Goal: Task Accomplishment & Management: Manage account settings

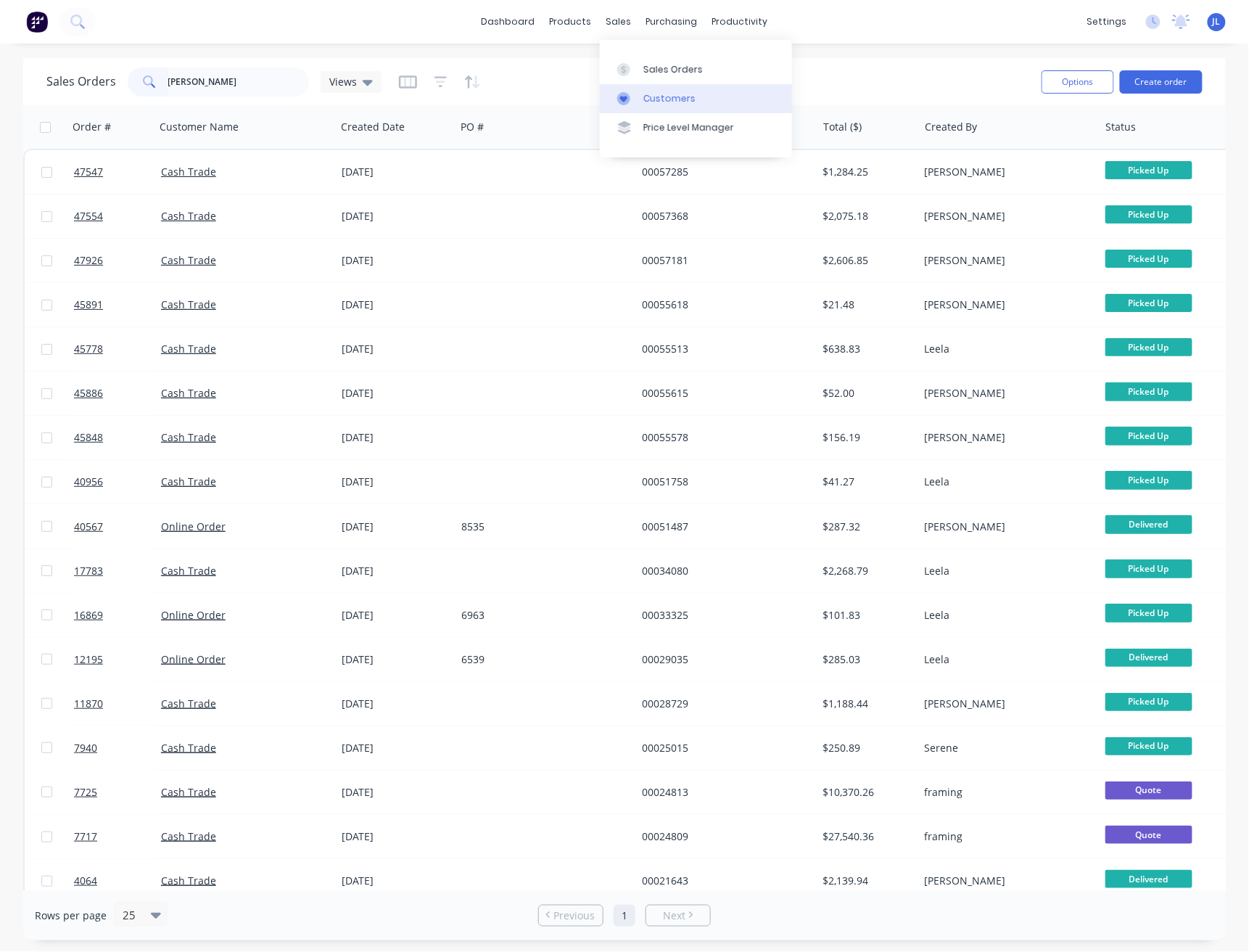
click at [676, 98] on div "Customers" at bounding box center [670, 99] width 52 height 13
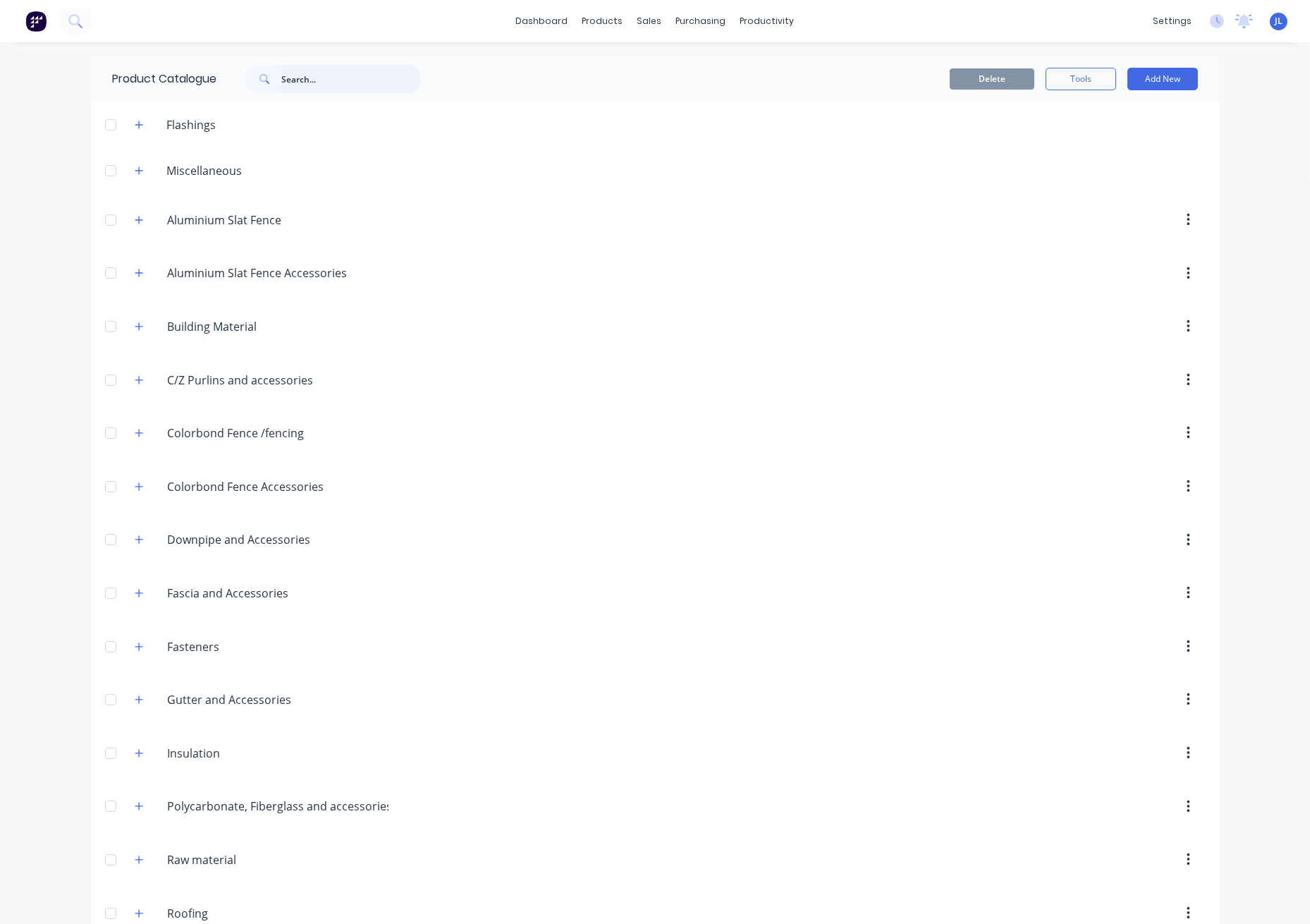
click at [398, 73] on input "text" at bounding box center [351, 79] width 140 height 28
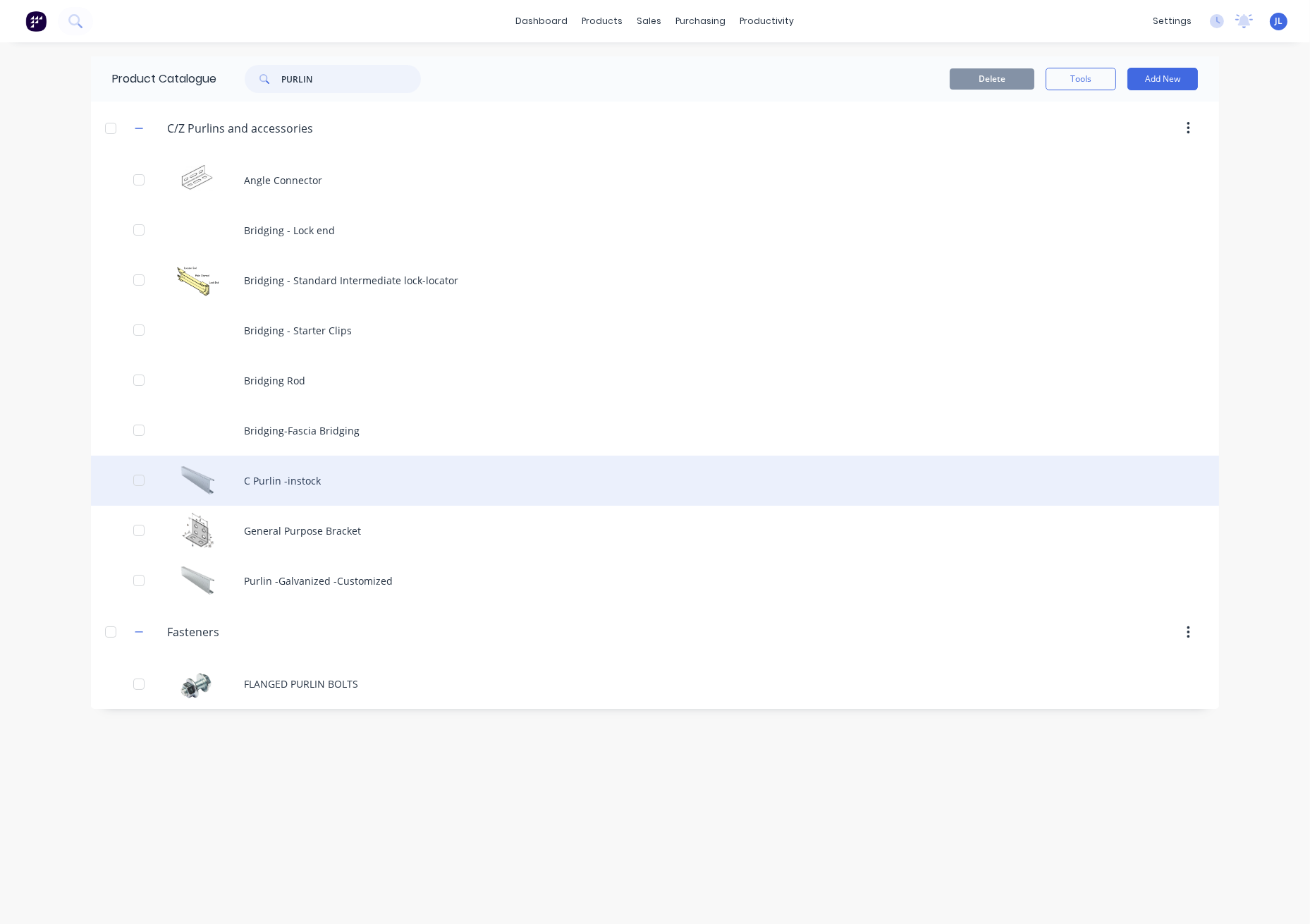
type input "PURLIN"
click at [337, 483] on div "C Purlin -instock" at bounding box center [655, 480] width 1128 height 50
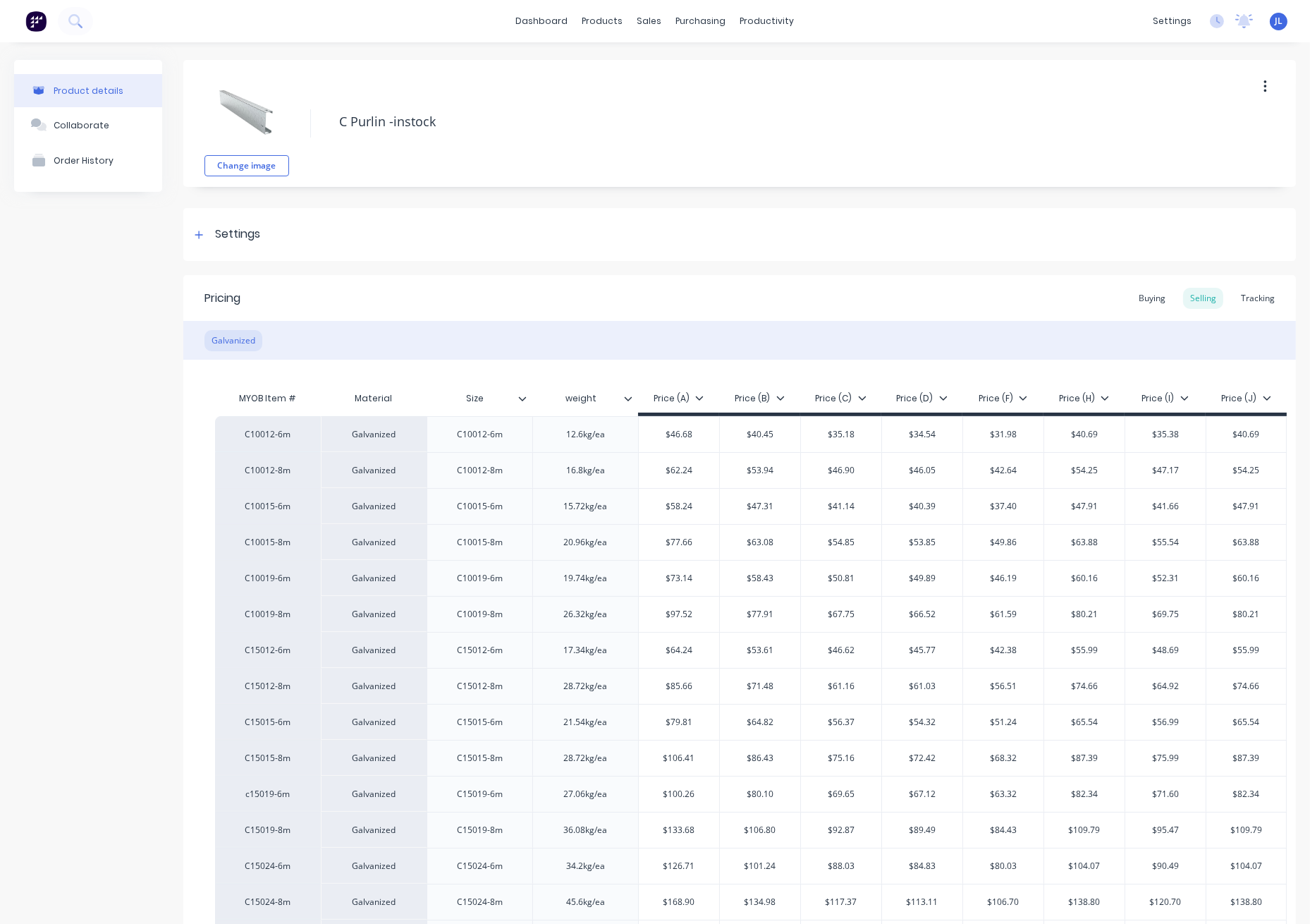
type textarea "x"
click at [1255, 298] on div "Tracking" at bounding box center [1258, 298] width 48 height 21
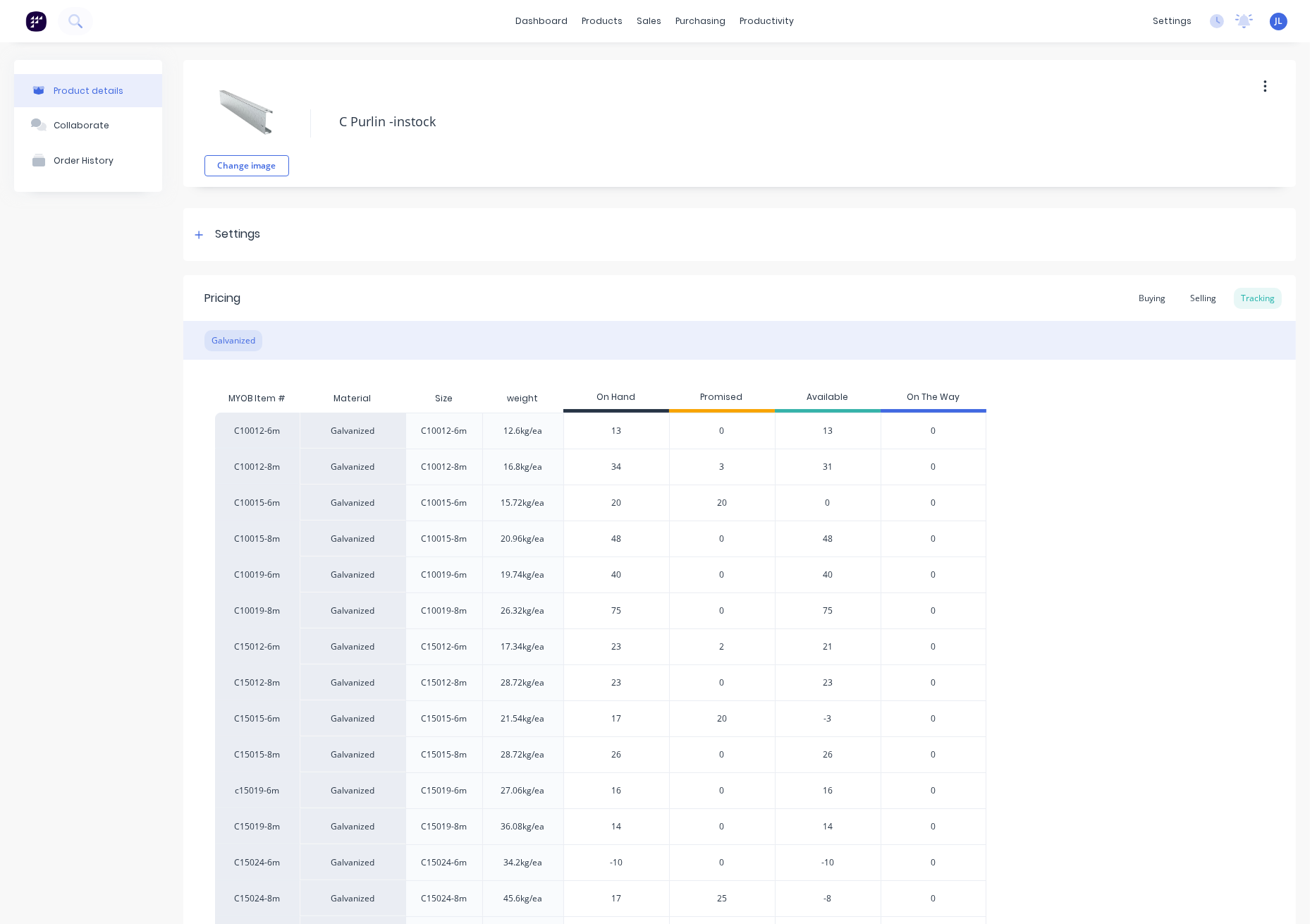
drag, startPoint x: 639, startPoint y: 435, endPoint x: 585, endPoint y: 434, distance: 54.0
click at [585, 434] on input "13" at bounding box center [616, 431] width 105 height 13
type input "850"
type textarea "x"
type input "8"
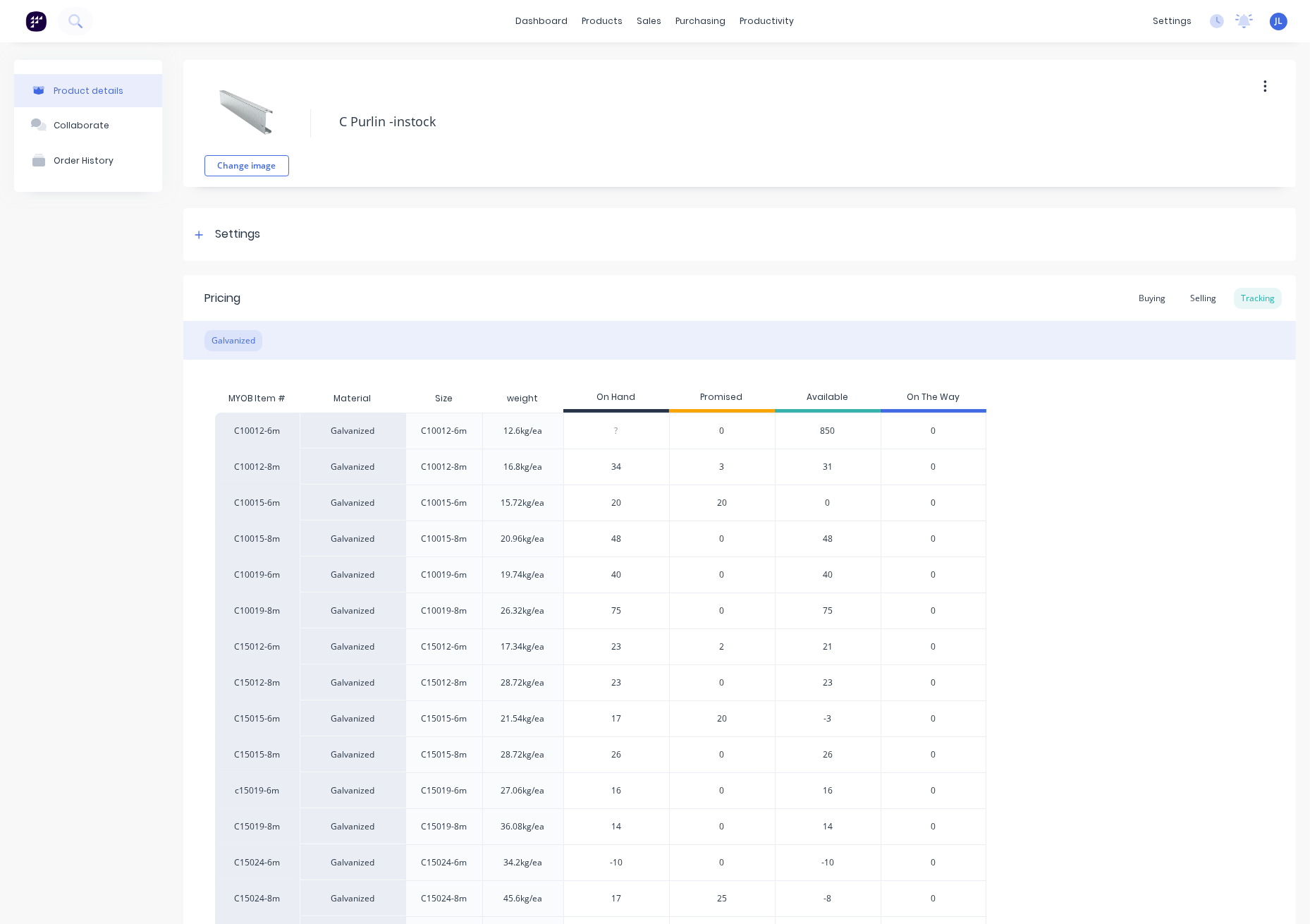
type textarea "x"
type input "50"
type textarea "x"
type input "50"
click at [720, 464] on span "3" at bounding box center [722, 467] width 5 height 13
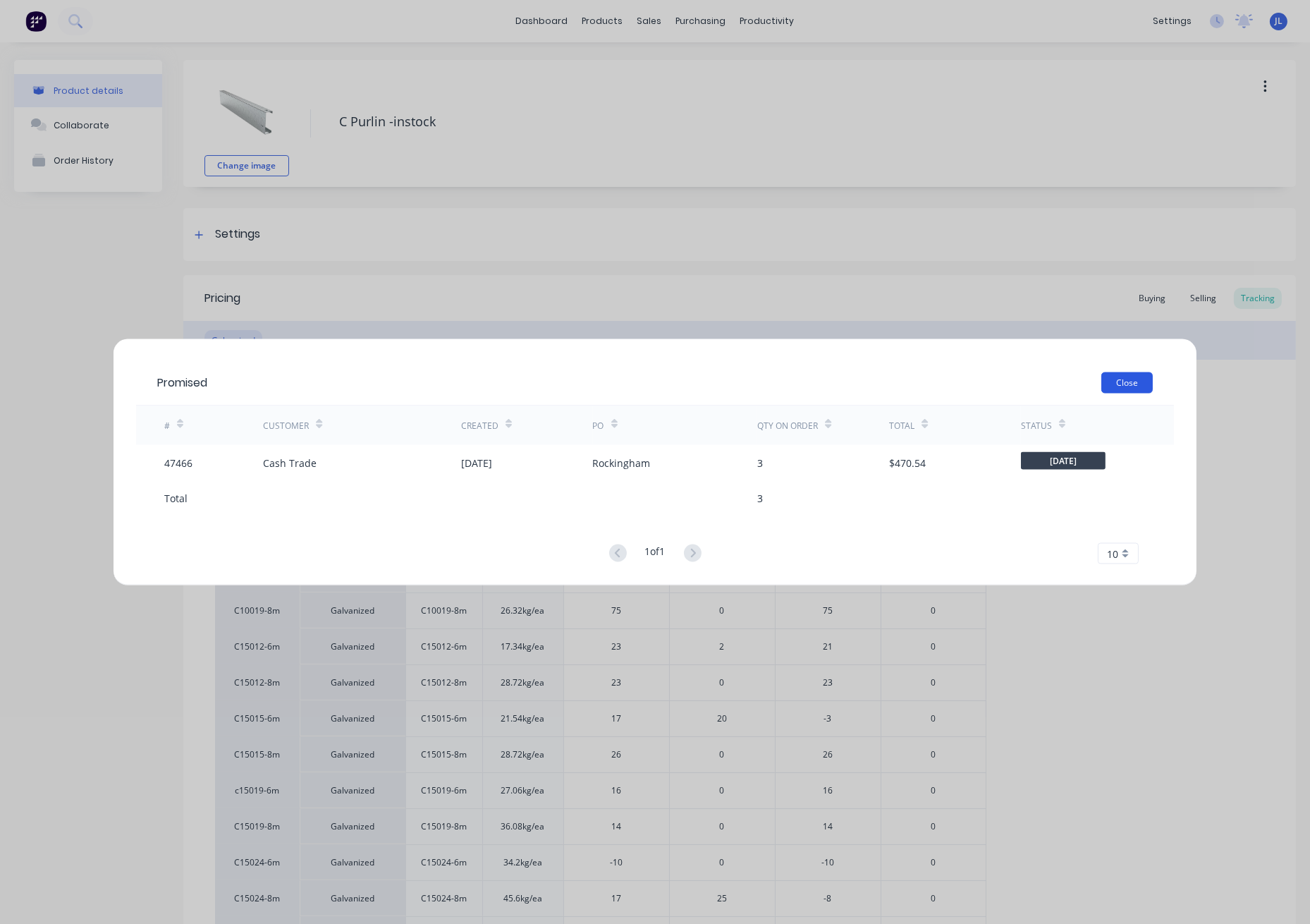
click at [1101, 387] on button "Close" at bounding box center [1127, 382] width 51 height 21
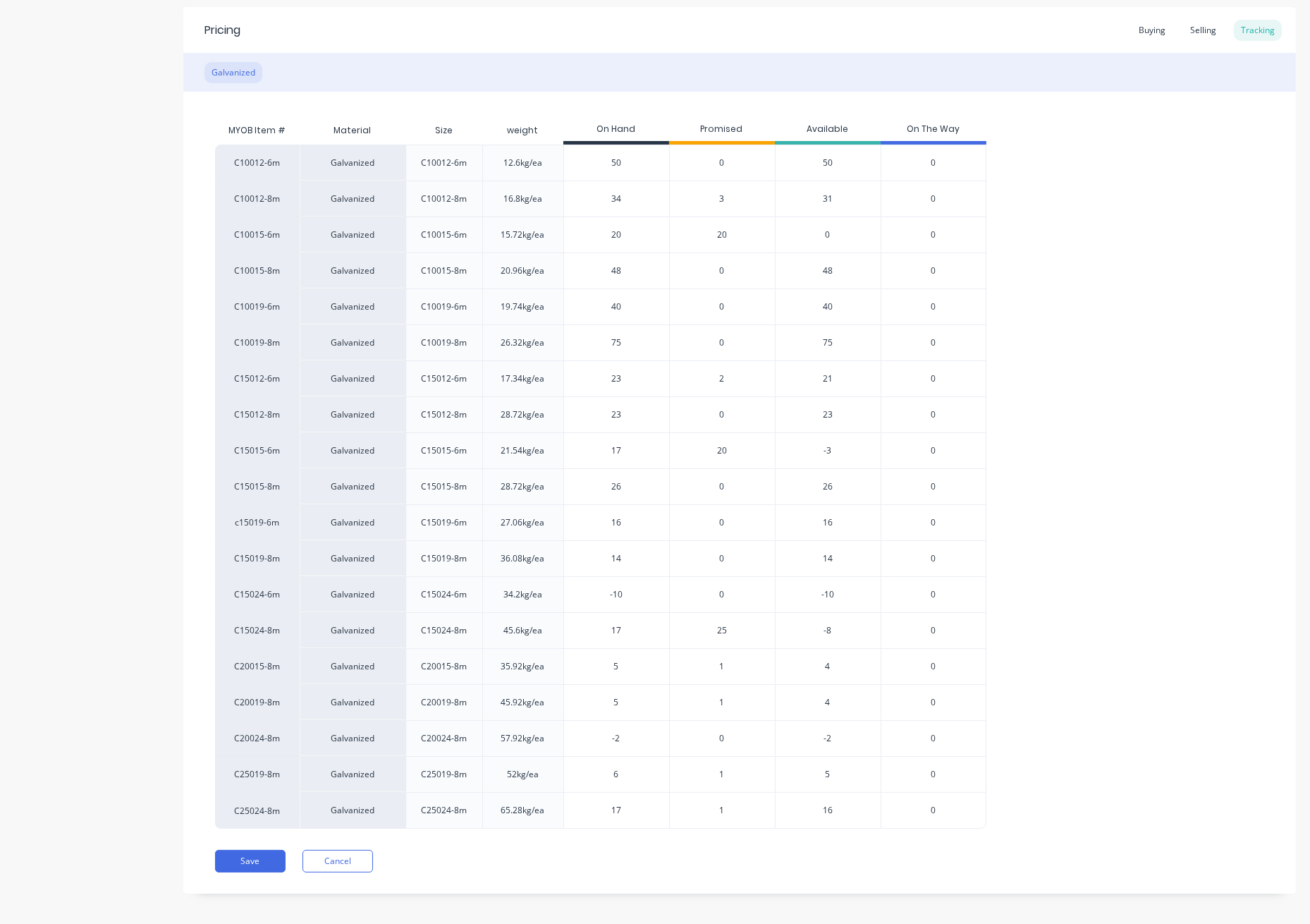
scroll to position [277, 0]
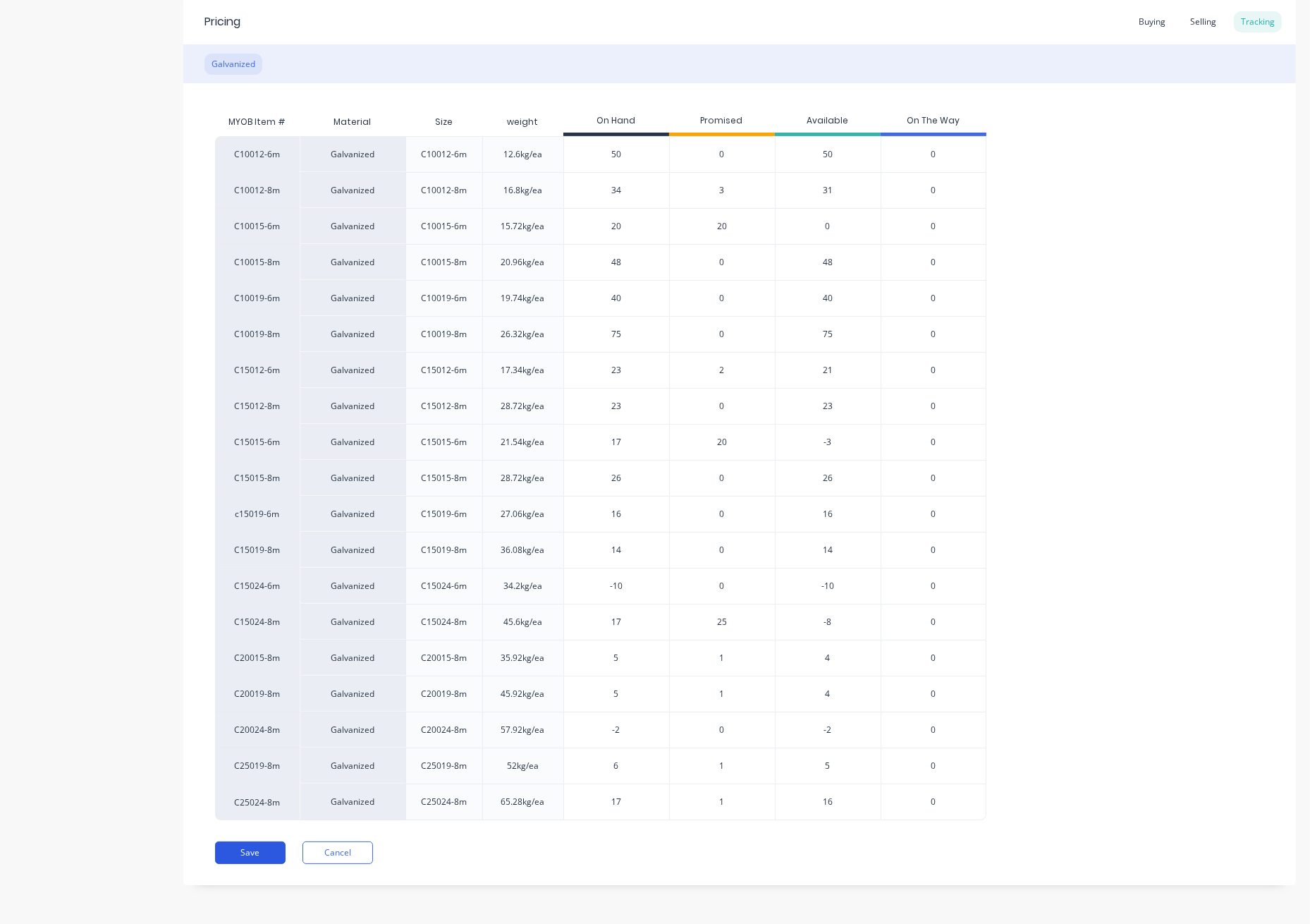
click at [240, 855] on button "Save" at bounding box center [250, 852] width 70 height 22
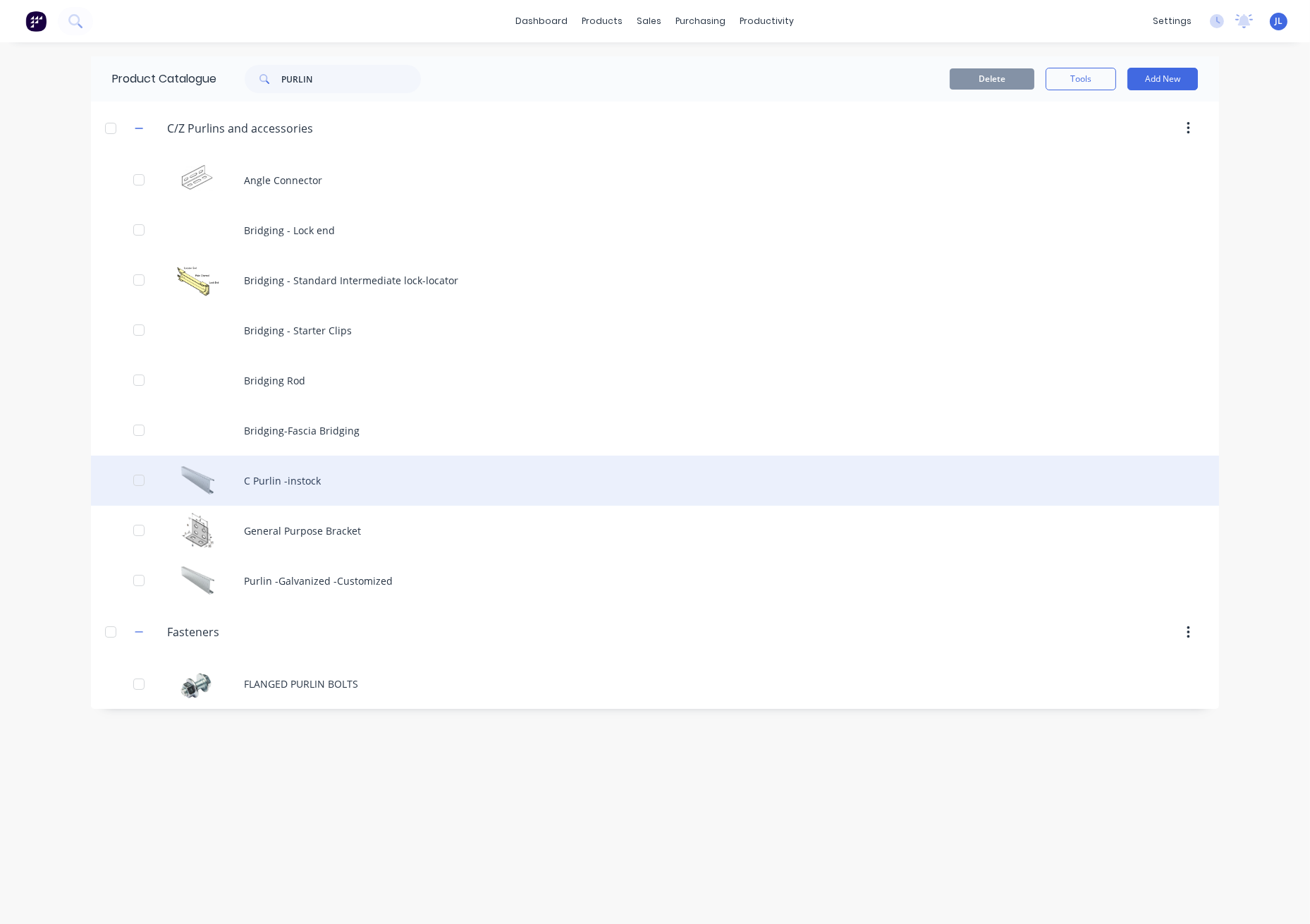
click at [293, 488] on div "C Purlin -instock" at bounding box center [655, 480] width 1128 height 50
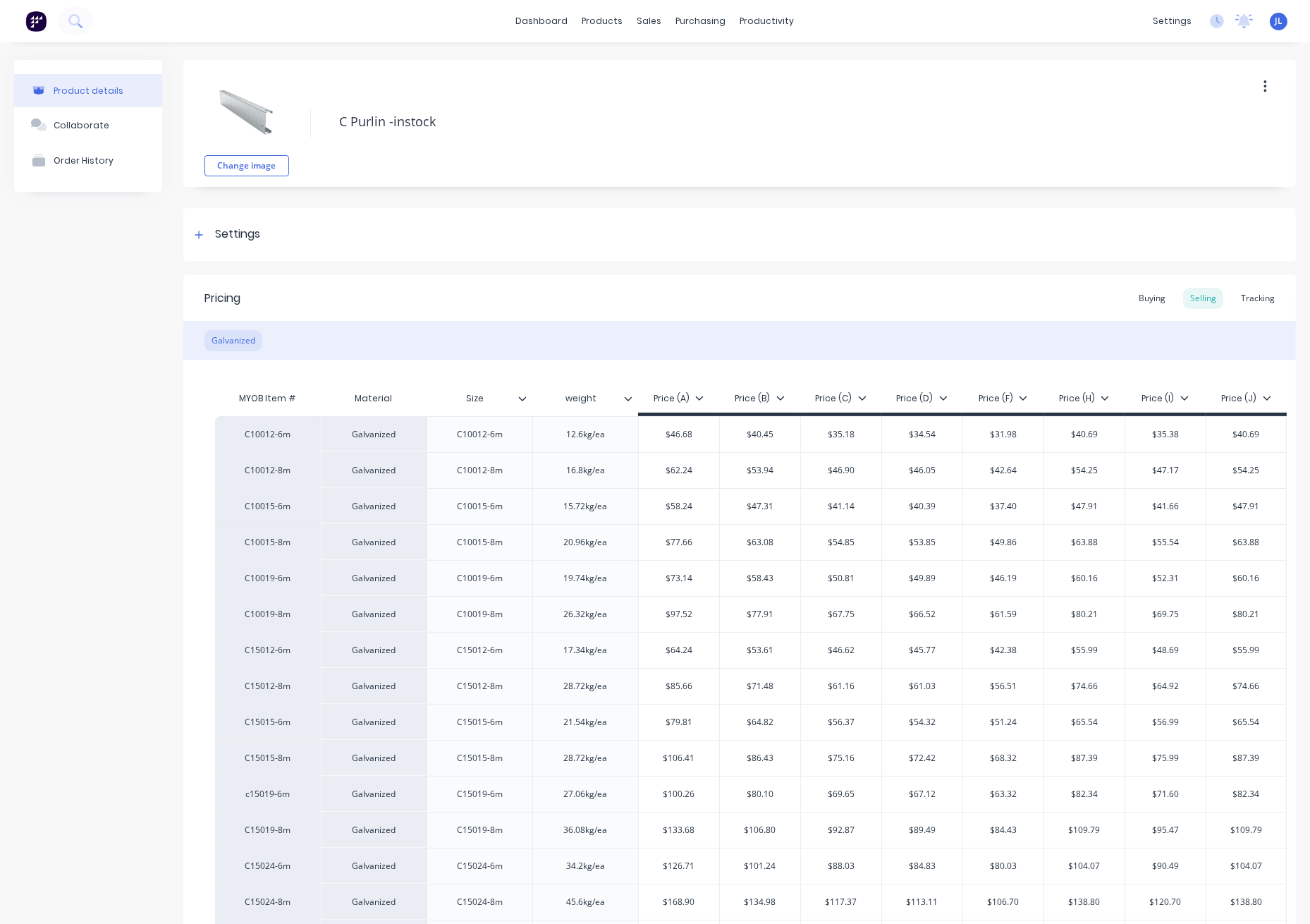
type textarea "x"
click at [1246, 296] on div "Tracking" at bounding box center [1258, 298] width 48 height 21
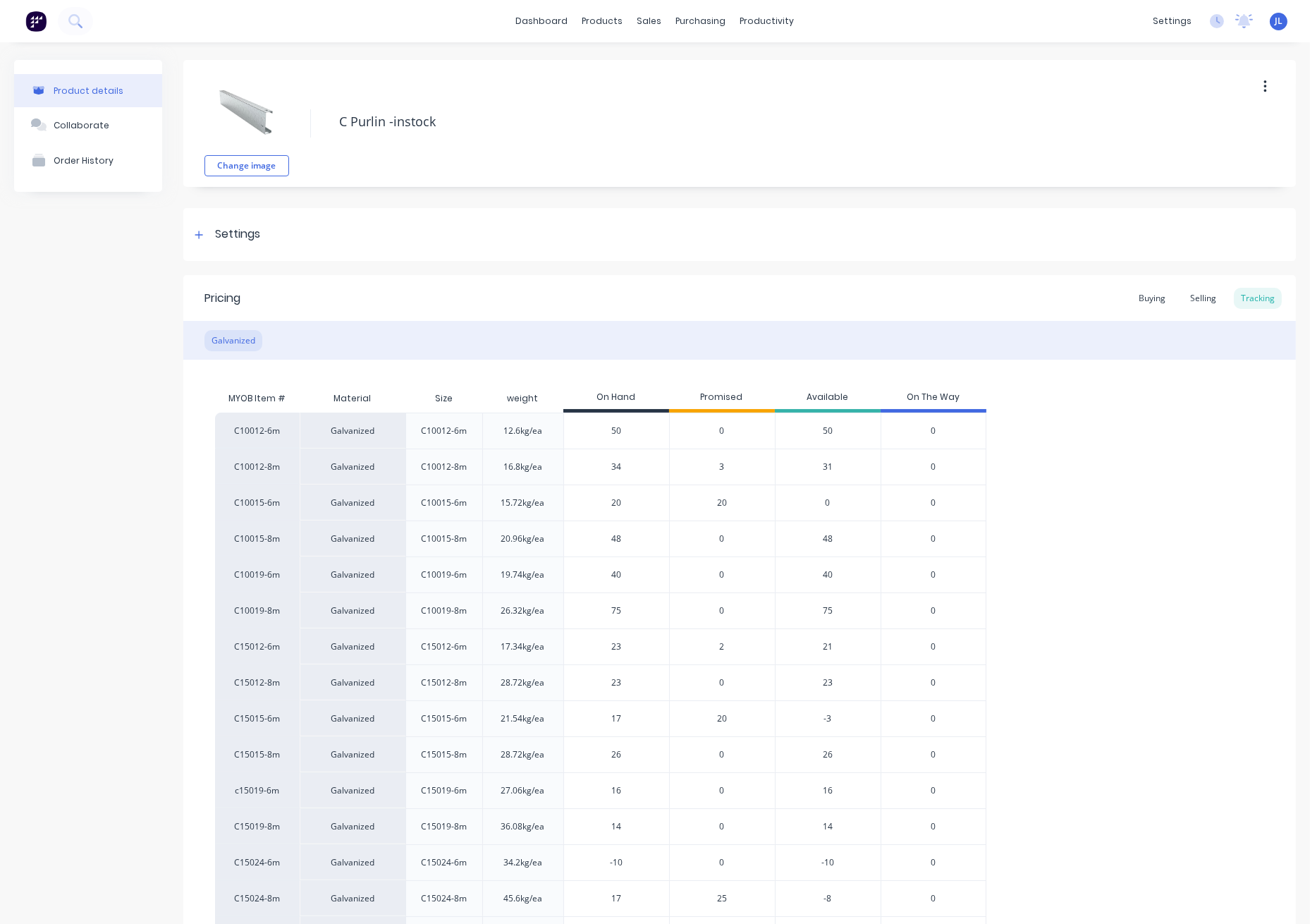
click at [723, 466] on span "3" at bounding box center [722, 467] width 5 height 13
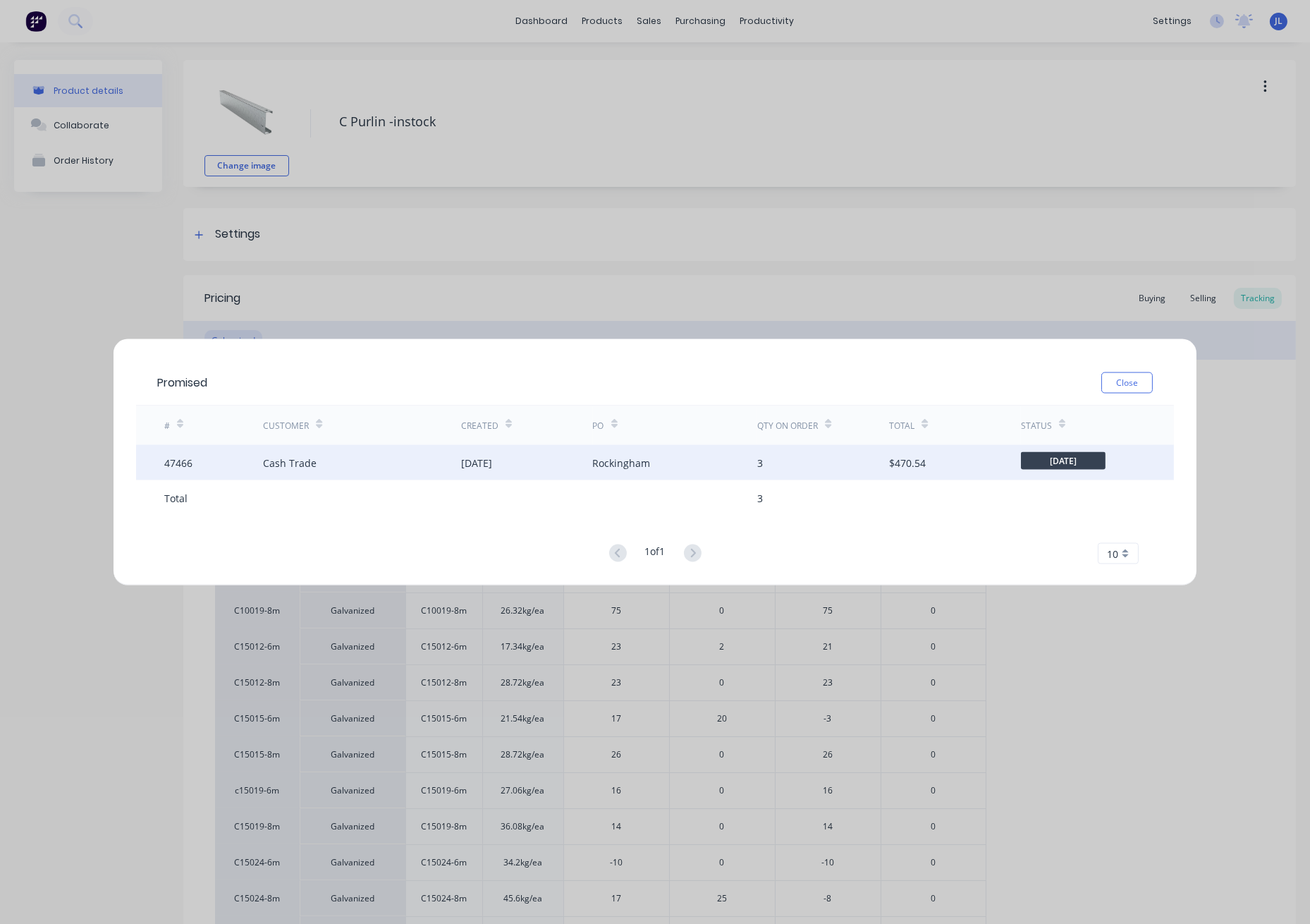
click at [524, 457] on div "04 Aug 2025" at bounding box center [527, 463] width 132 height 35
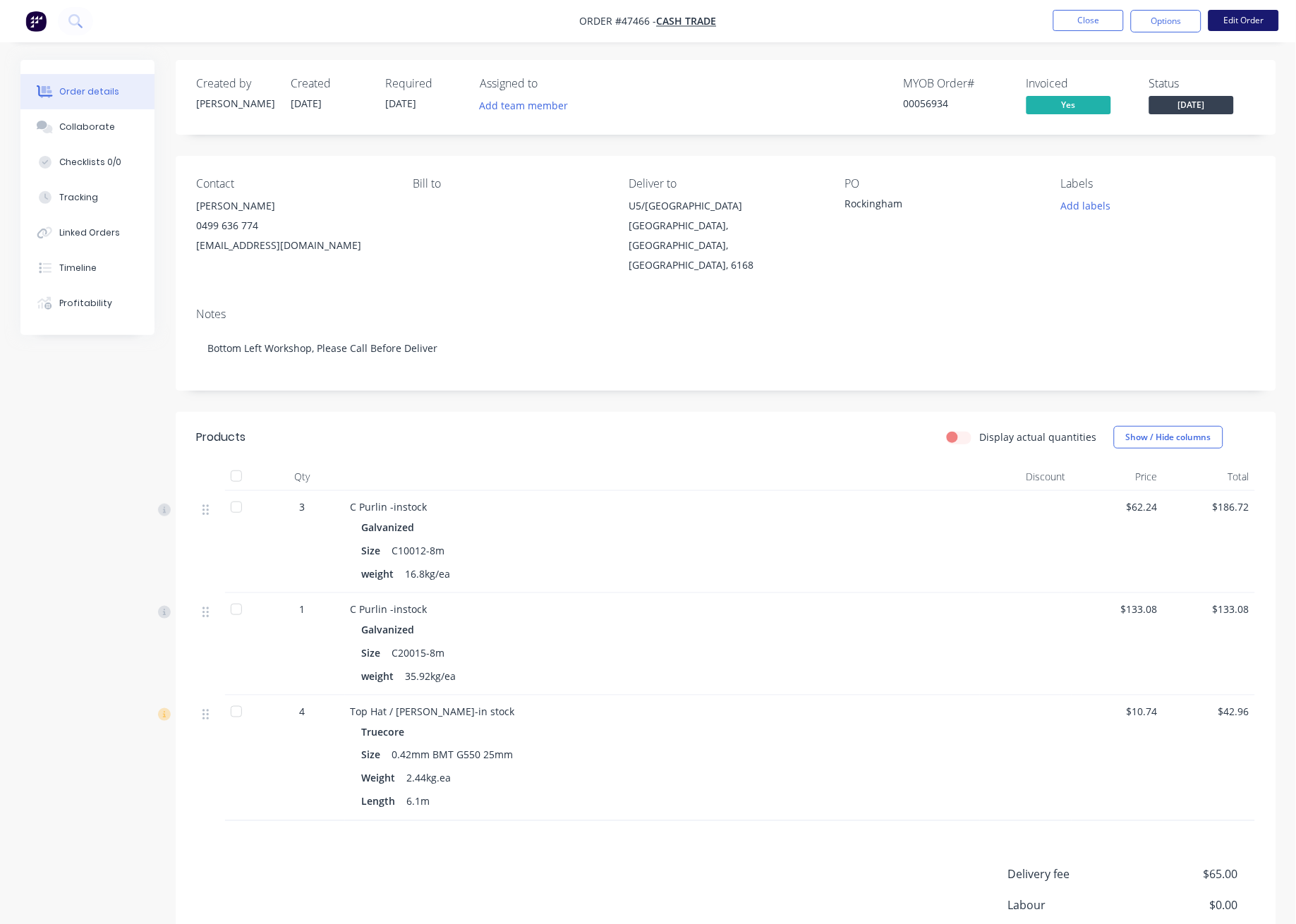
click at [1224, 21] on button "Edit Order" at bounding box center [1243, 20] width 70 height 21
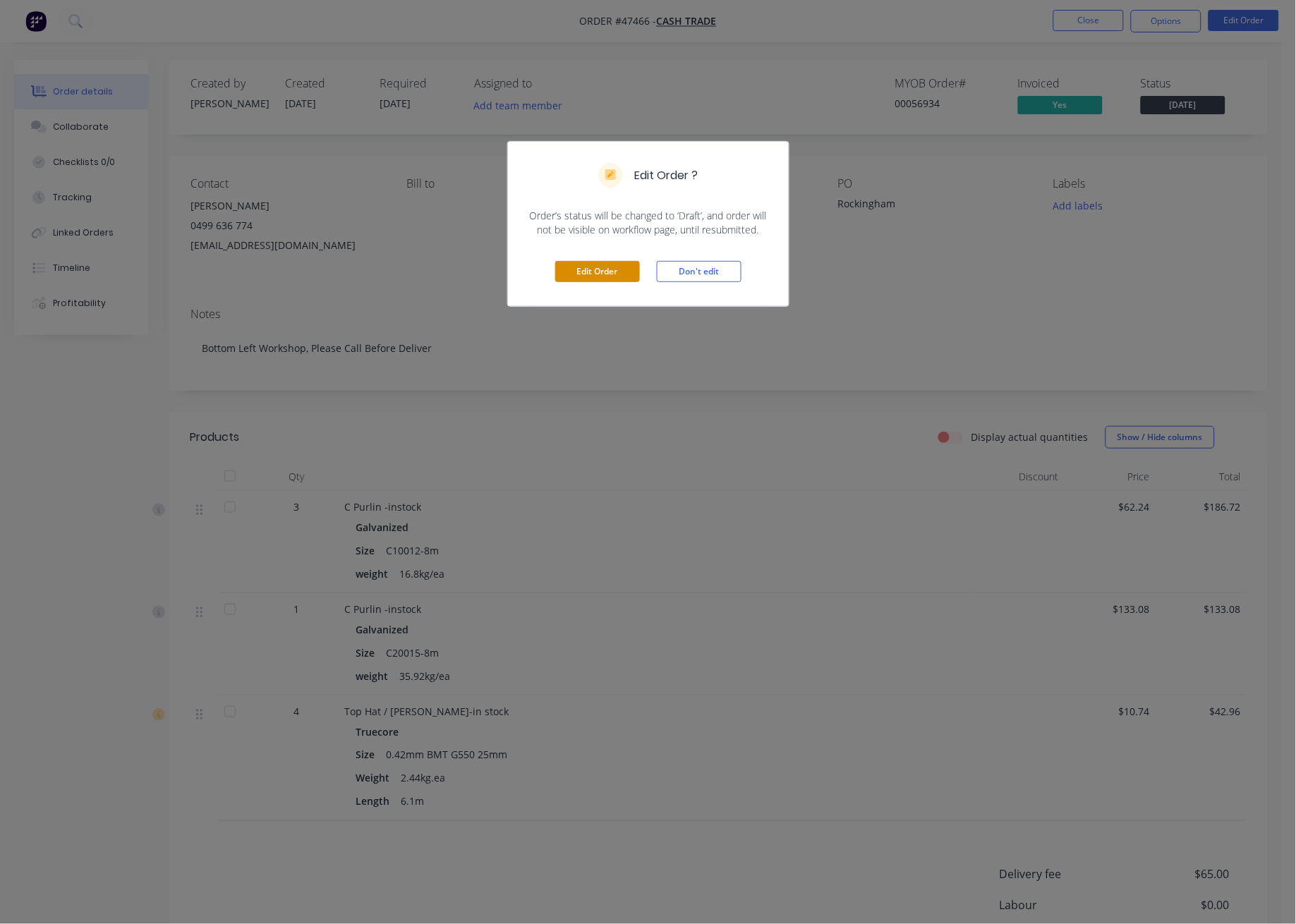
click at [629, 262] on button "Edit Order" at bounding box center [597, 271] width 85 height 21
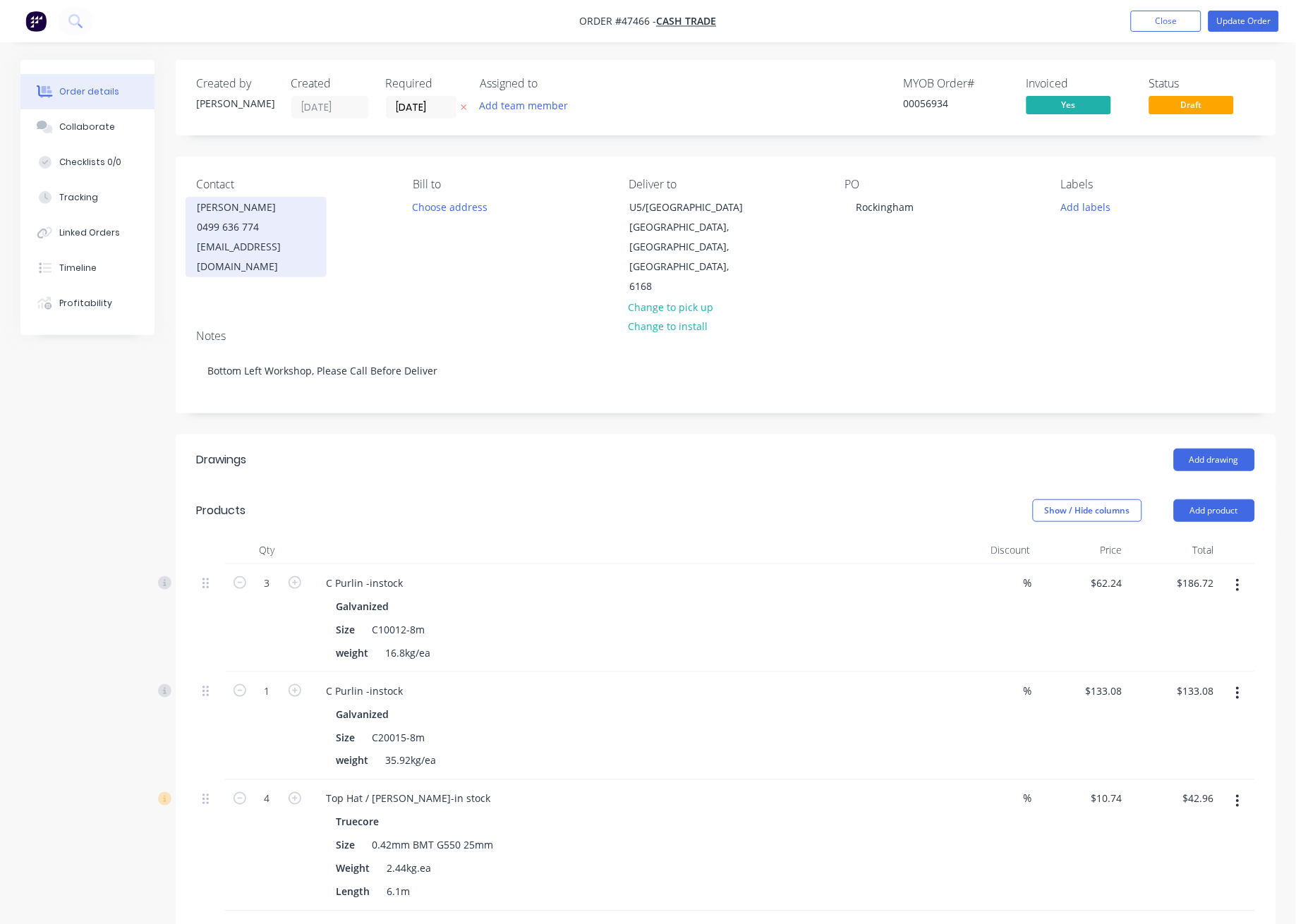
click at [286, 232] on div "0499 636 774" at bounding box center [256, 227] width 117 height 20
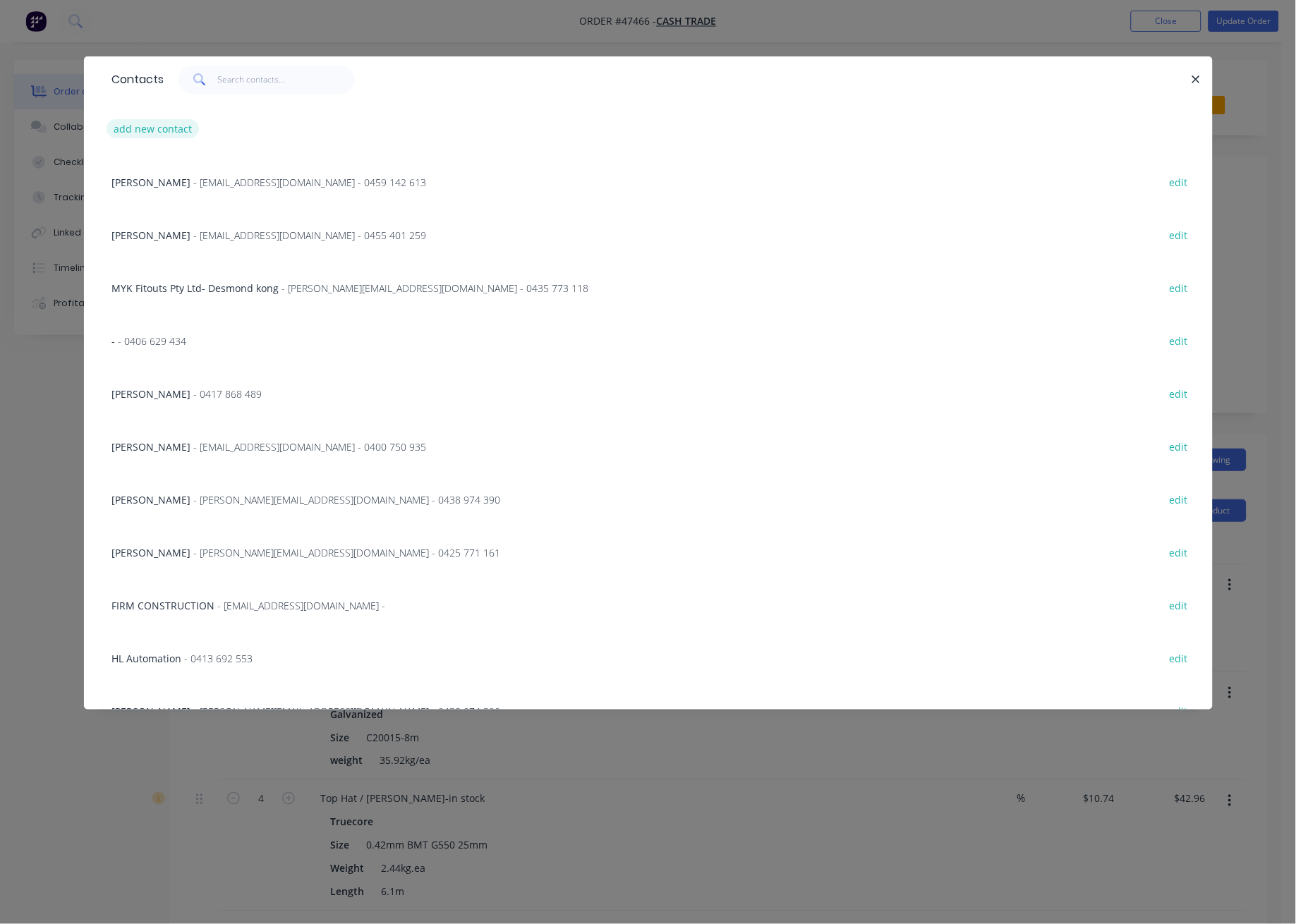
click at [147, 130] on button "add new contact" at bounding box center [153, 129] width 93 height 19
select select "AU"
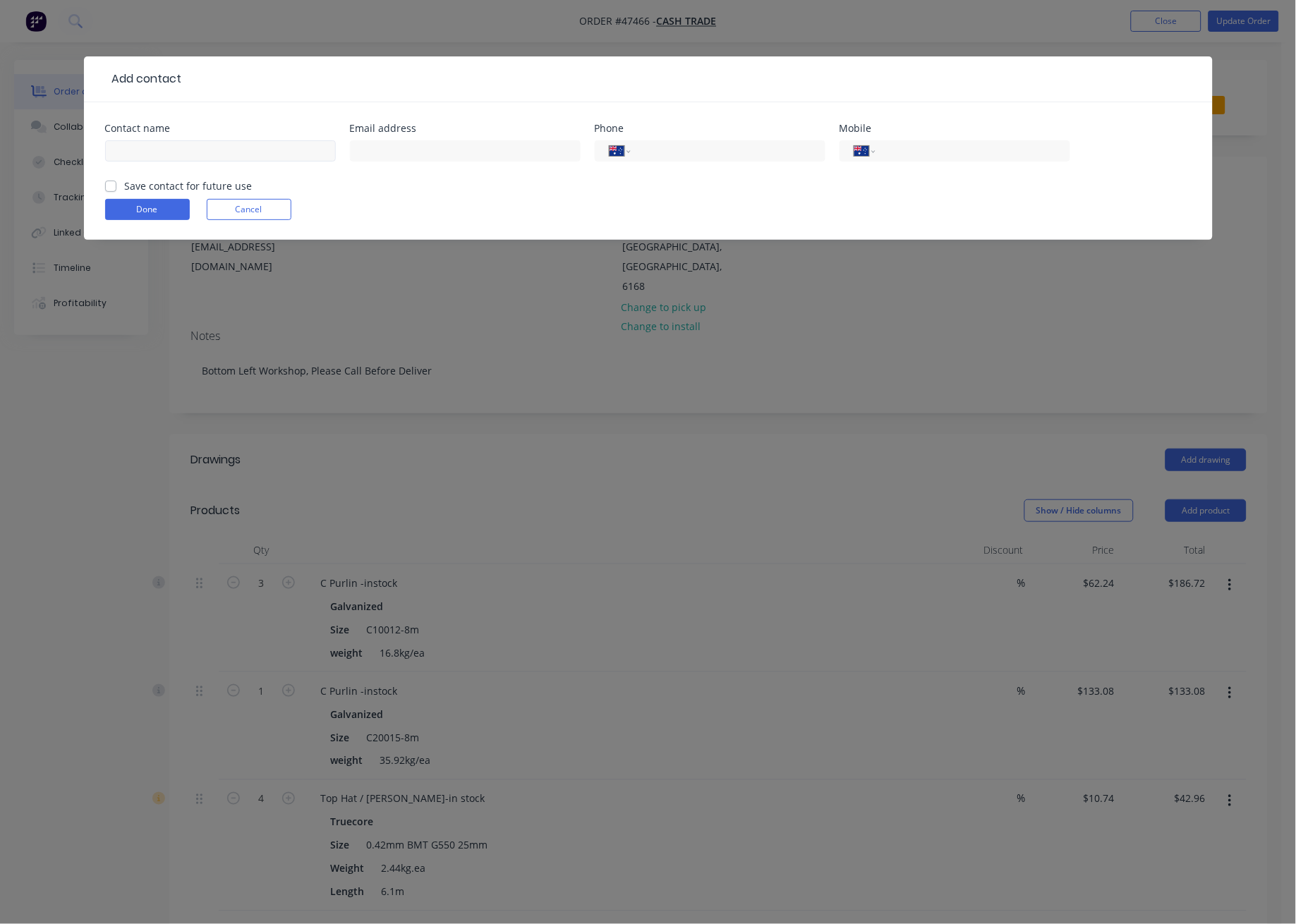
click at [167, 141] on div at bounding box center [220, 157] width 230 height 41
drag, startPoint x: 142, startPoint y: 136, endPoint x: 141, endPoint y: 146, distance: 10.0
click at [142, 137] on div at bounding box center [220, 157] width 230 height 41
click at [146, 151] on input "text" at bounding box center [220, 151] width 230 height 21
type input "1"
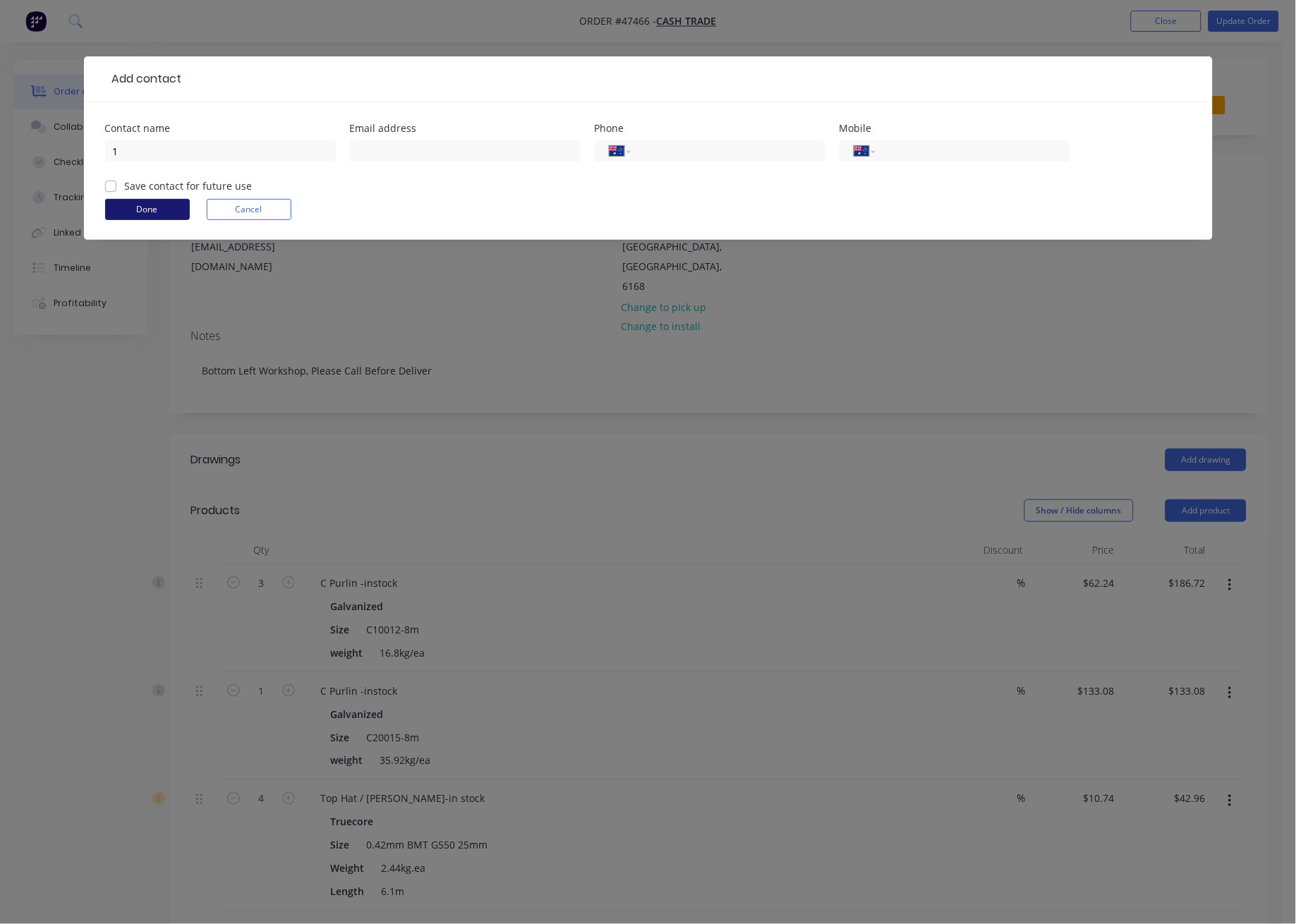
click at [149, 209] on button "Done" at bounding box center [147, 209] width 85 height 21
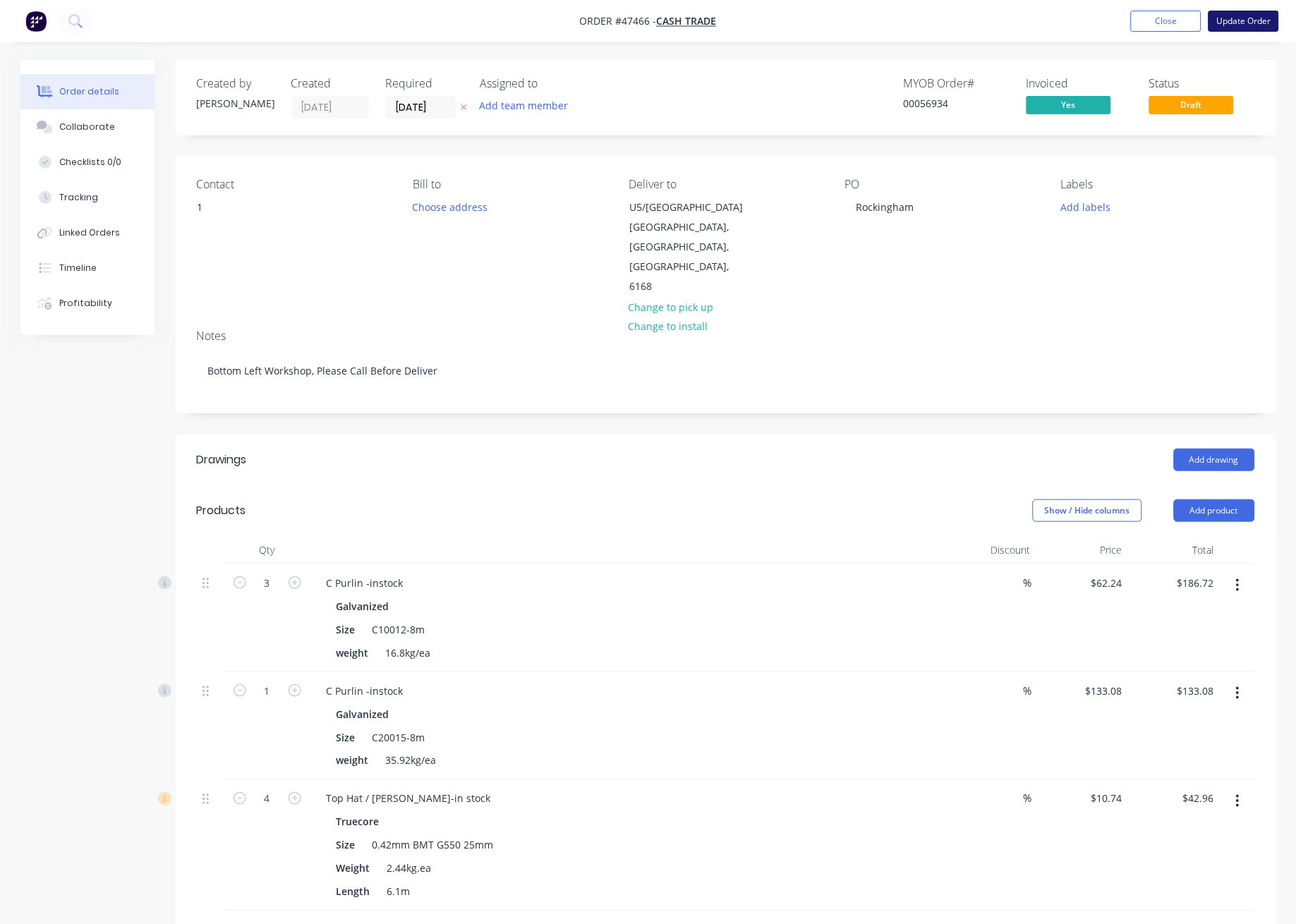
click at [1245, 23] on button "Update Order" at bounding box center [1243, 21] width 70 height 21
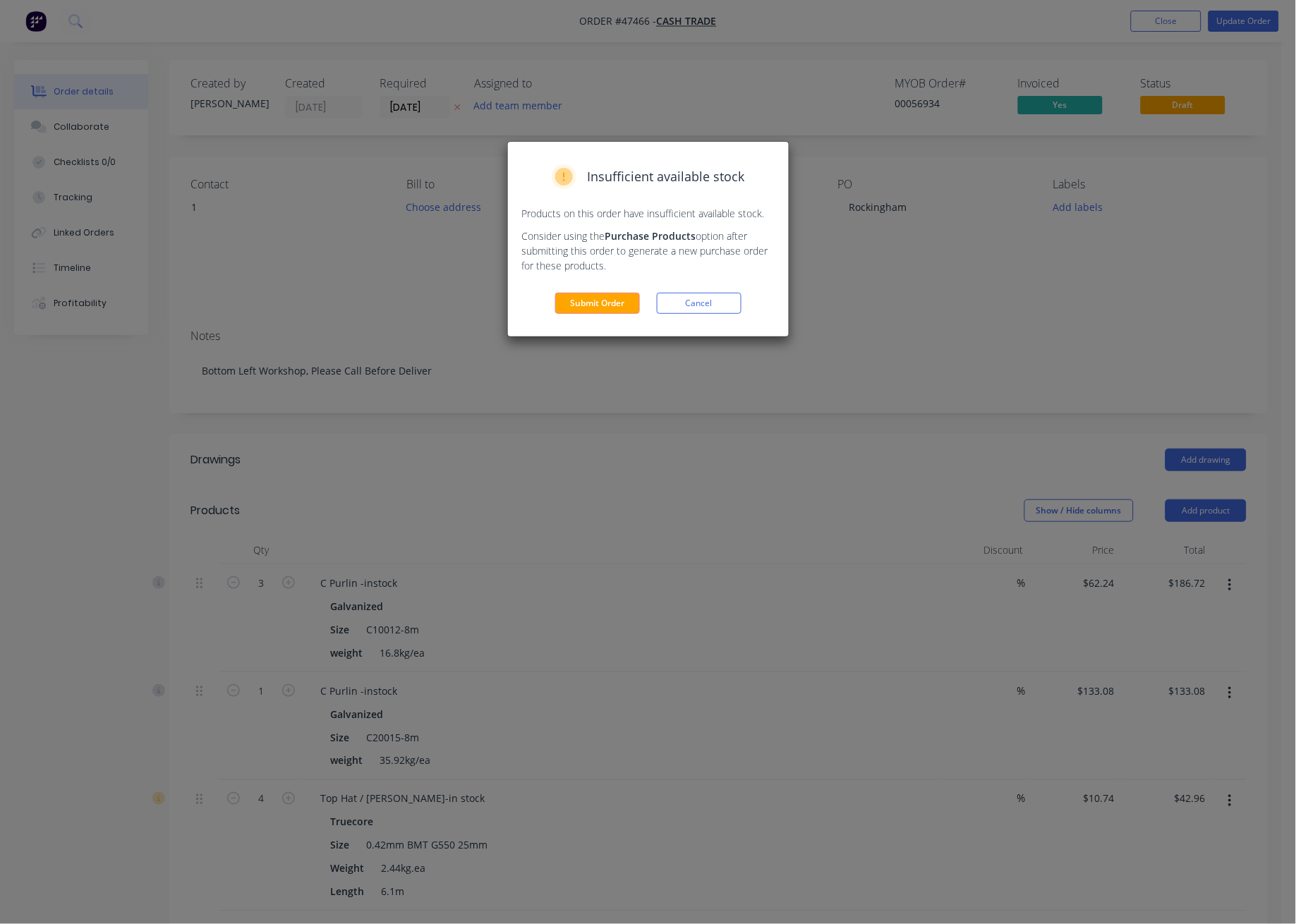
click at [585, 304] on button "Submit Order" at bounding box center [597, 303] width 85 height 21
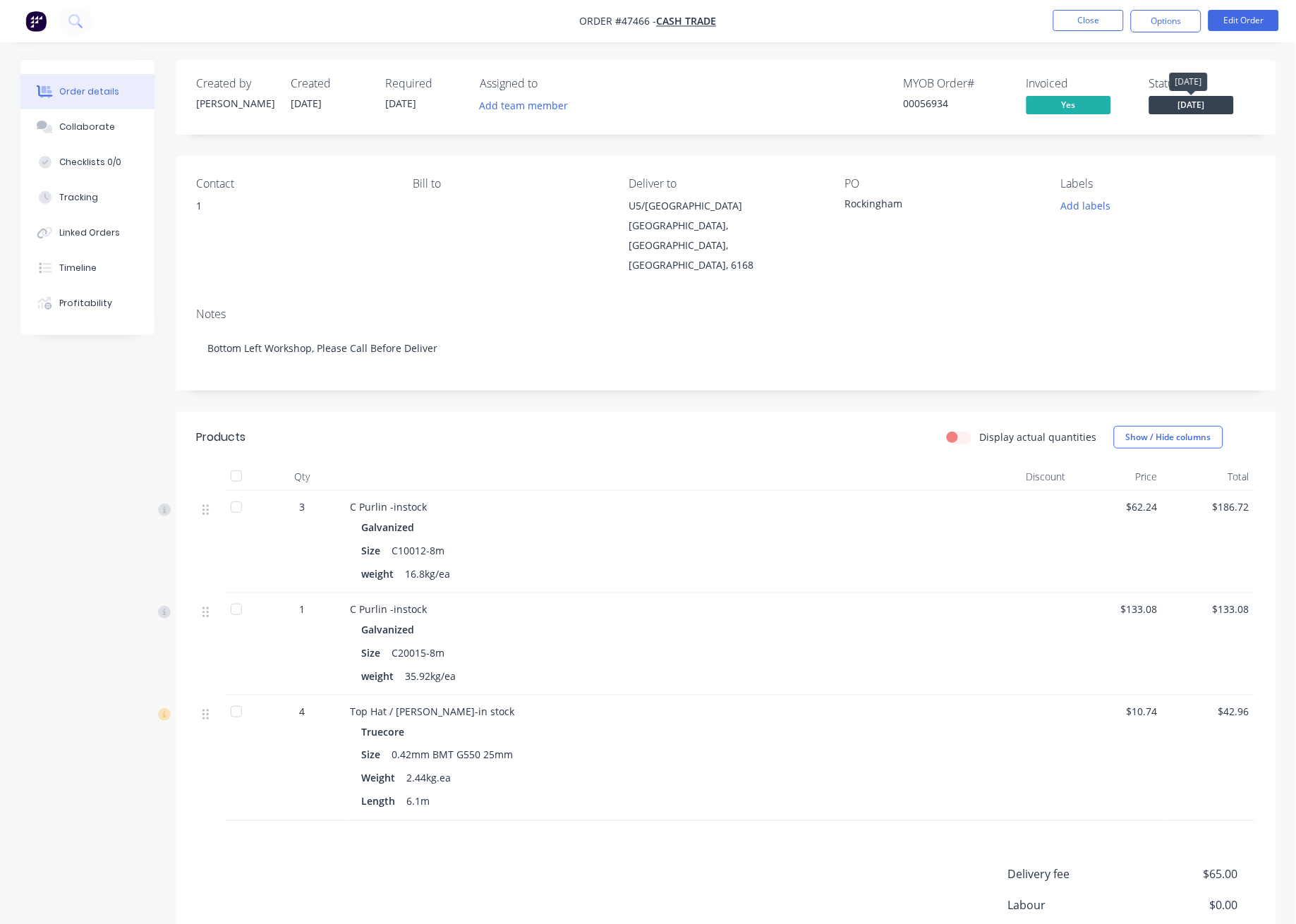
click at [1204, 100] on span "[DATE]" at bounding box center [1191, 104] width 85 height 17
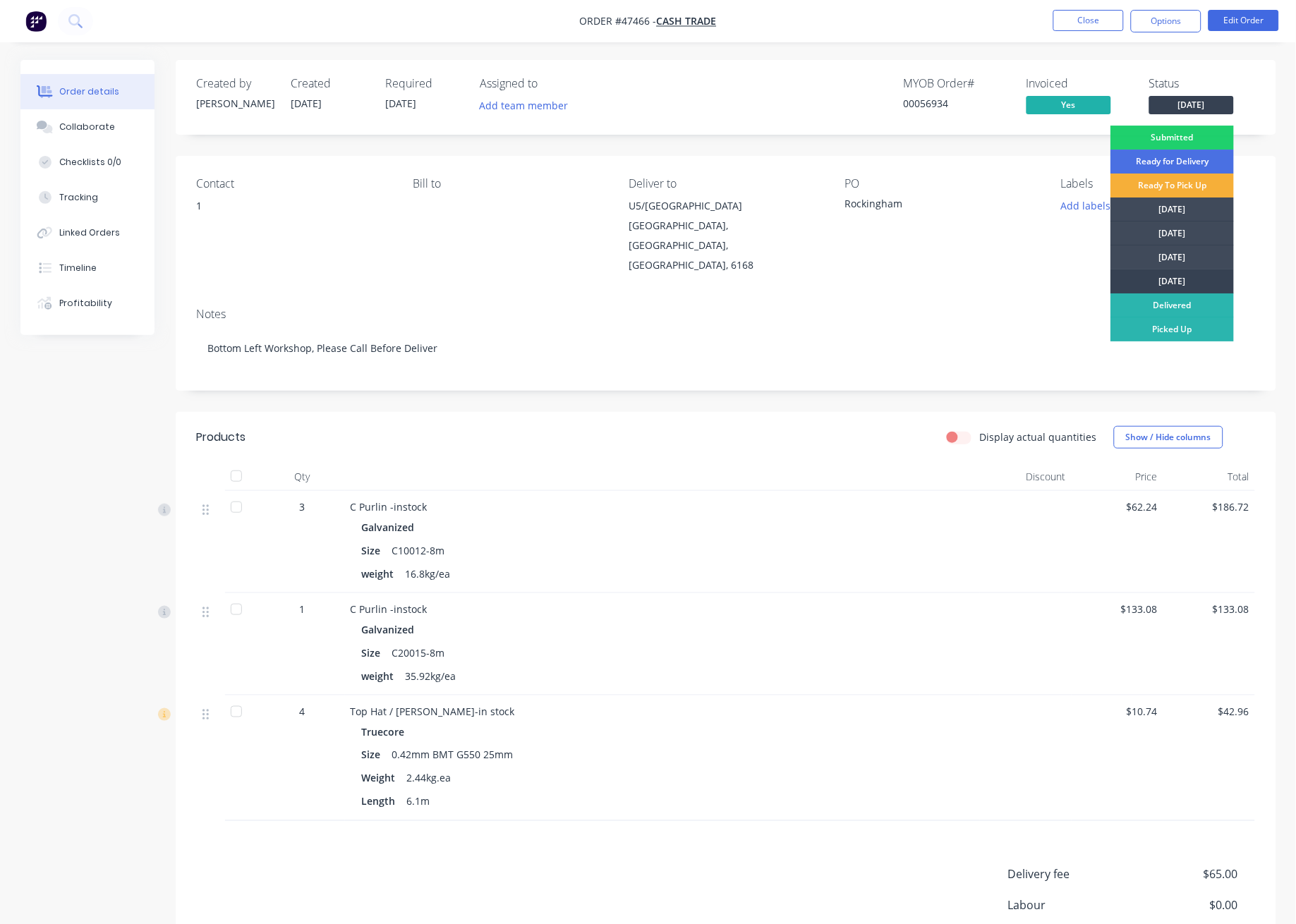
click at [1170, 292] on div "[DATE]" at bounding box center [1172, 281] width 123 height 24
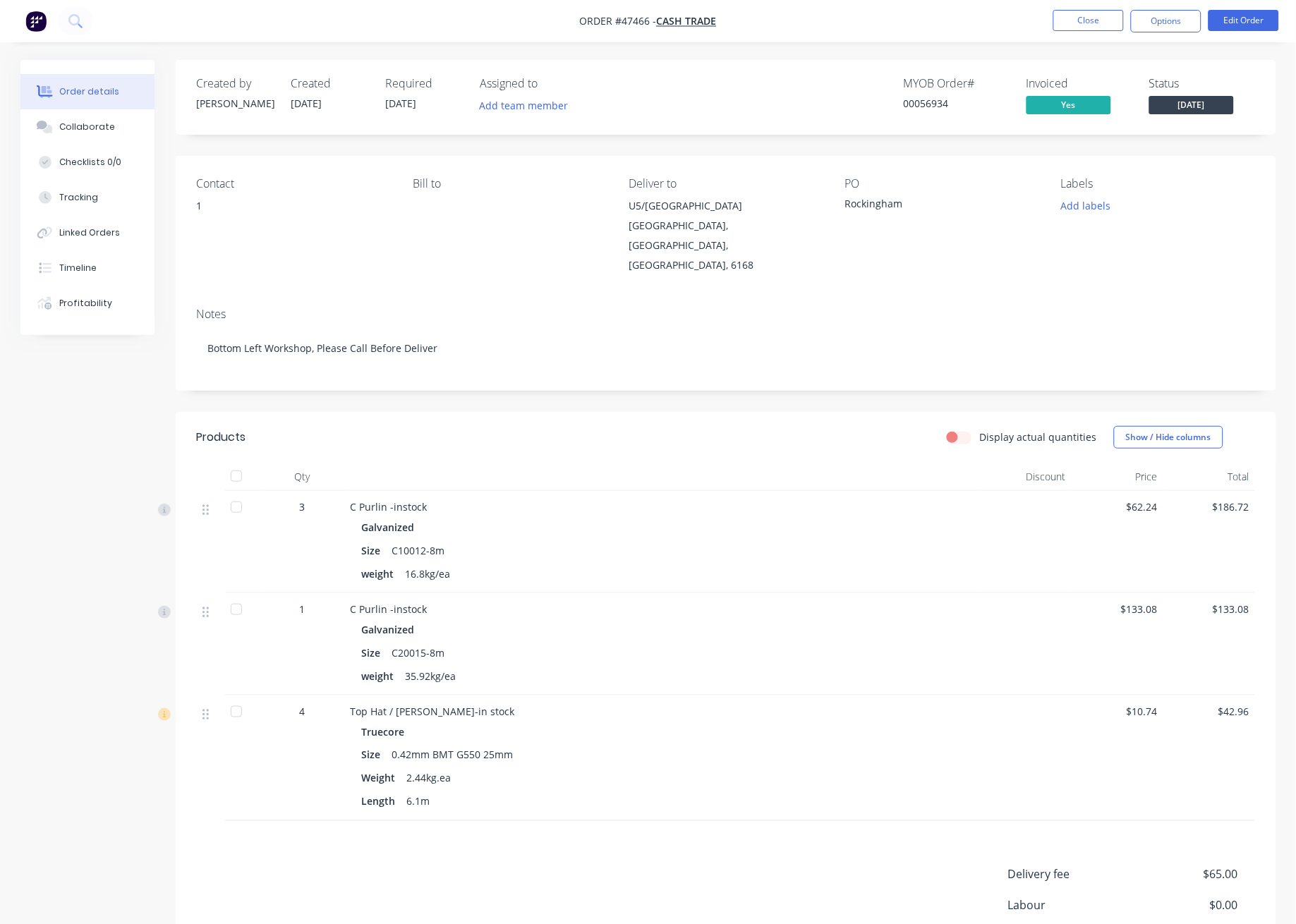
click at [1201, 109] on span "[DATE]" at bounding box center [1191, 104] width 85 height 17
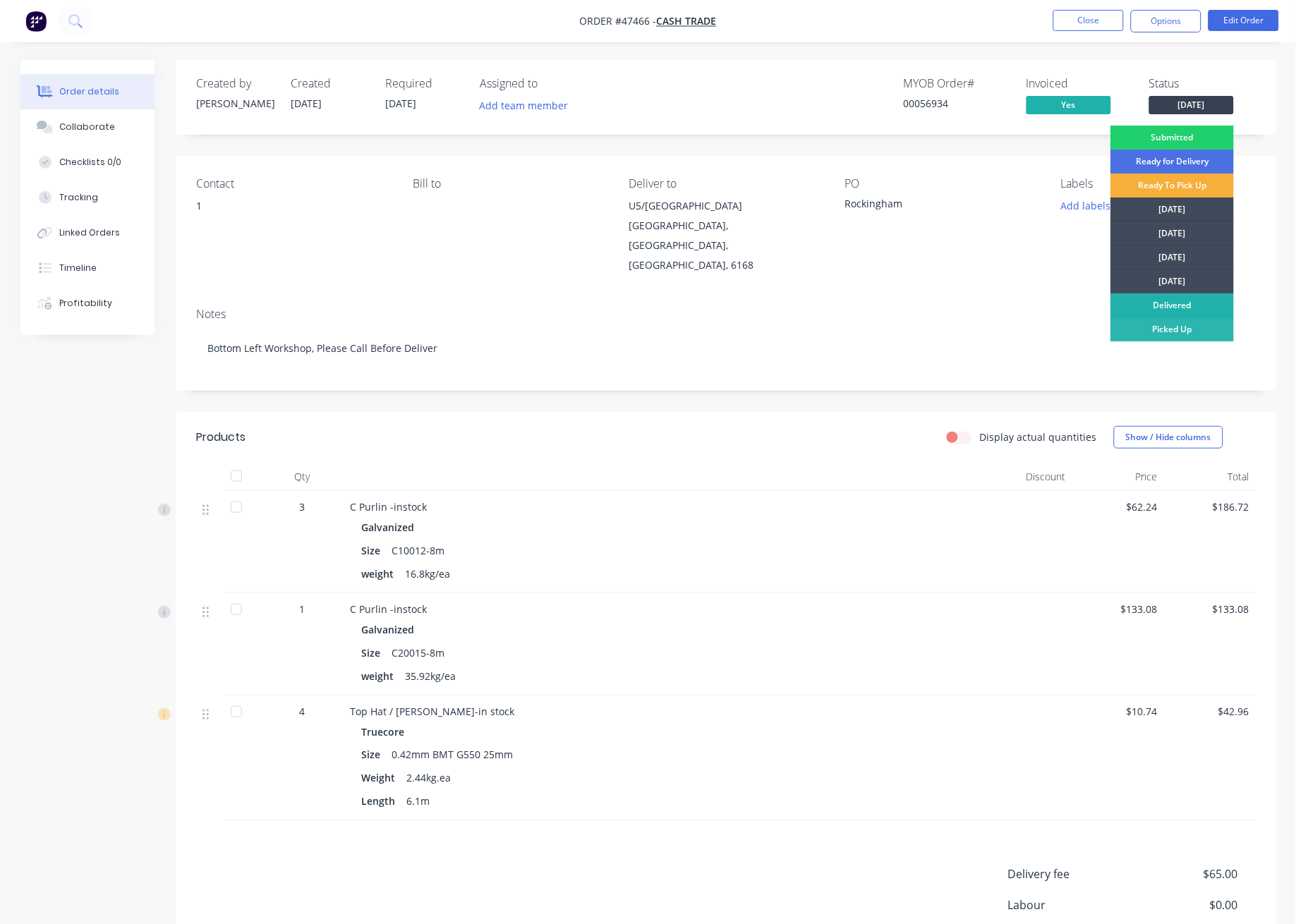
click at [1200, 302] on div "Delivered" at bounding box center [1172, 305] width 123 height 24
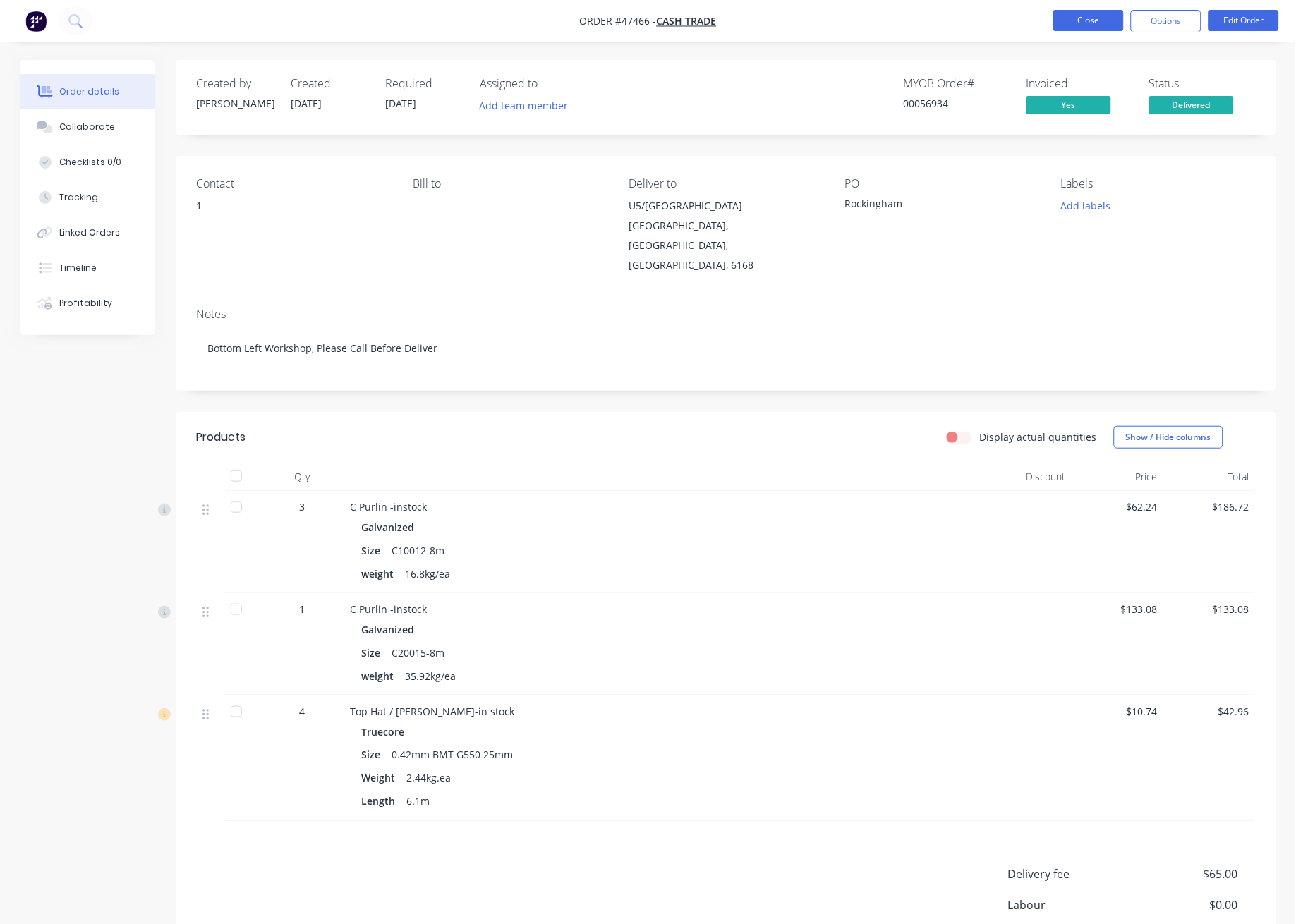
click at [1089, 26] on button "Close" at bounding box center [1088, 20] width 70 height 21
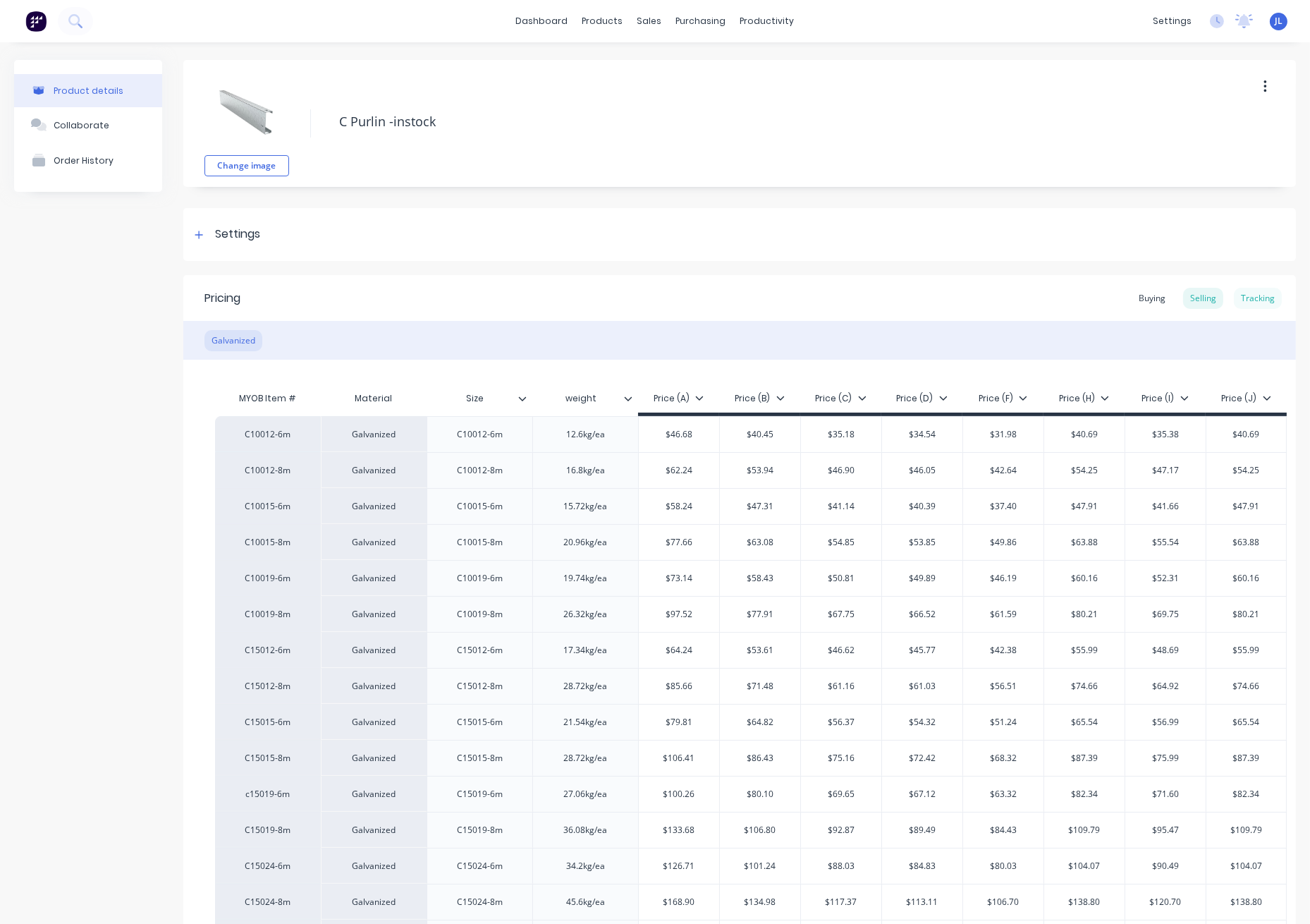
click at [1241, 294] on div "Tracking" at bounding box center [1258, 298] width 48 height 21
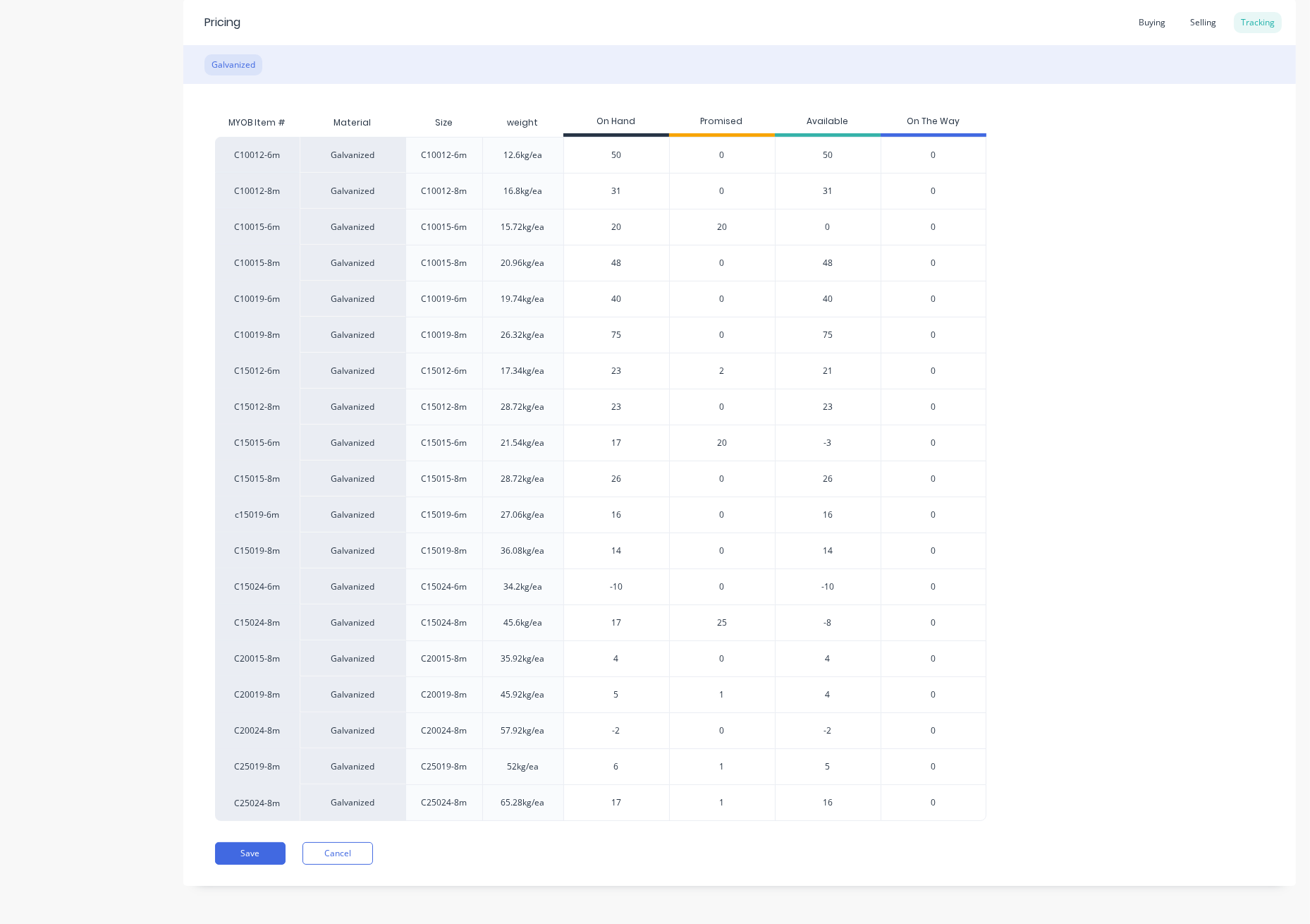
scroll to position [277, 0]
click at [726, 224] on span "20" at bounding box center [722, 227] width 10 height 13
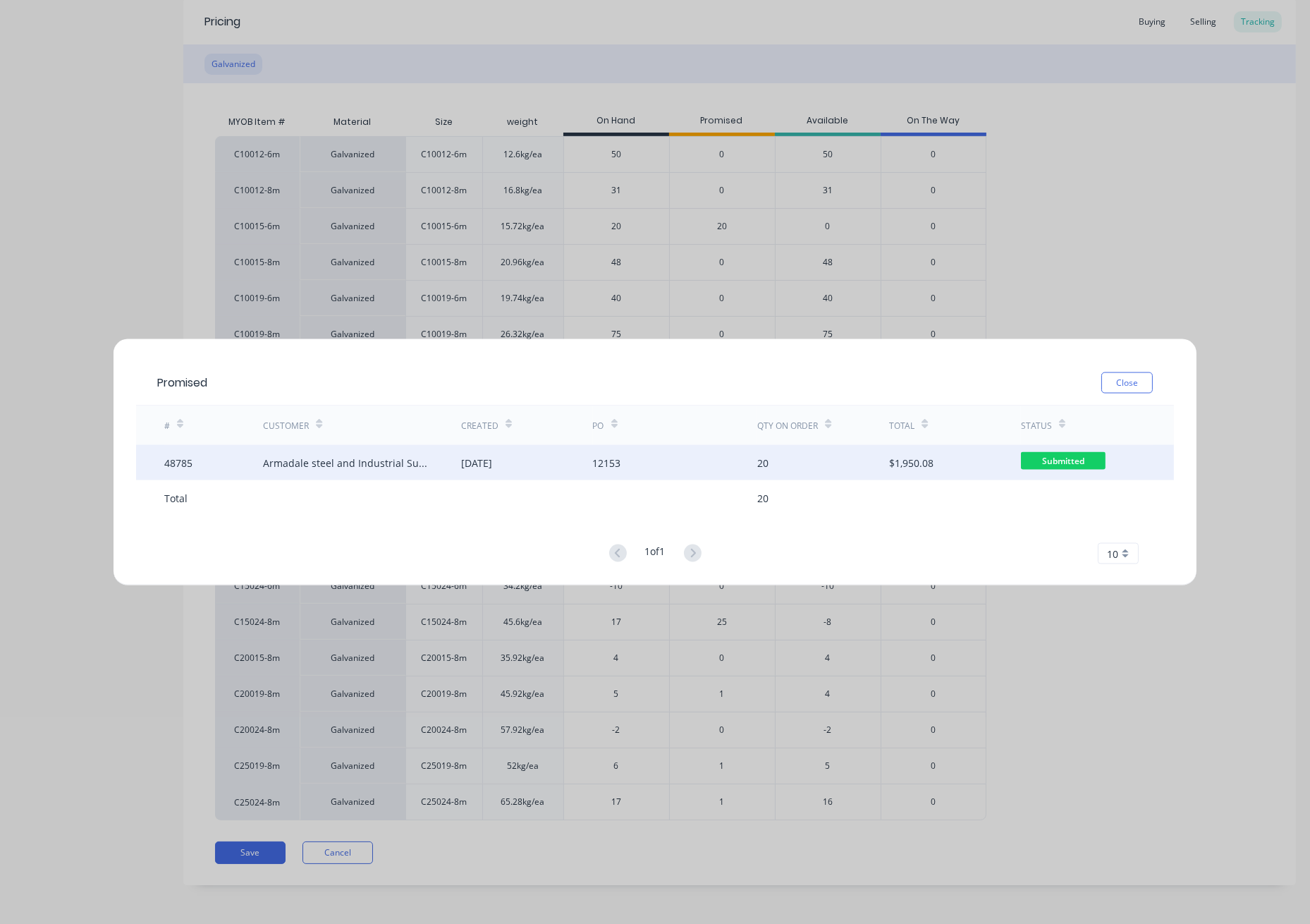
click at [533, 468] on div "02 Sep 2025" at bounding box center [527, 463] width 132 height 35
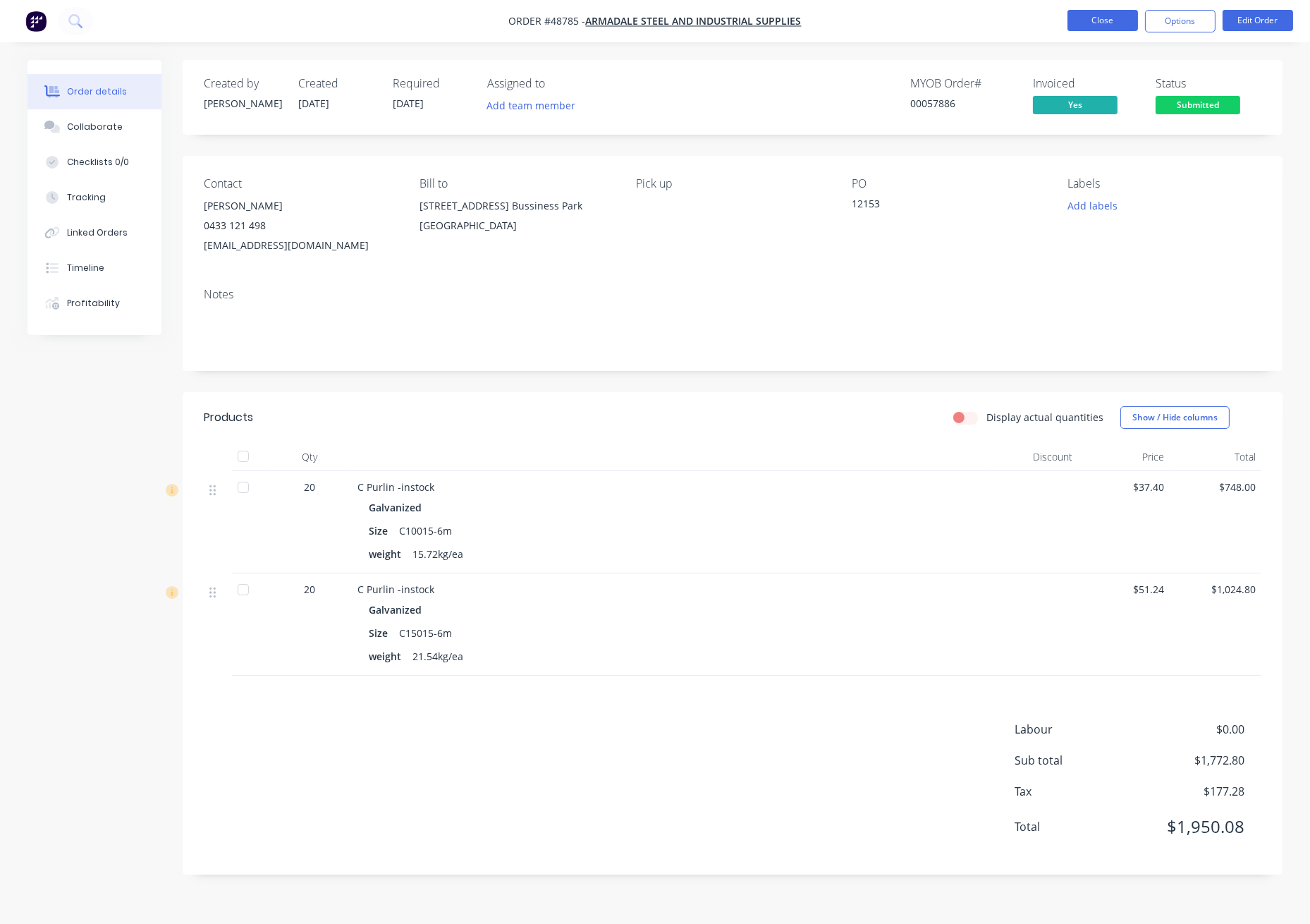
click at [1101, 14] on button "Close" at bounding box center [1102, 20] width 70 height 21
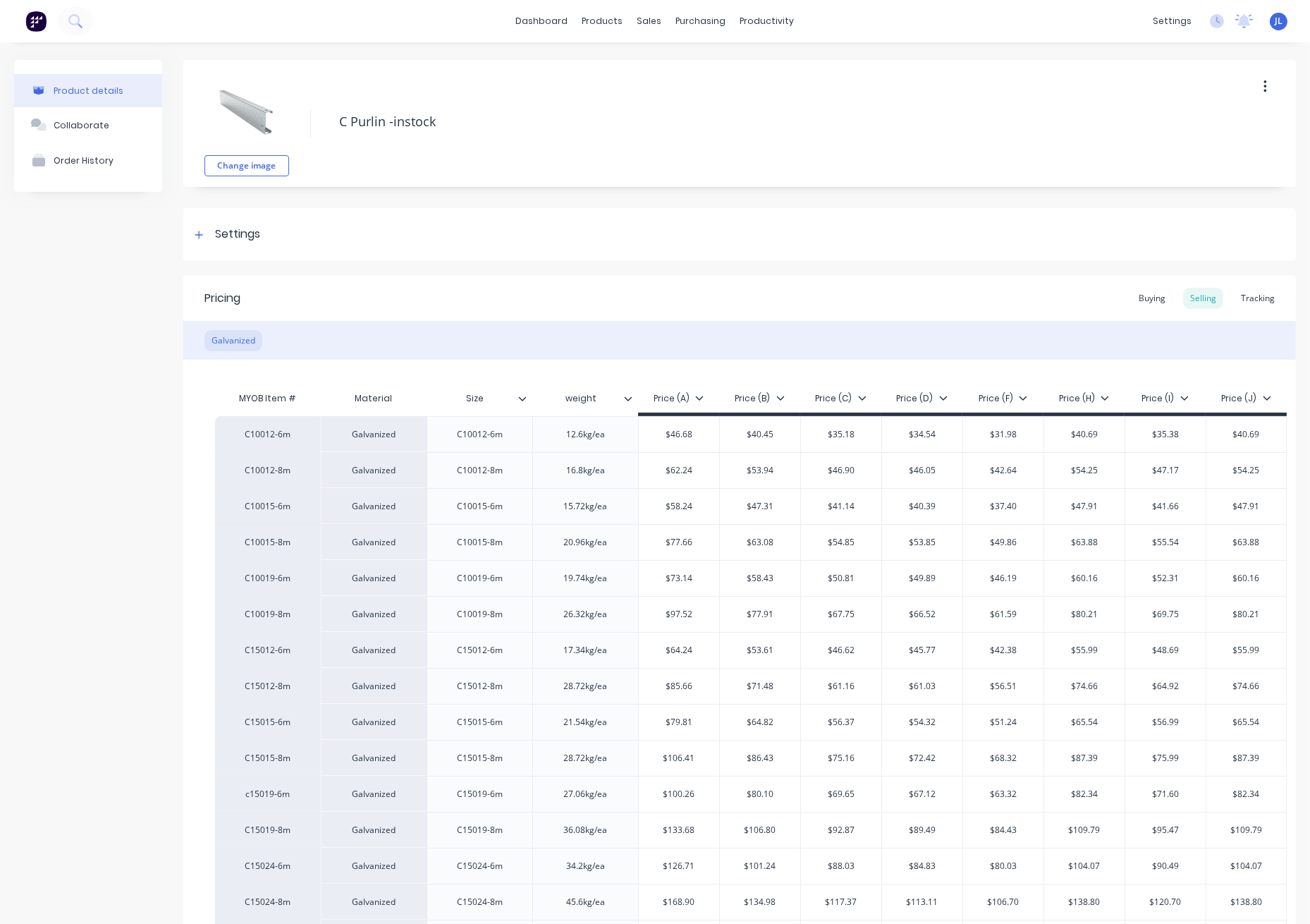
type textarea "x"
click at [1234, 298] on div "Tracking" at bounding box center [1258, 298] width 48 height 21
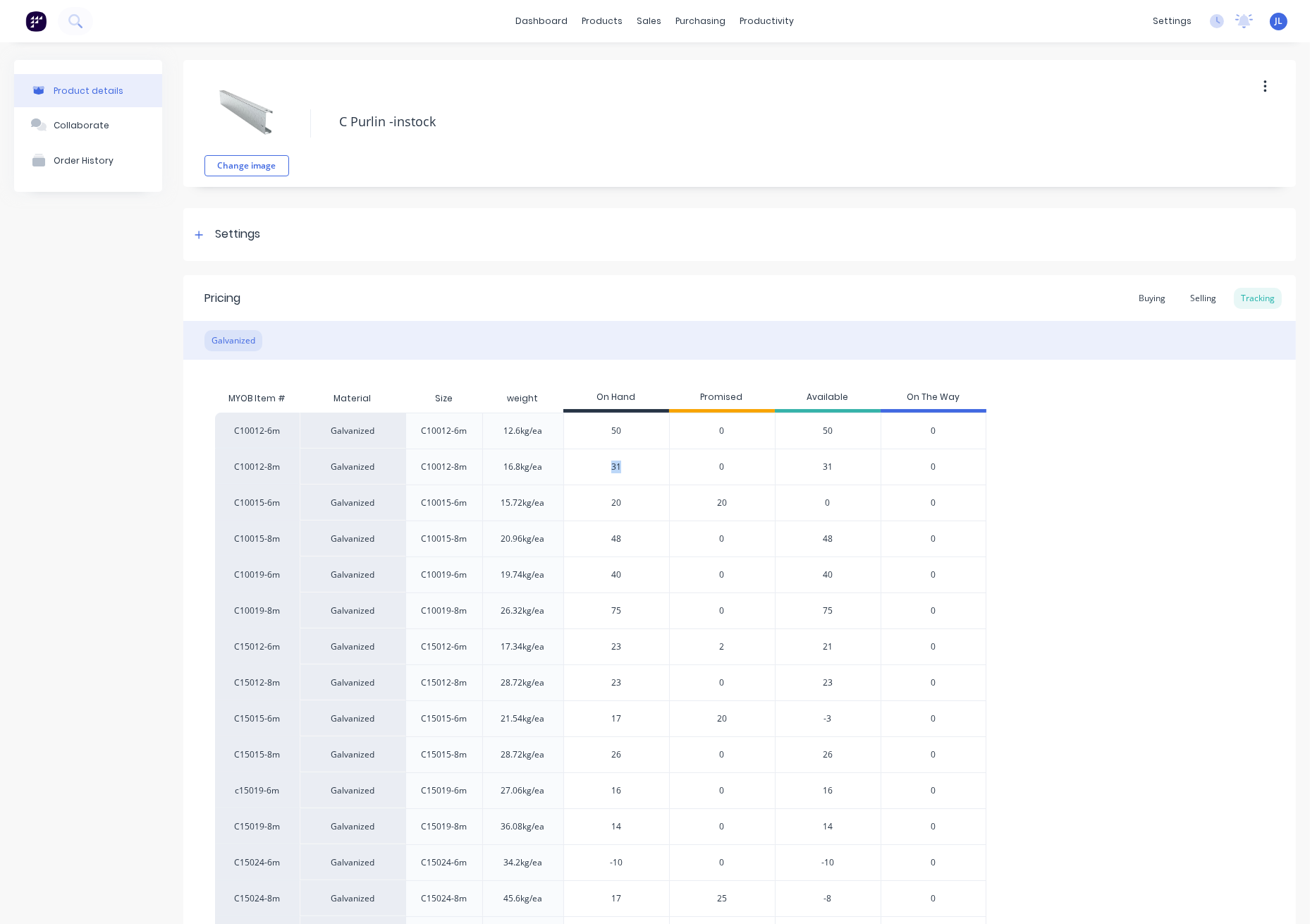
drag, startPoint x: 644, startPoint y: 458, endPoint x: 590, endPoint y: 462, distance: 54.1
click at [590, 462] on div "31" at bounding box center [616, 466] width 105 height 35
drag, startPoint x: 628, startPoint y: 466, endPoint x: 600, endPoint y: 464, distance: 28.1
click at [602, 466] on input "31" at bounding box center [616, 467] width 105 height 13
type input "34"
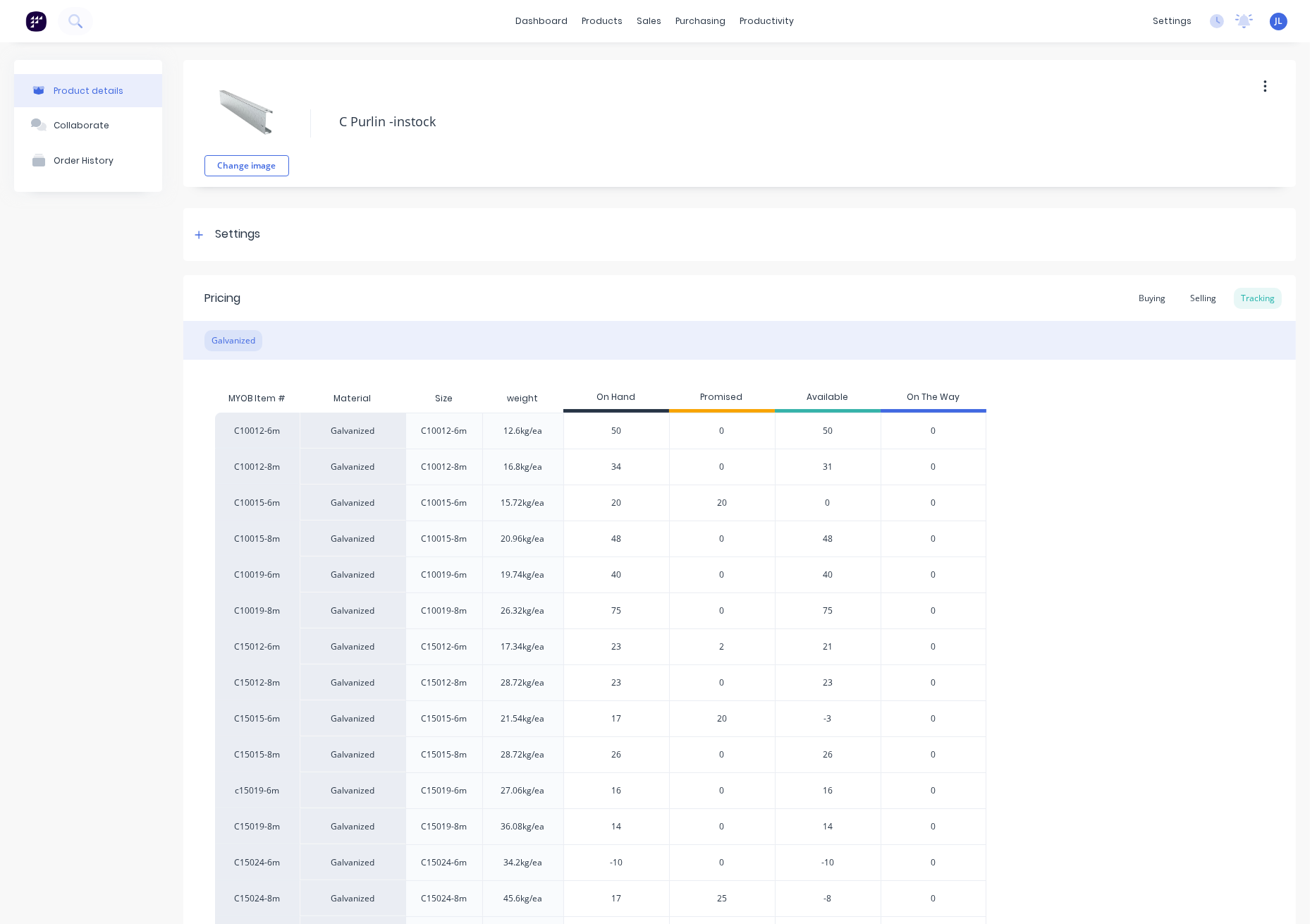
type textarea "x"
type input "34"
click at [614, 521] on div "48" at bounding box center [616, 539] width 105 height 35
type input "48"
drag, startPoint x: 622, startPoint y: 502, endPoint x: 604, endPoint y: 503, distance: 18.0
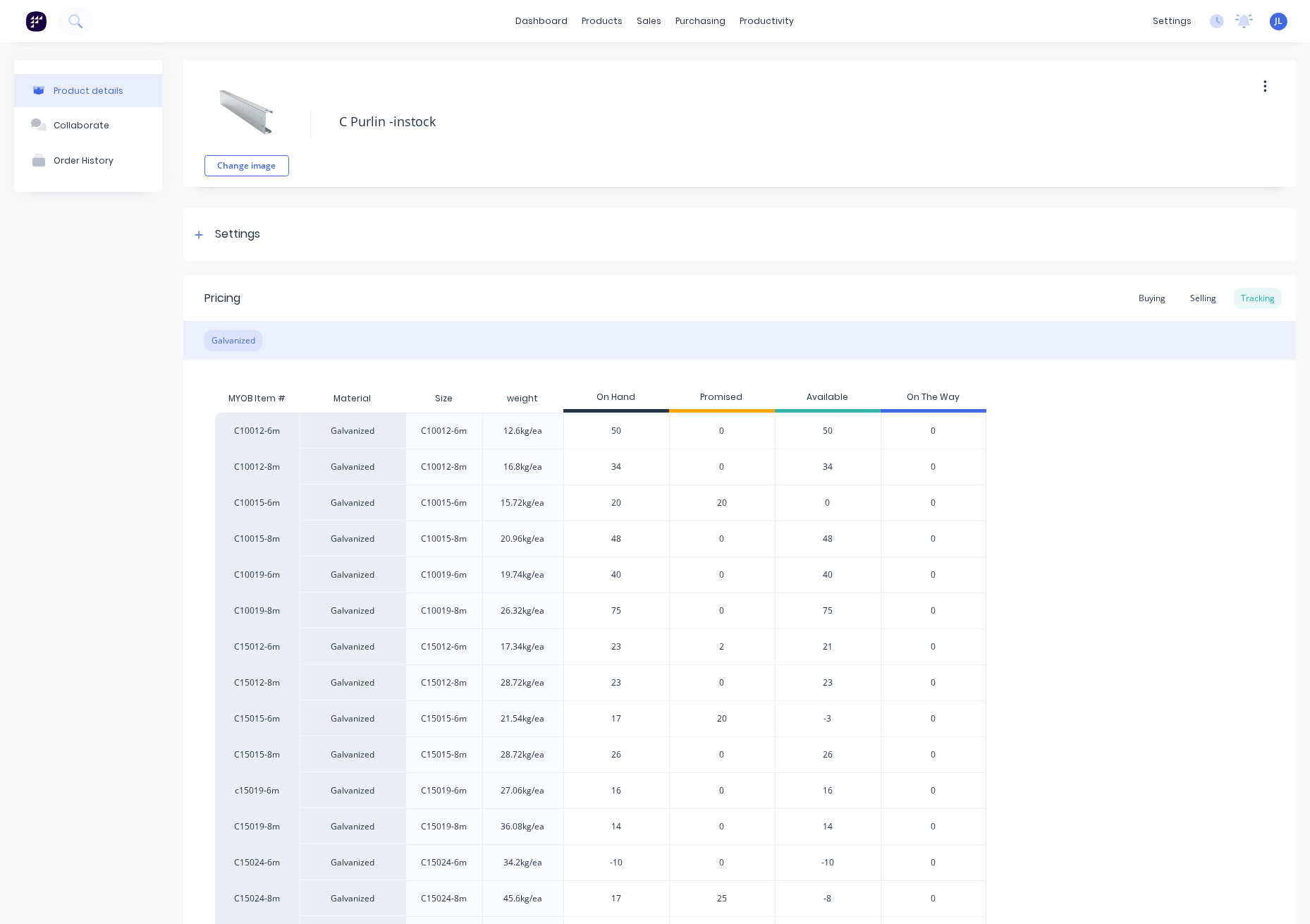
click at [604, 503] on input "20" at bounding box center [616, 503] width 105 height 13
type input "41"
type textarea "x"
type input "41"
click at [634, 545] on input "48" at bounding box center [616, 539] width 105 height 13
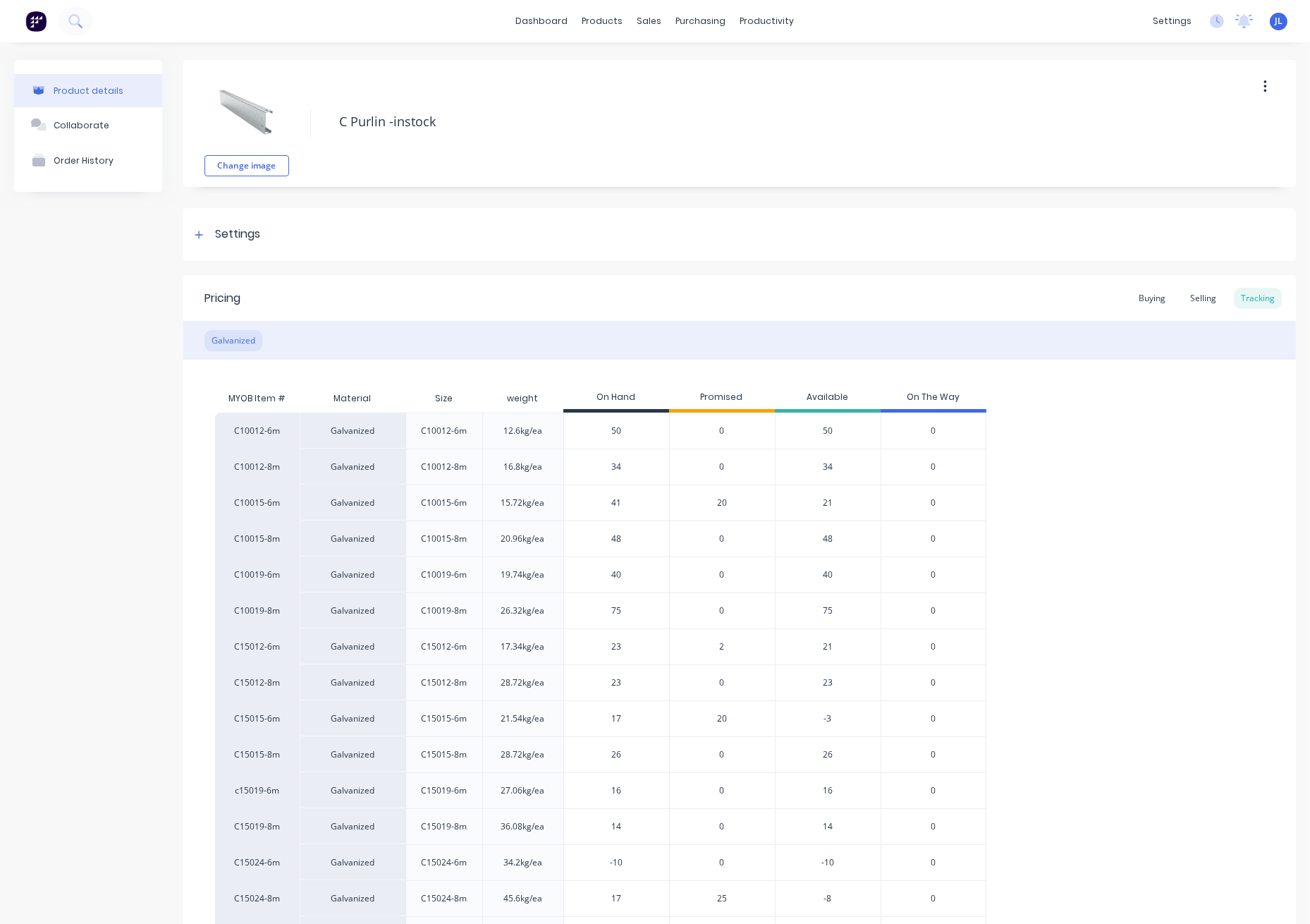
drag, startPoint x: 631, startPoint y: 537, endPoint x: 595, endPoint y: 538, distance: 36.0
click at [595, 538] on input "48" at bounding box center [616, 539] width 105 height 13
type input "38"
type textarea "x"
type input "38"
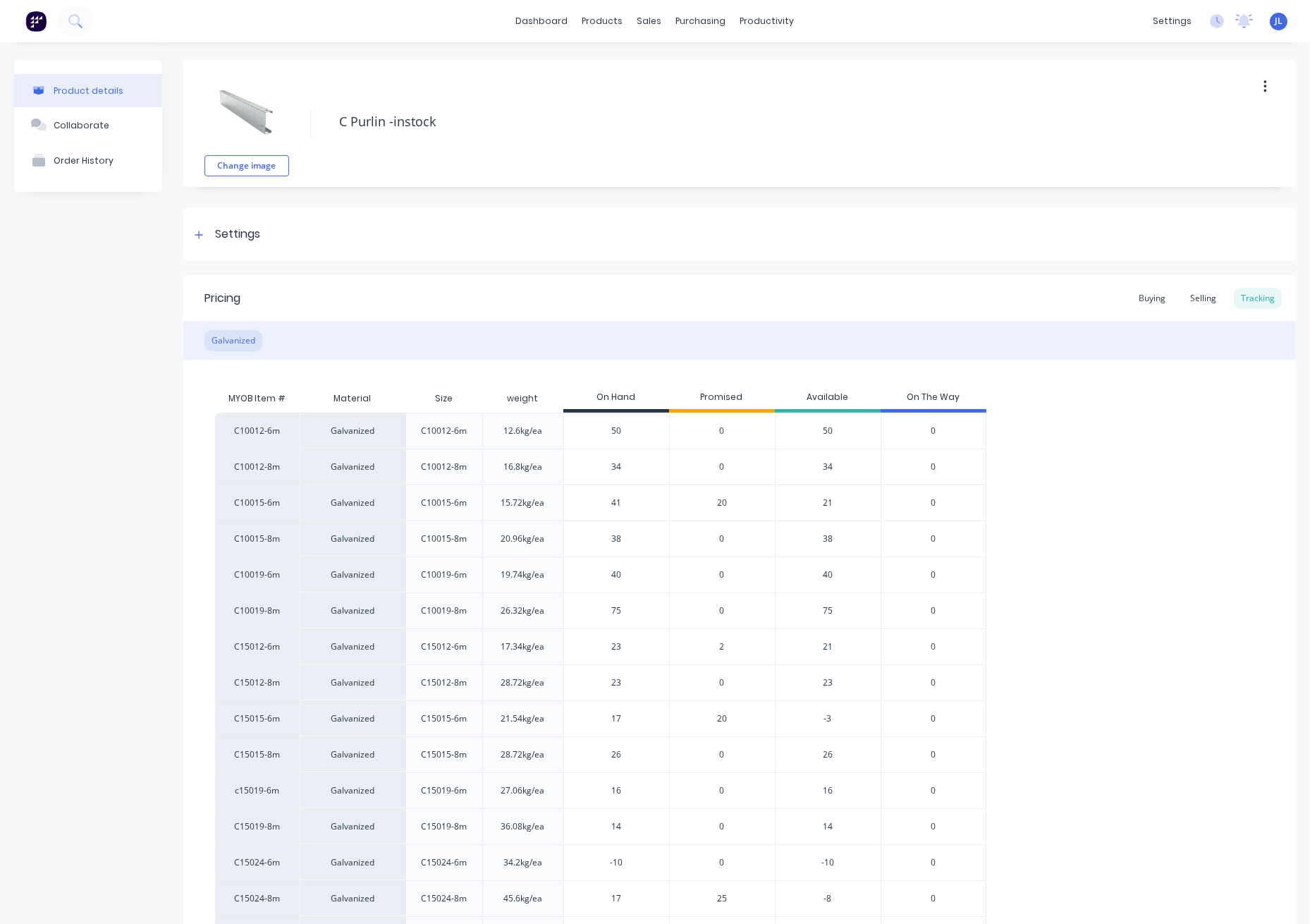
drag, startPoint x: 627, startPoint y: 577, endPoint x: 596, endPoint y: 579, distance: 31.1
click at [596, 579] on input "40" at bounding box center [616, 575] width 105 height 13
type input "41"
type textarea "x"
type input "41"
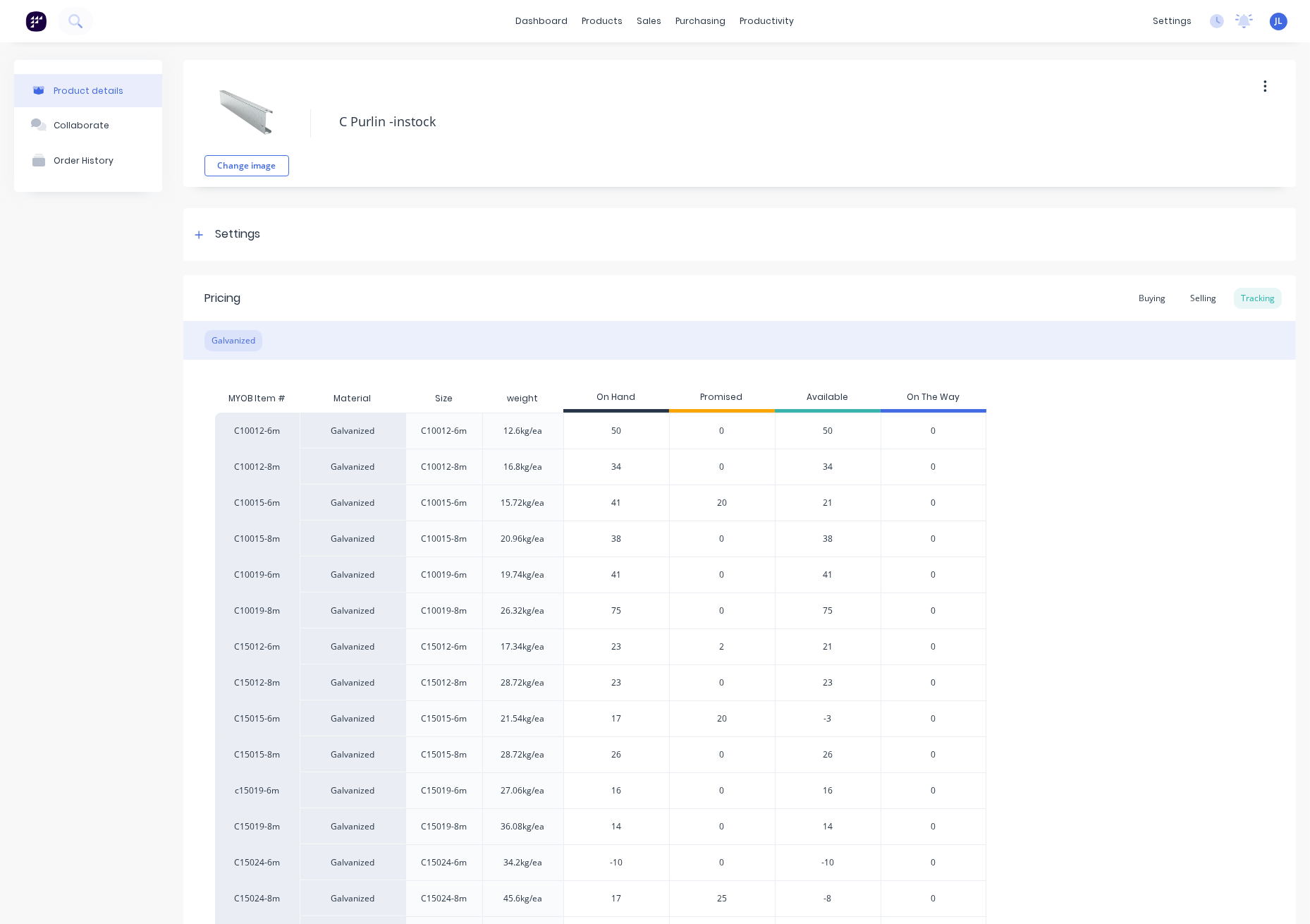
drag, startPoint x: 635, startPoint y: 613, endPoint x: 594, endPoint y: 612, distance: 41.0
click at [594, 612] on input "75" at bounding box center [616, 611] width 105 height 13
type input "15"
type textarea "x"
type input "15"
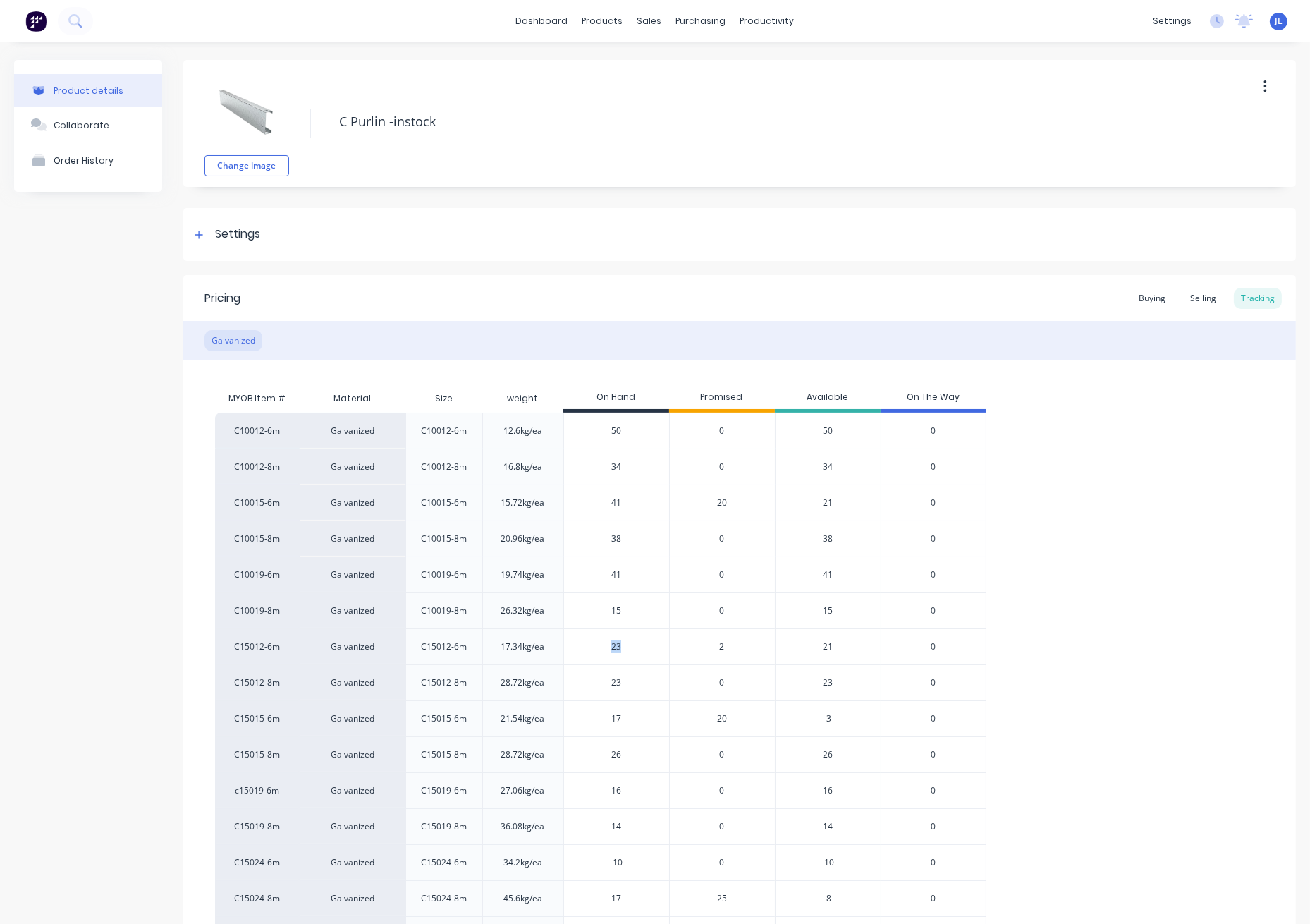
drag, startPoint x: 637, startPoint y: 655, endPoint x: 601, endPoint y: 652, distance: 36.1
click at [601, 652] on div "23" at bounding box center [616, 647] width 105 height 35
type input "23"
drag, startPoint x: 613, startPoint y: 647, endPoint x: 597, endPoint y: 649, distance: 16.1
click at [597, 649] on input "23" at bounding box center [616, 647] width 105 height 13
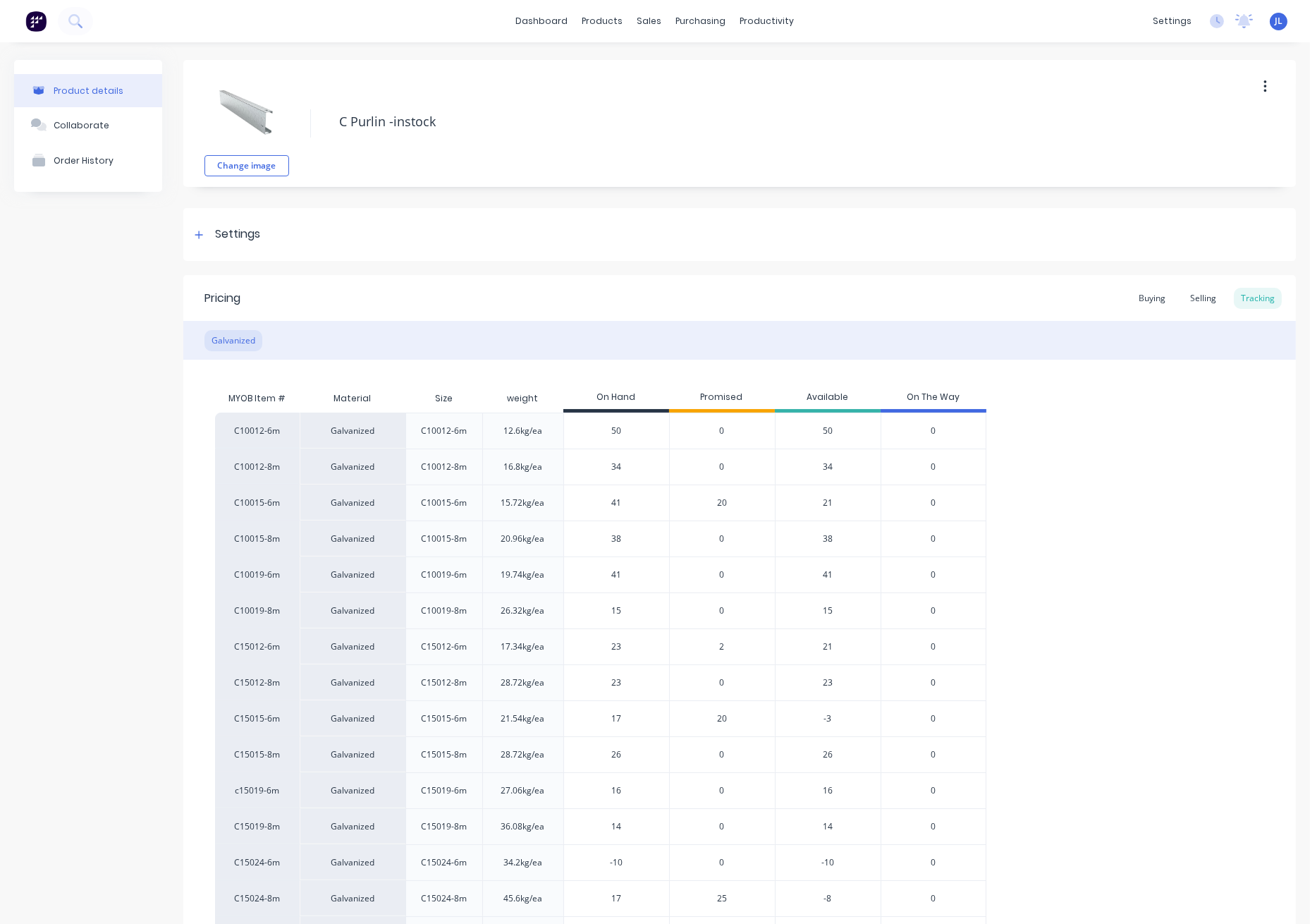
click at [721, 647] on span "2" at bounding box center [722, 647] width 5 height 13
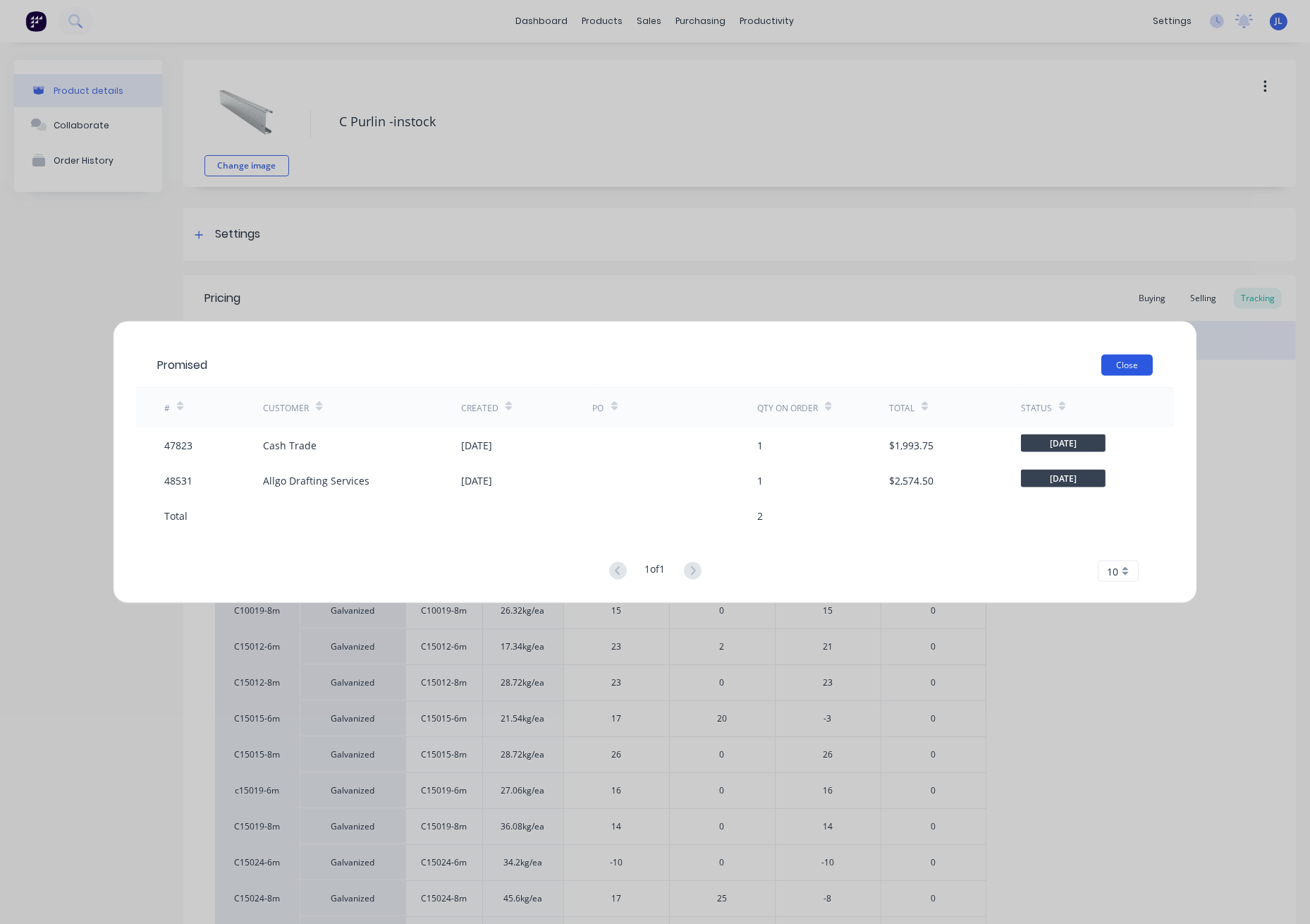
click at [1132, 368] on button "Close" at bounding box center [1127, 365] width 51 height 21
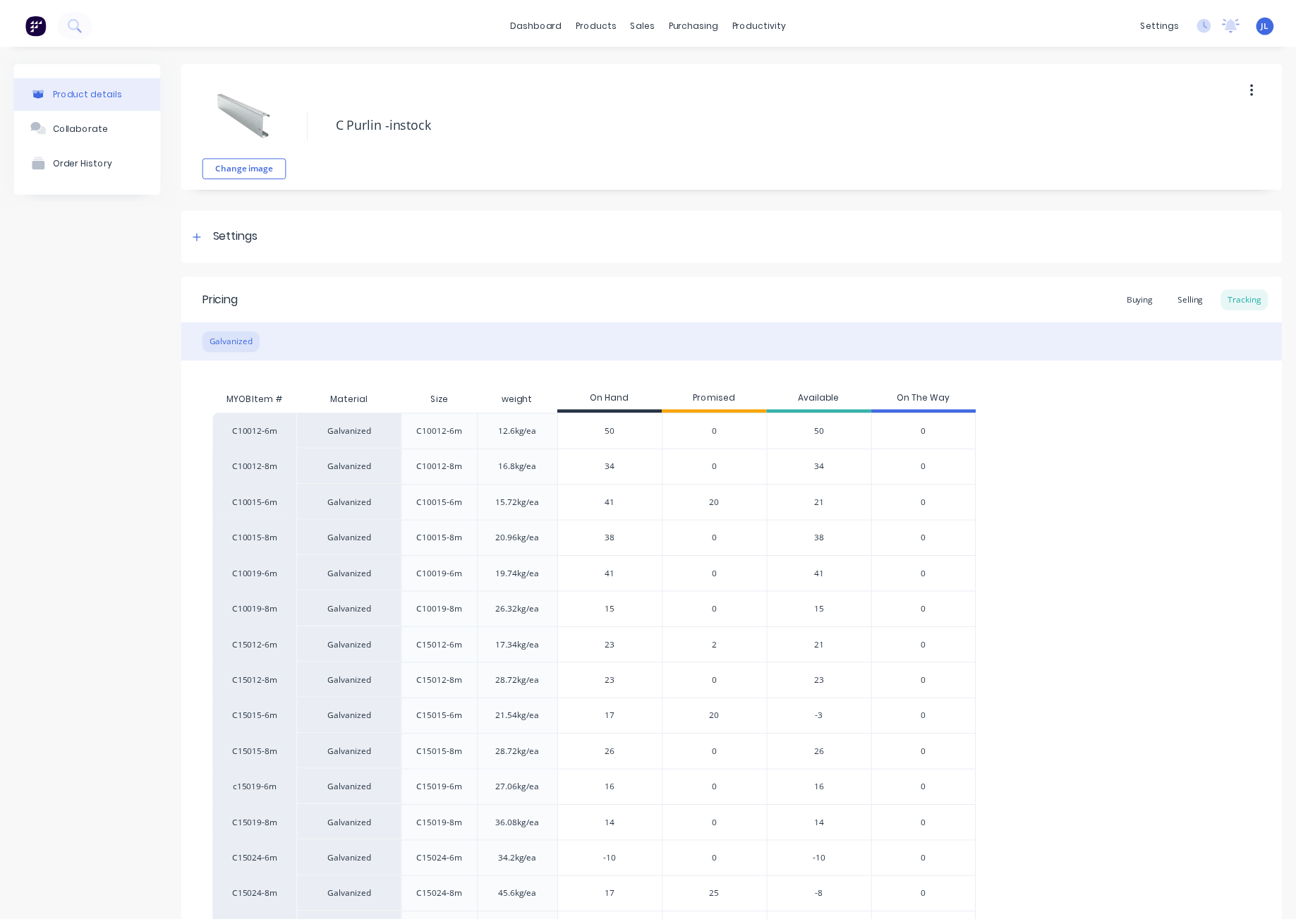
scroll to position [277, 0]
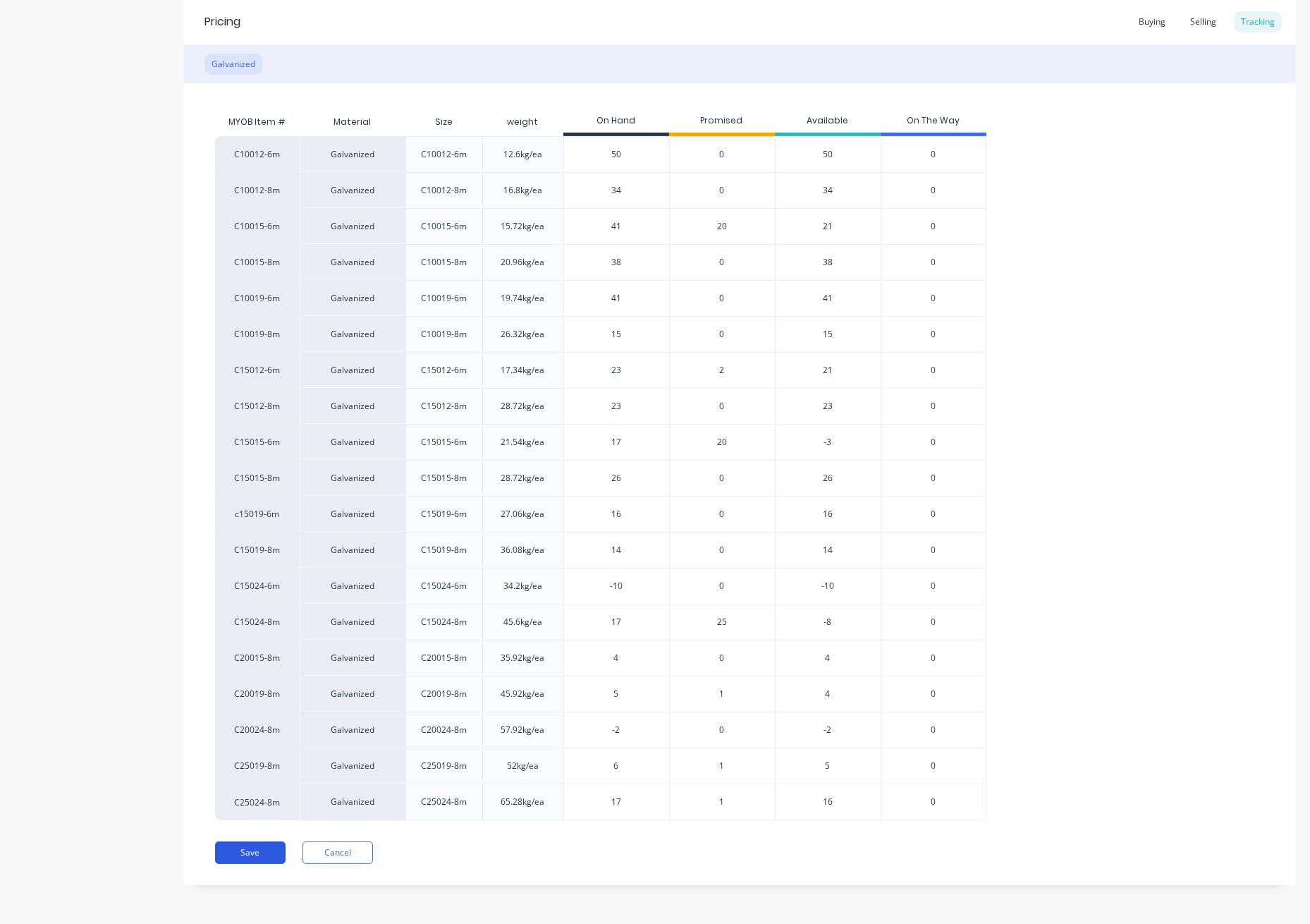
click at [256, 852] on button "Save" at bounding box center [250, 852] width 70 height 22
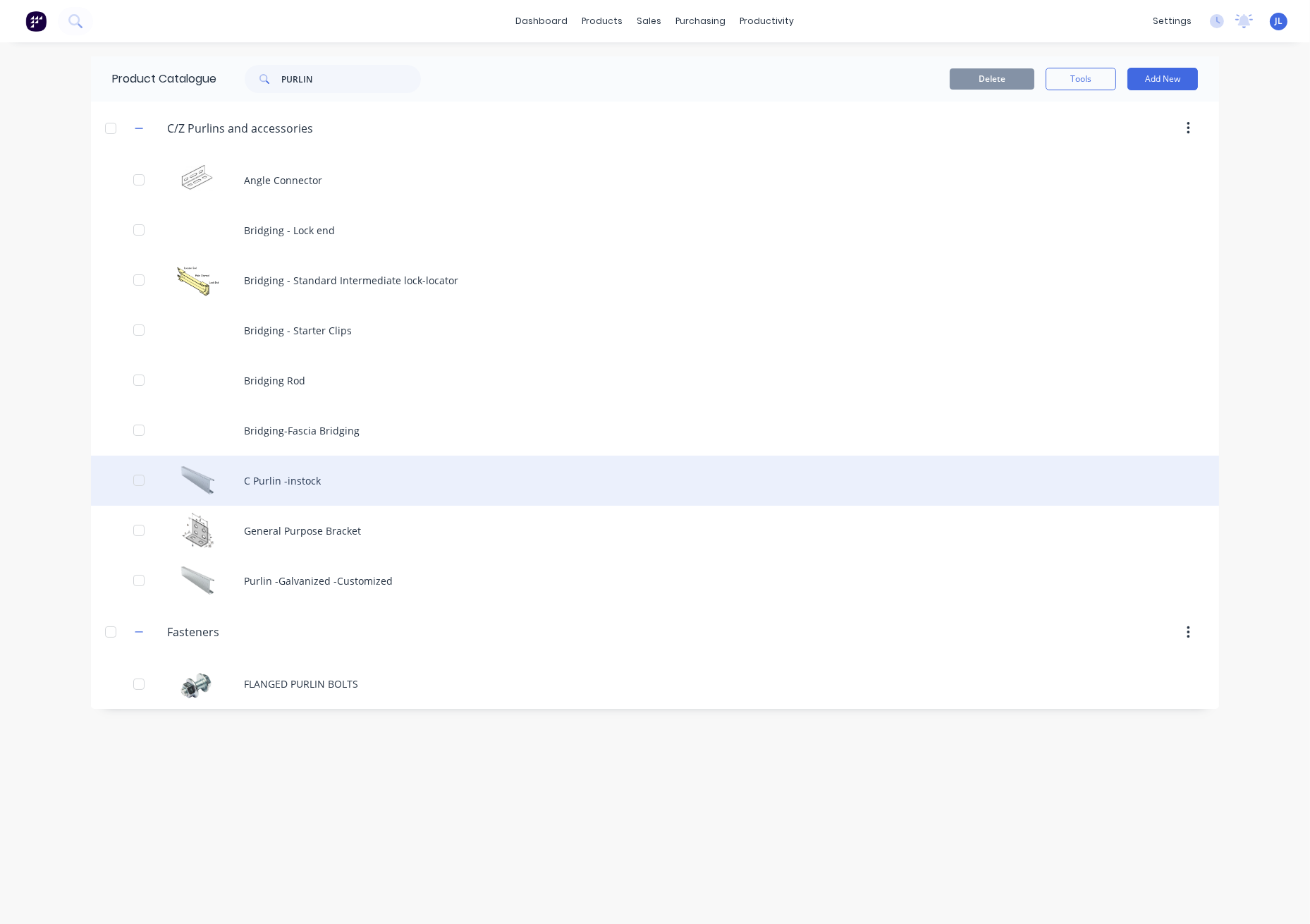
click at [329, 473] on div "C Purlin -instock" at bounding box center [655, 480] width 1128 height 50
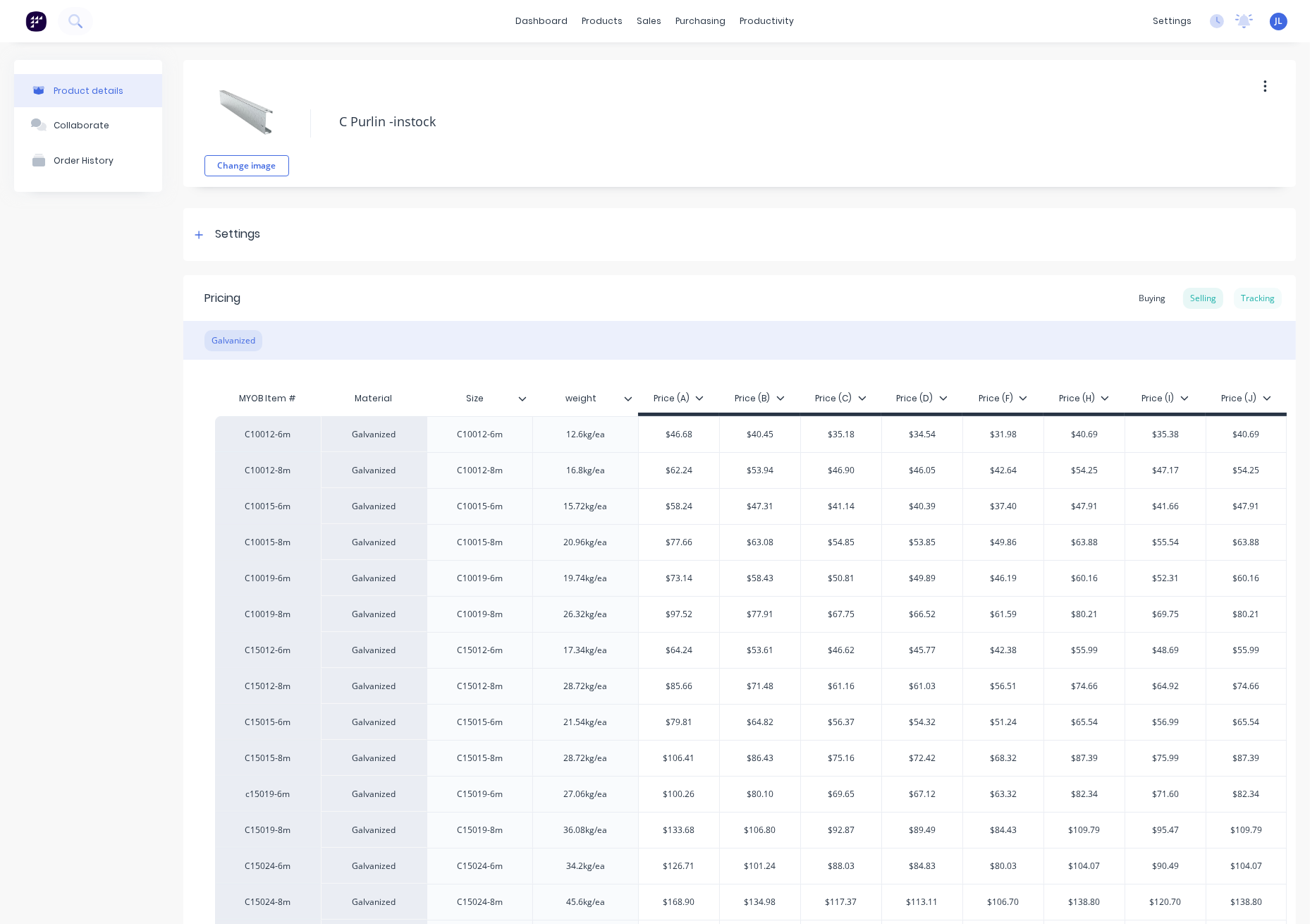
type textarea "x"
click at [1264, 285] on div "Pricing Buying Selling Tracking" at bounding box center [739, 298] width 1113 height 46
click at [1250, 294] on div "Tracking" at bounding box center [1258, 298] width 48 height 21
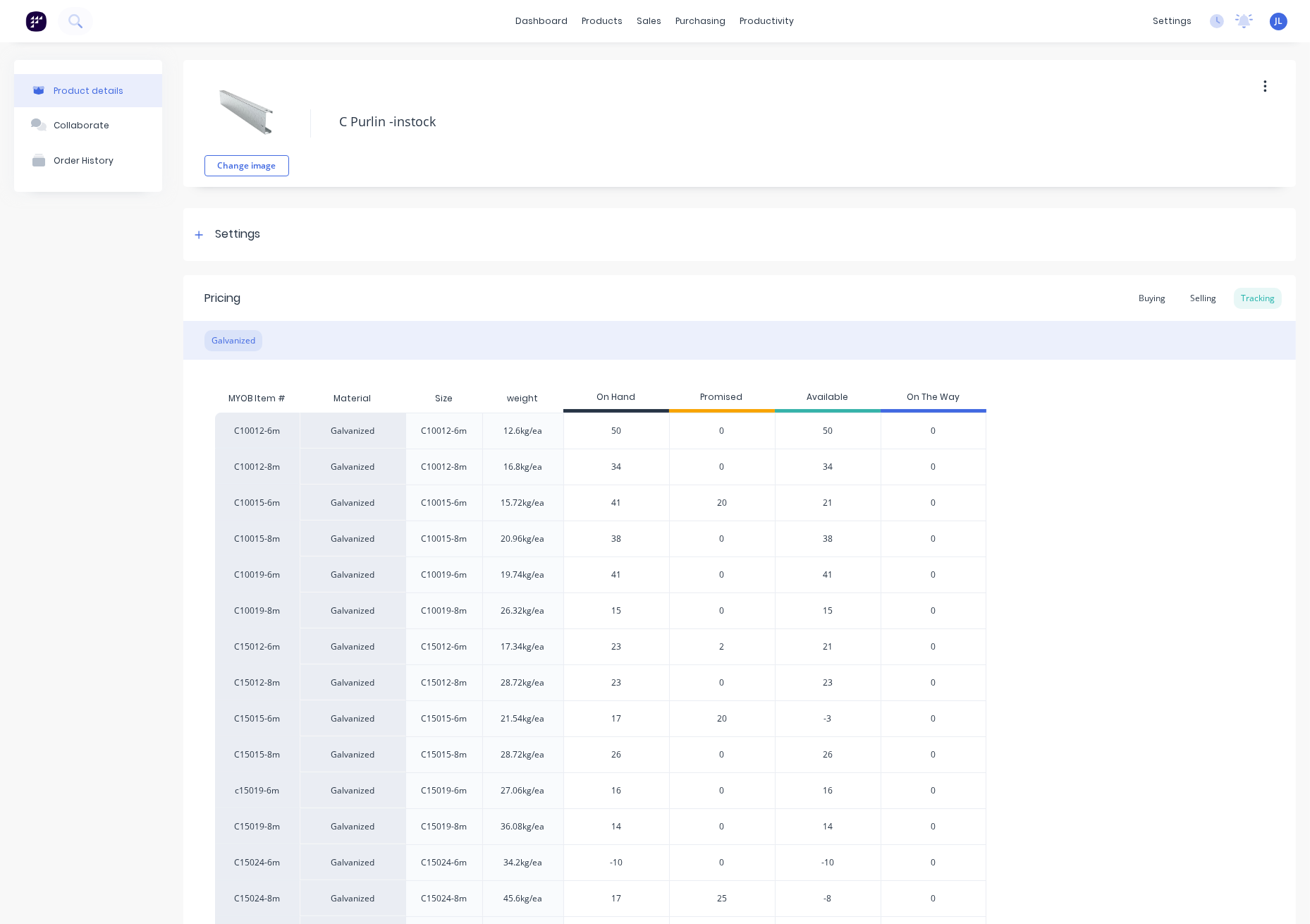
click at [718, 644] on div "2" at bounding box center [722, 647] width 106 height 36
click at [722, 648] on span "2" at bounding box center [722, 647] width 5 height 13
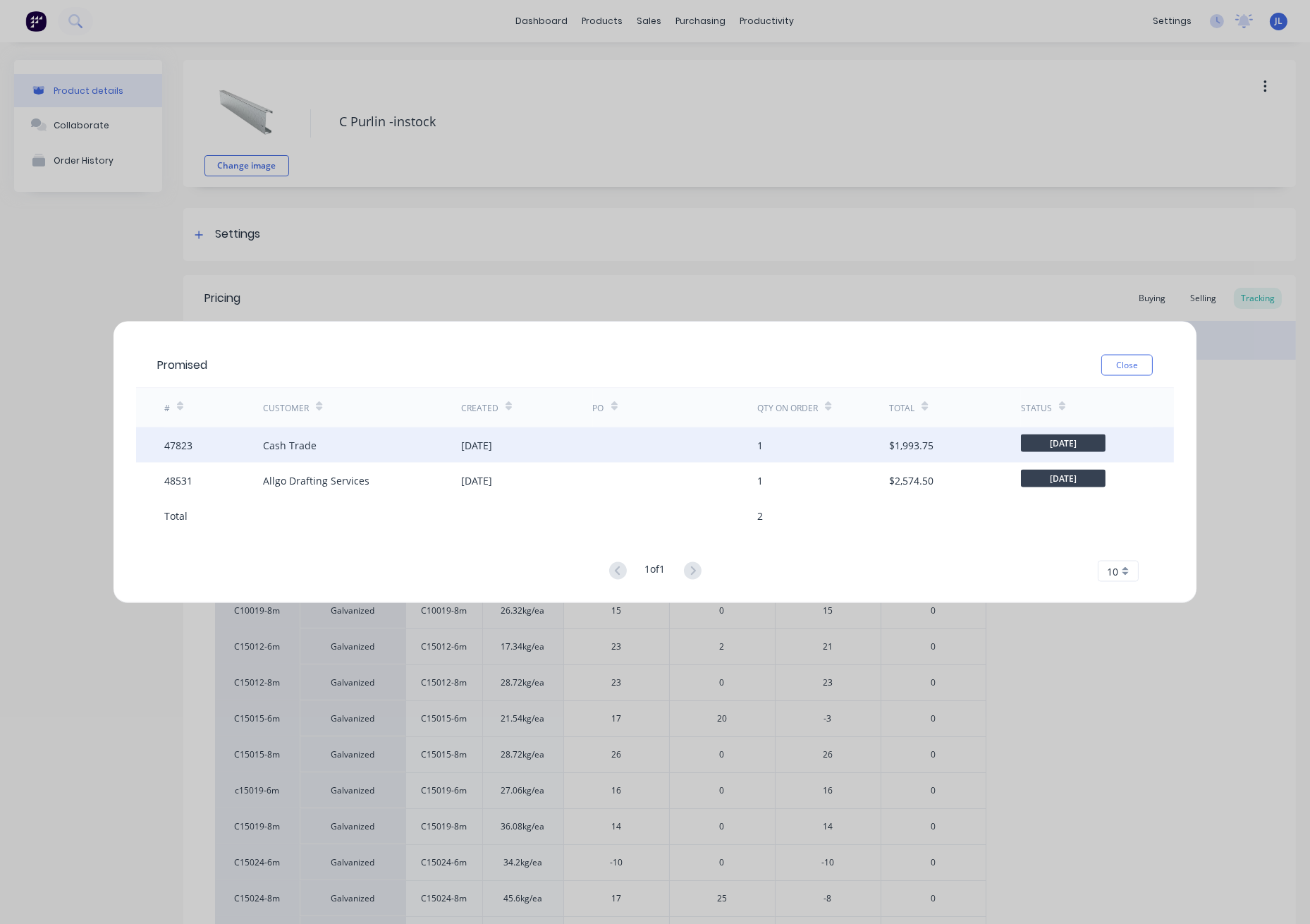
click at [437, 429] on div "Cash Trade" at bounding box center [361, 445] width 198 height 35
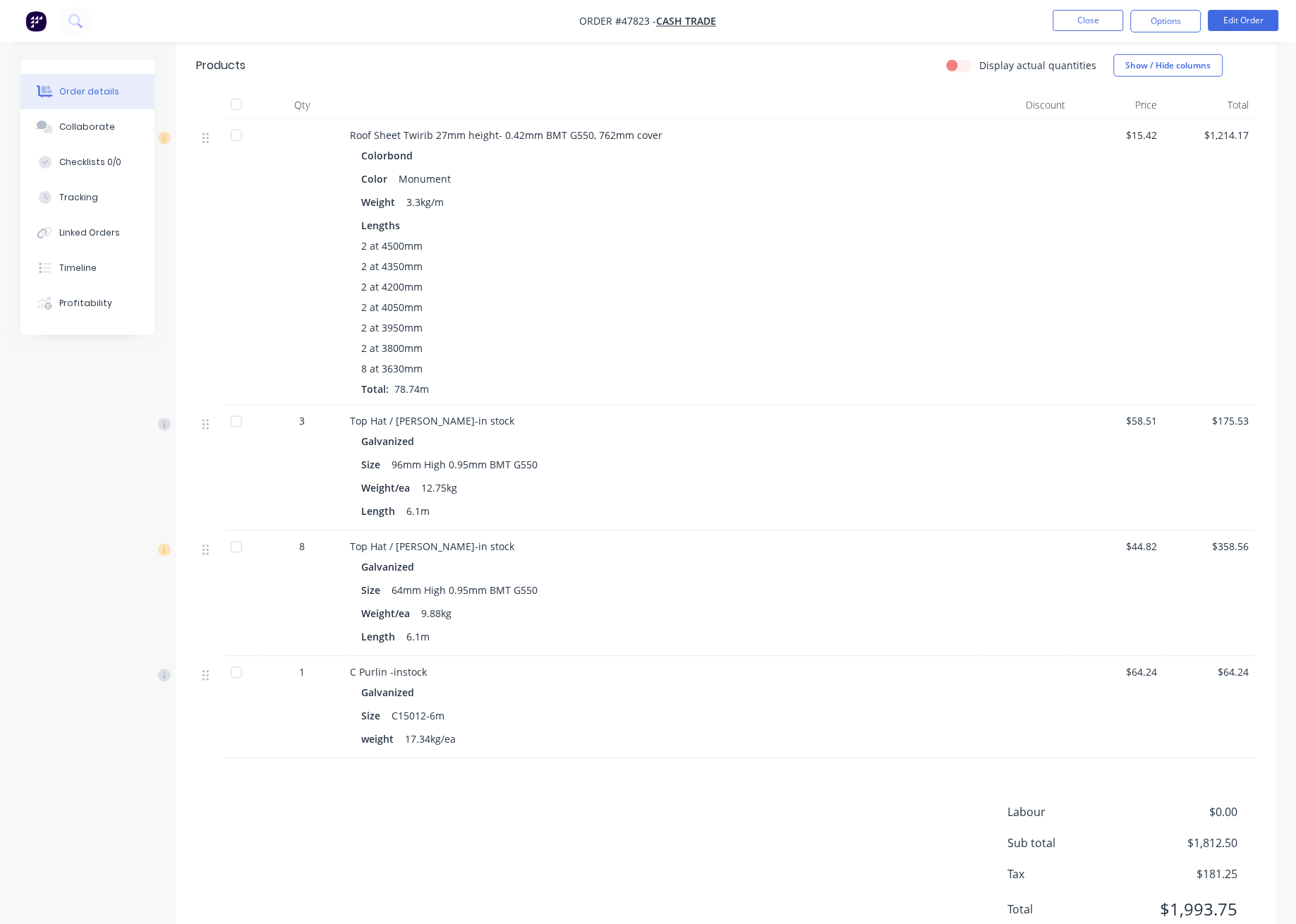
scroll to position [407, 0]
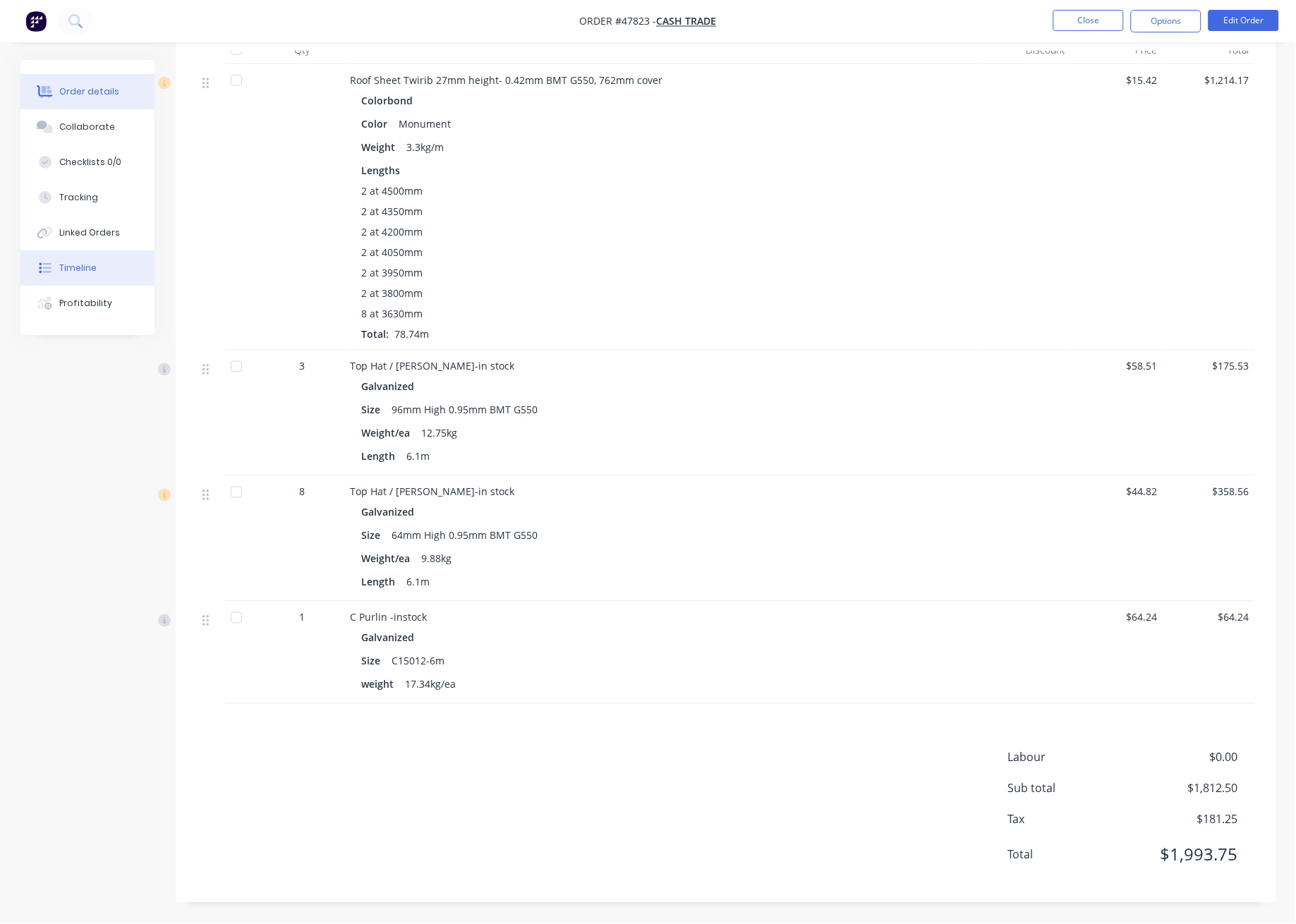
click at [100, 268] on button "Timeline" at bounding box center [87, 268] width 134 height 35
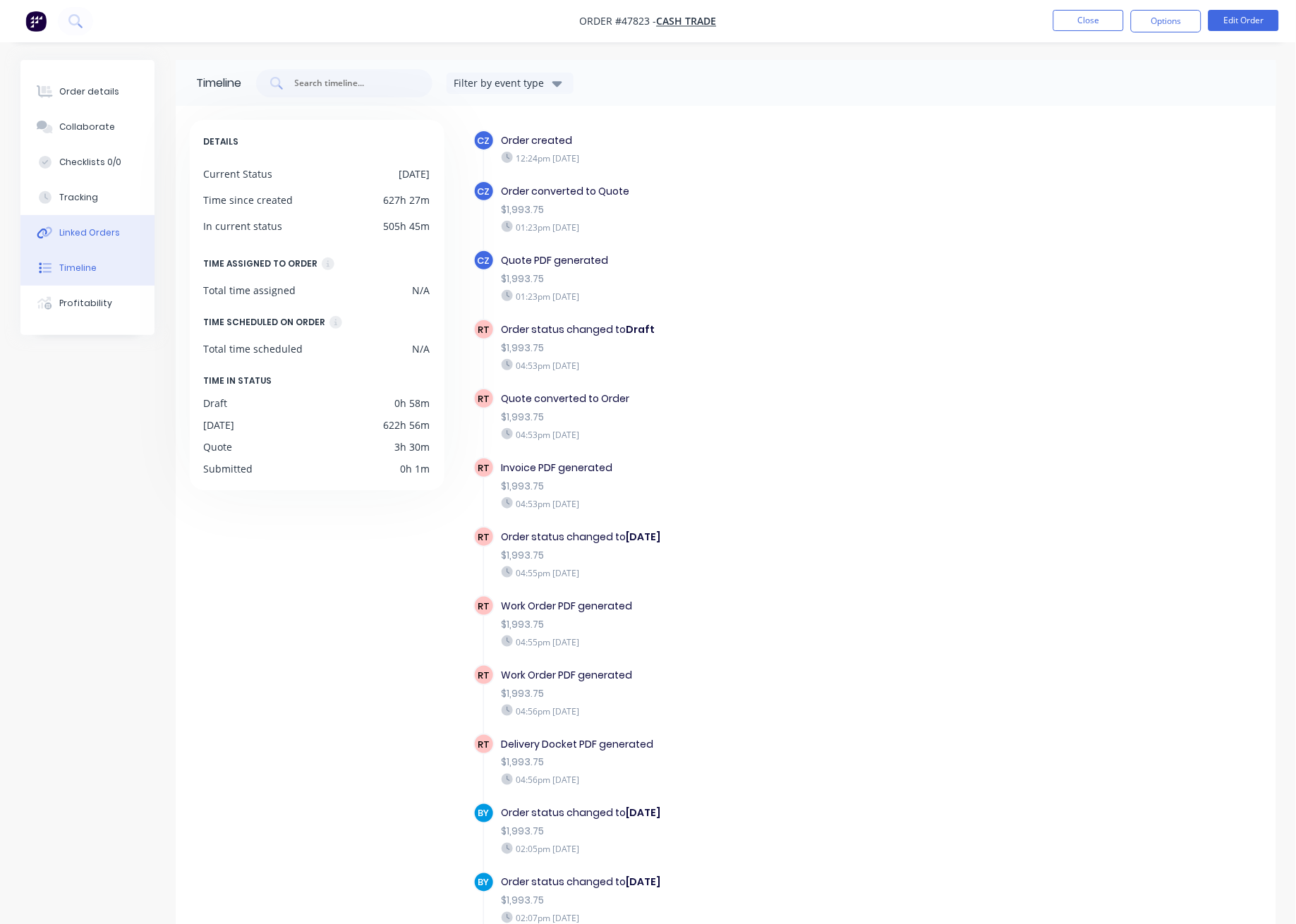
click at [95, 233] on div "Linked Orders" at bounding box center [90, 233] width 61 height 13
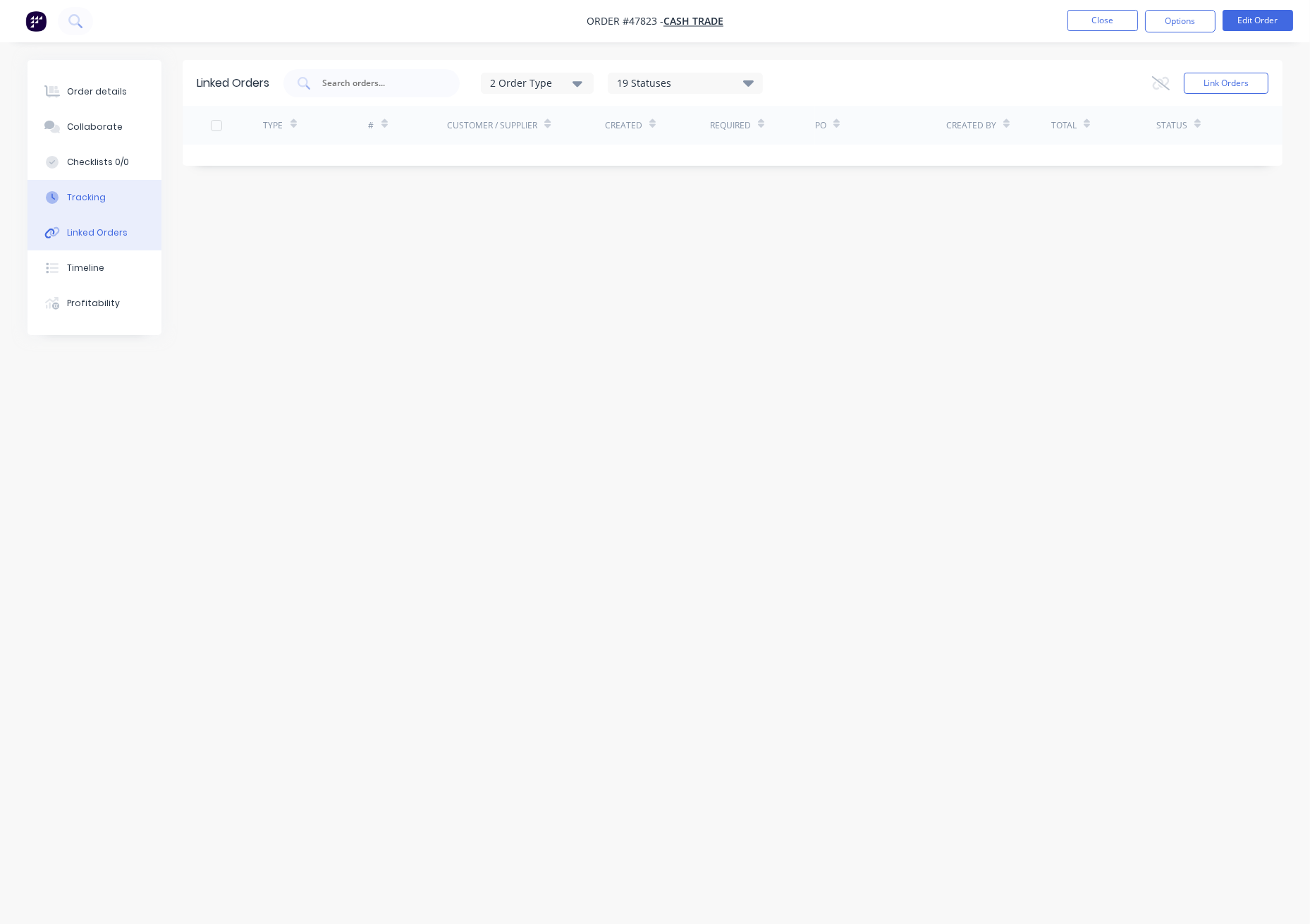
click at [94, 199] on div "Tracking" at bounding box center [87, 198] width 39 height 13
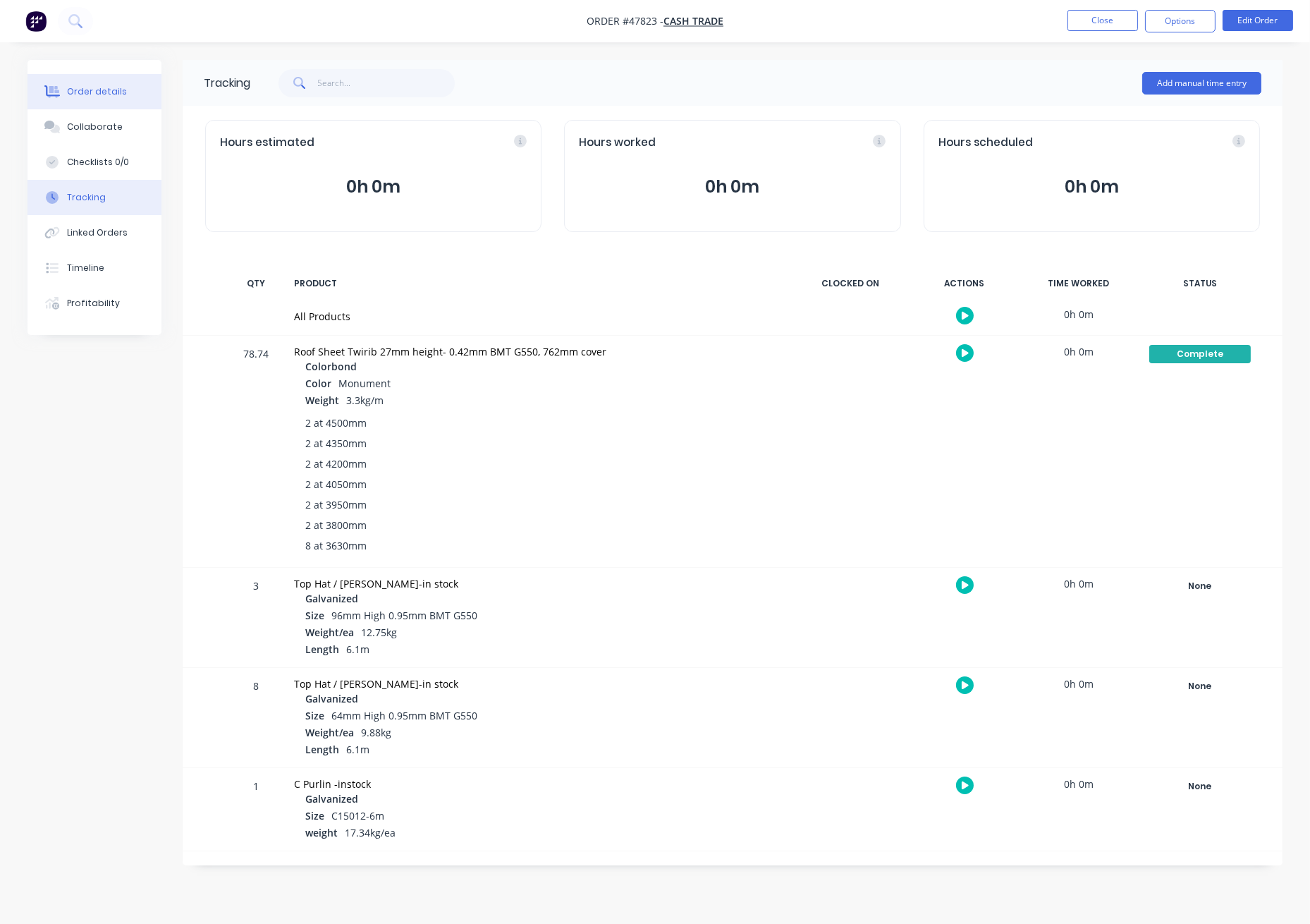
click at [96, 91] on div "Order details" at bounding box center [97, 92] width 60 height 13
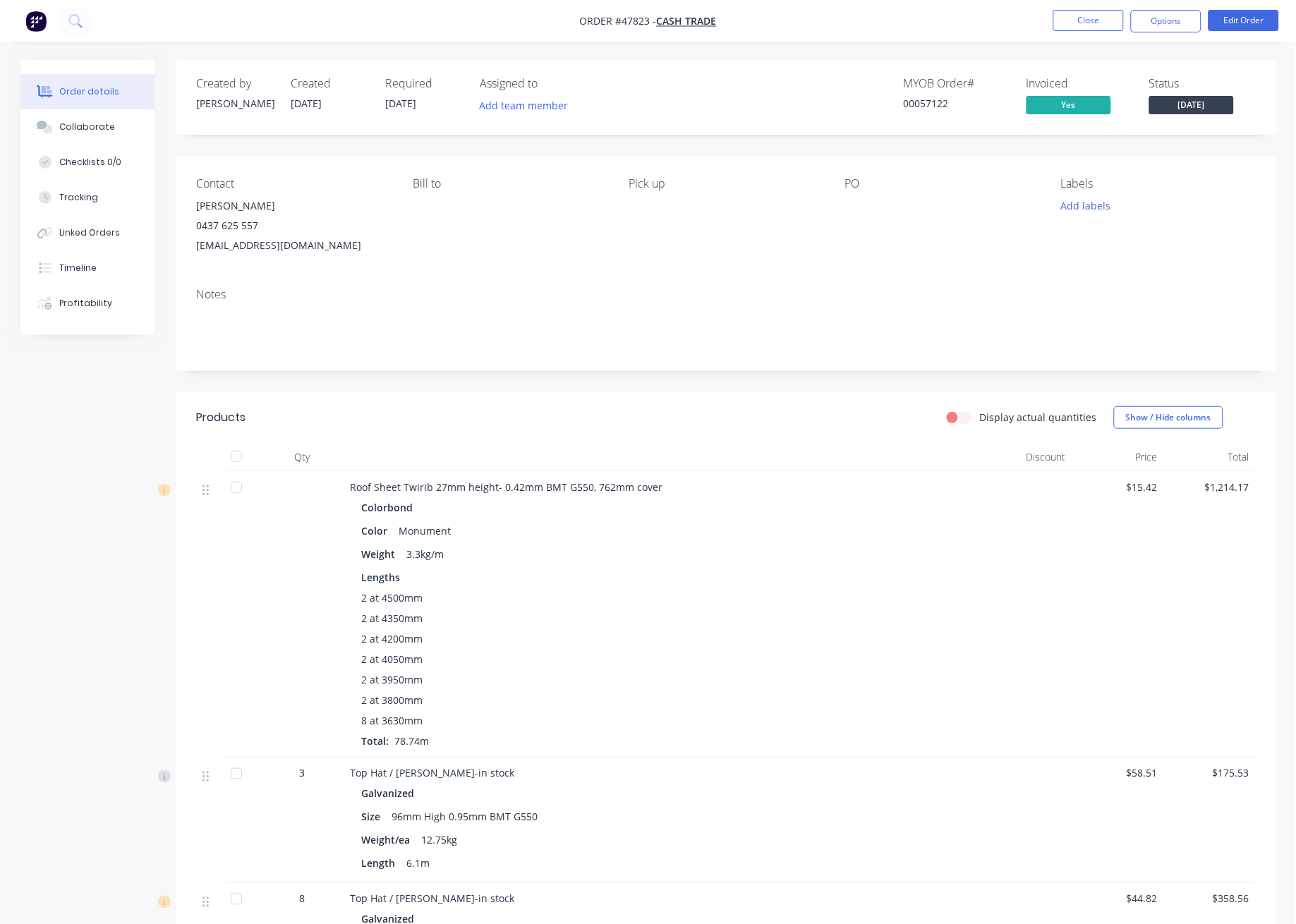
drag, startPoint x: 386, startPoint y: 83, endPoint x: 435, endPoint y: 105, distance: 53.7
click at [435, 105] on div "Required 22/08/25" at bounding box center [425, 97] width 78 height 41
click at [436, 104] on div "Required 22/08/25" at bounding box center [425, 97] width 78 height 41
drag, startPoint x: 480, startPoint y: 79, endPoint x: 581, endPoint y: 109, distance: 105.4
click at [581, 109] on div "Assigned to Add team member" at bounding box center [551, 97] width 141 height 41
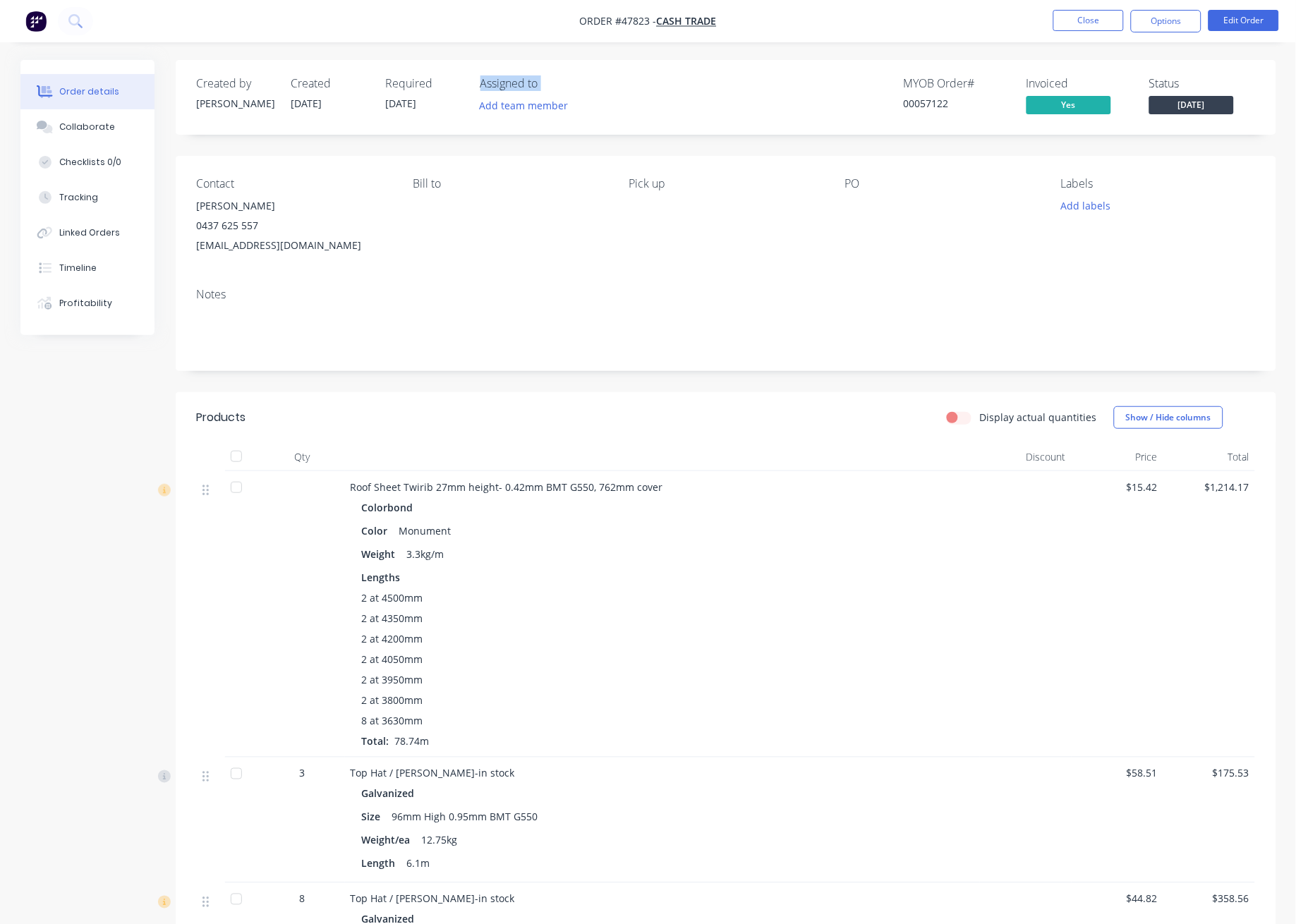
click at [595, 107] on div "Add team member" at bounding box center [551, 106] width 141 height 21
click at [595, 84] on div "Assigned to" at bounding box center [551, 83] width 141 height 14
drag, startPoint x: 577, startPoint y: 20, endPoint x: 726, endPoint y: 18, distance: 149.0
click at [726, 18] on nav "Order #47823 - Cash Trade Close Options Edit Order" at bounding box center [648, 21] width 1296 height 42
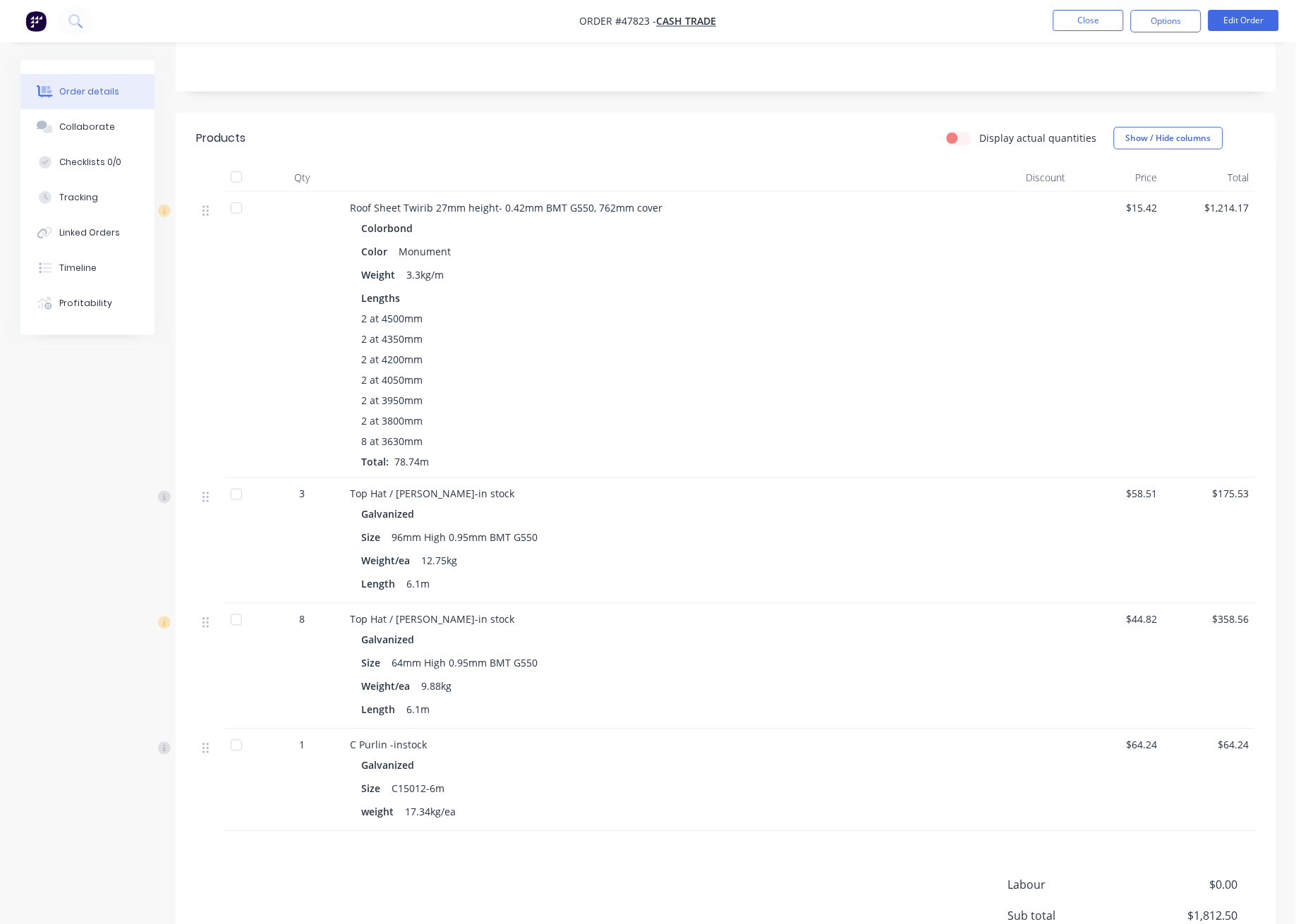
scroll to position [282, 0]
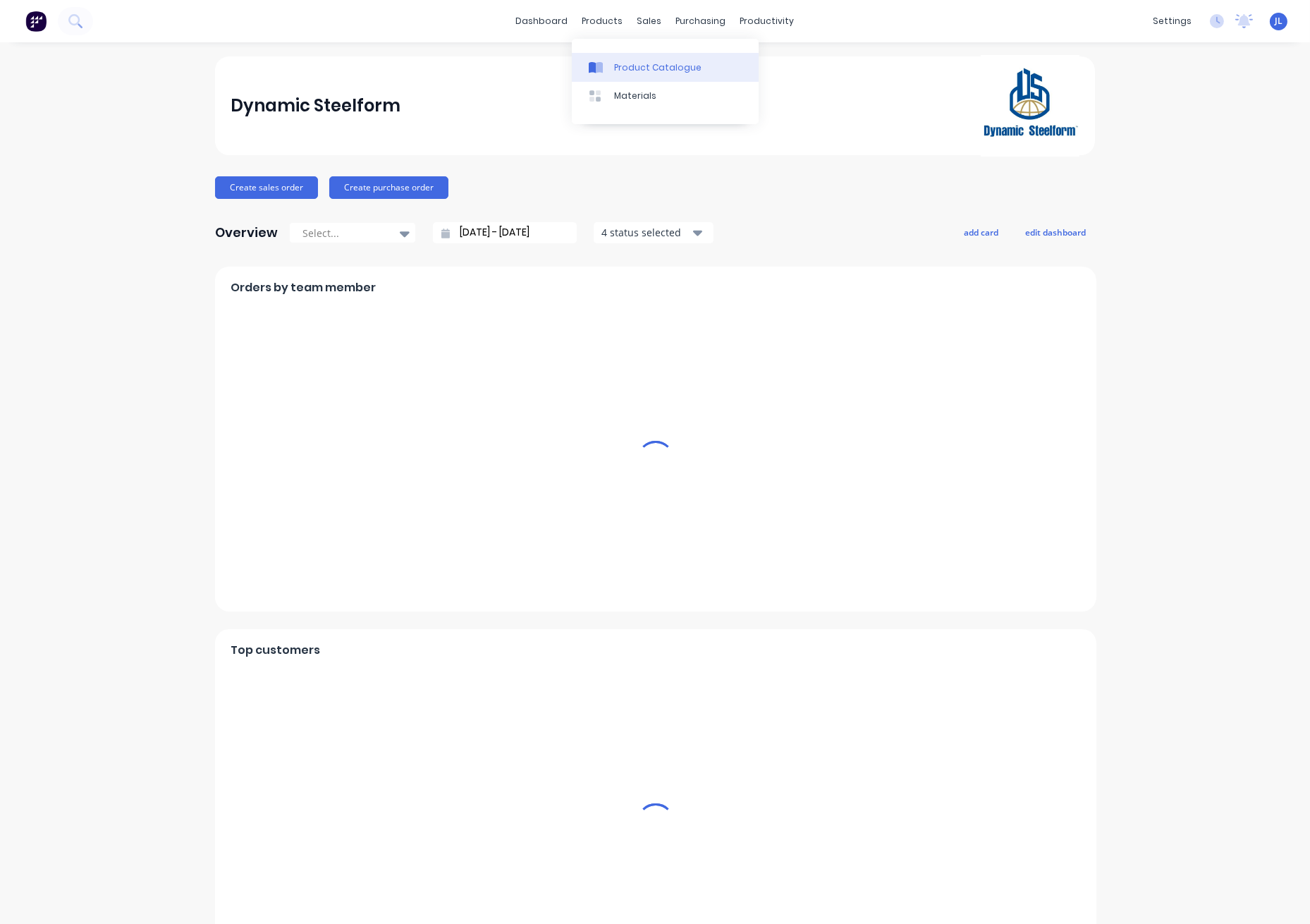
click at [636, 77] on link "Product Catalogue" at bounding box center [666, 67] width 187 height 28
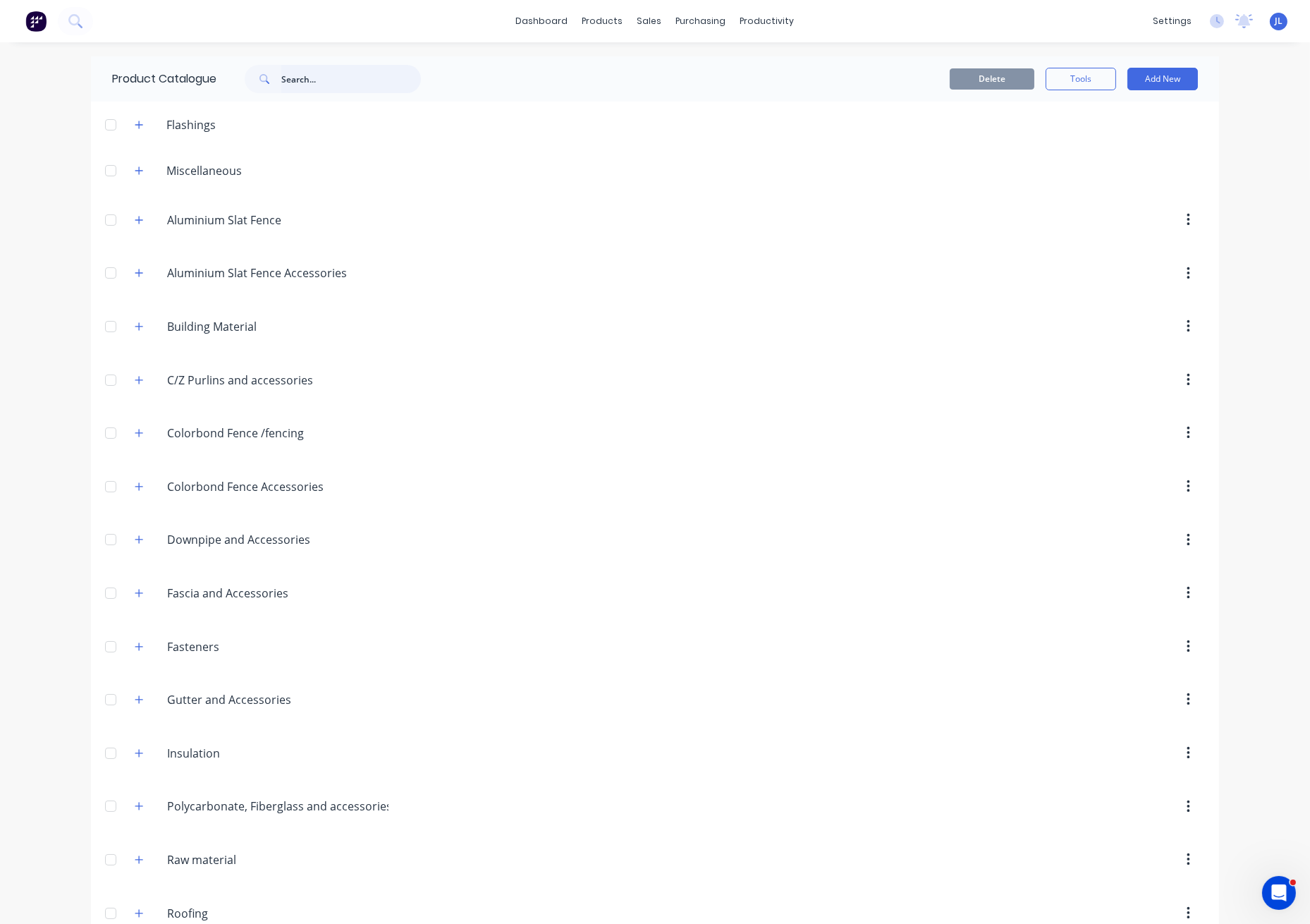
click at [328, 74] on input "text" at bounding box center [351, 79] width 140 height 28
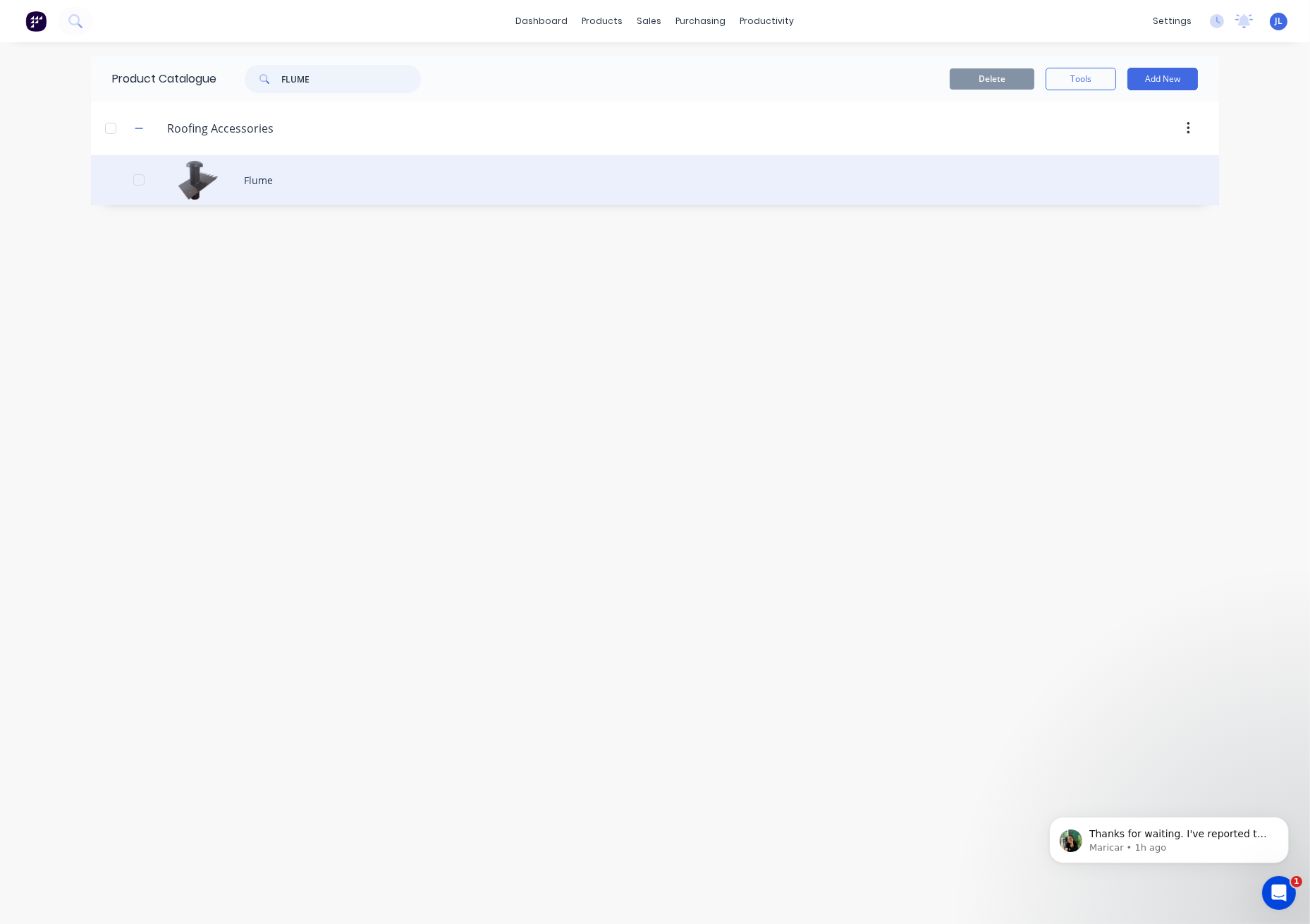
type input "FLUME"
click at [321, 177] on div "Flume" at bounding box center [655, 180] width 1128 height 50
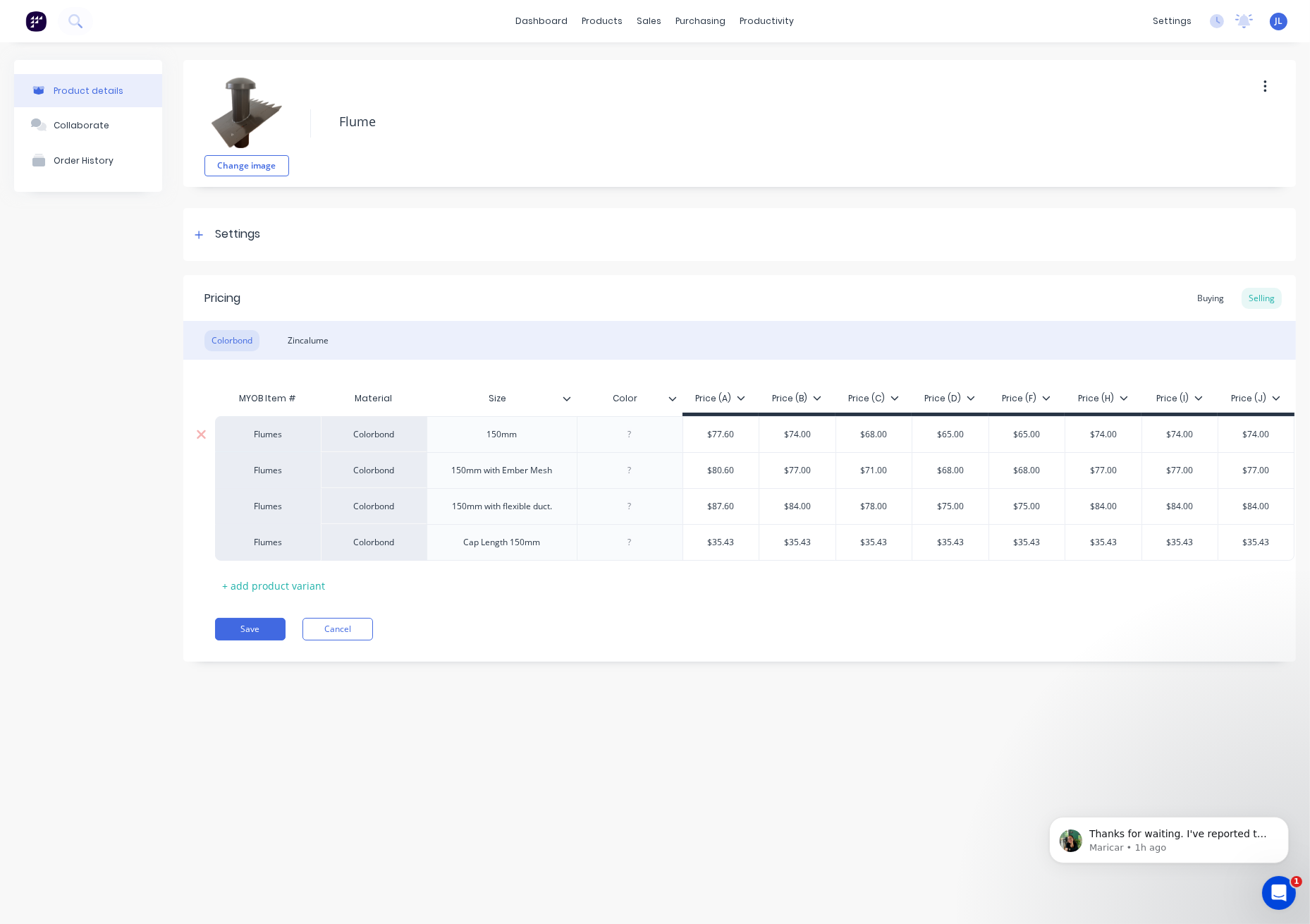
type textarea "x"
click at [873, 589] on div "MYOB Item # Material Size Color Price (A) Price (B) Price (C) Price (D) Price (…" at bounding box center [739, 490] width 1049 height 212
click at [571, 581] on div "MYOB Item # Material Size Color Price (A) Price (B) Price (C) Price (D) Price (…" at bounding box center [739, 490] width 1049 height 212
click at [327, 337] on div "Zincalume" at bounding box center [308, 340] width 55 height 21
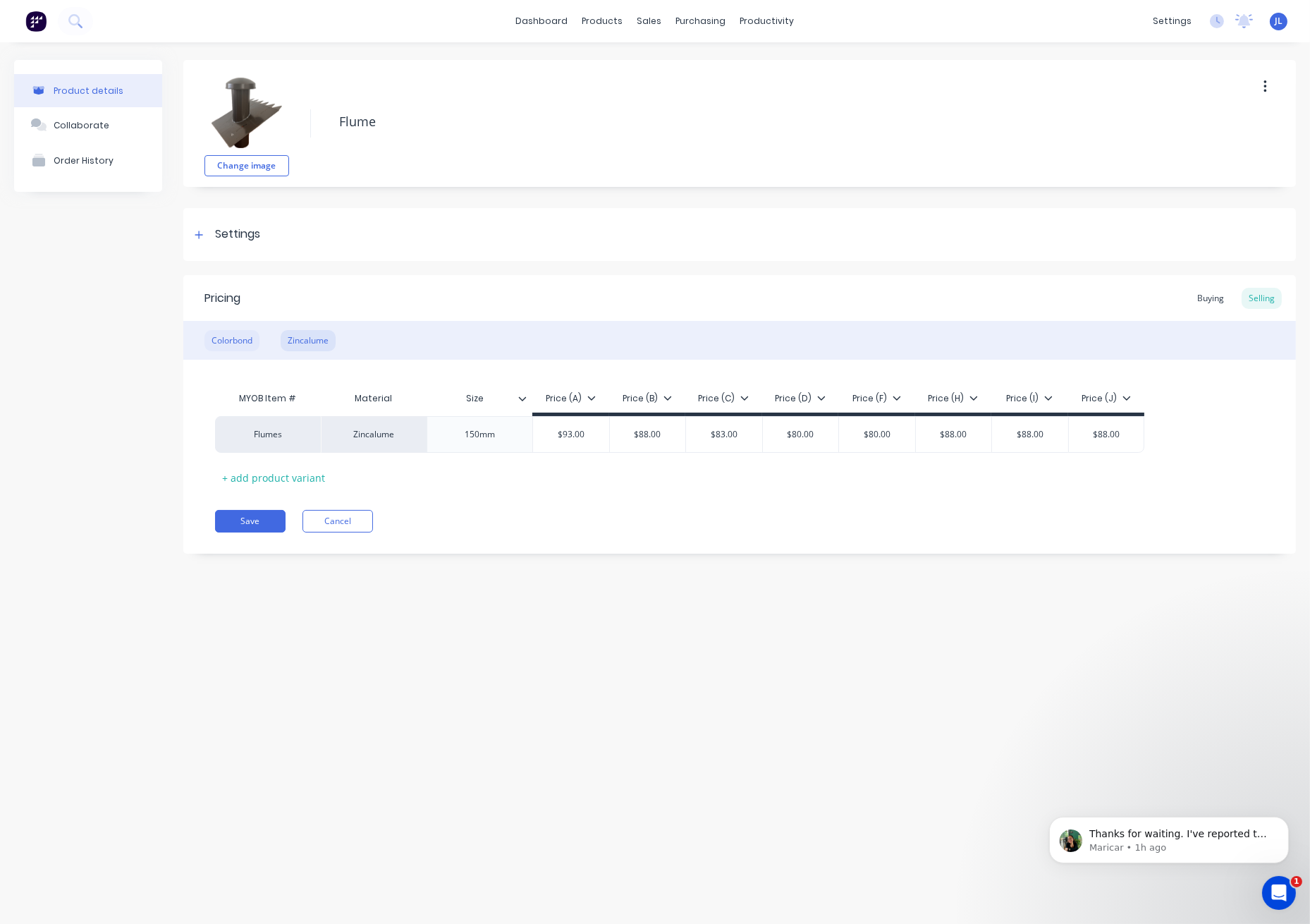
click at [224, 340] on div "Colorbond" at bounding box center [232, 340] width 55 height 21
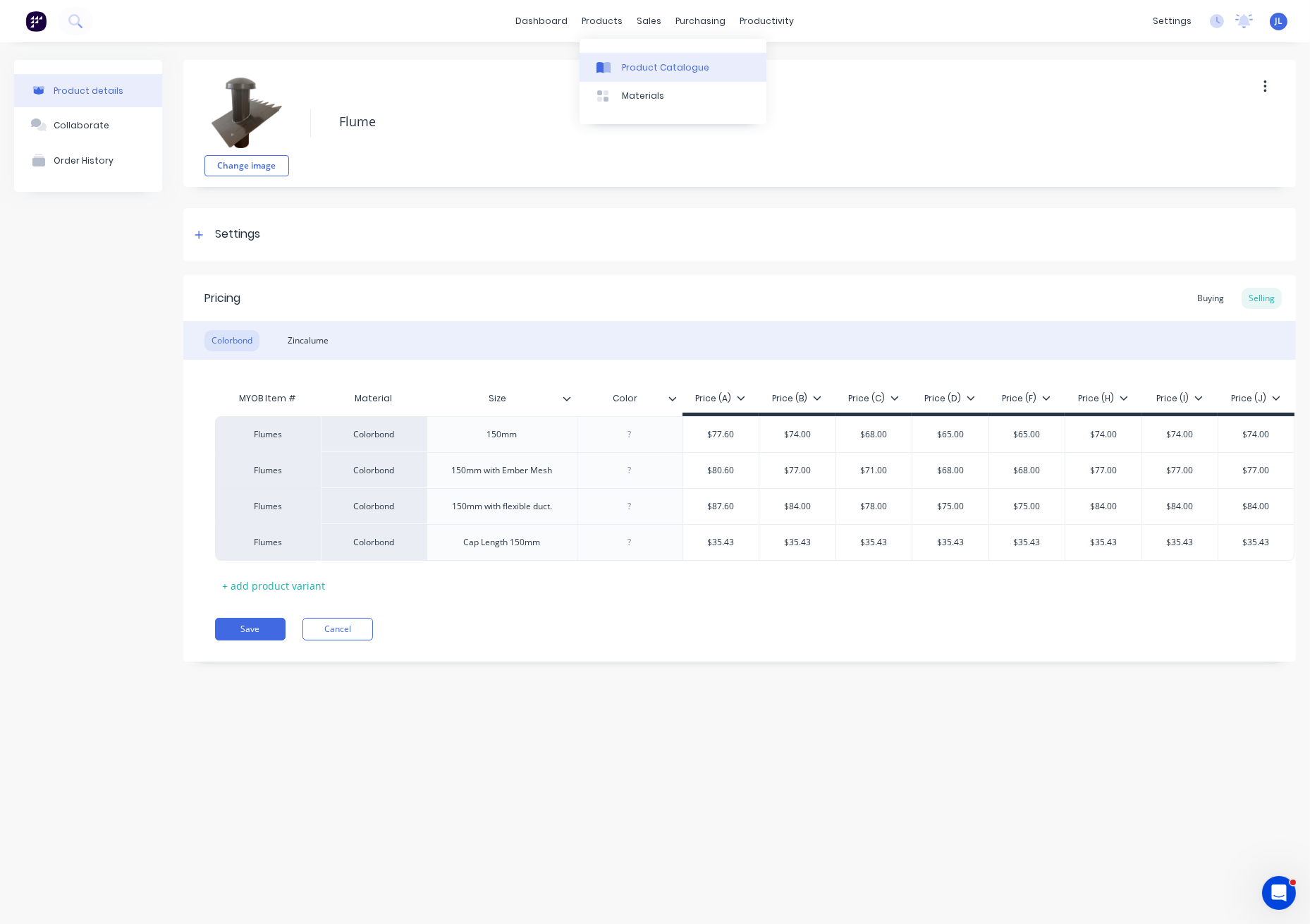
click at [636, 71] on div "Product Catalogue" at bounding box center [666, 68] width 88 height 13
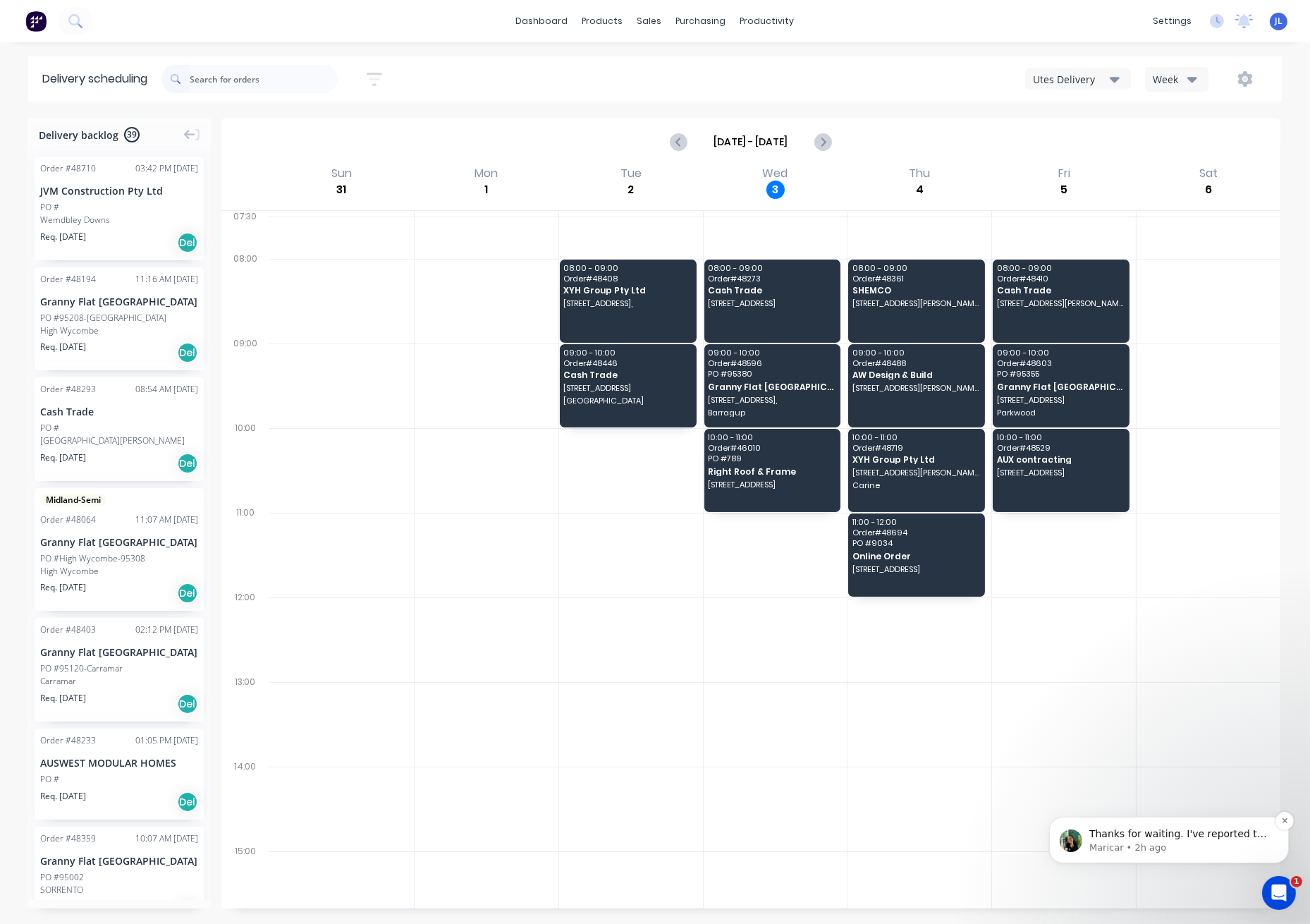
click at [1191, 826] on p "Thanks for waiting. I've reported this to the team, and they will investigate f…" at bounding box center [1180, 833] width 182 height 14
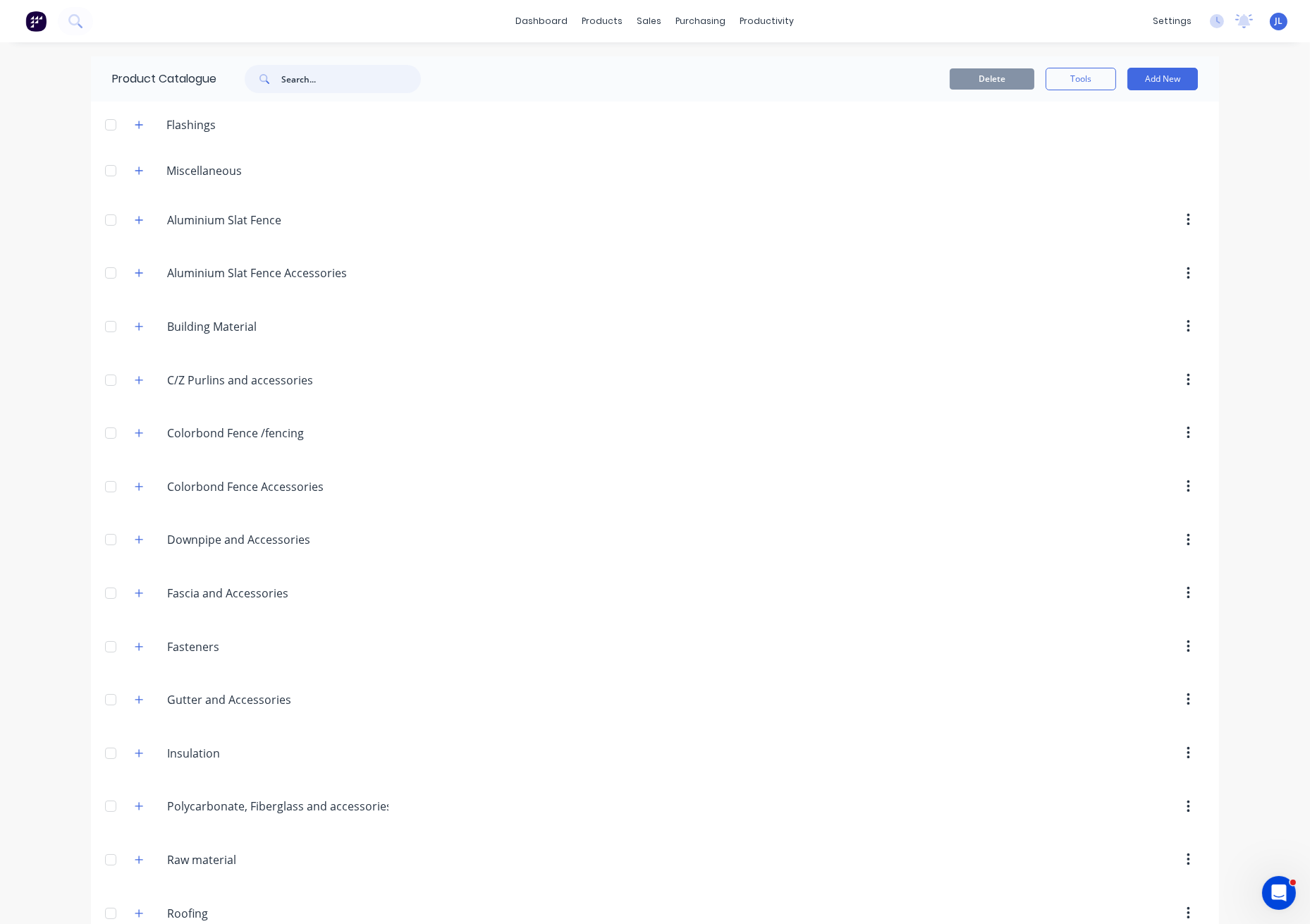
click at [364, 77] on input "text" at bounding box center [351, 79] width 140 height 28
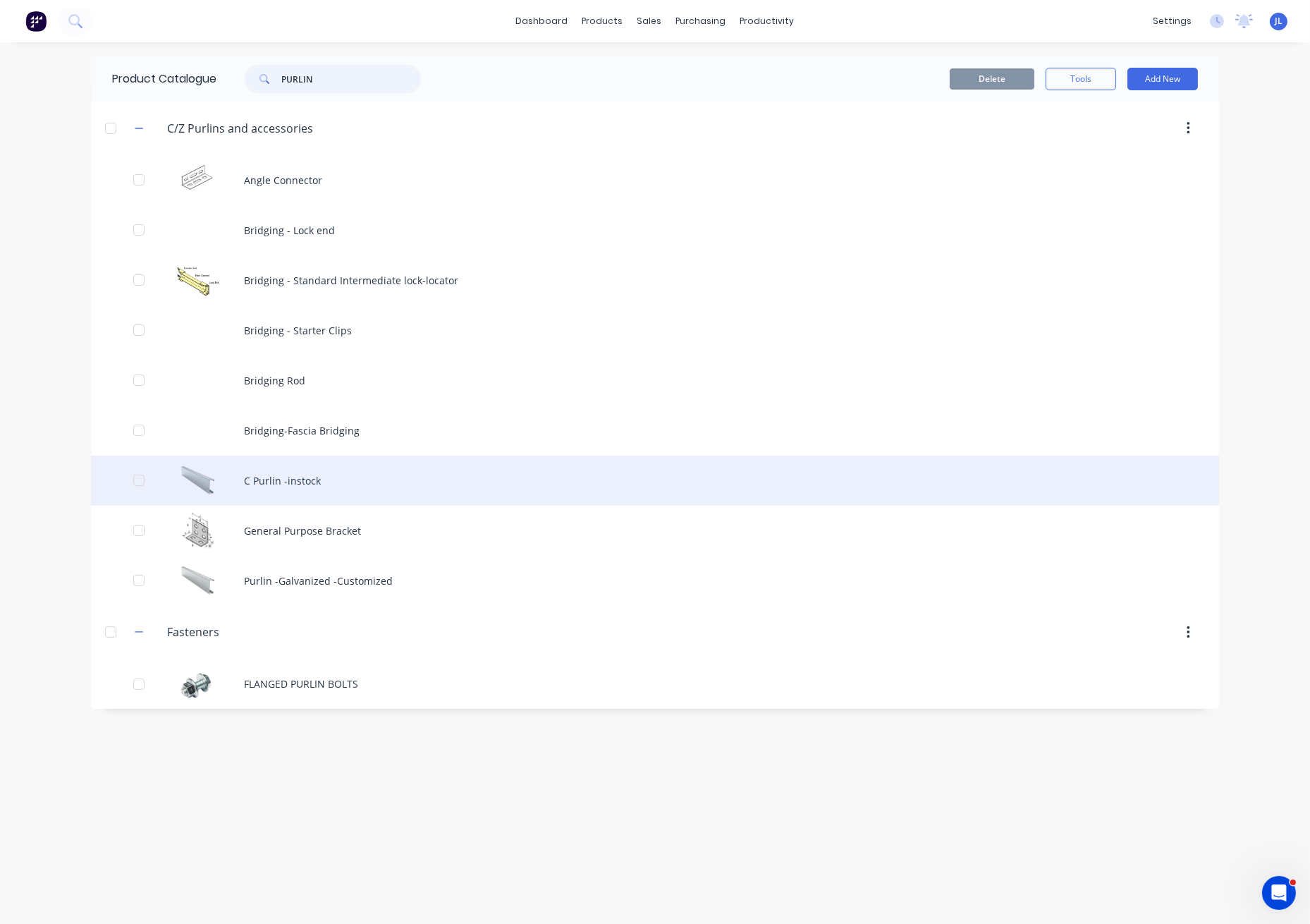
type input "PURLIN"
click at [325, 485] on div "C Purlin -instock" at bounding box center [655, 480] width 1128 height 50
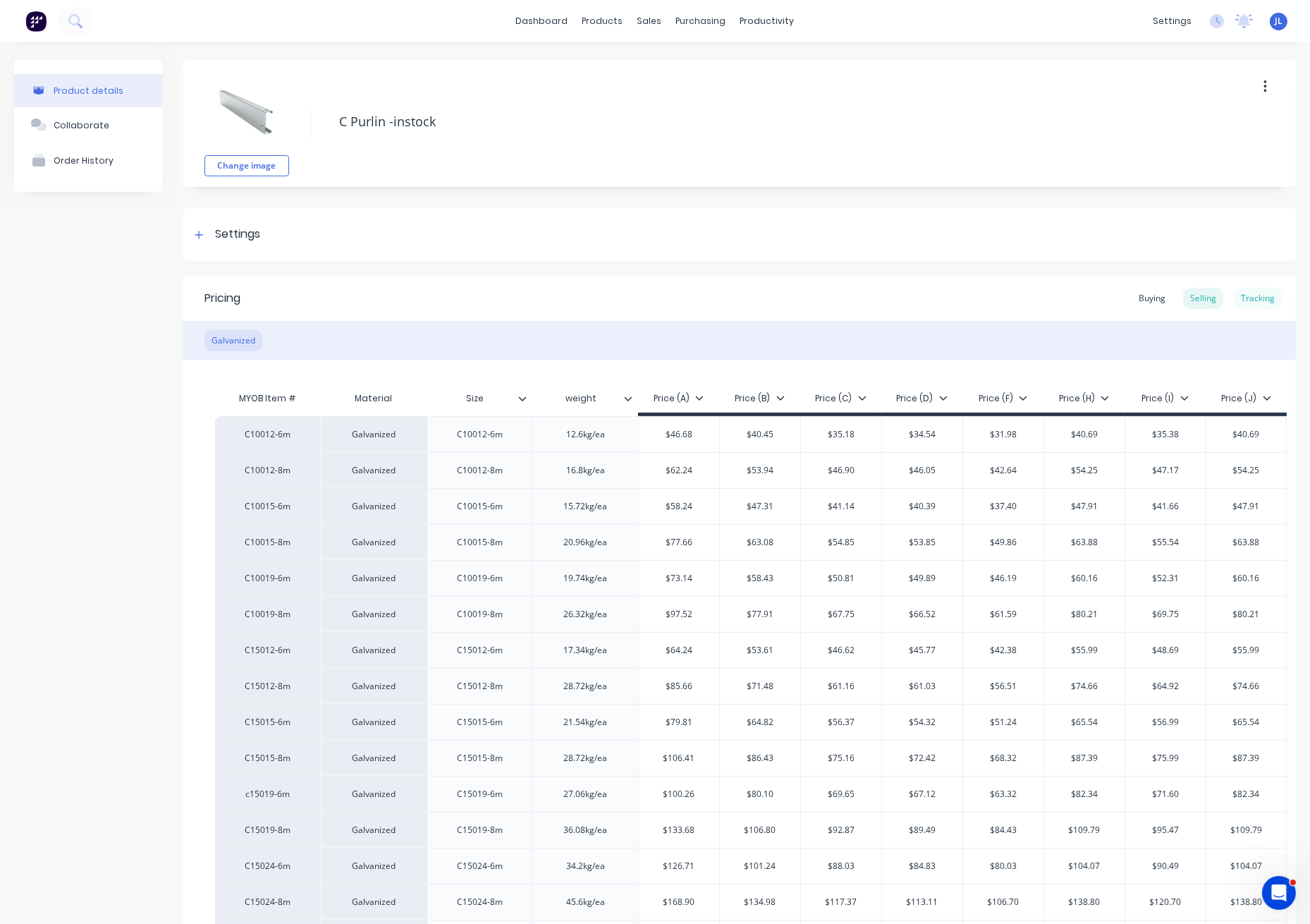
type textarea "x"
click at [1242, 304] on div "Tracking" at bounding box center [1258, 298] width 48 height 21
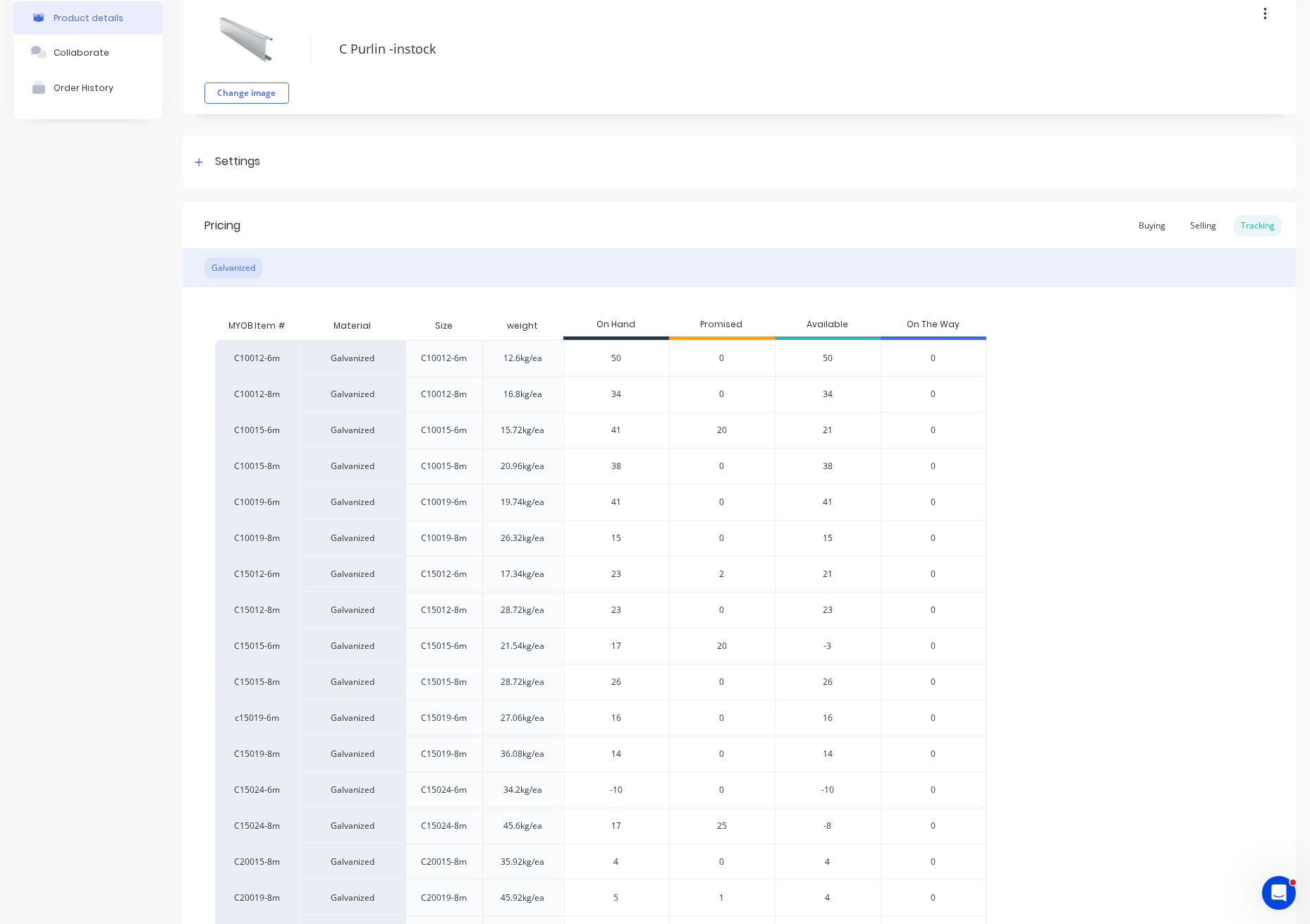
scroll to position [277, 0]
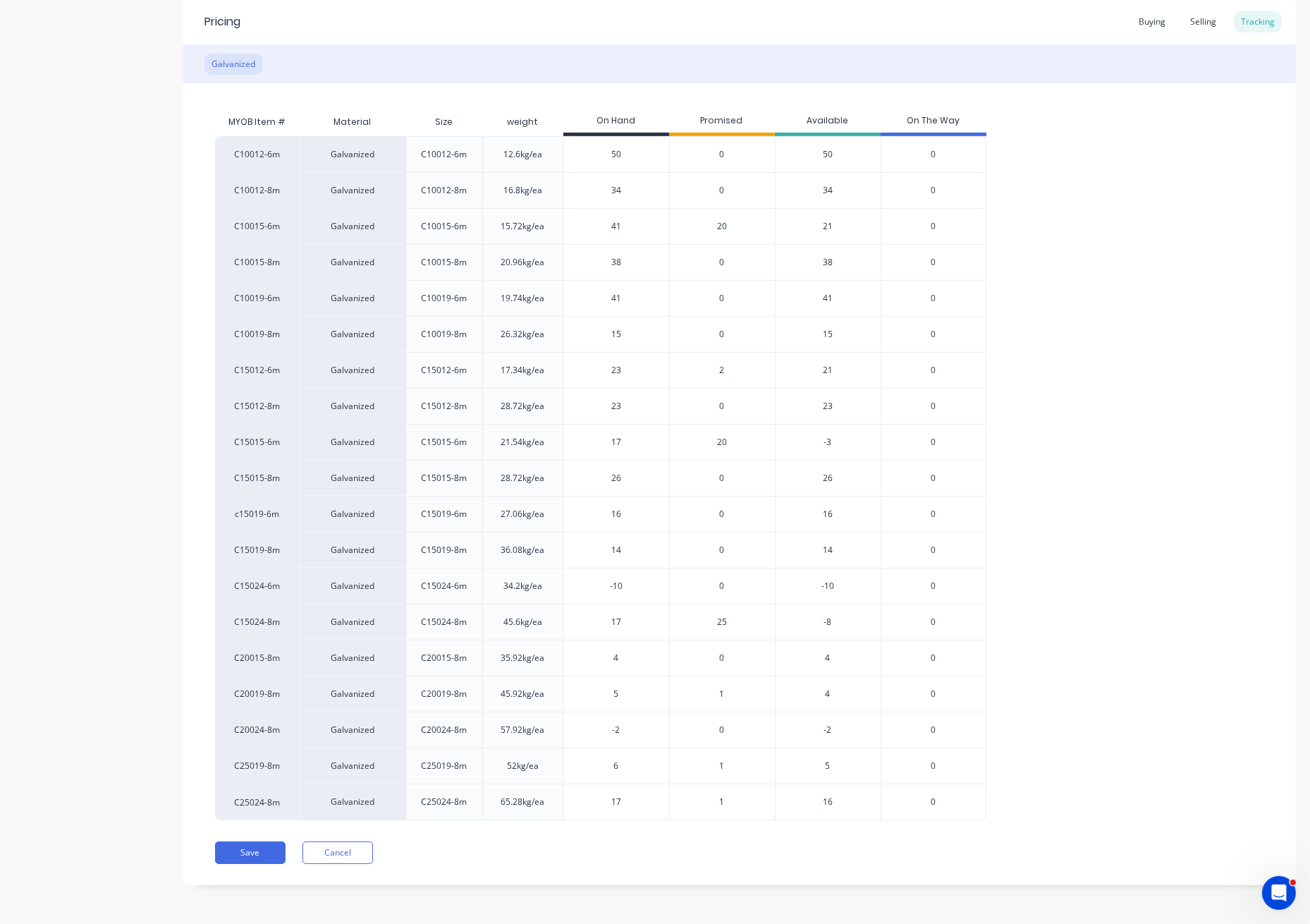
drag, startPoint x: 626, startPoint y: 371, endPoint x: 582, endPoint y: 371, distance: 44.0
click at [582, 371] on input "23" at bounding box center [616, 371] width 105 height 13
type input "39"
type textarea "x"
type input "39"
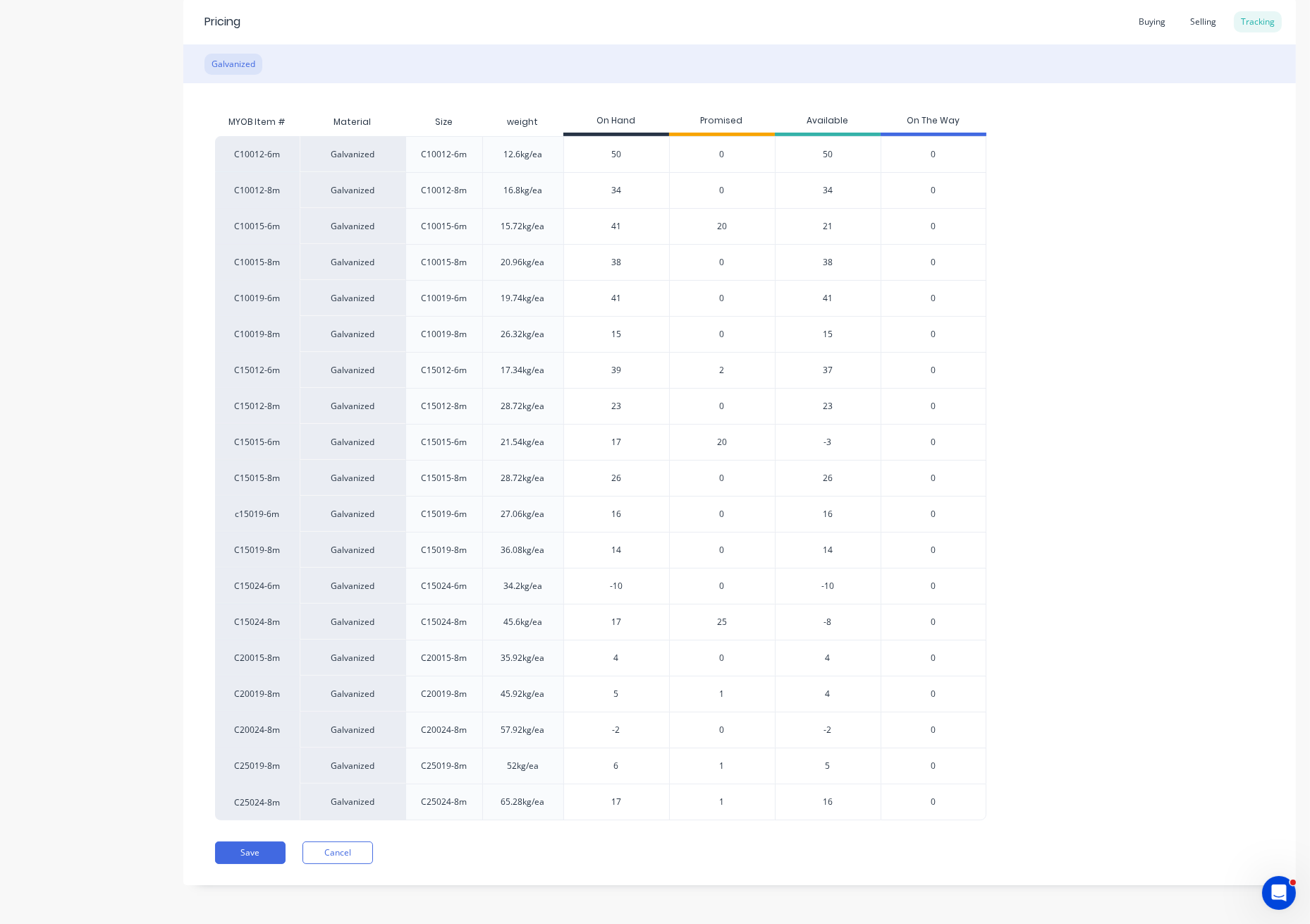
drag, startPoint x: 629, startPoint y: 407, endPoint x: 576, endPoint y: 413, distance: 53.3
click at [576, 413] on div "23 23" at bounding box center [616, 406] width 105 height 35
type input "20"
type textarea "x"
type input "20"
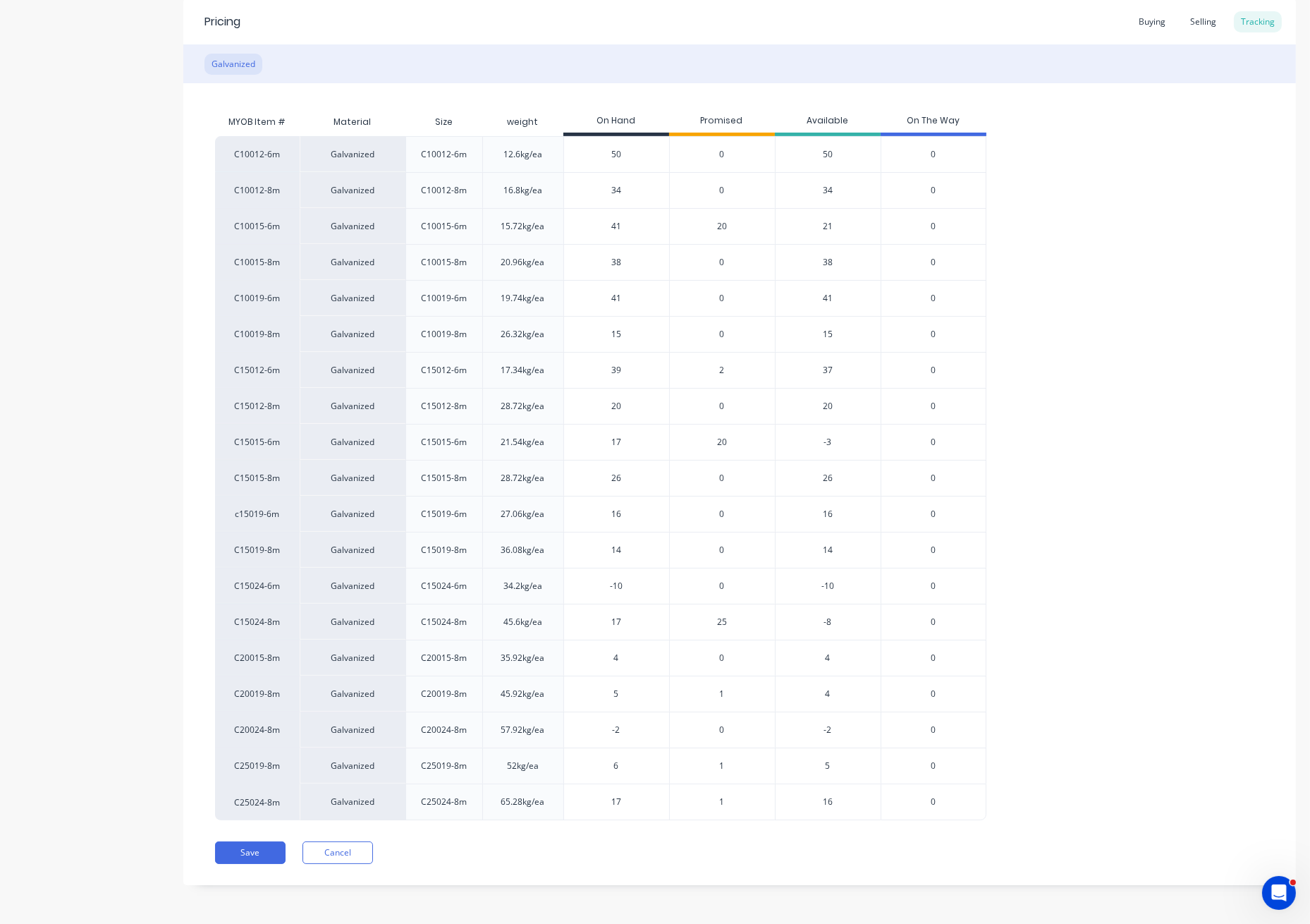
drag, startPoint x: 624, startPoint y: 445, endPoint x: 590, endPoint y: 440, distance: 34.4
click at [590, 440] on input "17" at bounding box center [616, 442] width 105 height 13
type input "40"
type textarea "x"
type input "40"
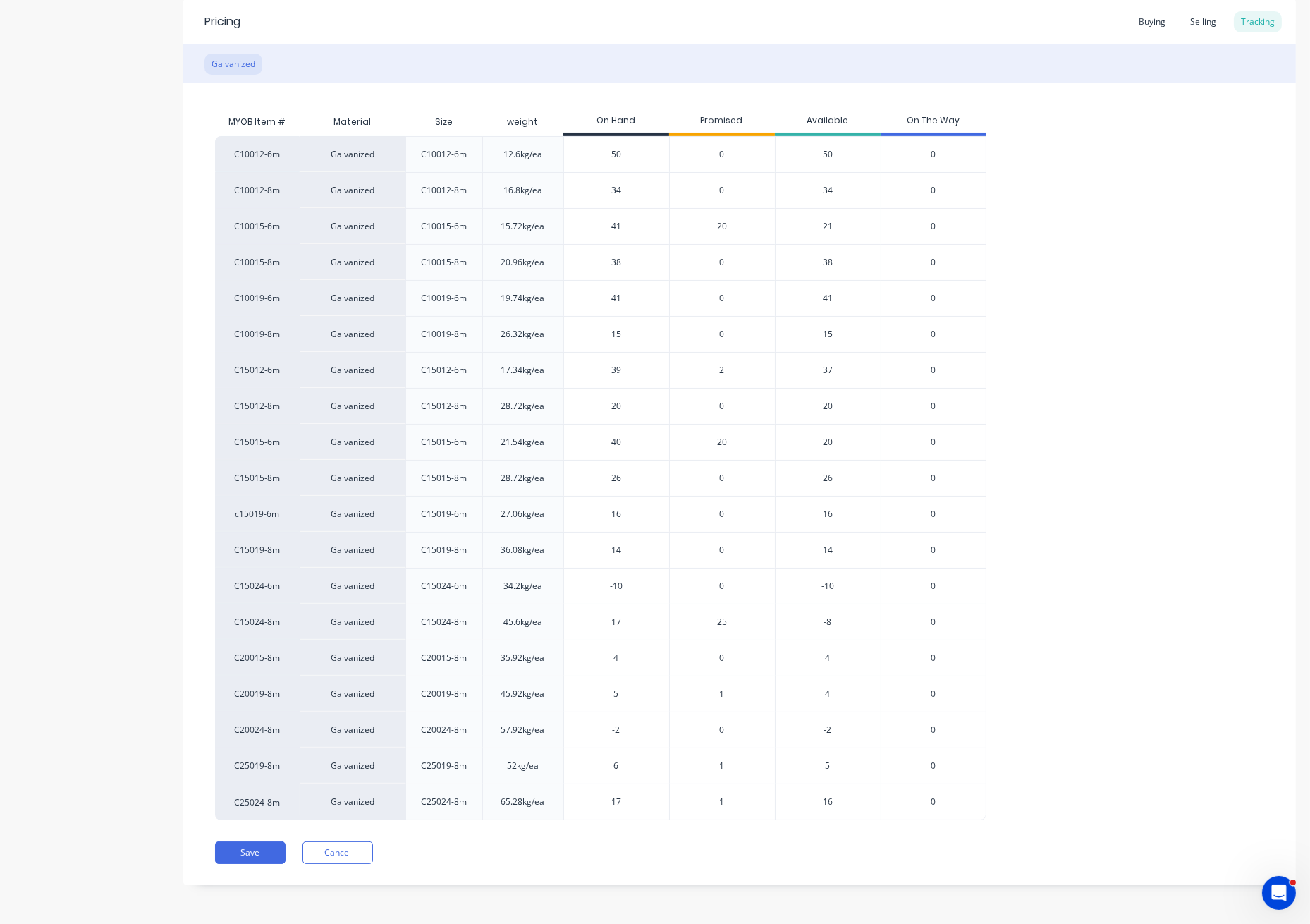
drag, startPoint x: 637, startPoint y: 481, endPoint x: 594, endPoint y: 481, distance: 43.0
click at [594, 481] on input "26" at bounding box center [616, 479] width 105 height 13
type input "32"
type textarea "x"
type input "32"
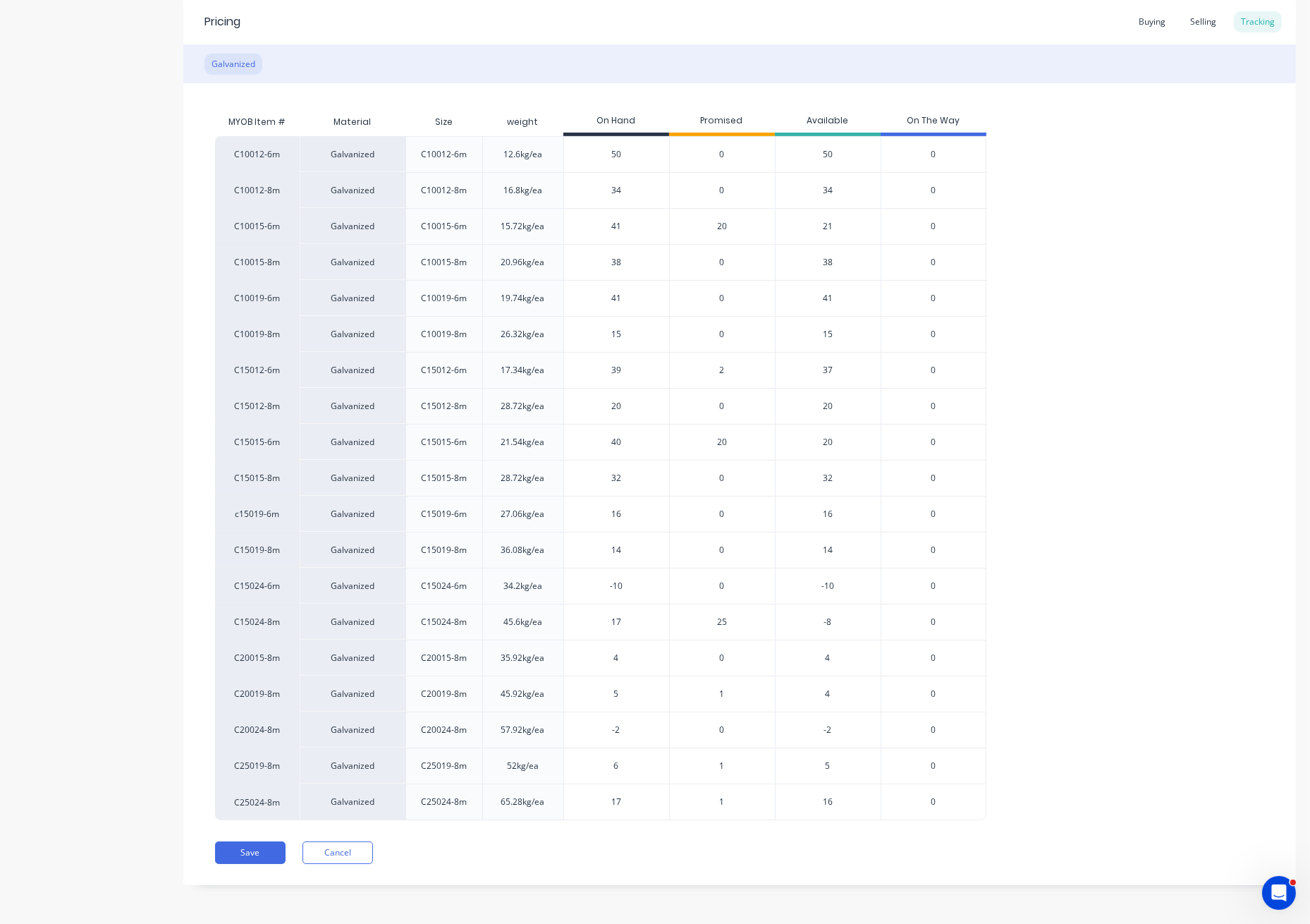
drag, startPoint x: 659, startPoint y: 518, endPoint x: 627, endPoint y: 516, distance: 32.1
click at [627, 516] on input "16" at bounding box center [616, 514] width 105 height 13
drag, startPoint x: 625, startPoint y: 515, endPoint x: 585, endPoint y: 512, distance: 40.1
click at [585, 512] on input "16" at bounding box center [616, 514] width 105 height 13
type input "44"
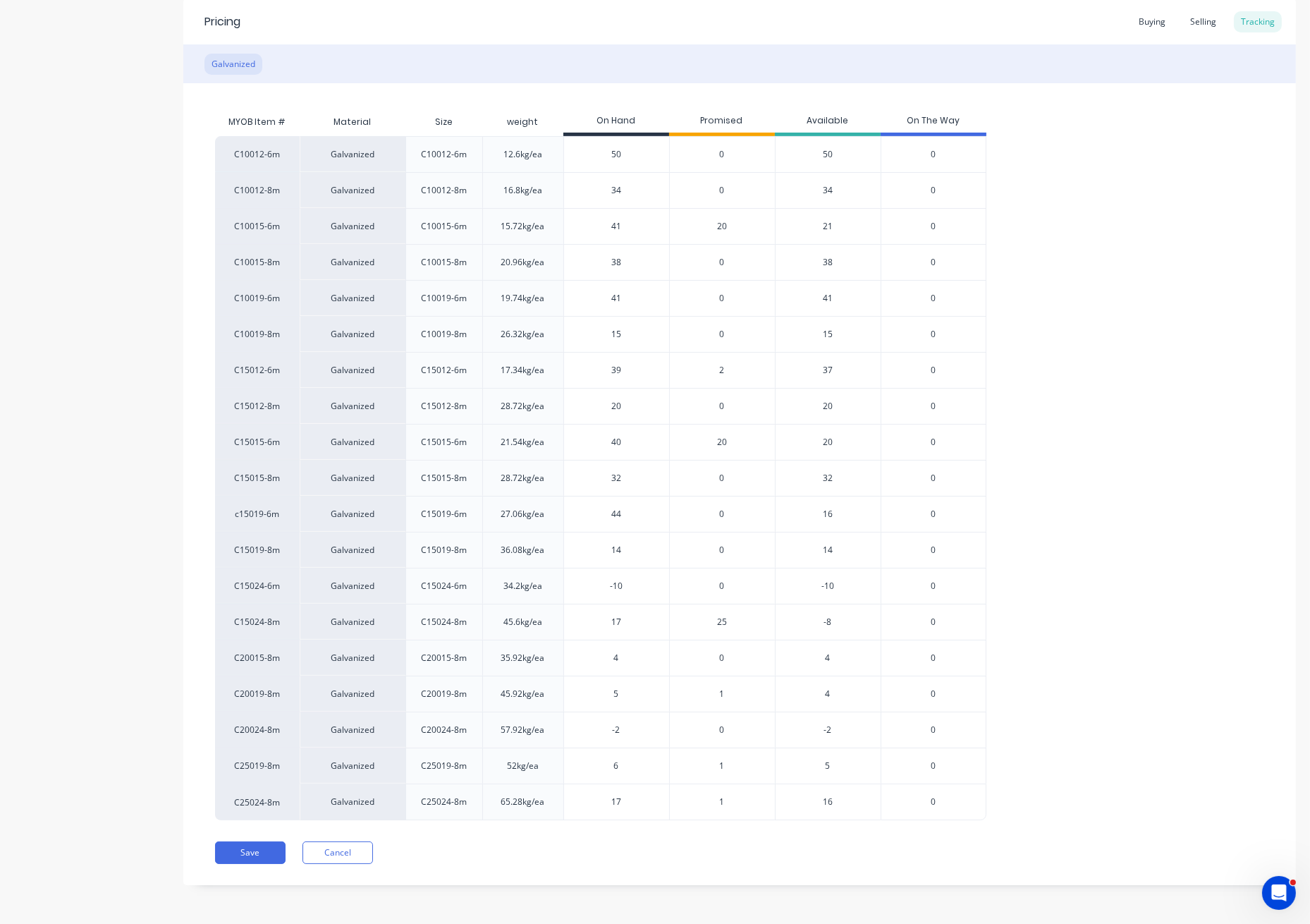
type textarea "x"
type input "44"
drag, startPoint x: 625, startPoint y: 545, endPoint x: 592, endPoint y: 547, distance: 33.1
click at [592, 547] on input "14" at bounding box center [616, 550] width 105 height 13
type input "17"
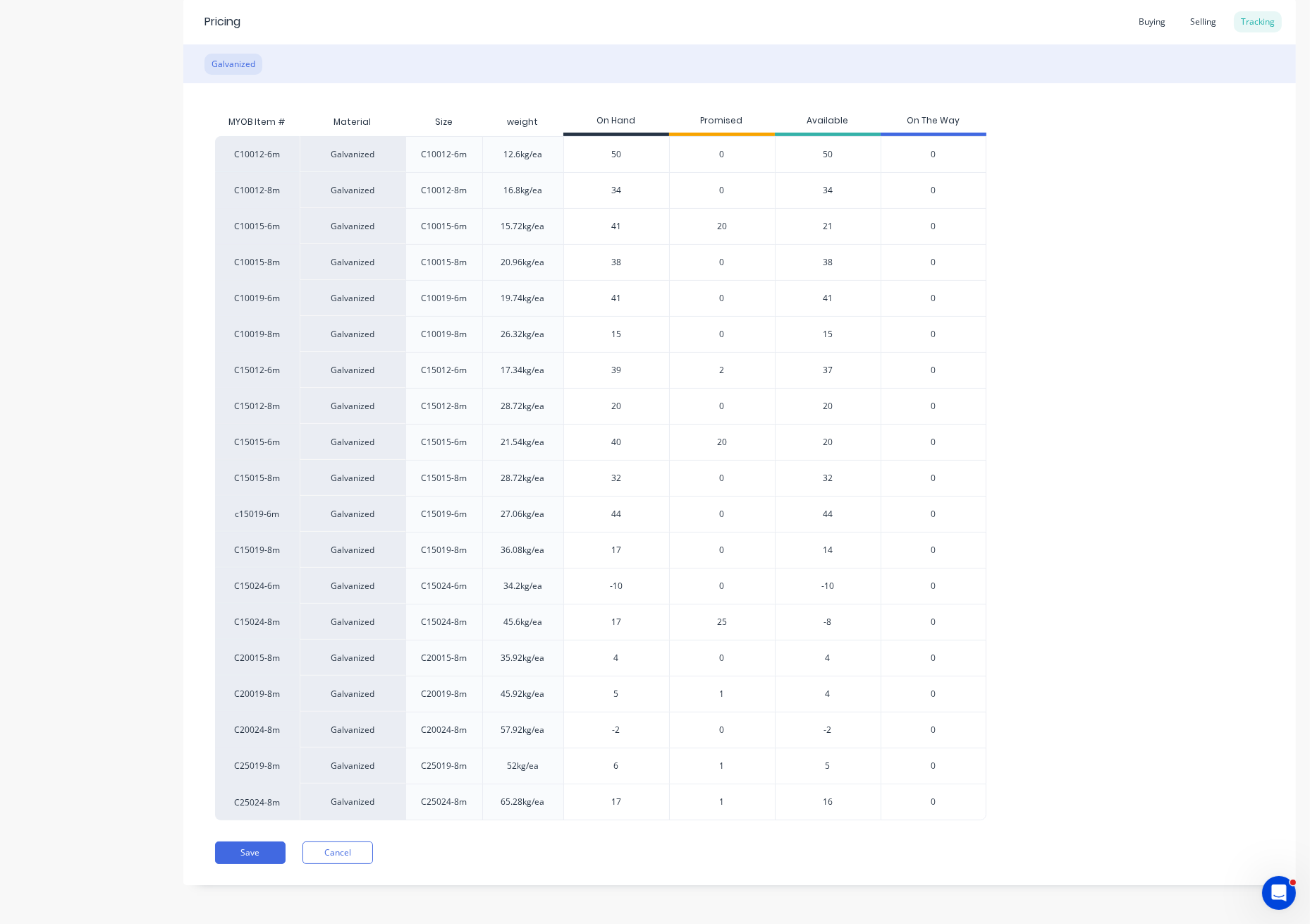
type textarea "x"
type input "17"
drag, startPoint x: 629, startPoint y: 588, endPoint x: 592, endPoint y: 585, distance: 37.1
click at [592, 585] on input "-10" at bounding box center [616, 587] width 105 height 13
type input "12"
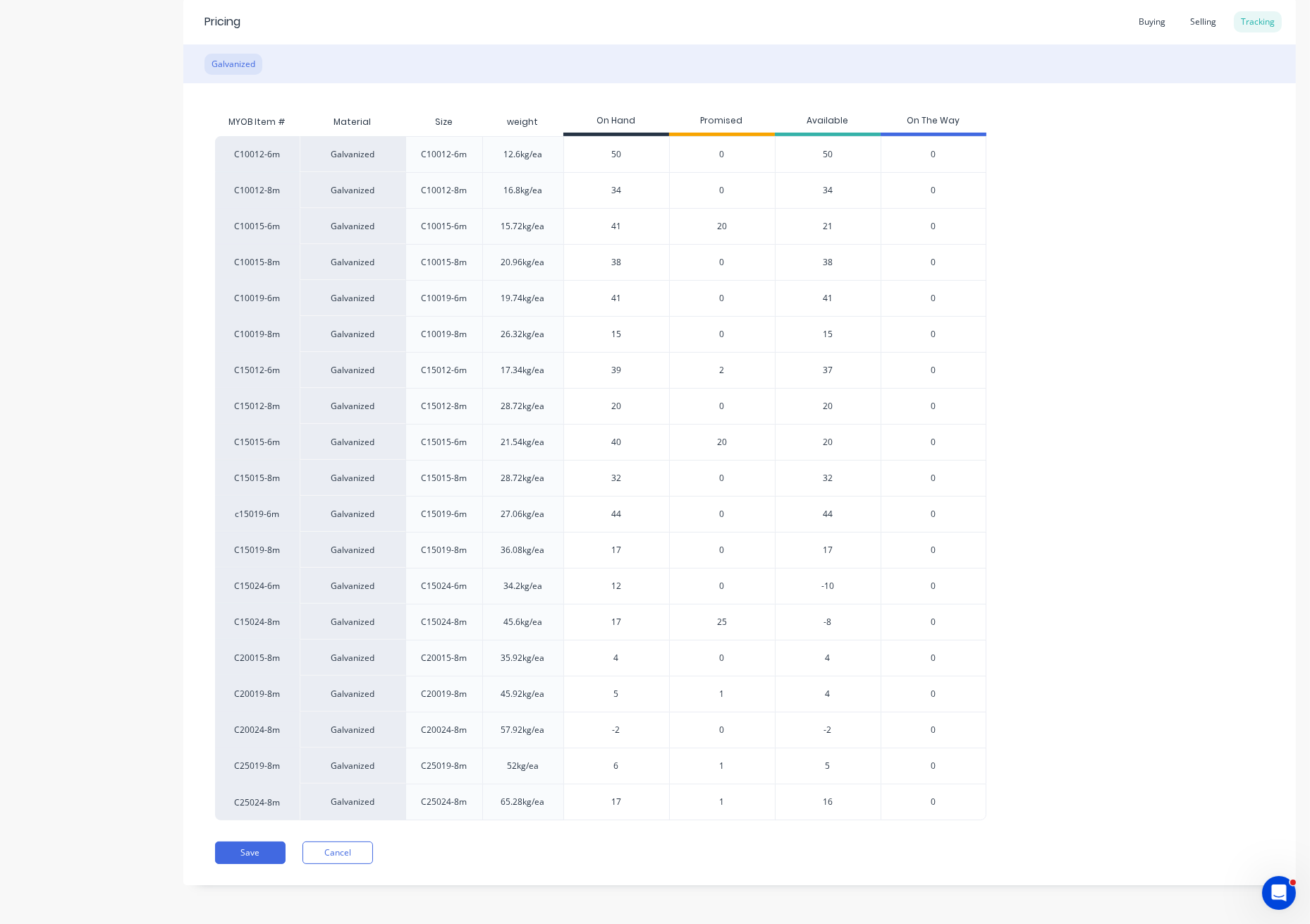
type textarea "x"
type input "12"
click at [269, 834] on div "Pricing Buying Selling Tracking Galvanized MYOB Item # Material Size weight On …" at bounding box center [739, 442] width 1113 height 886
click at [256, 850] on button "Save" at bounding box center [250, 852] width 70 height 22
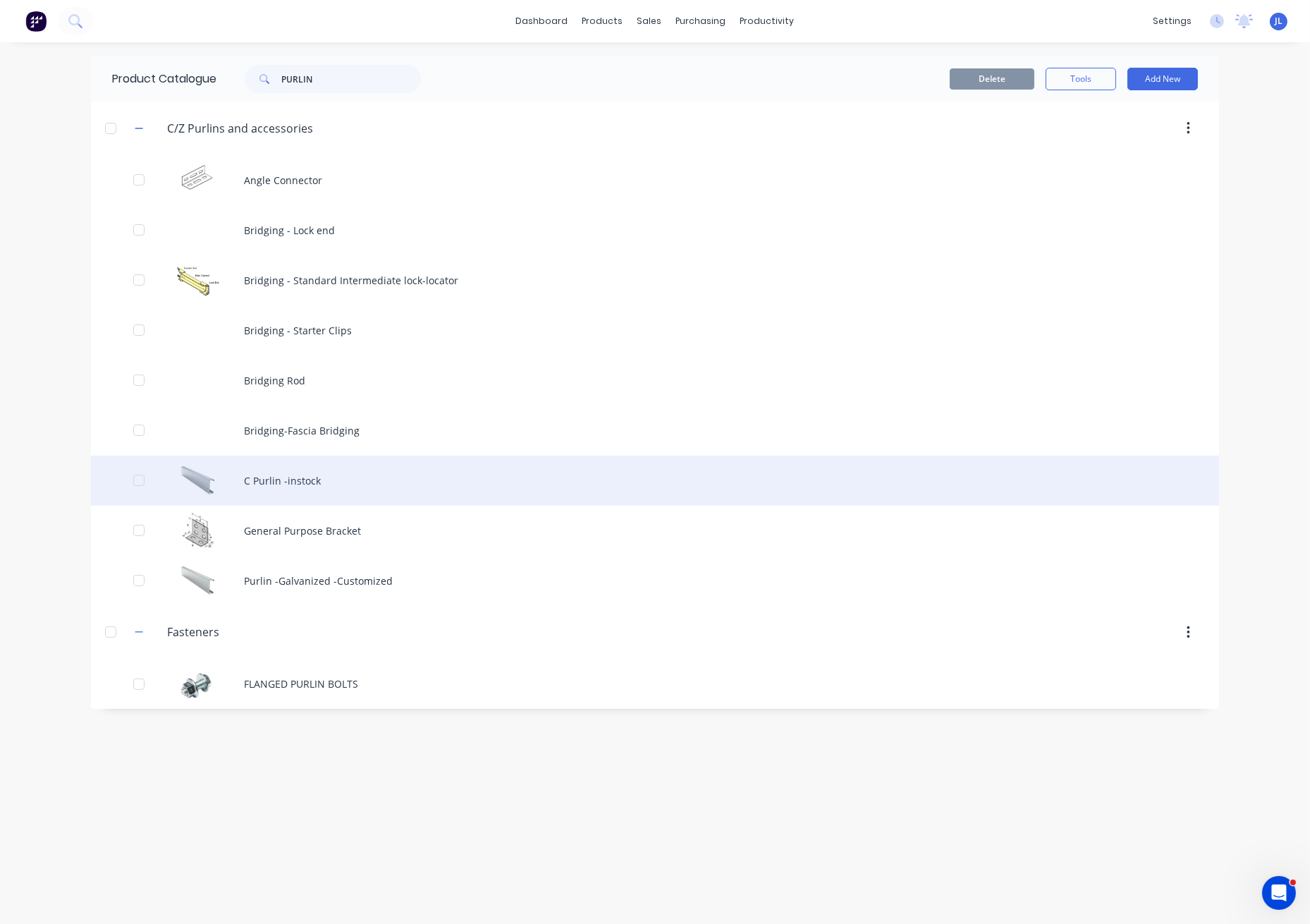
click at [290, 490] on div "C Purlin -instock" at bounding box center [655, 480] width 1128 height 50
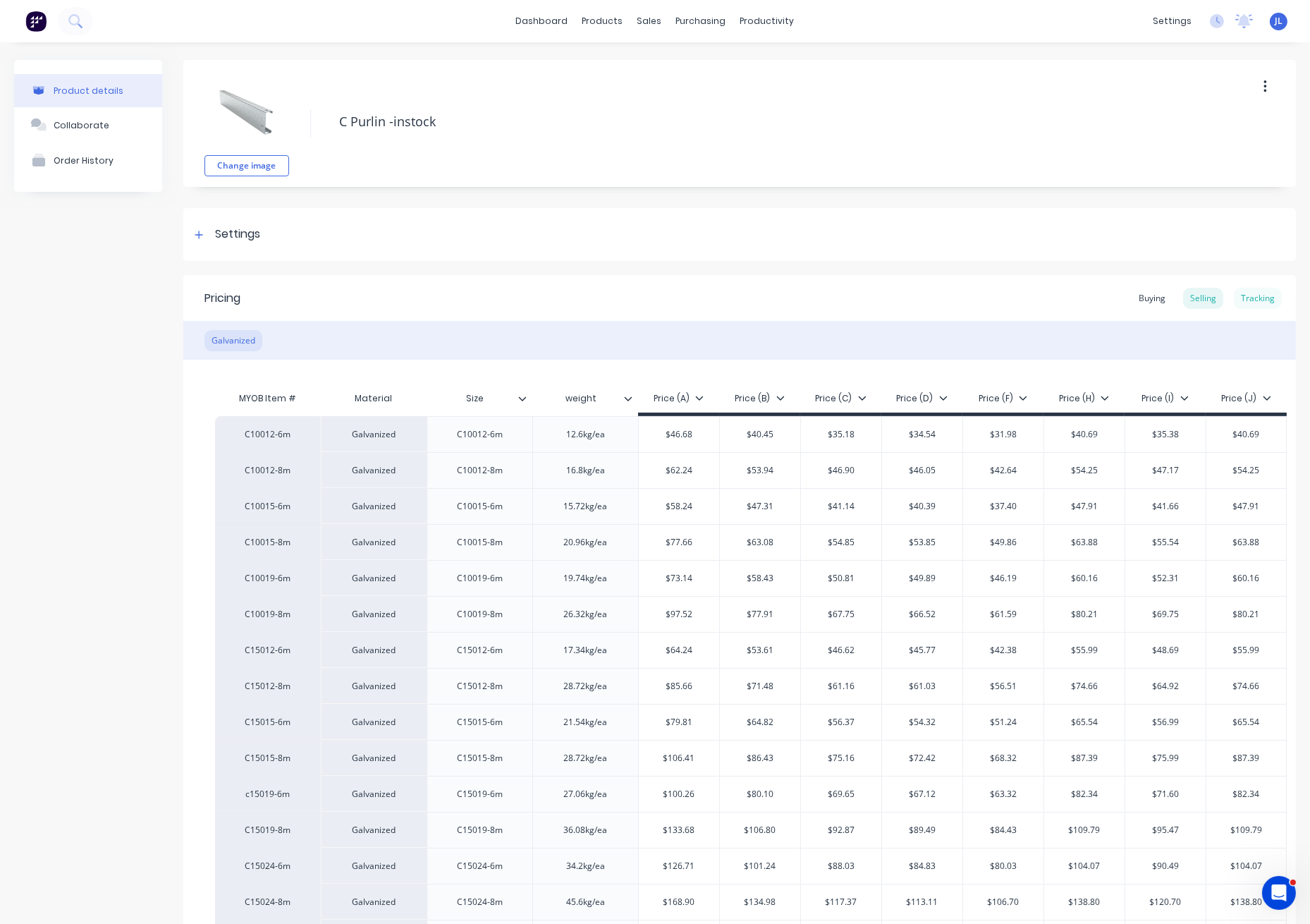
click at [1246, 296] on div "Tracking" at bounding box center [1258, 298] width 48 height 21
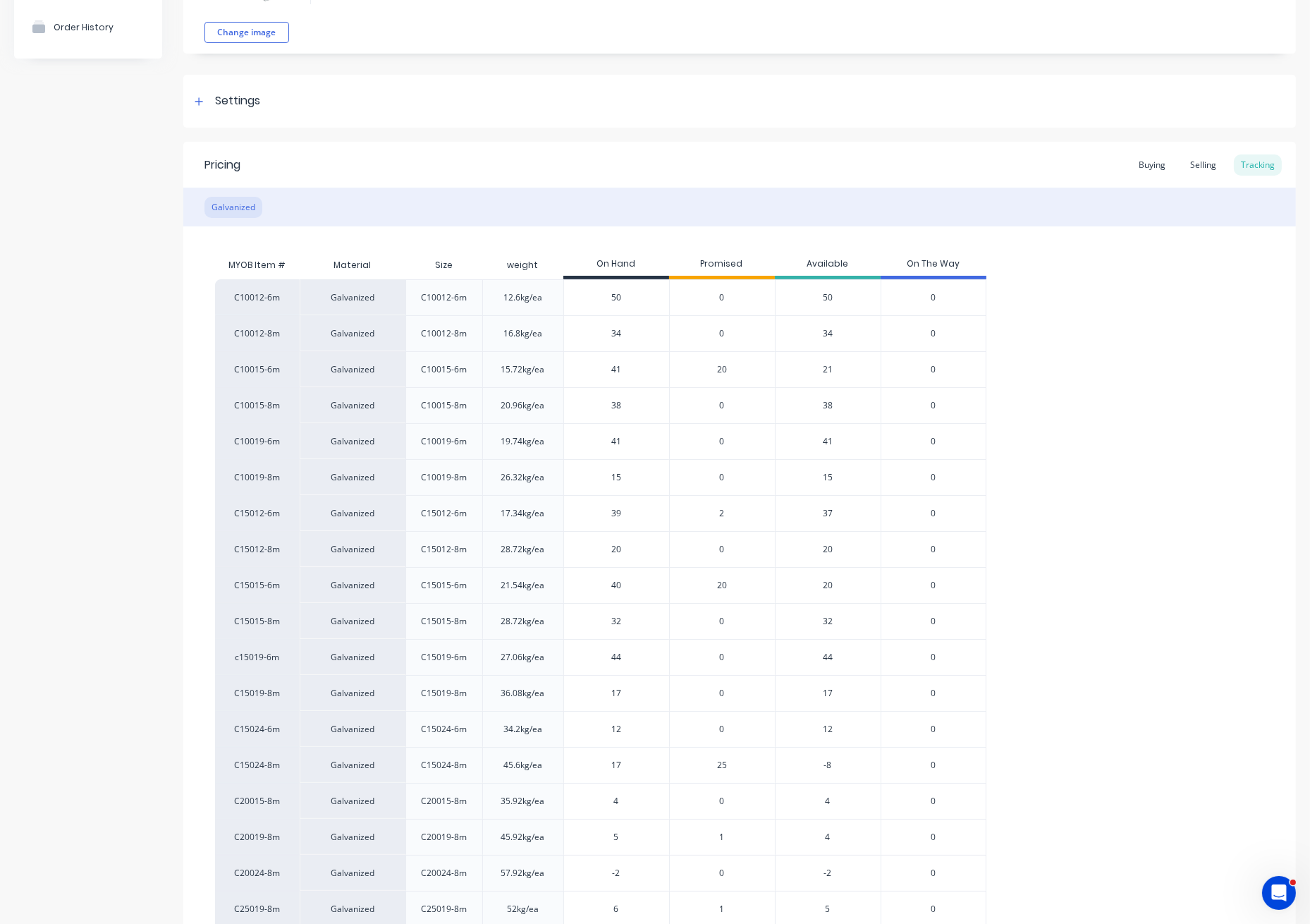
scroll to position [188, 0]
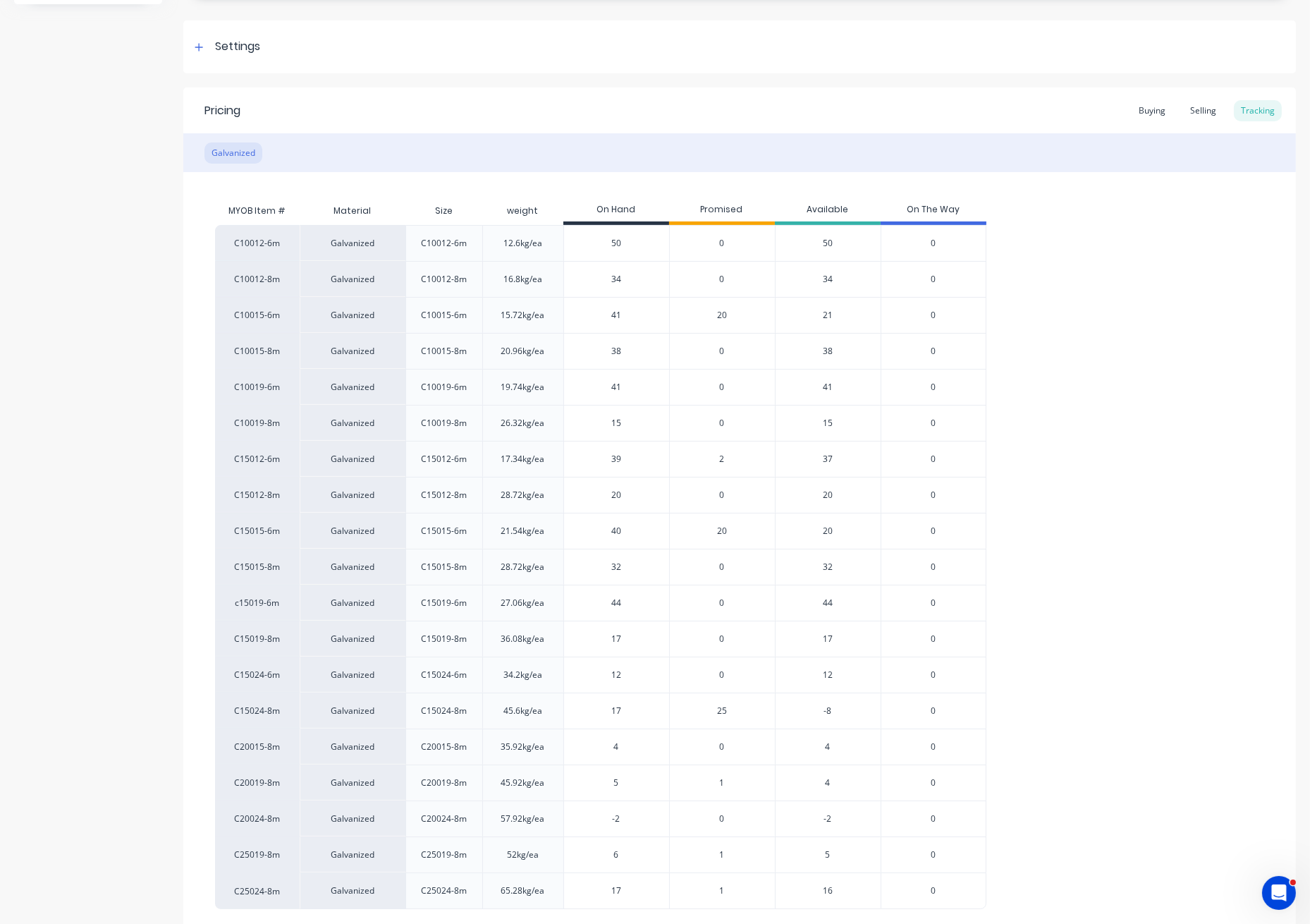
click at [720, 713] on span "25" at bounding box center [722, 711] width 10 height 13
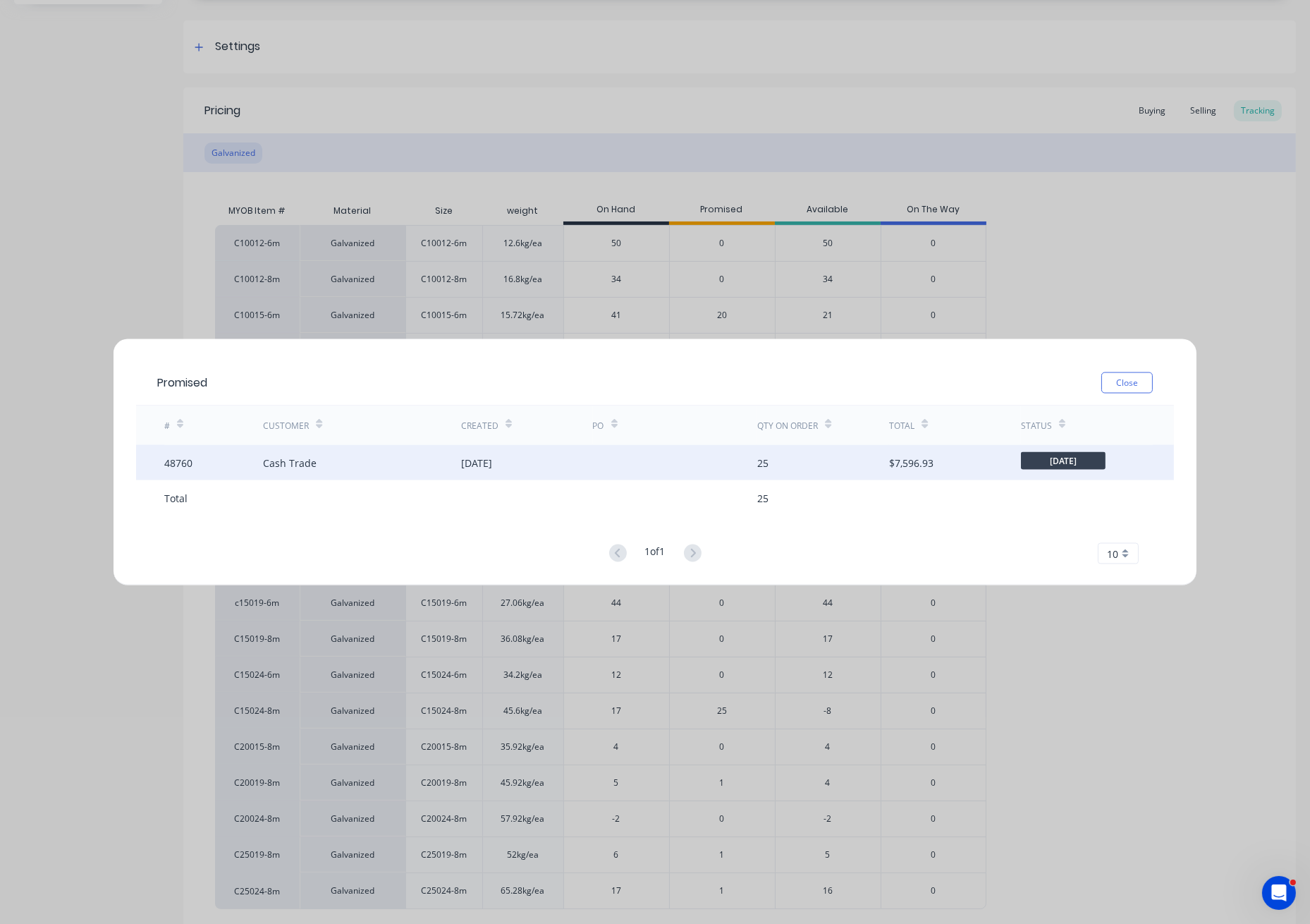
click at [560, 450] on div "[DATE]" at bounding box center [527, 463] width 132 height 35
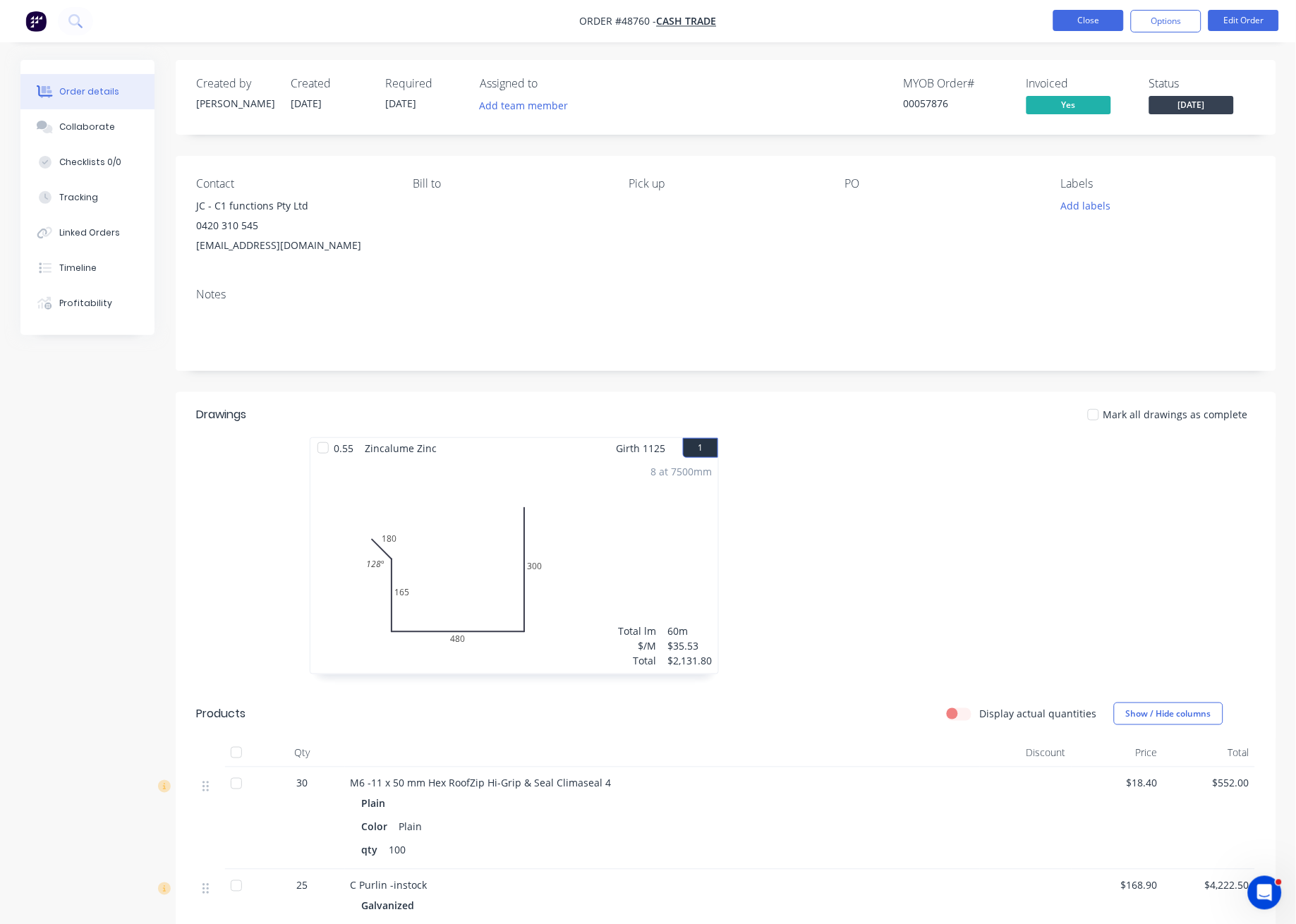
click at [1084, 22] on button "Close" at bounding box center [1088, 20] width 70 height 21
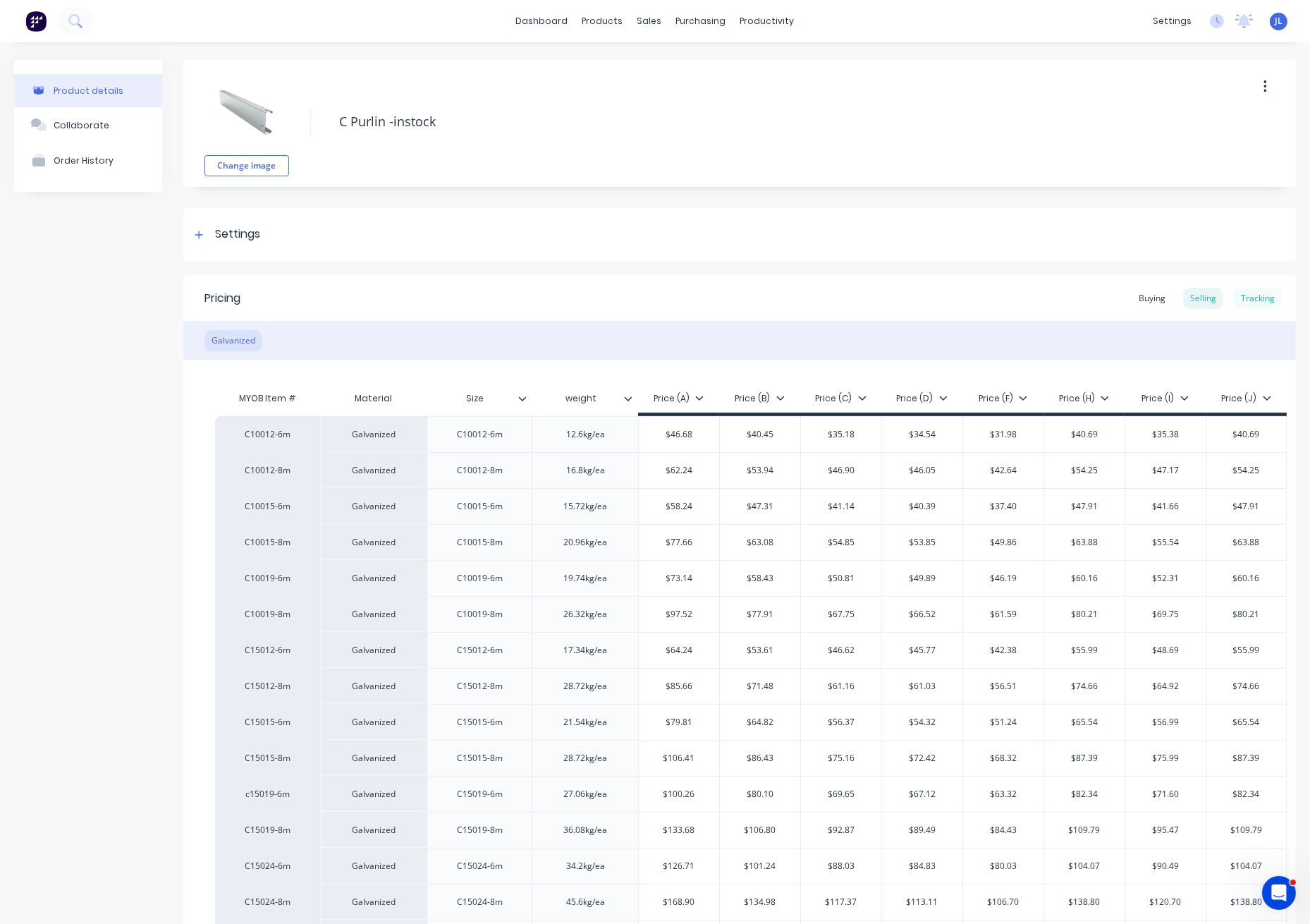
type textarea "x"
click at [1256, 301] on div "Tracking" at bounding box center [1258, 298] width 48 height 21
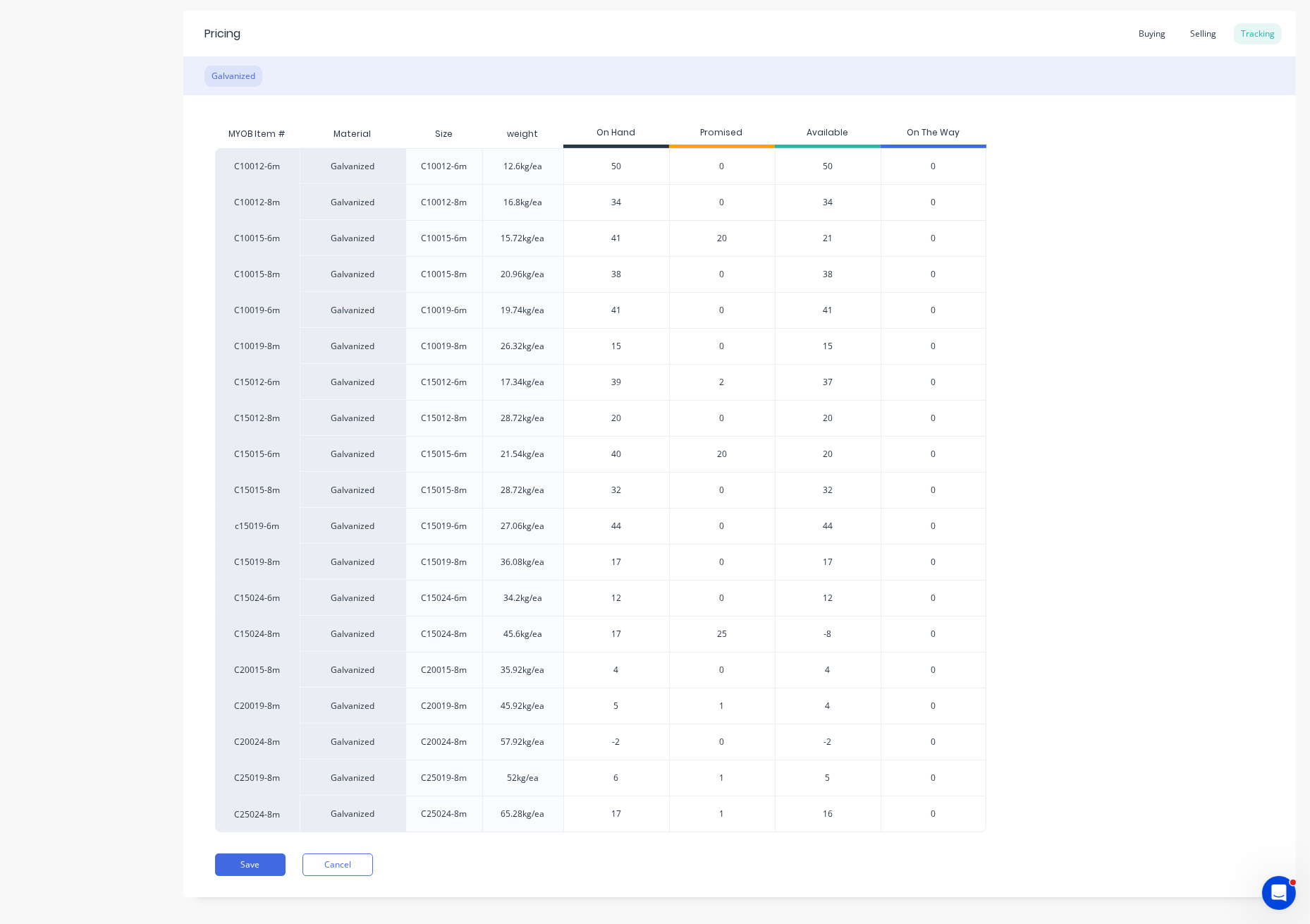
scroll to position [277, 0]
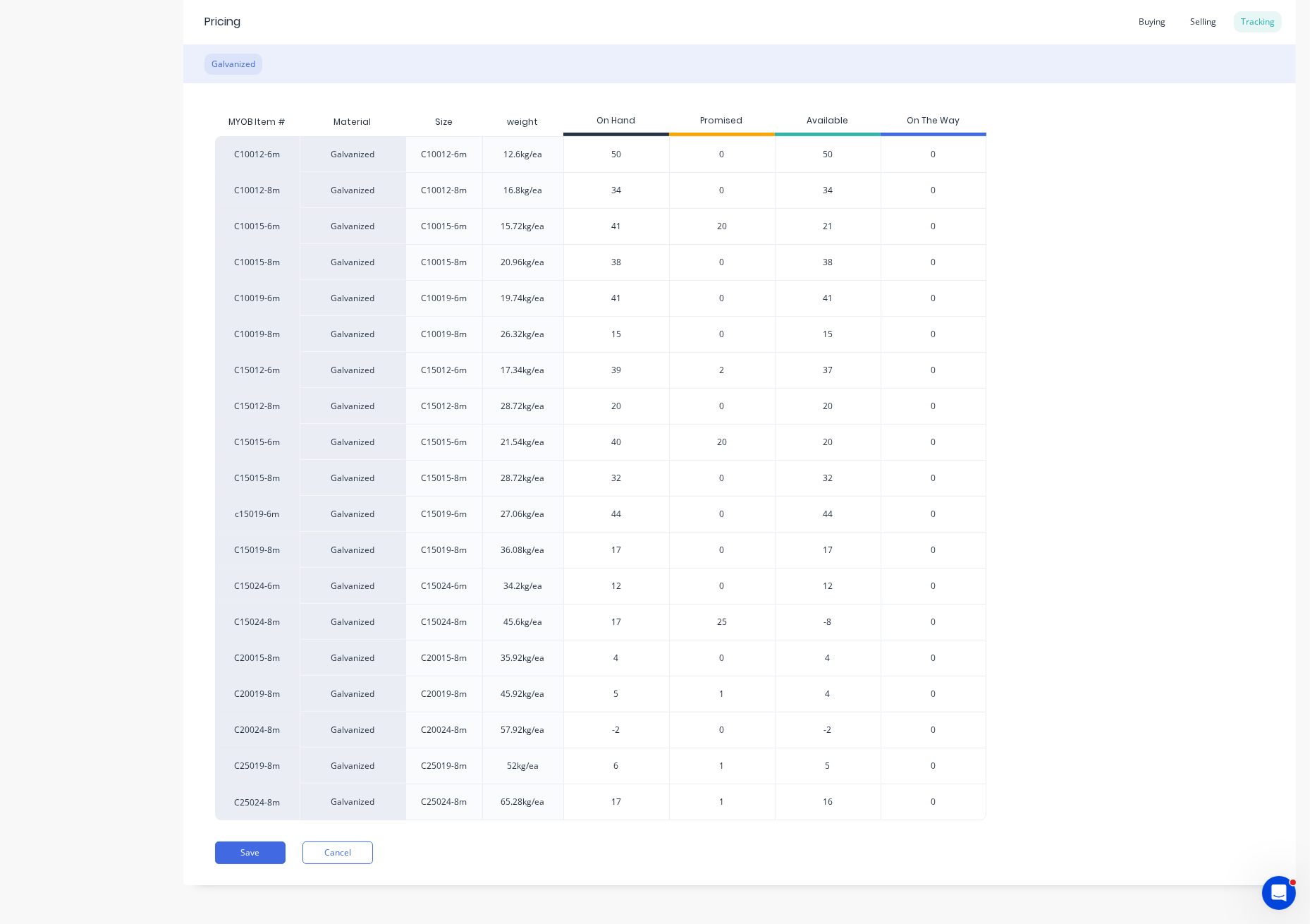
drag, startPoint x: 631, startPoint y: 623, endPoint x: 563, endPoint y: 617, distance: 68.3
click at [564, 617] on input "17" at bounding box center [616, 622] width 105 height 13
type input "16"
type textarea "x"
type input "16"
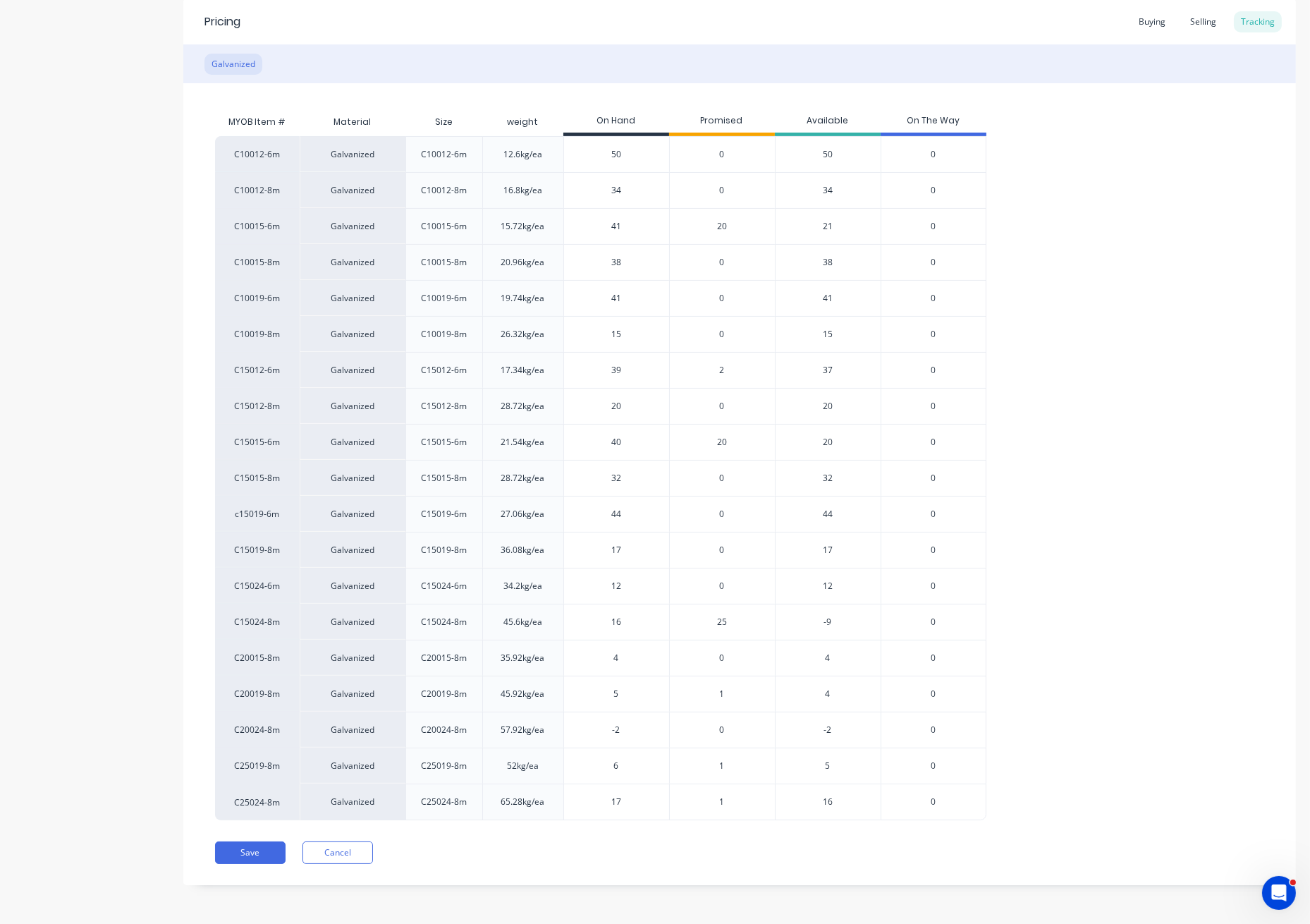
drag, startPoint x: 621, startPoint y: 662, endPoint x: 581, endPoint y: 660, distance: 40.0
click at [581, 660] on input "4" at bounding box center [616, 658] width 105 height 13
type input "22"
type textarea "x"
type input "22"
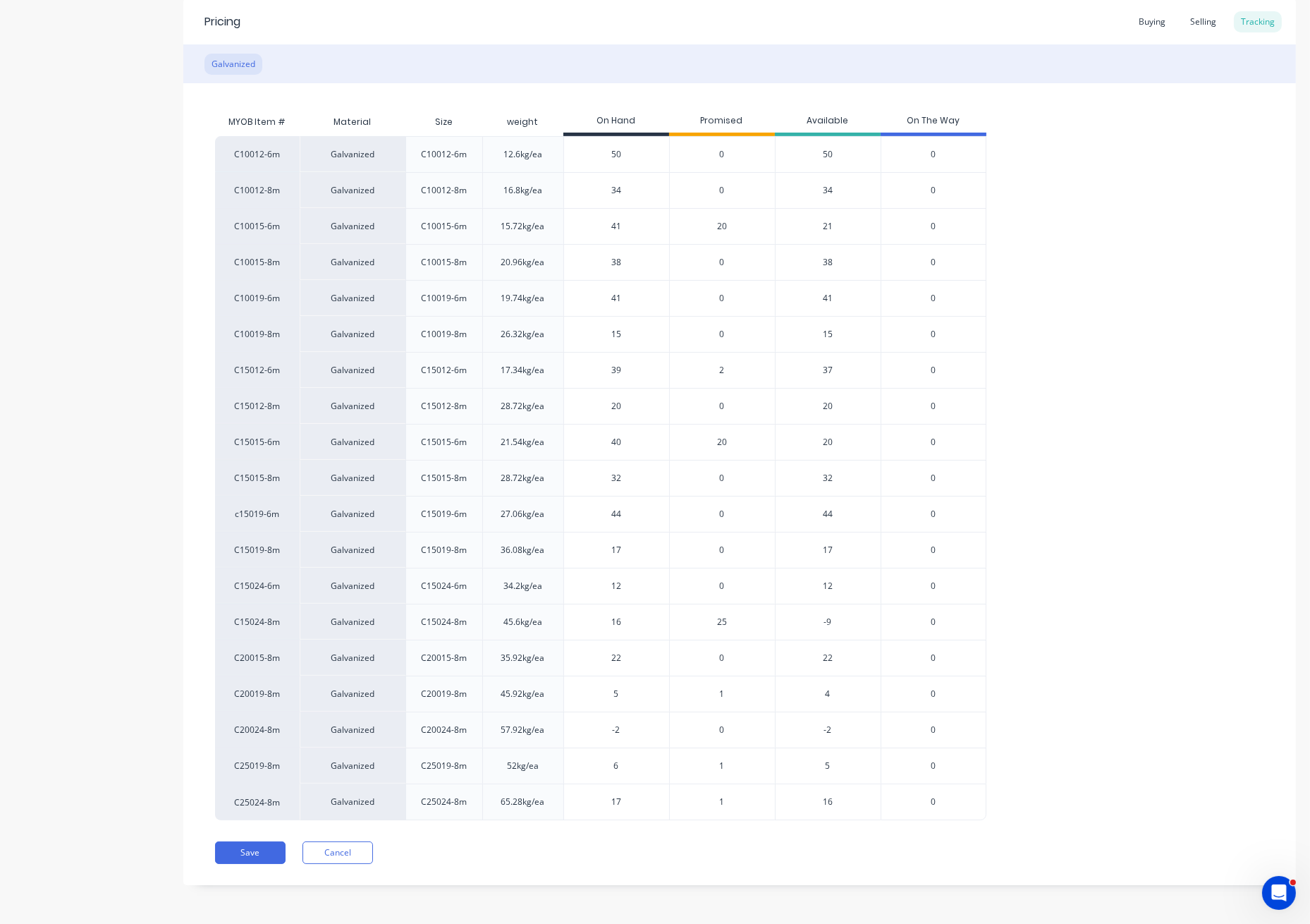
drag, startPoint x: 649, startPoint y: 691, endPoint x: 605, endPoint y: 689, distance: 44.0
click at [605, 689] on input "5" at bounding box center [616, 694] width 105 height 13
type input "24"
type textarea "x"
type input "24"
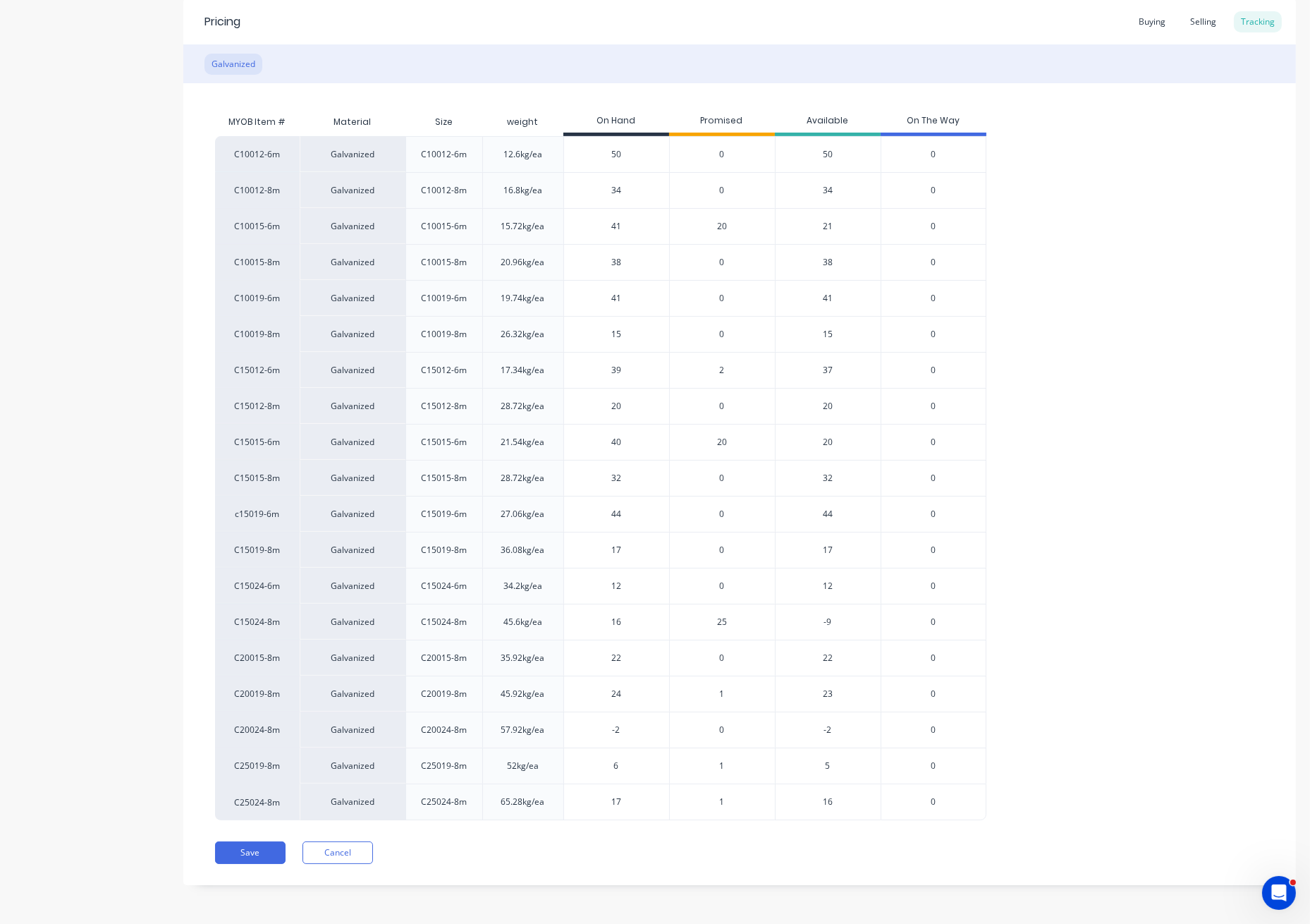
drag, startPoint x: 641, startPoint y: 733, endPoint x: 595, endPoint y: 731, distance: 46.0
click at [595, 731] on input "-2" at bounding box center [616, 730] width 105 height 13
type input "16"
type textarea "x"
type input "16"
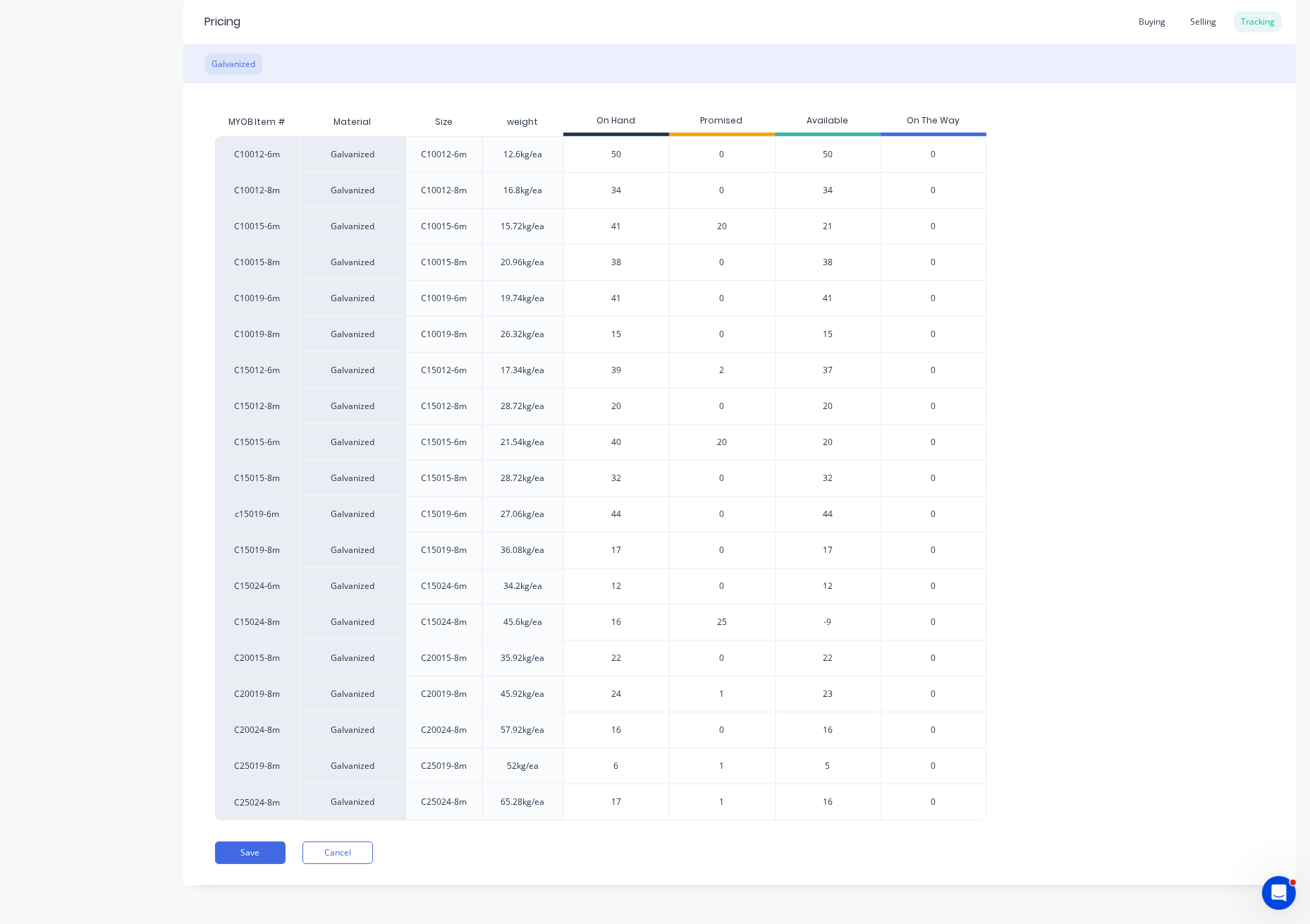
drag, startPoint x: 622, startPoint y: 768, endPoint x: 600, endPoint y: 770, distance: 22.1
click at [600, 770] on input "6" at bounding box center [616, 766] width 105 height 13
type input "25"
type textarea "x"
type input "25"
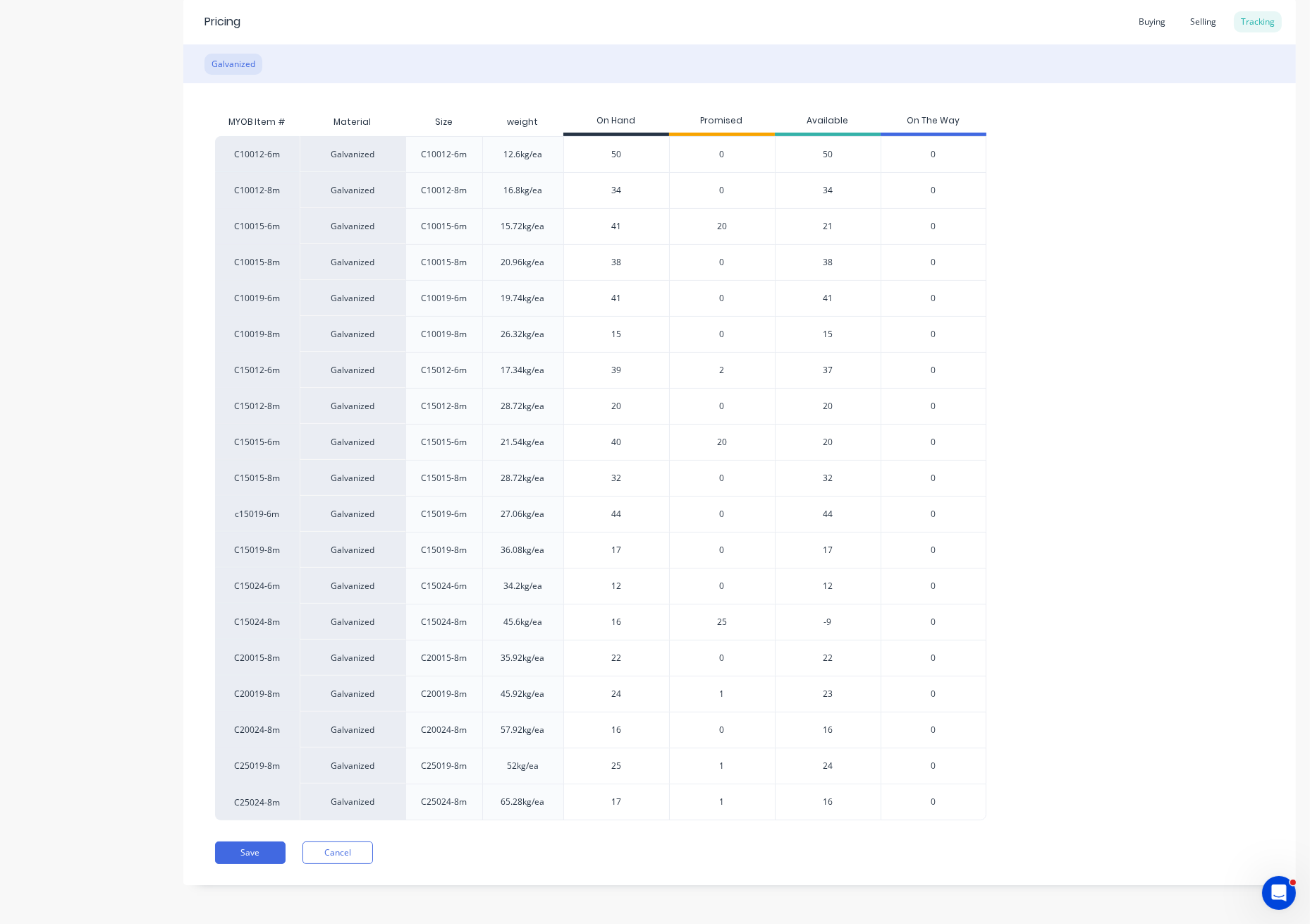
drag, startPoint x: 634, startPoint y: 800, endPoint x: 591, endPoint y: 801, distance: 43.0
click at [591, 801] on input "17" at bounding box center [616, 802] width 105 height 13
type input "16"
type textarea "x"
type input "16"
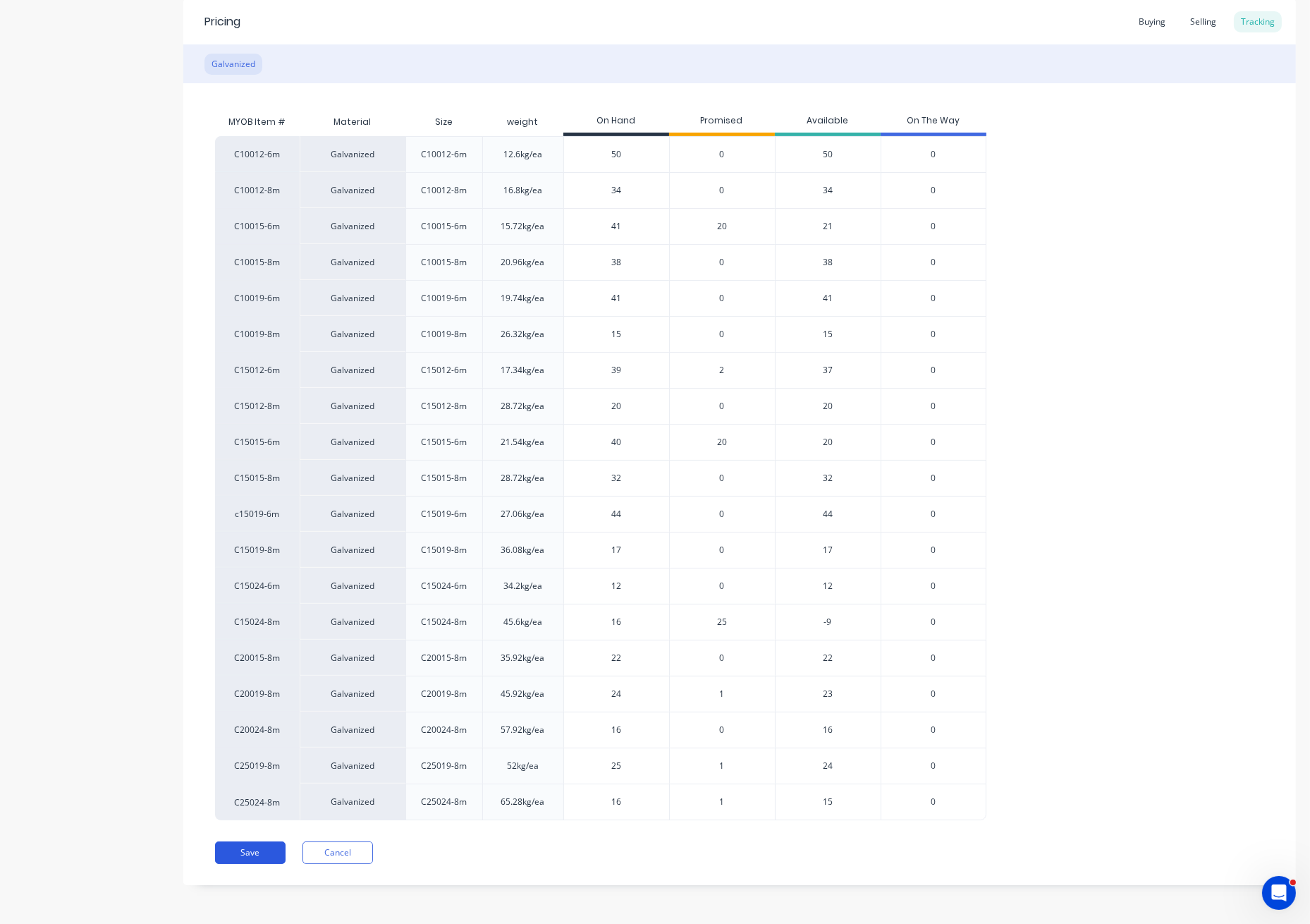
click at [265, 854] on button "Save" at bounding box center [250, 852] width 70 height 22
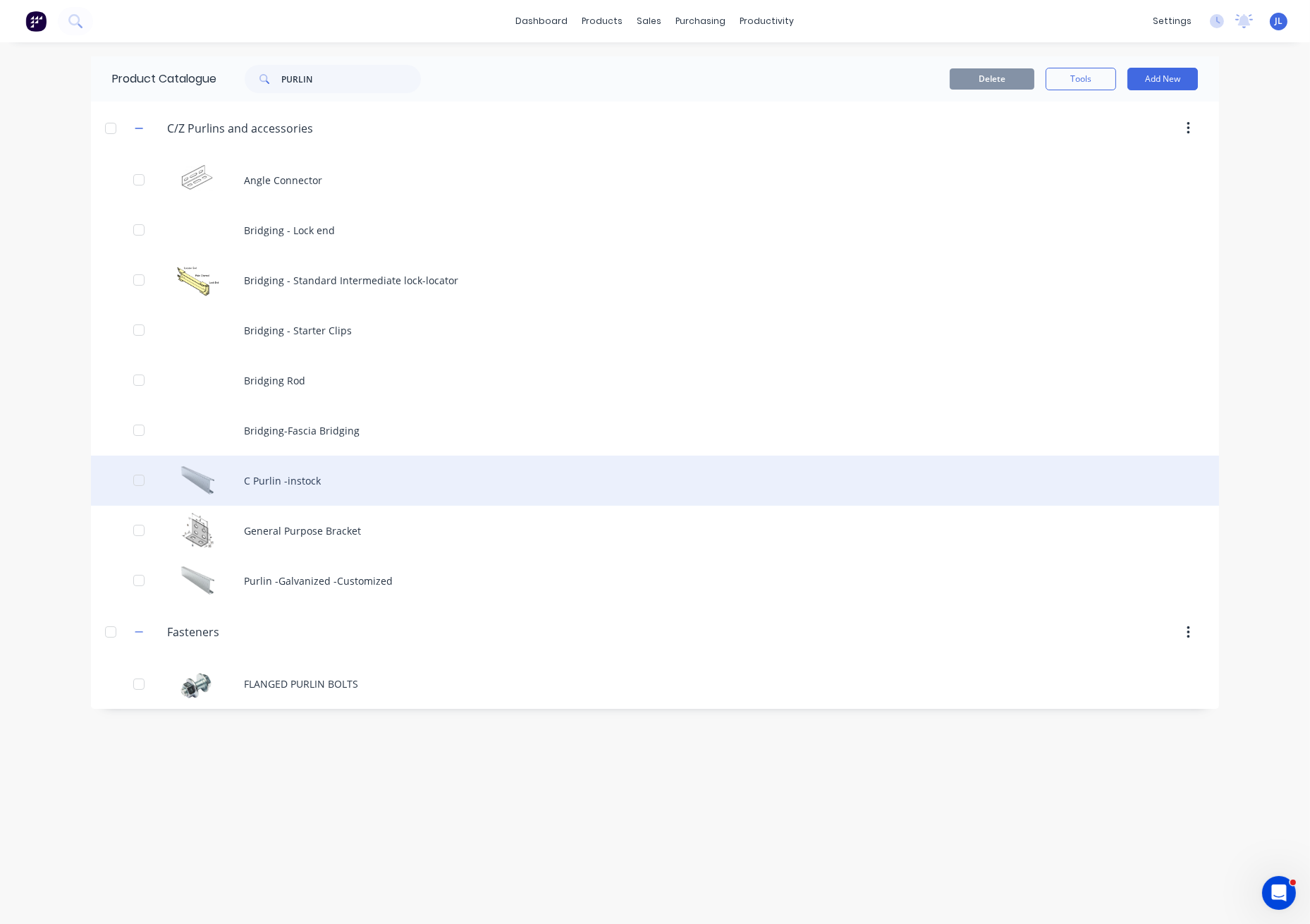
click at [333, 479] on div "C Purlin -instock" at bounding box center [655, 480] width 1128 height 50
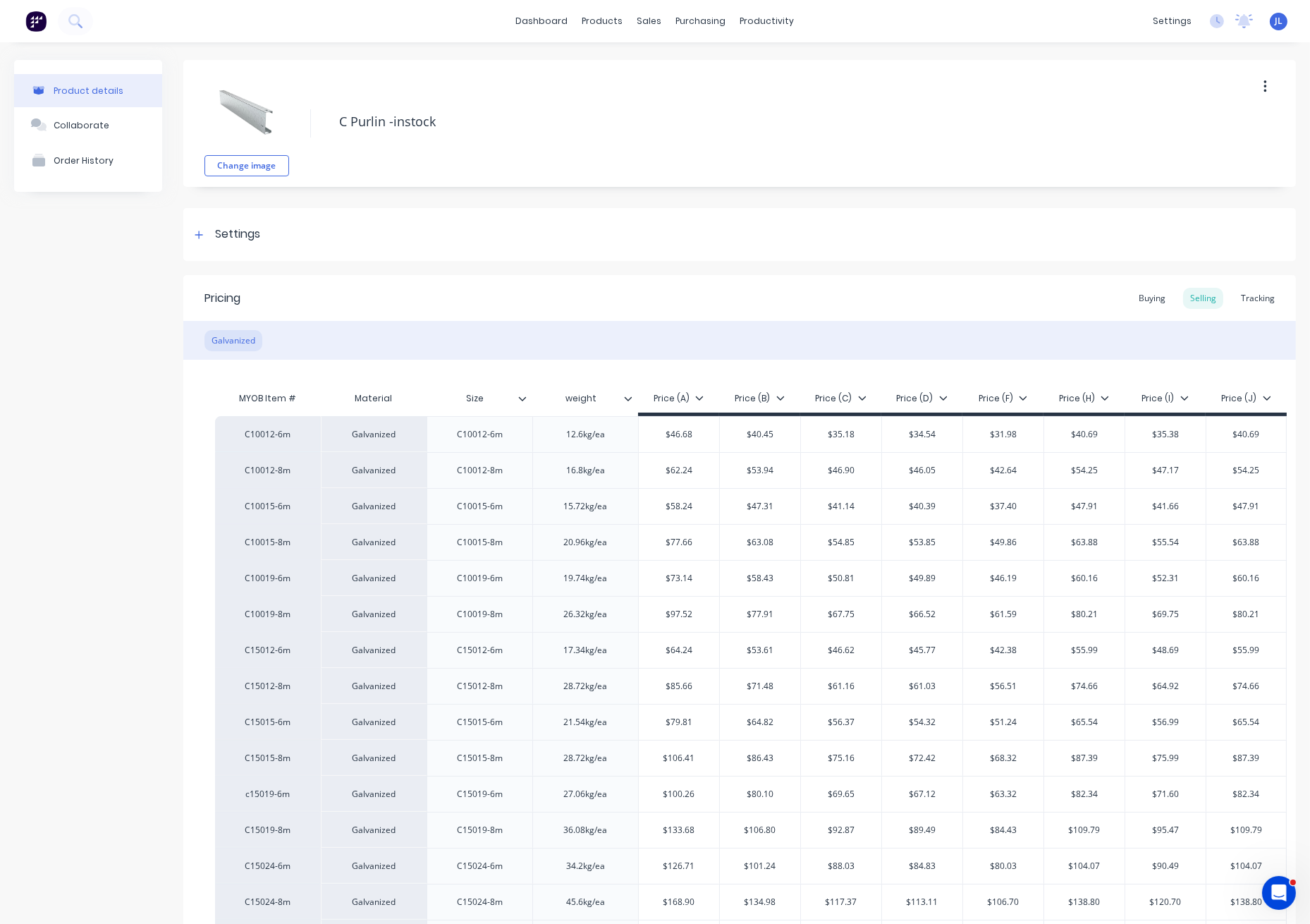
type textarea "x"
click at [1249, 293] on div "Tracking" at bounding box center [1258, 298] width 48 height 21
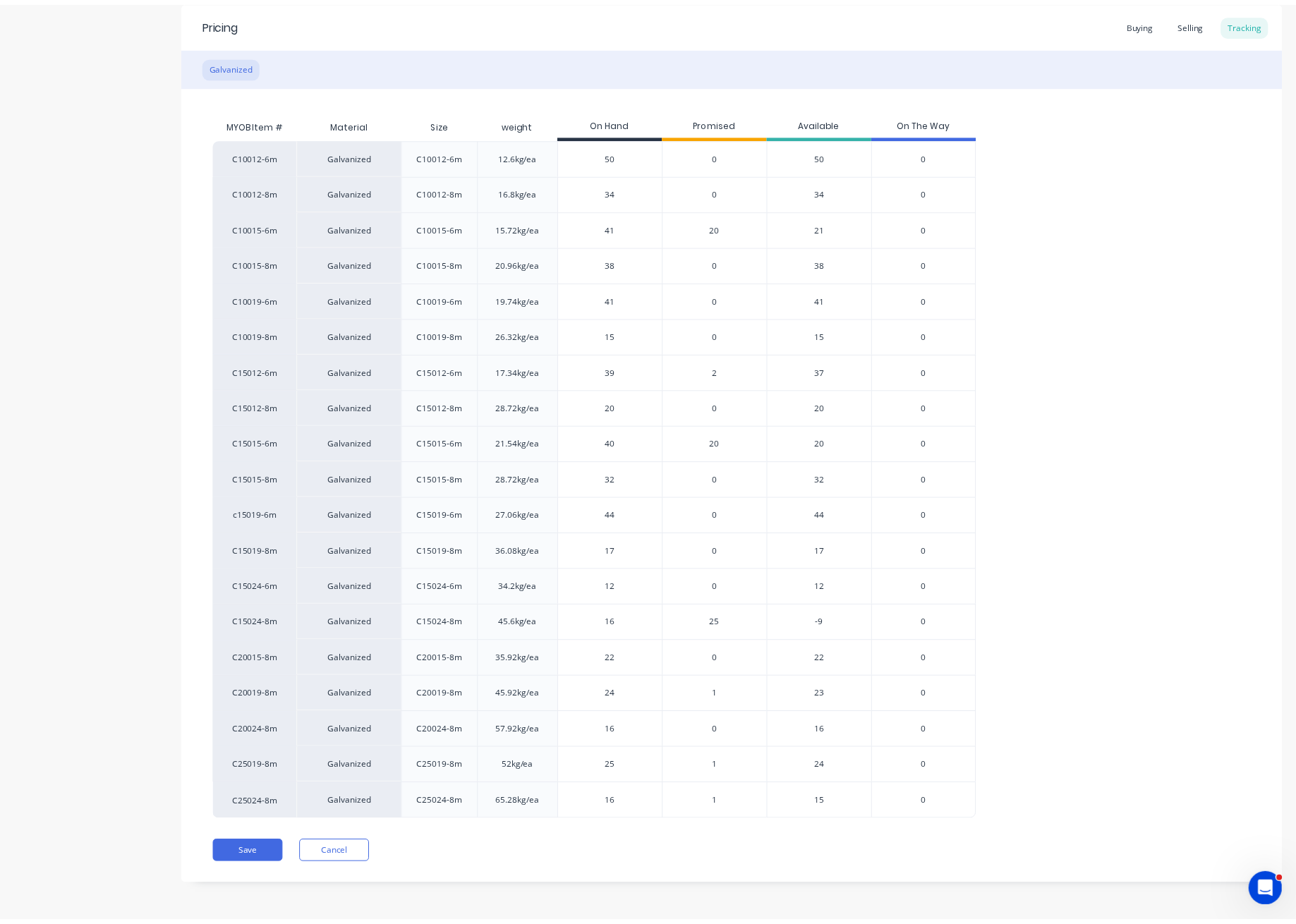
scroll to position [277, 0]
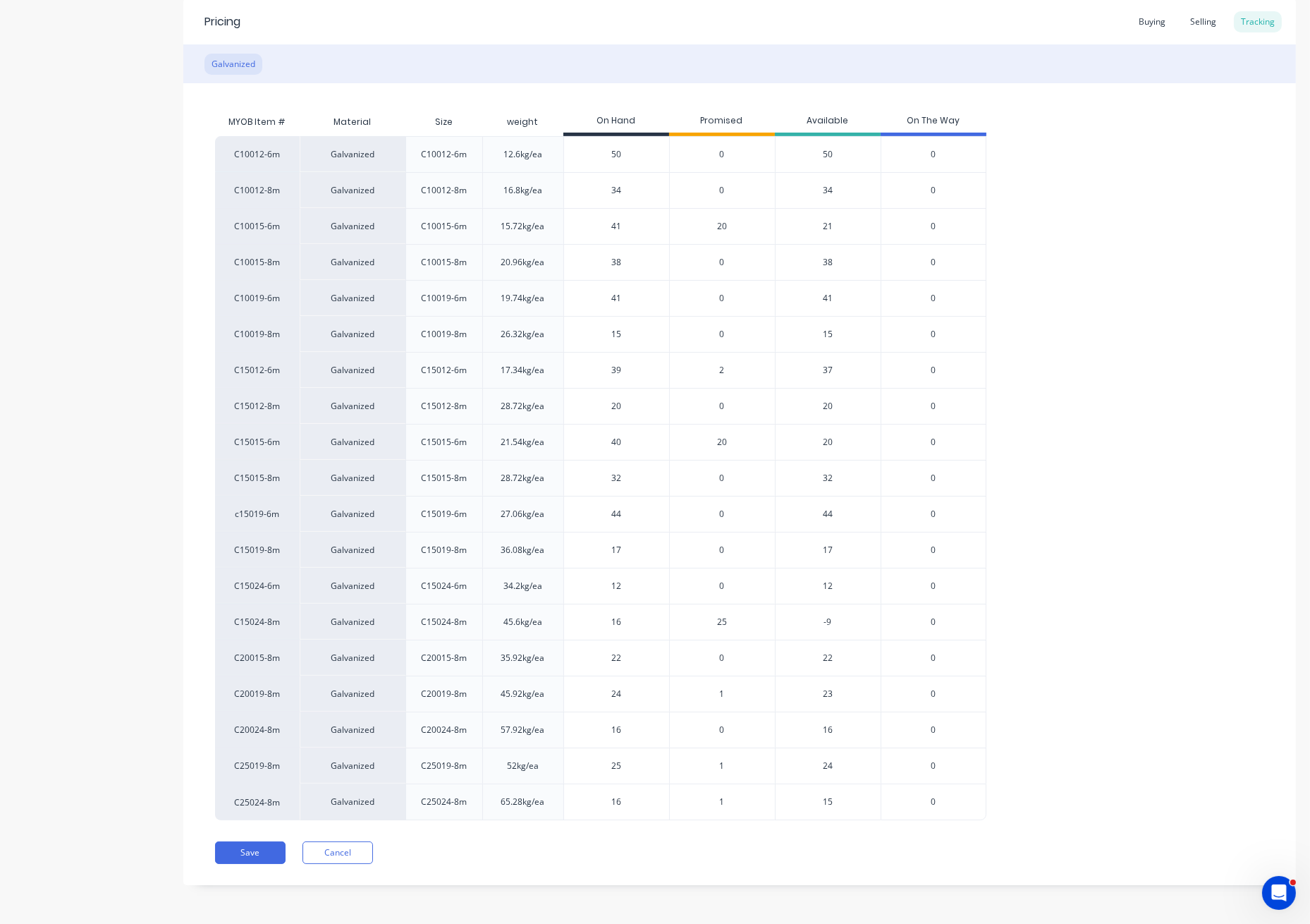
click at [720, 802] on span "1" at bounding box center [722, 802] width 5 height 13
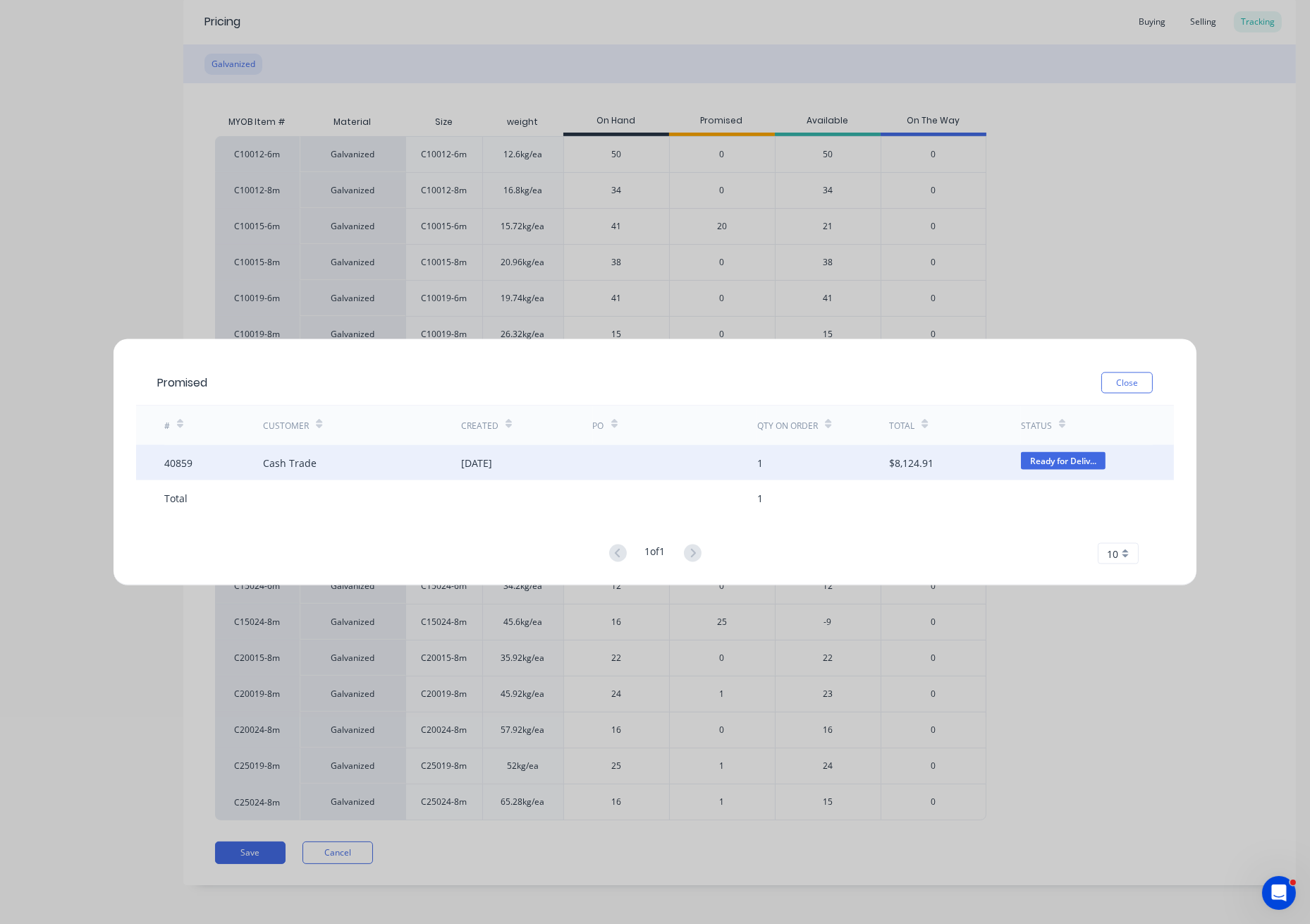
click at [667, 469] on div at bounding box center [676, 463] width 165 height 35
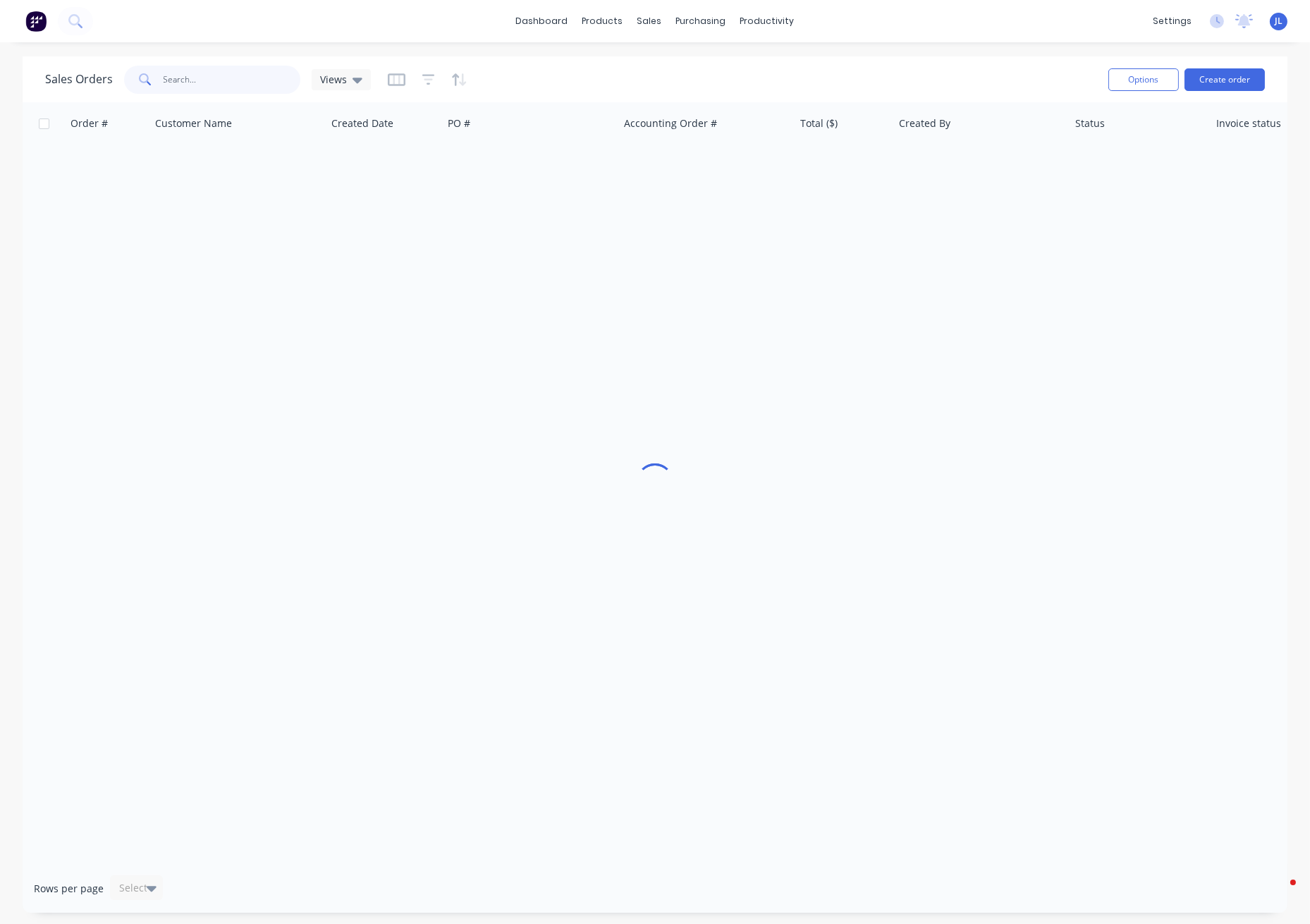
click at [249, 77] on input "text" at bounding box center [232, 80] width 138 height 28
type input "CLIVE"
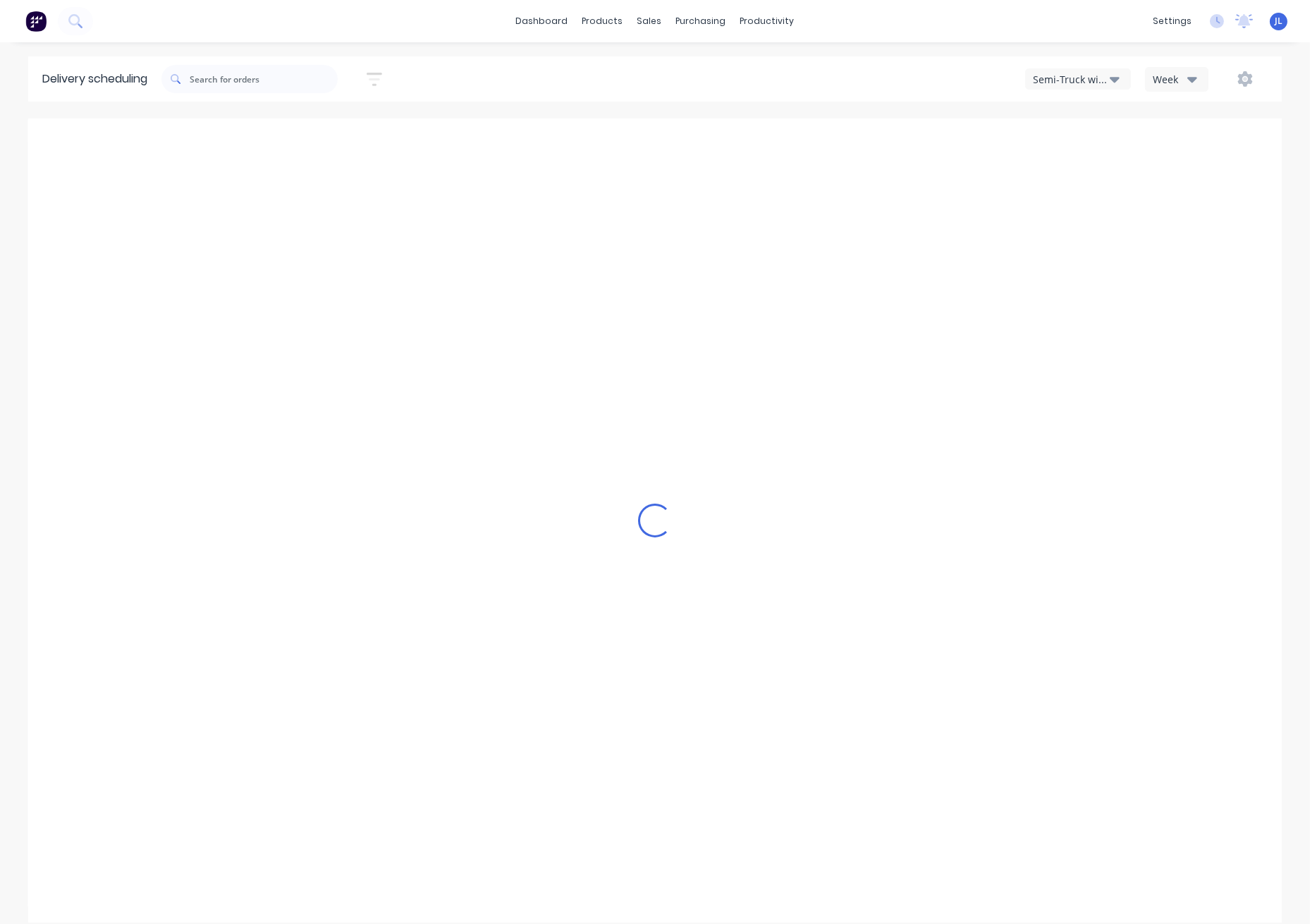
type input "[DATE] - [DATE]"
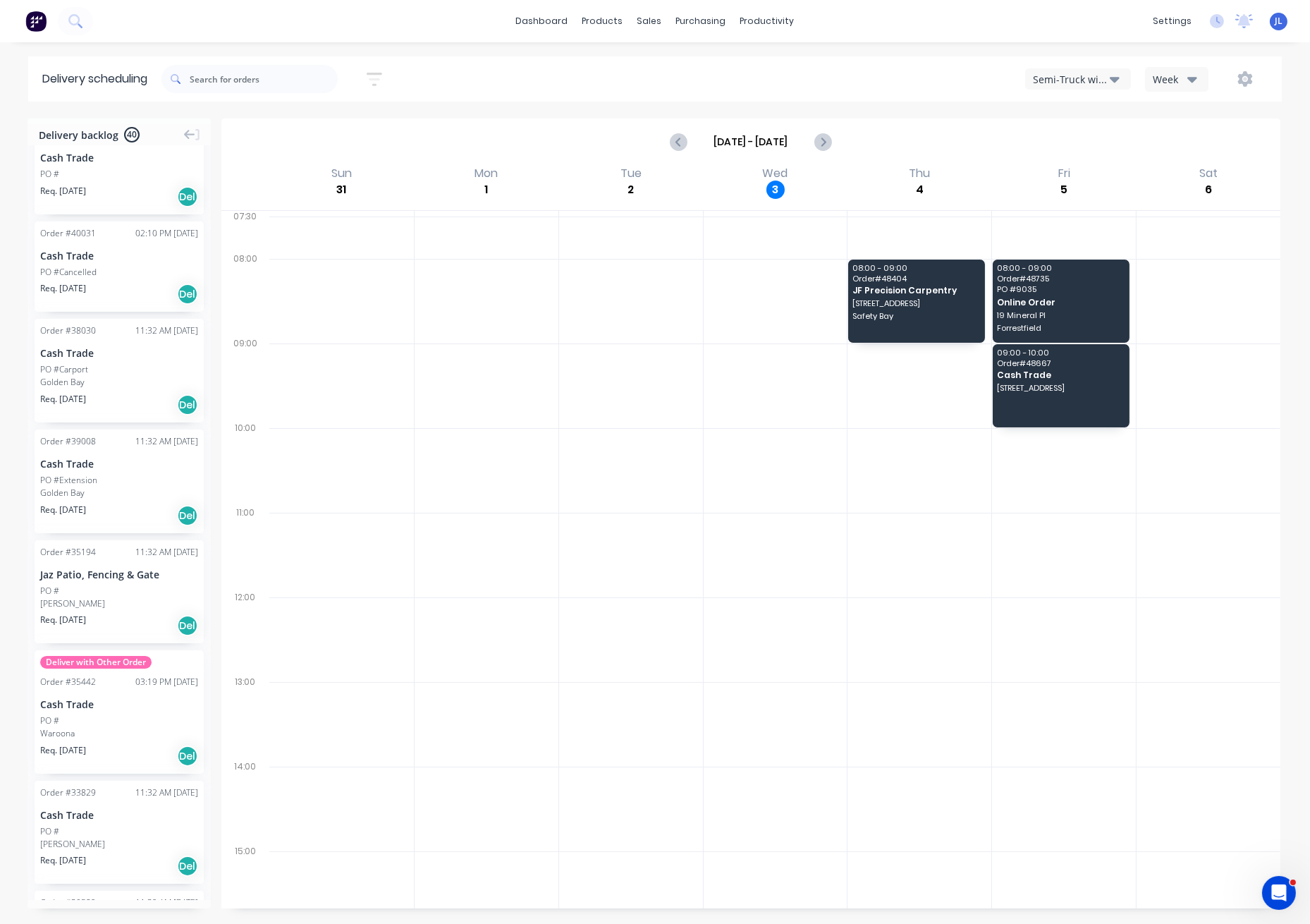
scroll to position [3426, 0]
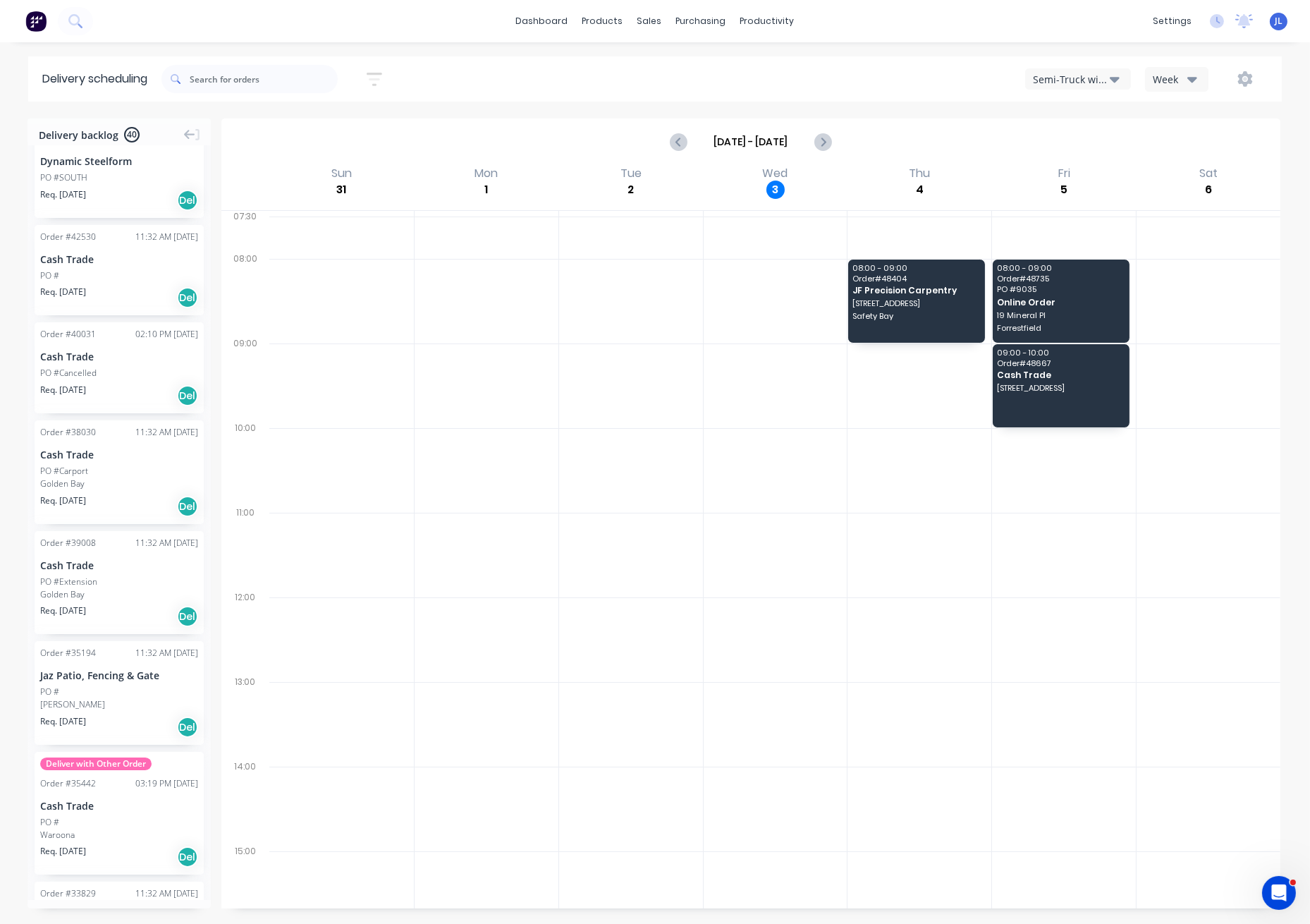
click at [114, 374] on div "PO #Cancelled" at bounding box center [119, 373] width 158 height 13
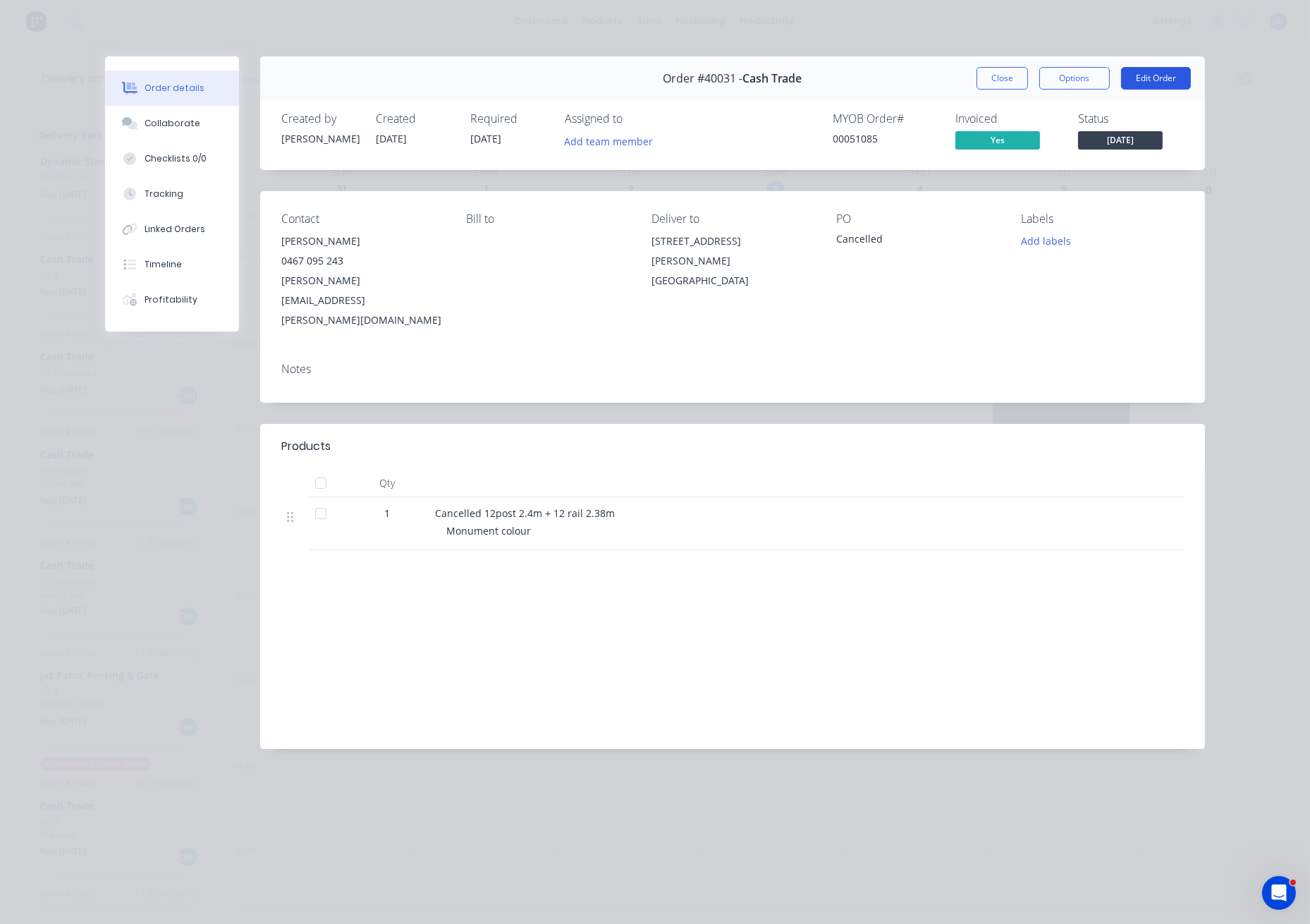
click at [1167, 79] on button "Edit Order" at bounding box center [1156, 78] width 70 height 22
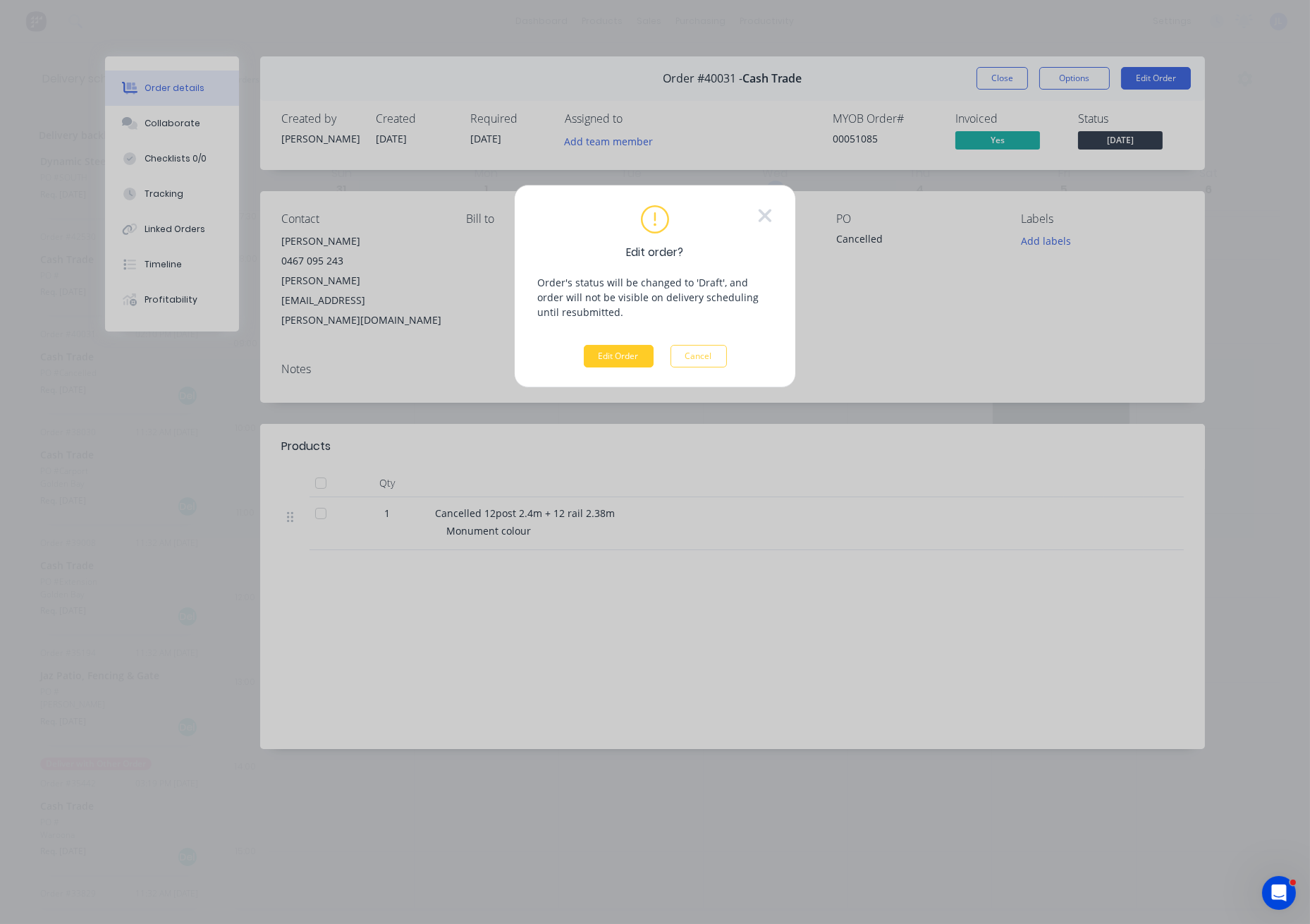
click at [595, 353] on button "Edit Order" at bounding box center [618, 356] width 70 height 22
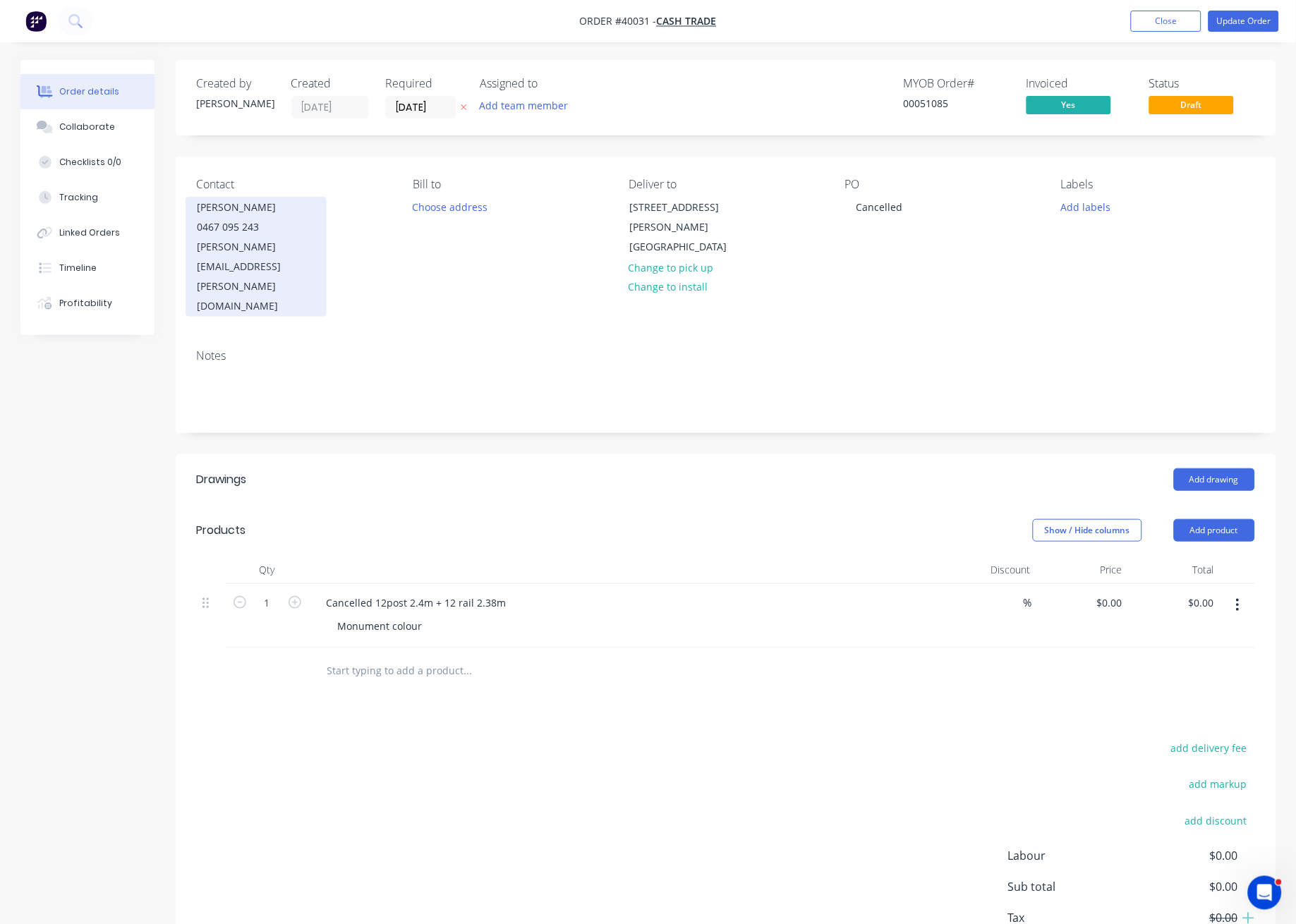
click at [290, 213] on div "YINGCHAO ZHENG" at bounding box center [256, 207] width 117 height 20
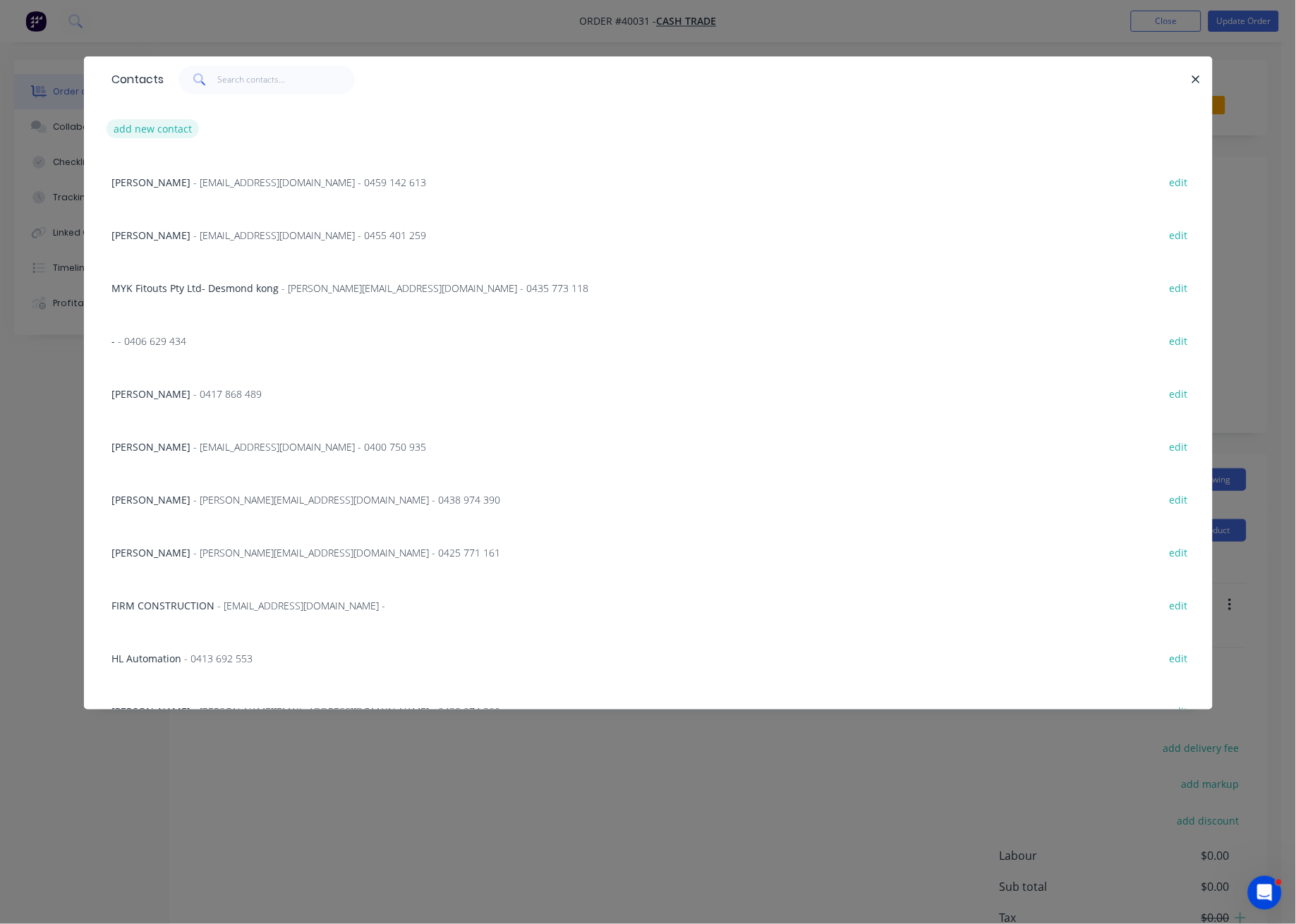
click at [158, 132] on button "add new contact" at bounding box center [153, 129] width 93 height 19
select select "AU"
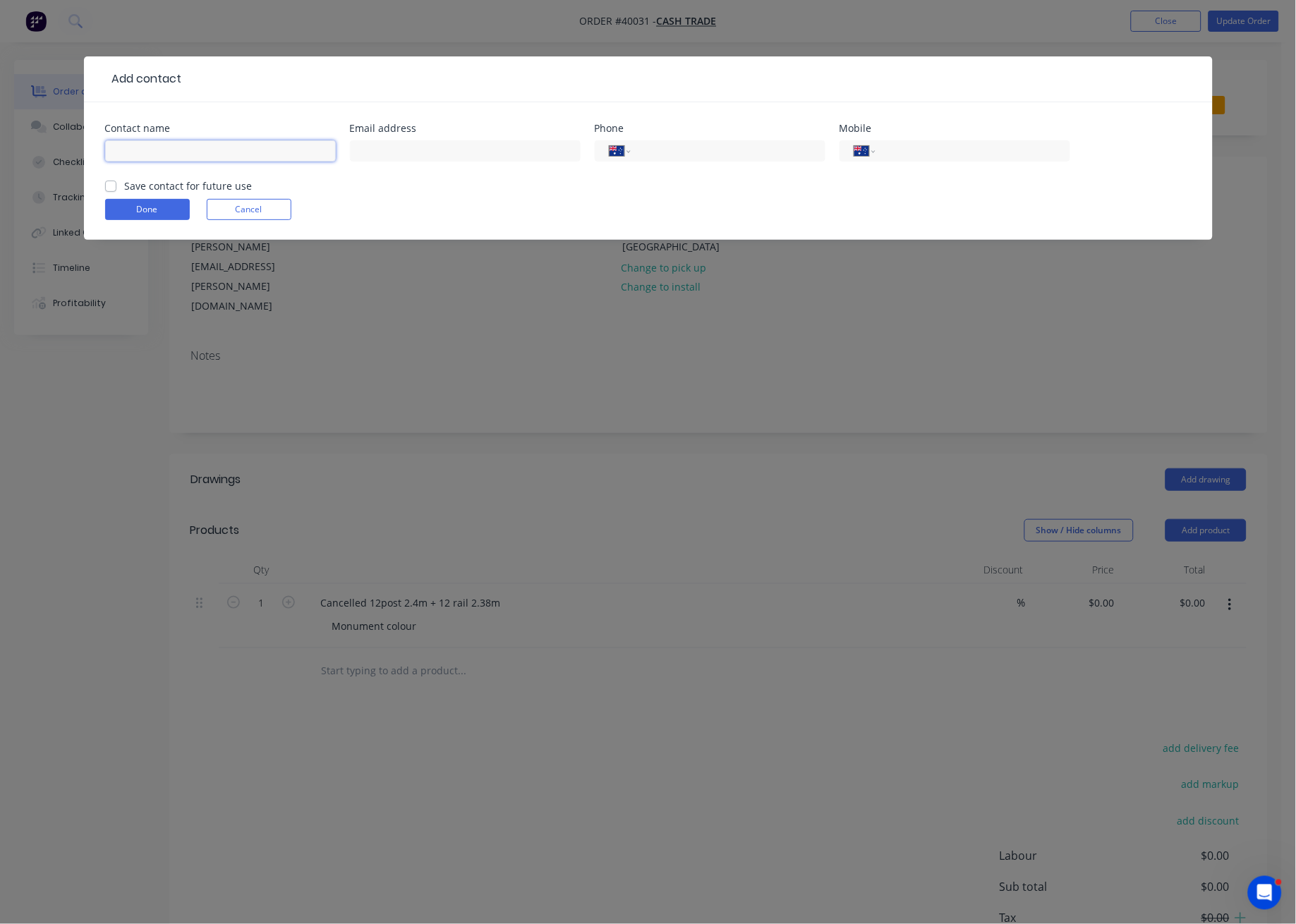
click at [164, 147] on input "text" at bounding box center [220, 151] width 230 height 21
type input "8"
click at [175, 221] on form "Contact name 8 Email address Phone International Afghanistan Åland Islands Alba…" at bounding box center [648, 181] width 1087 height 117
click at [175, 208] on button "Done" at bounding box center [147, 209] width 85 height 21
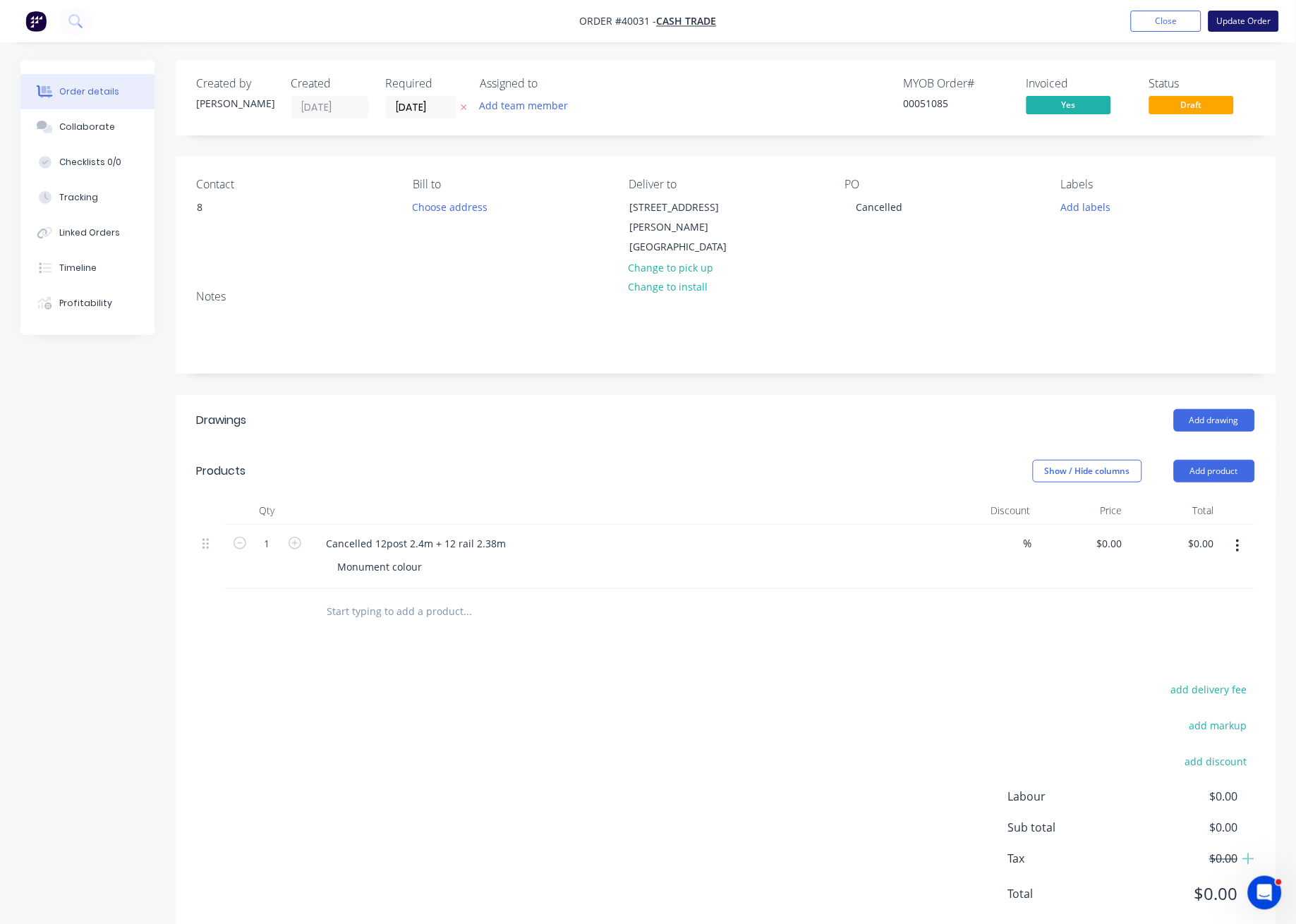
click at [1248, 19] on button "Update Order" at bounding box center [1243, 21] width 70 height 21
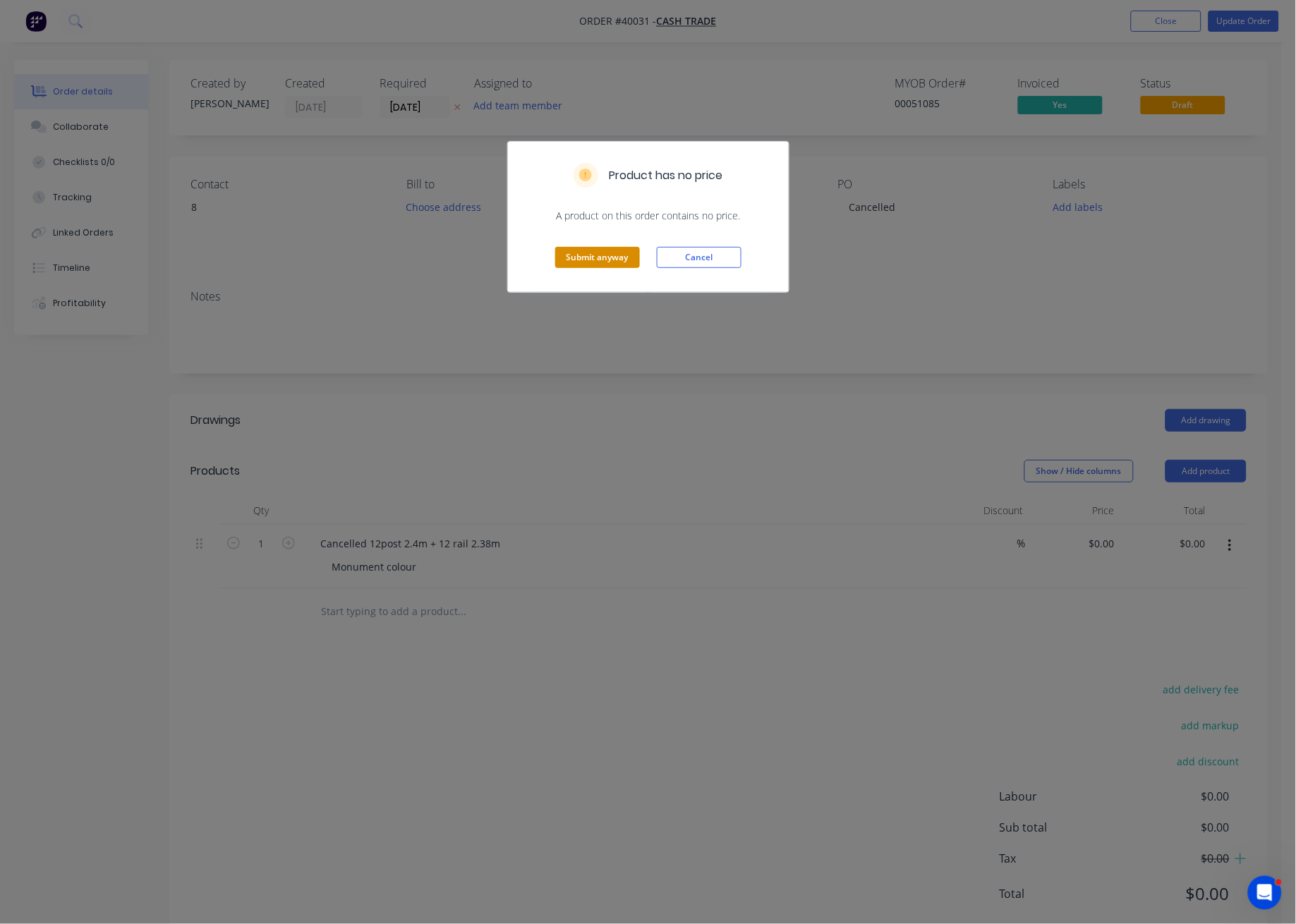
click at [571, 253] on button "Submit anyway" at bounding box center [597, 257] width 85 height 21
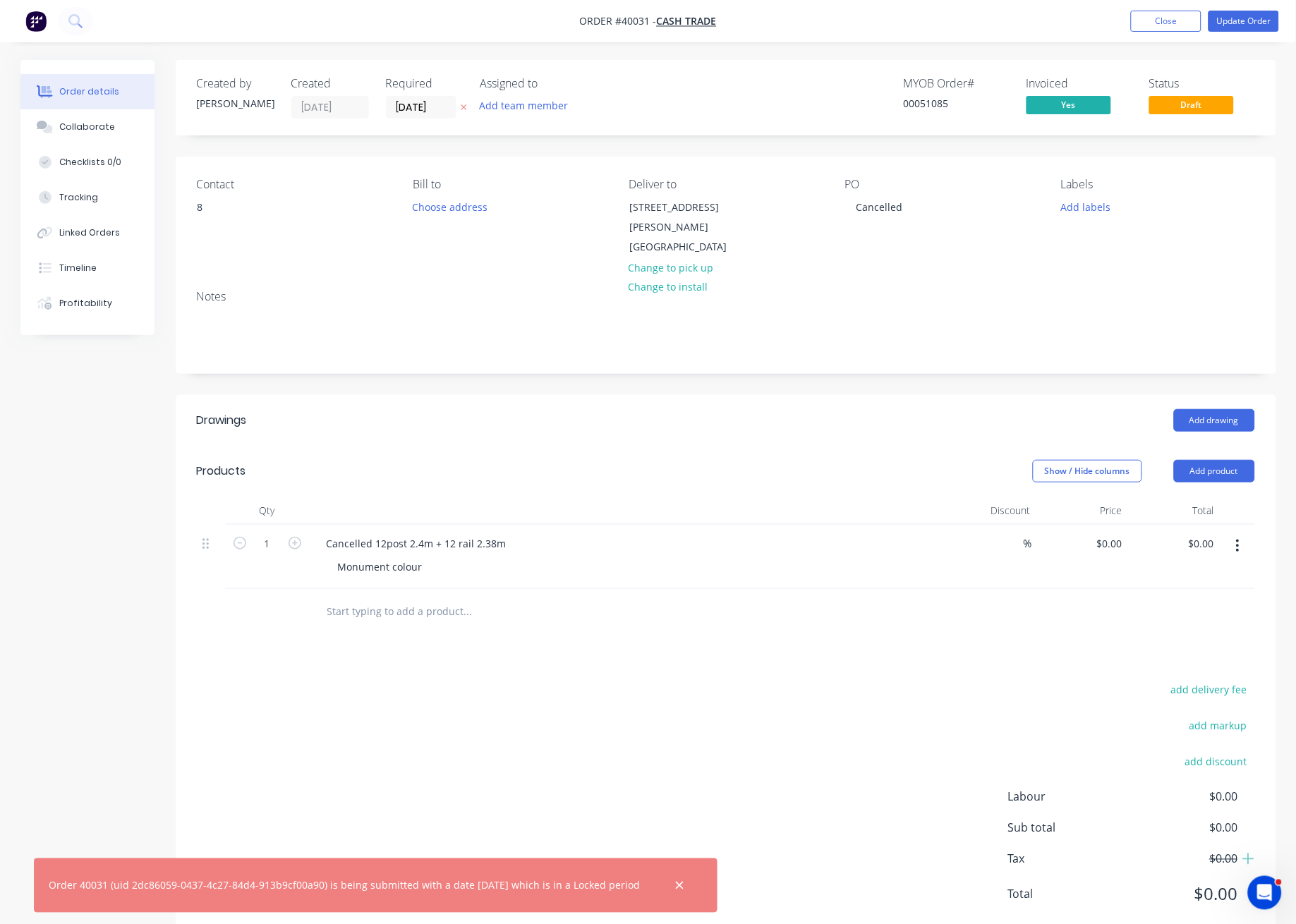
click at [1127, 20] on ul "Add product Close Update Order" at bounding box center [1205, 21] width 182 height 21
click at [1148, 19] on button "Close" at bounding box center [1166, 21] width 70 height 21
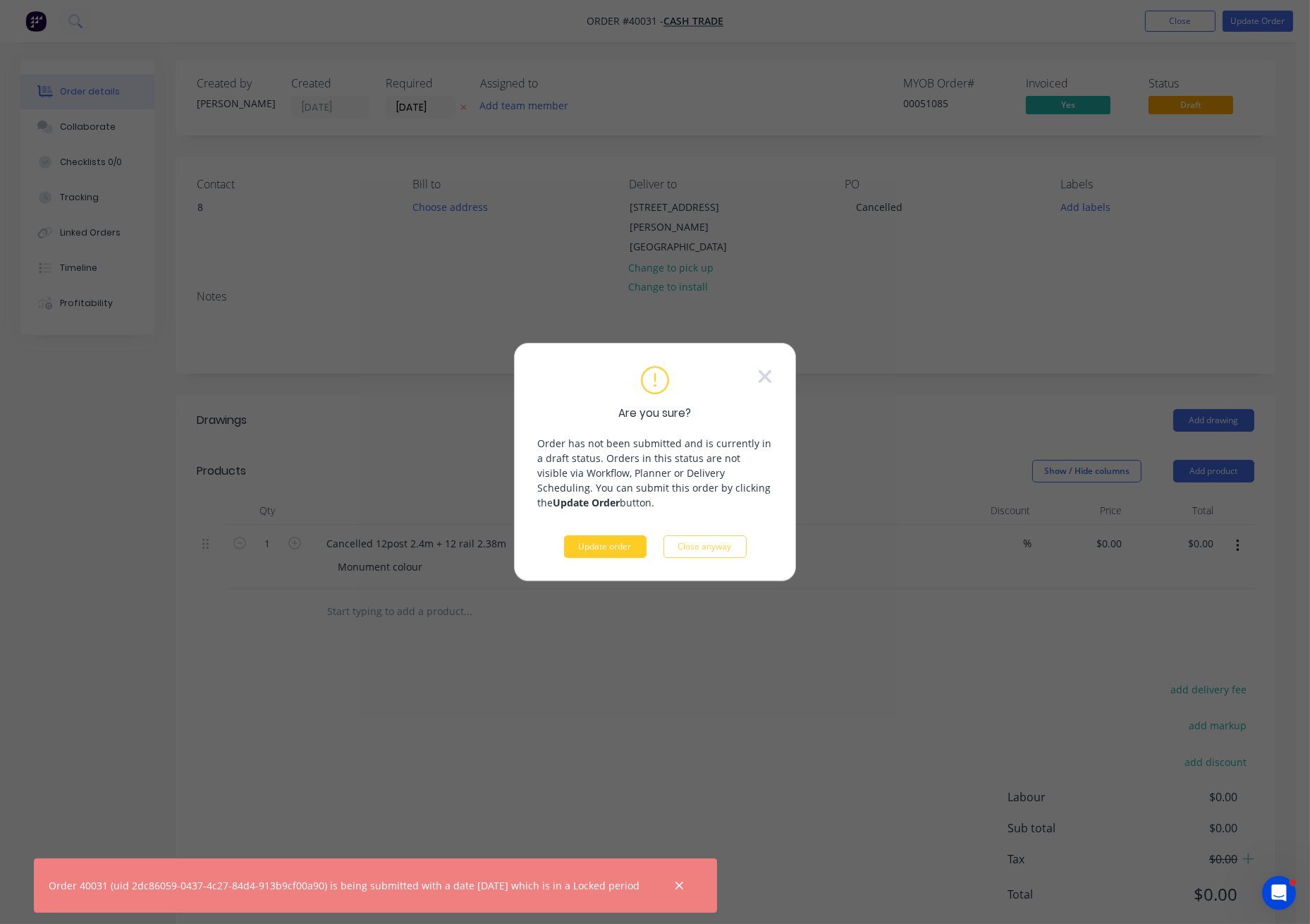
click at [617, 548] on button "Update order" at bounding box center [605, 546] width 83 height 22
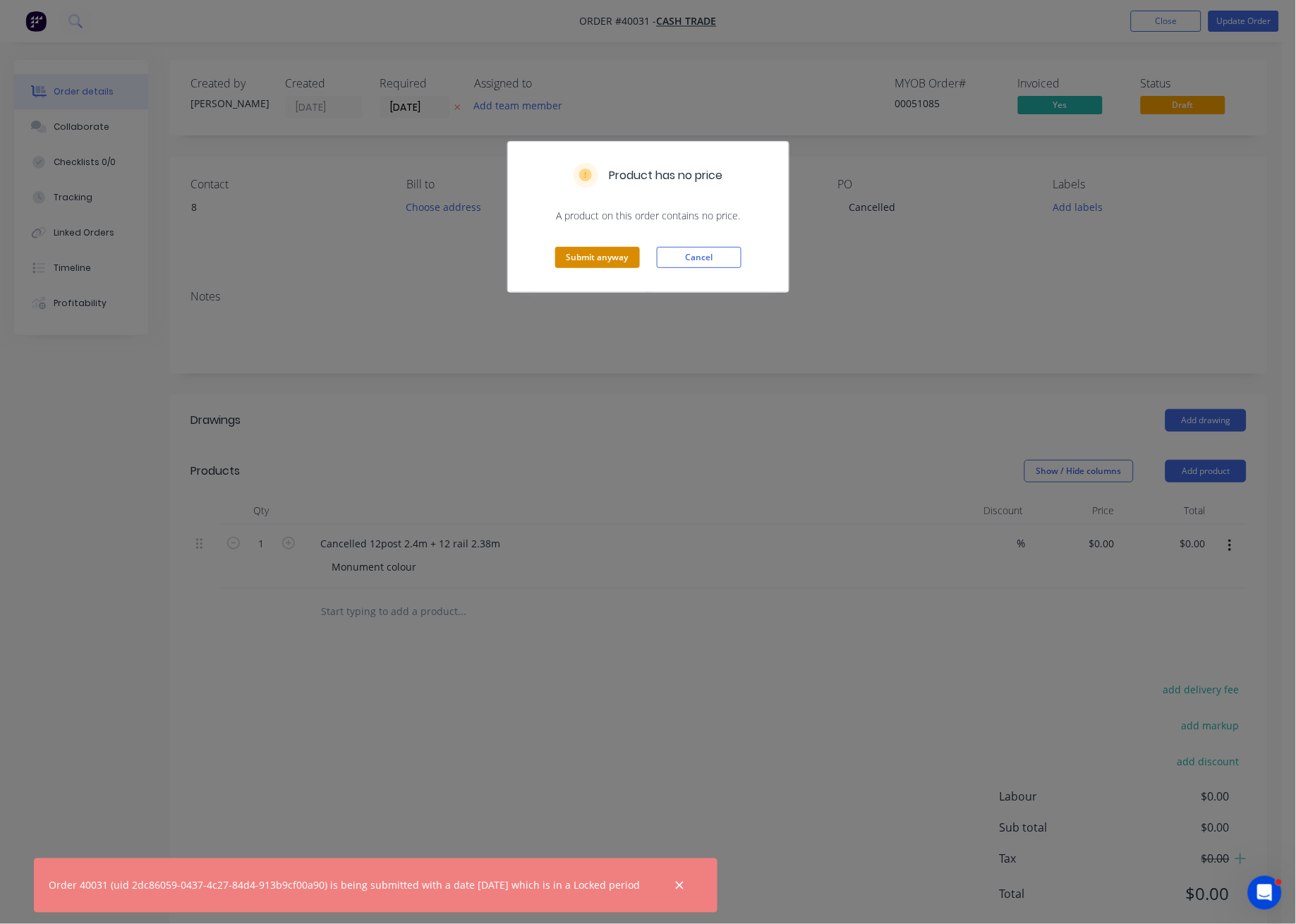
click at [615, 262] on button "Submit anyway" at bounding box center [597, 257] width 85 height 21
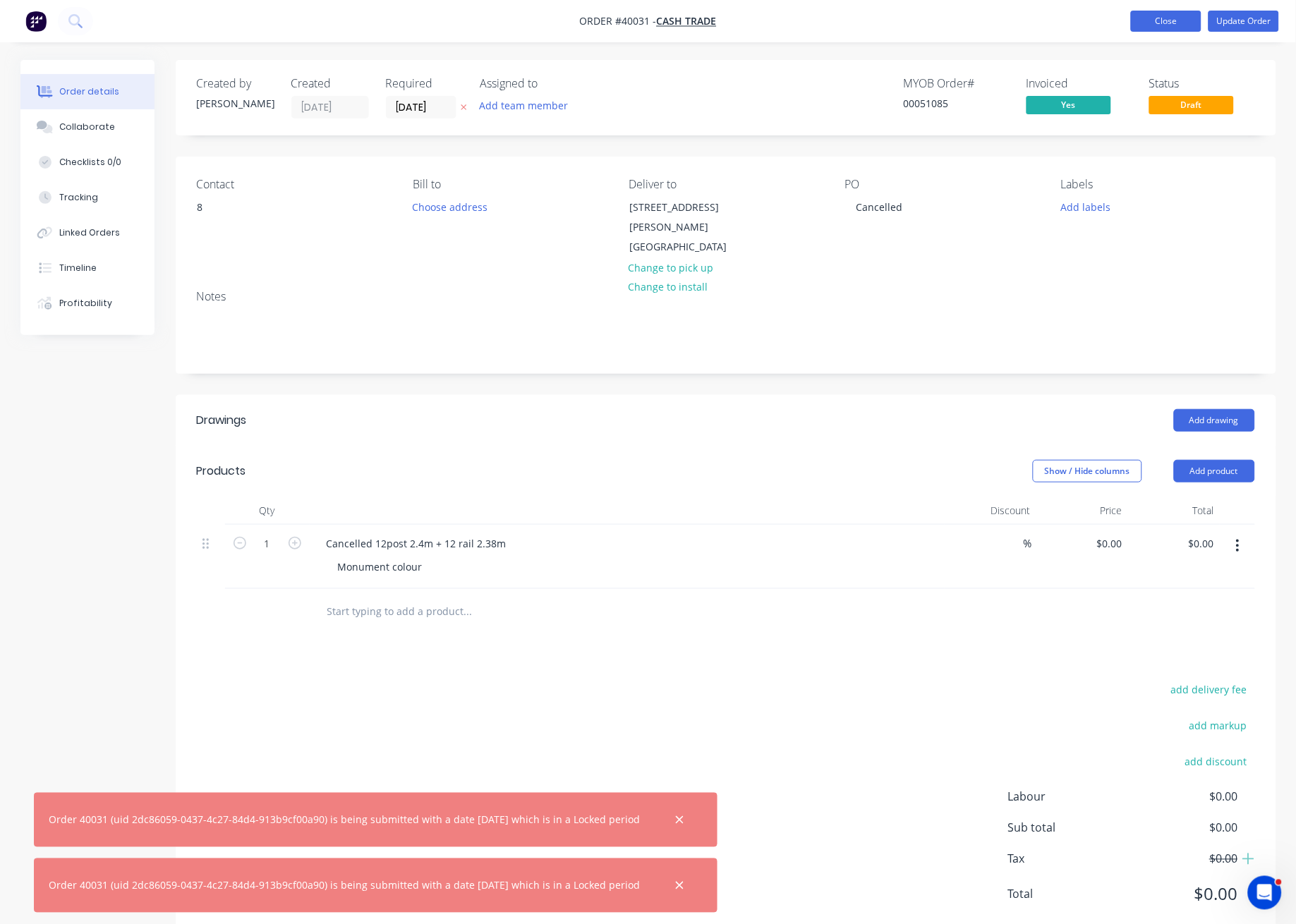
click at [1163, 16] on button "Close" at bounding box center [1166, 21] width 70 height 21
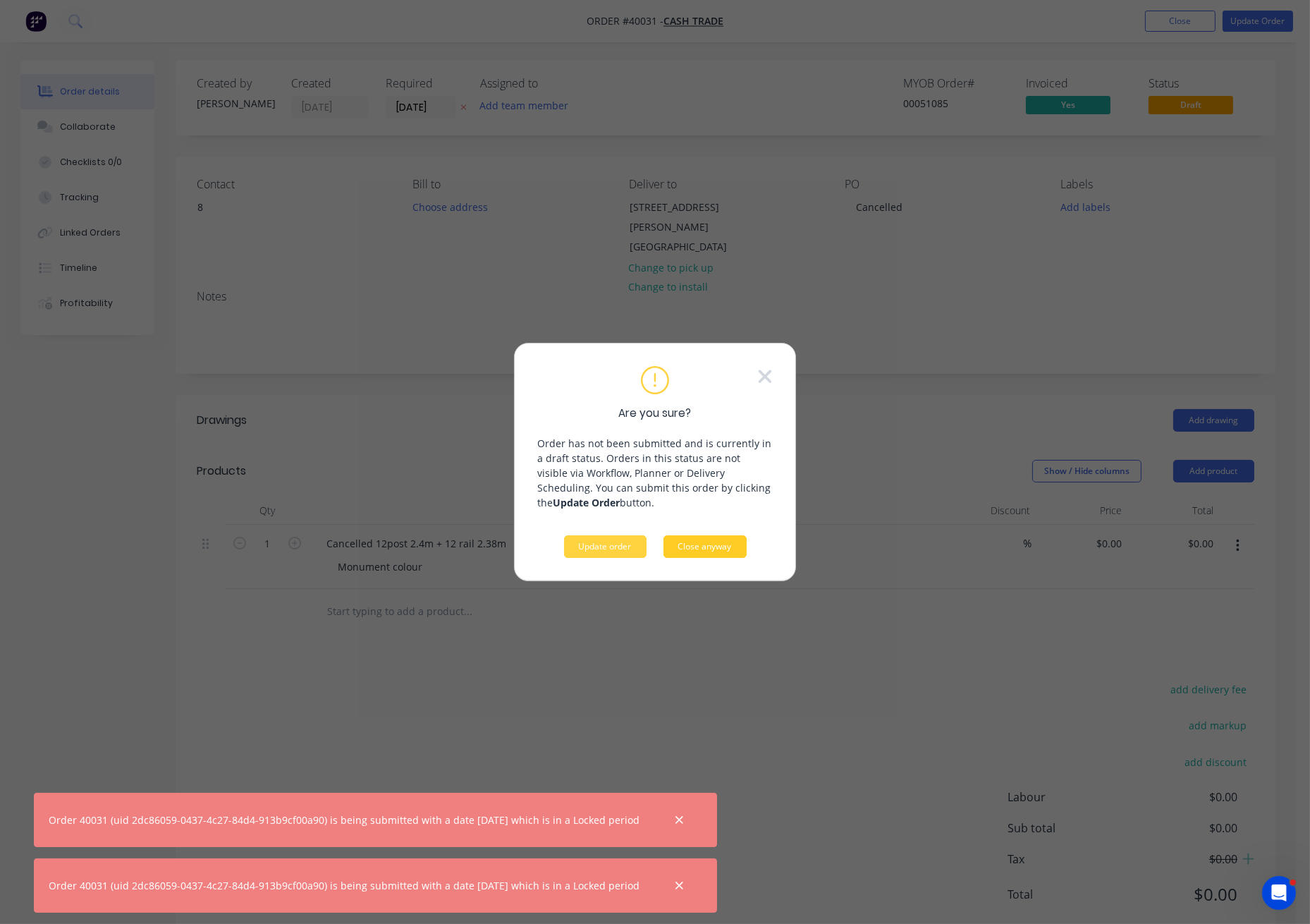
click at [712, 549] on button "Close anyway" at bounding box center [705, 546] width 83 height 22
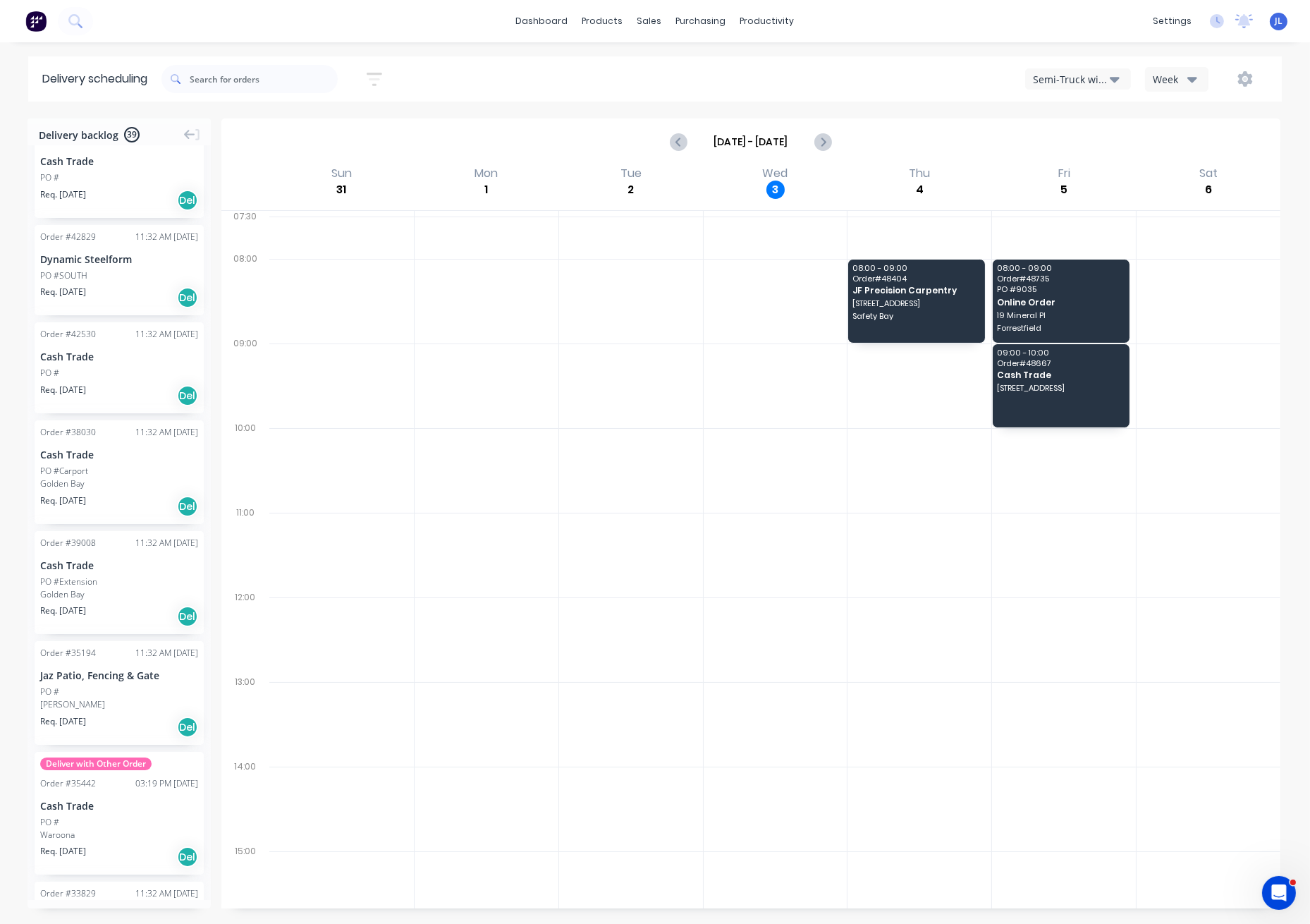
scroll to position [3429, 0]
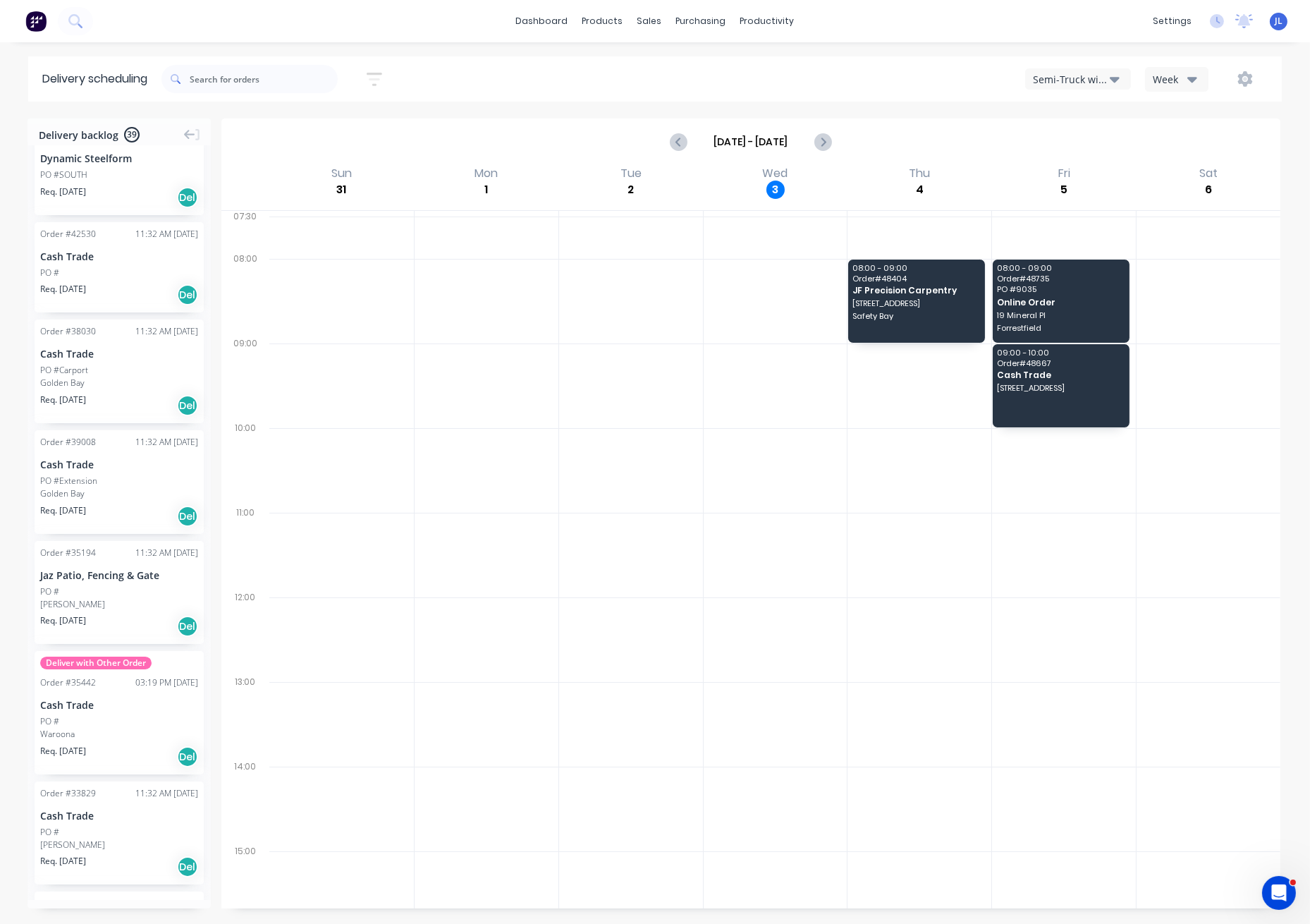
click at [81, 585] on div "PO #" at bounding box center [119, 592] width 158 height 13
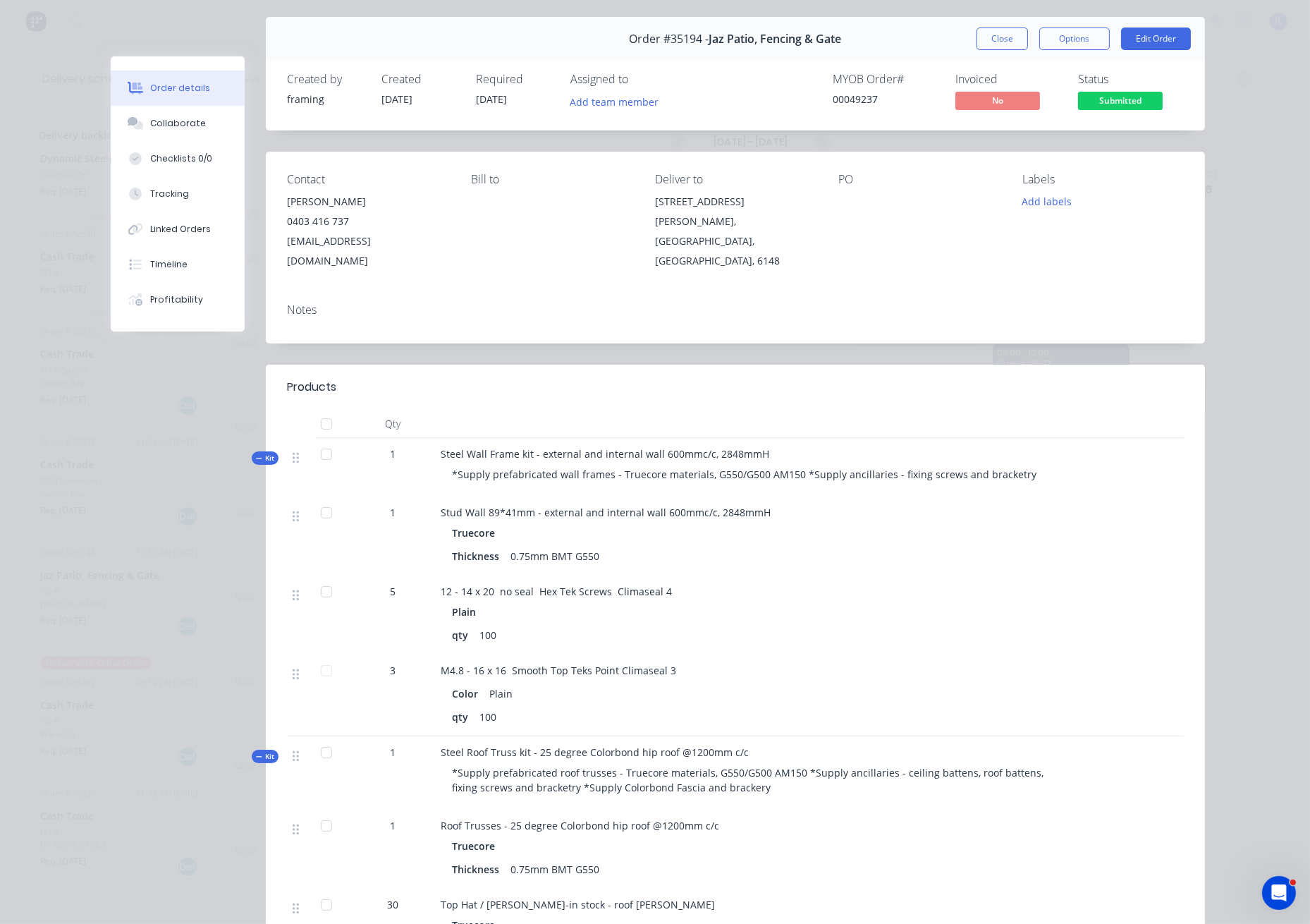
scroll to position [94, 0]
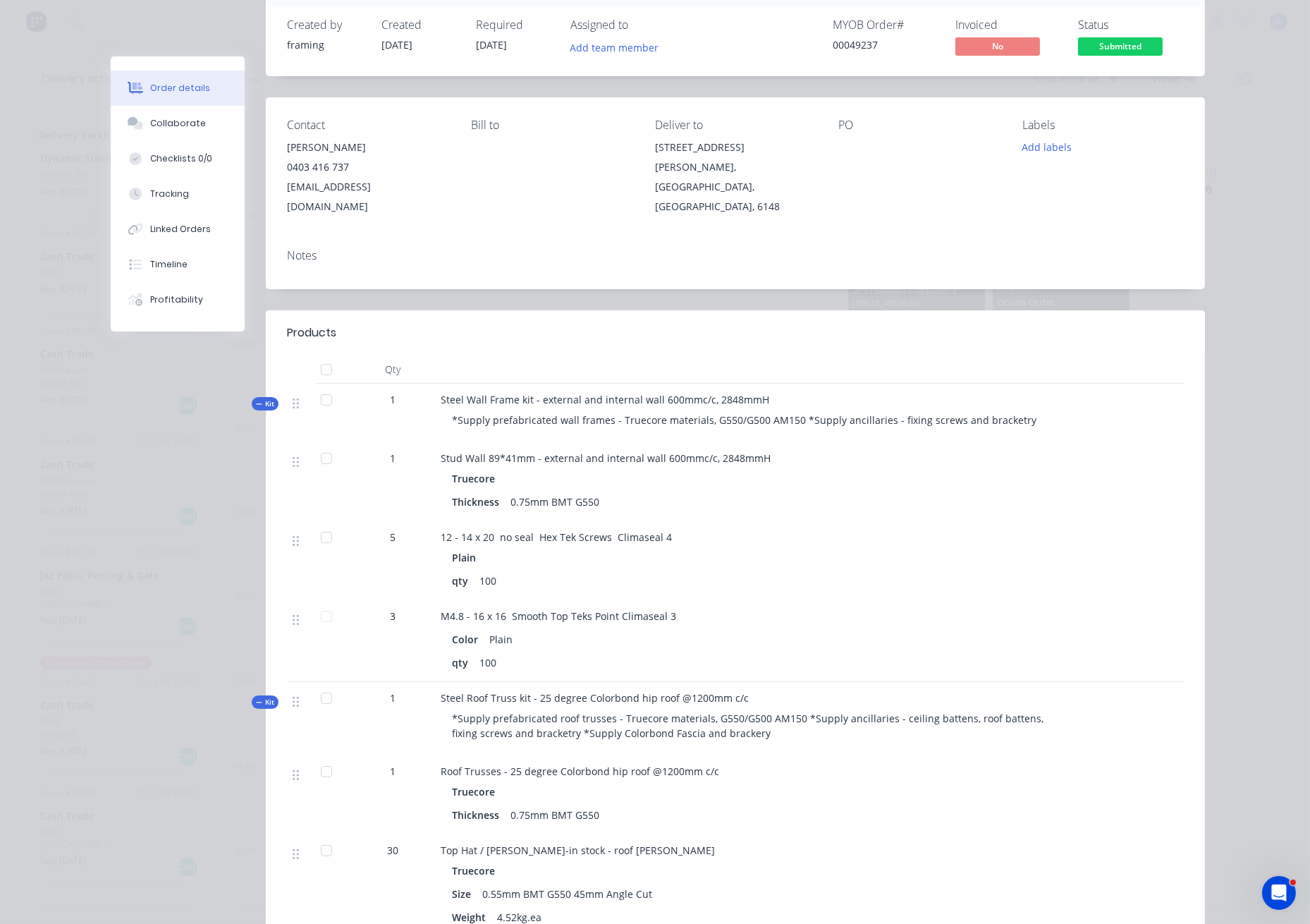
click at [43, 378] on div "Order details Collaborate Checklists 0/0 Tracking Linked Orders Timeline Profit…" at bounding box center [655, 462] width 1310 height 924
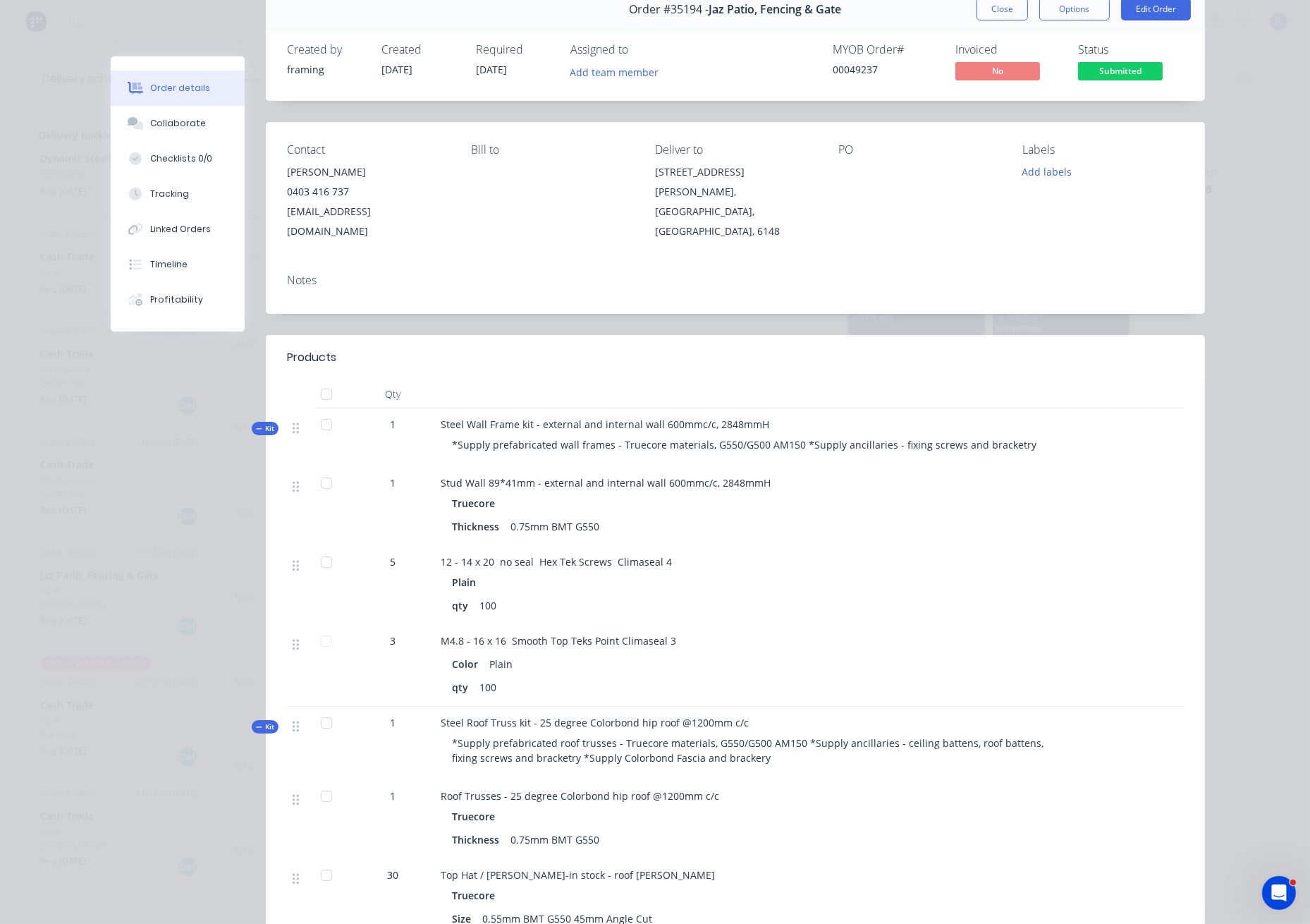
scroll to position [0, 0]
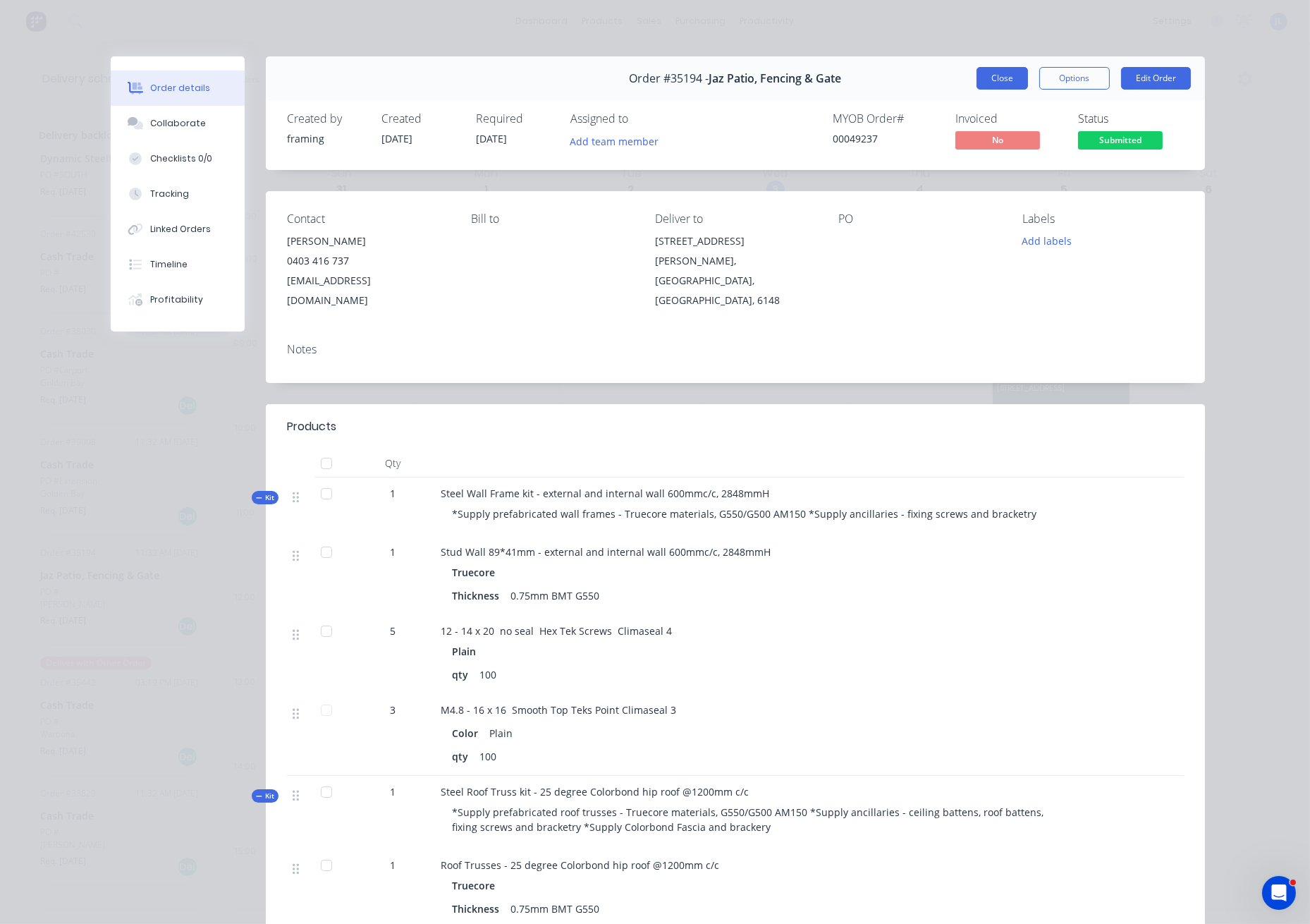
click at [1000, 84] on button "Close" at bounding box center [1002, 78] width 51 height 22
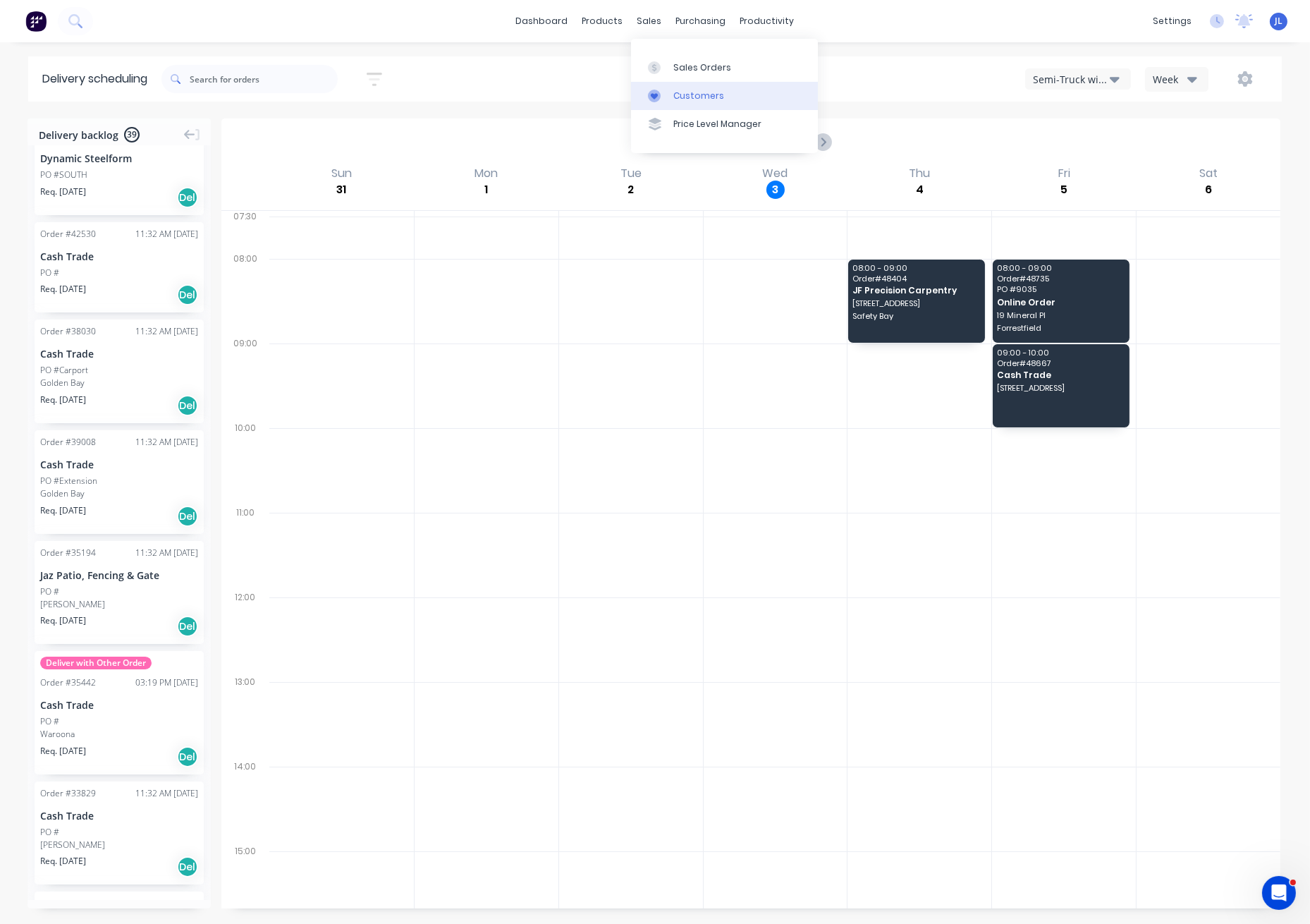
click at [702, 95] on div "Customers" at bounding box center [699, 96] width 51 height 13
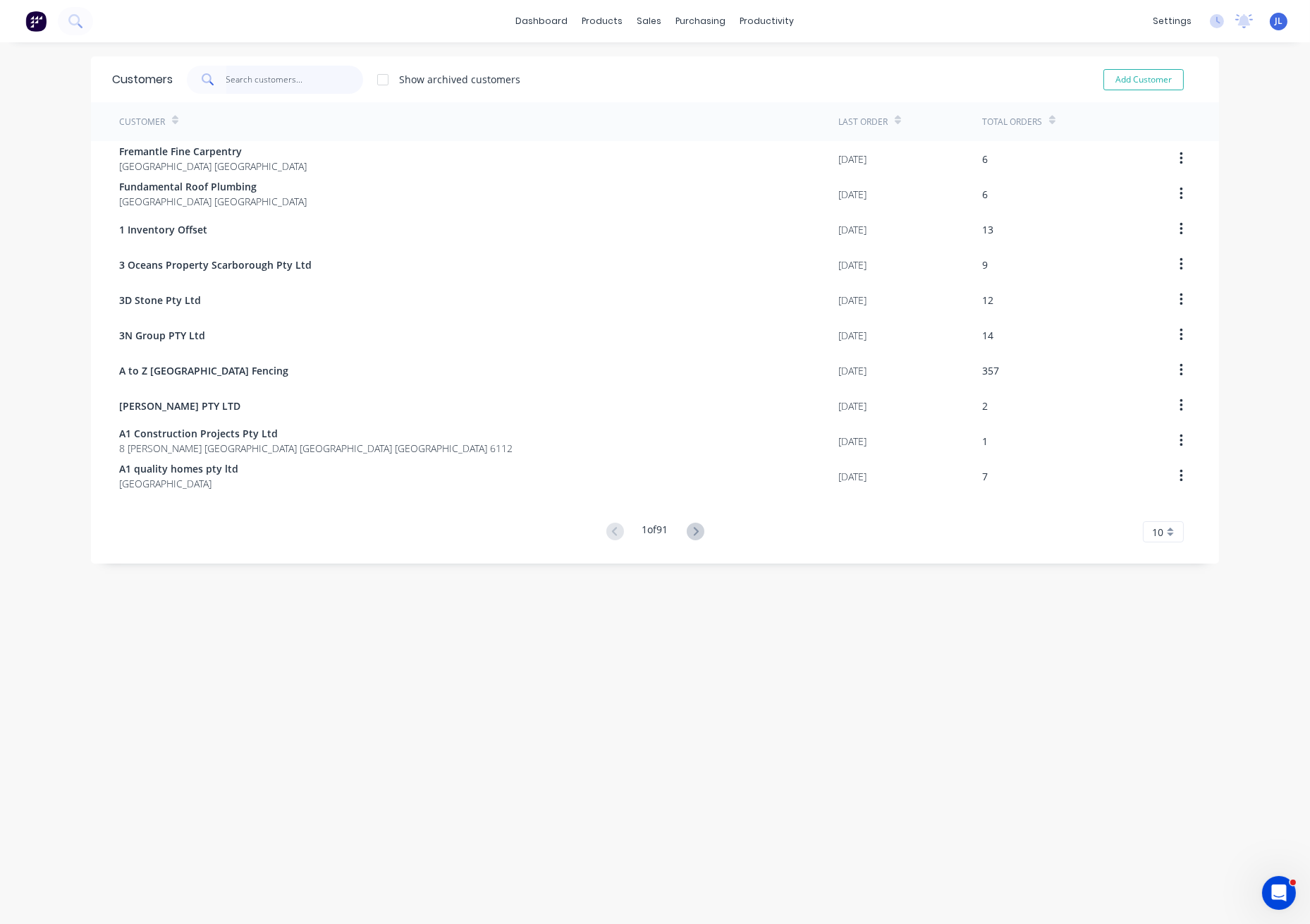
click at [287, 83] on input "text" at bounding box center [295, 80] width 138 height 28
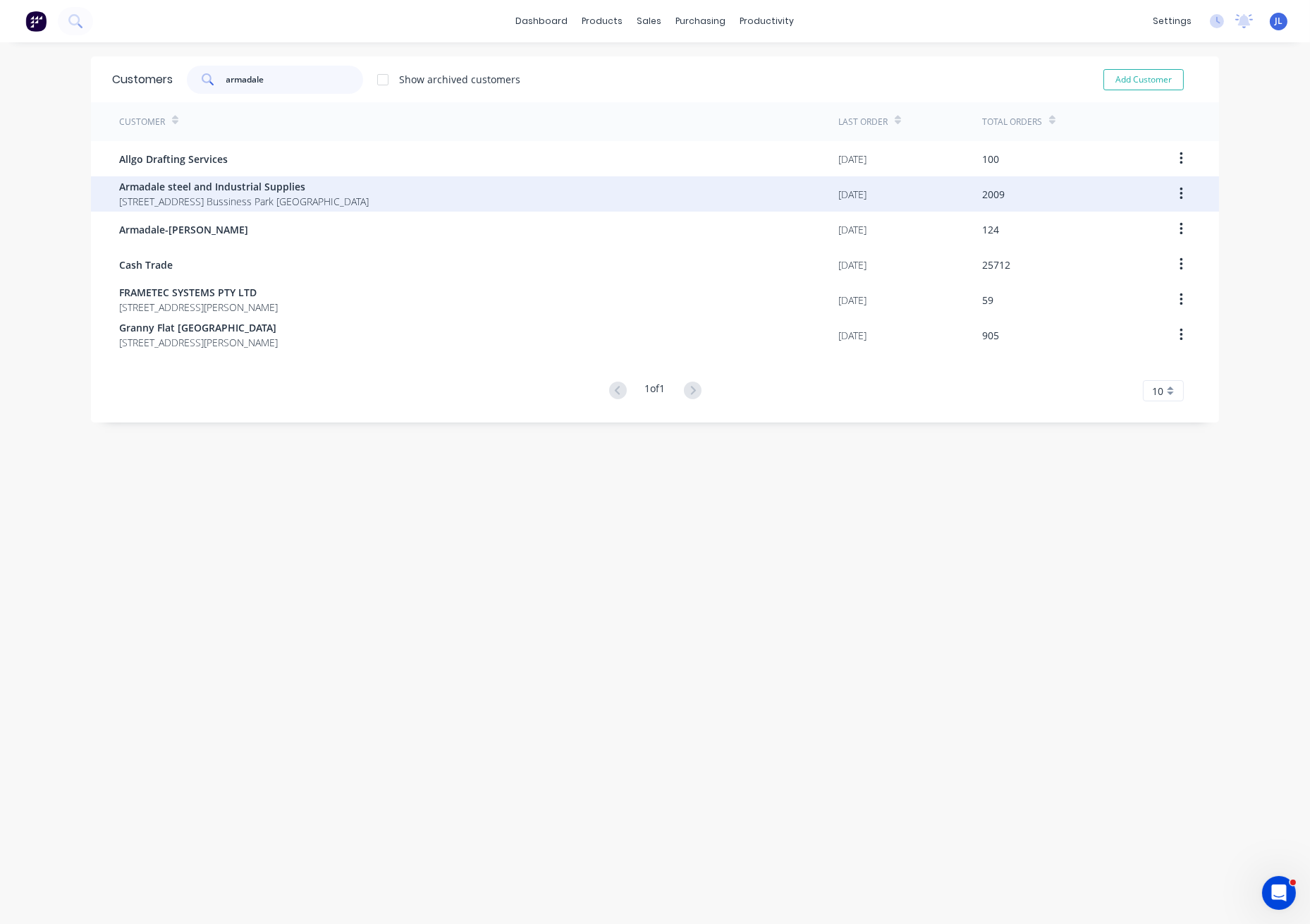
type input "armadale"
click at [266, 196] on span "[STREET_ADDRESS] Bussiness Park [GEOGRAPHIC_DATA]" at bounding box center [244, 201] width 250 height 14
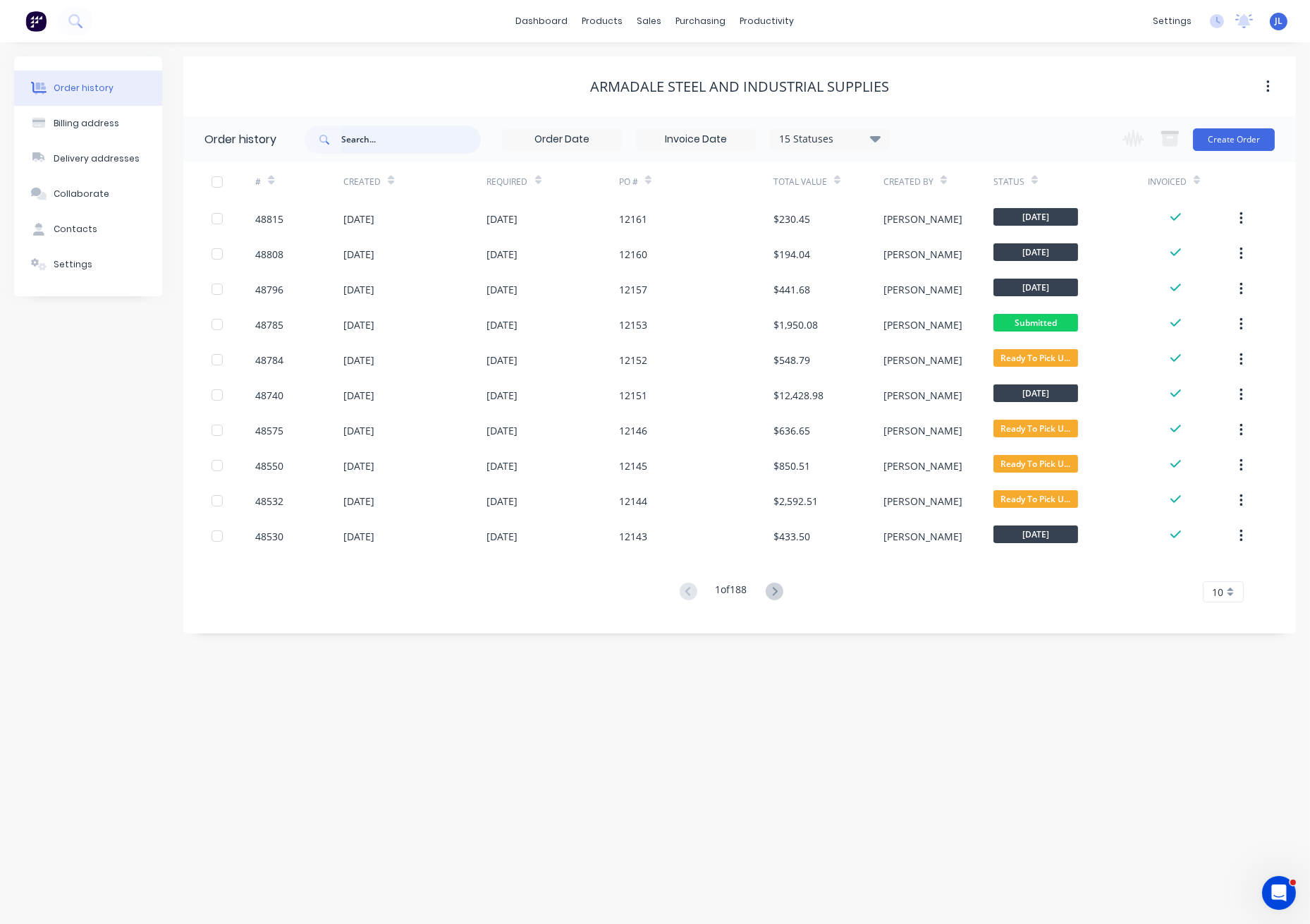
click at [387, 138] on input "text" at bounding box center [411, 139] width 140 height 28
type input "12122"
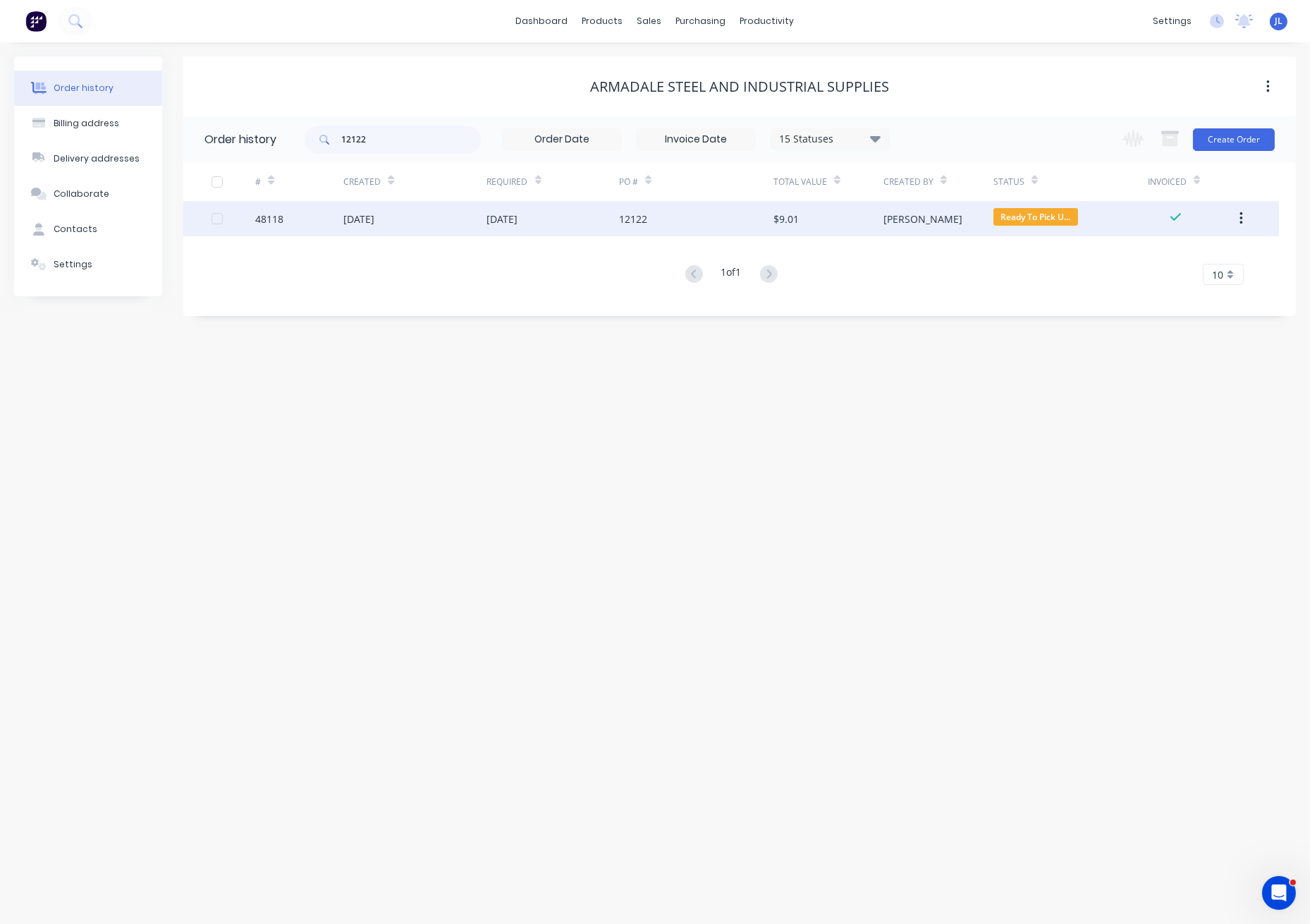
click at [548, 234] on div "[DATE]" at bounding box center [553, 219] width 132 height 35
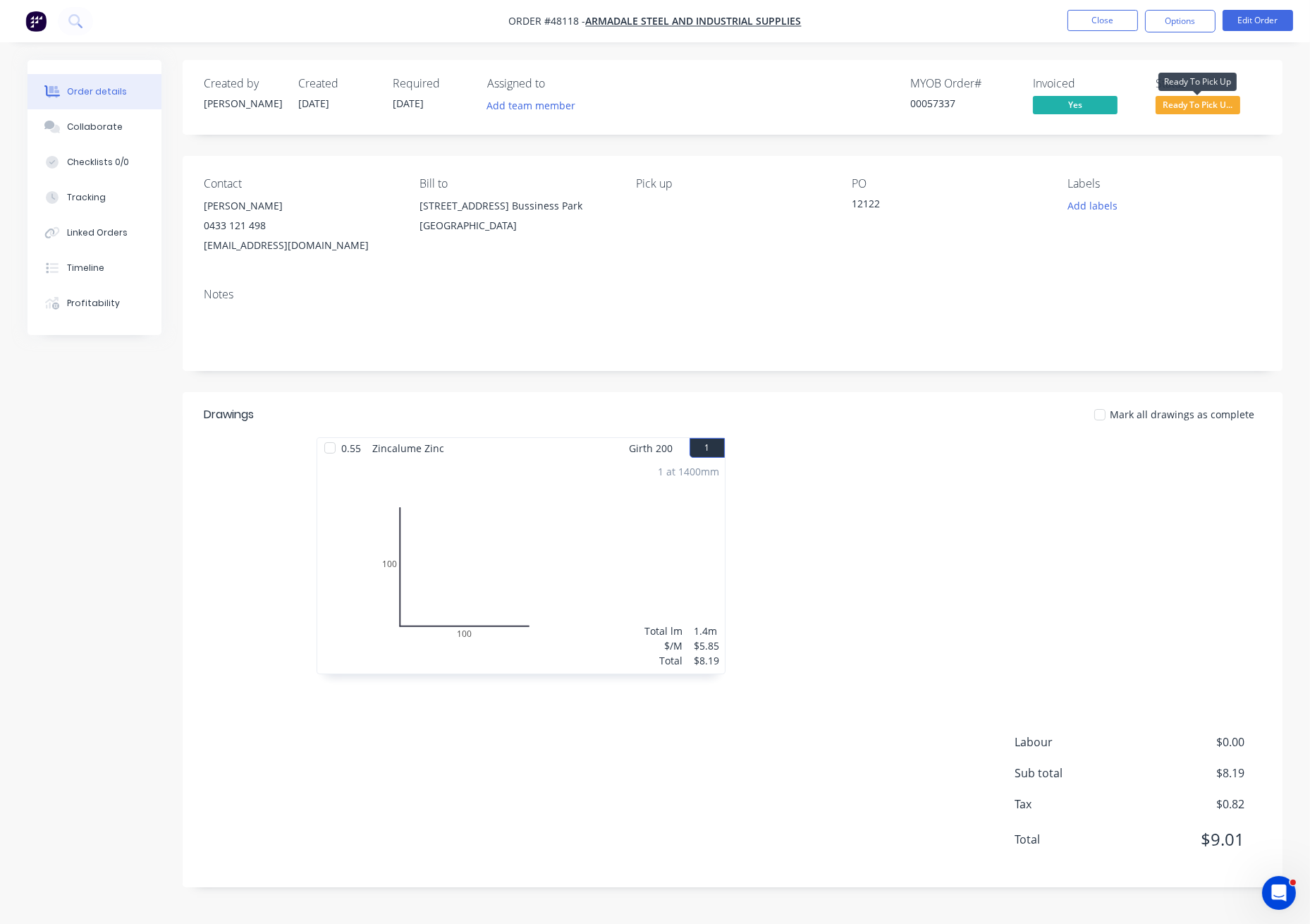
click at [1200, 101] on span "Ready To Pick U..." at bounding box center [1198, 104] width 85 height 17
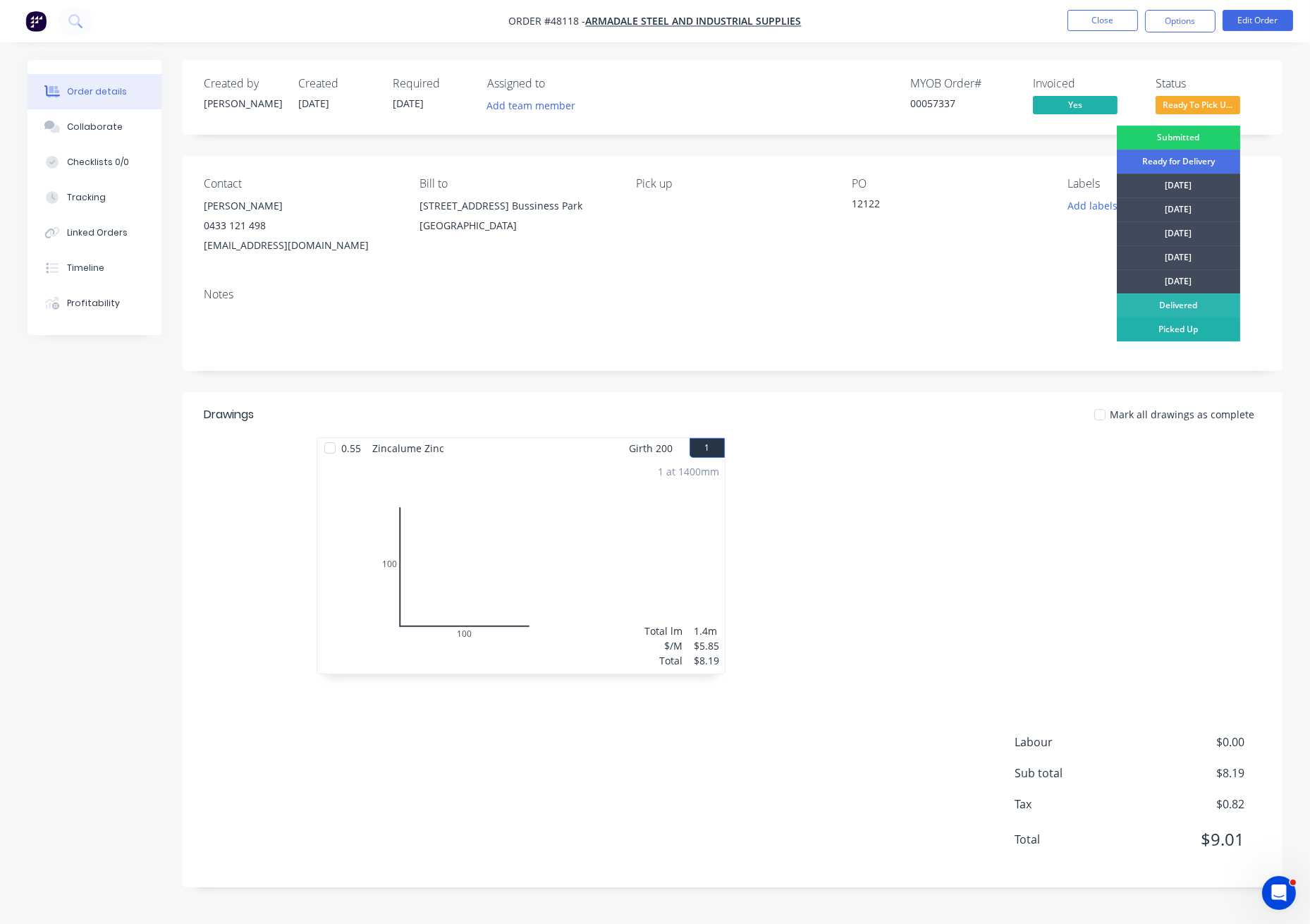
click at [1172, 331] on div "Picked Up" at bounding box center [1179, 329] width 123 height 24
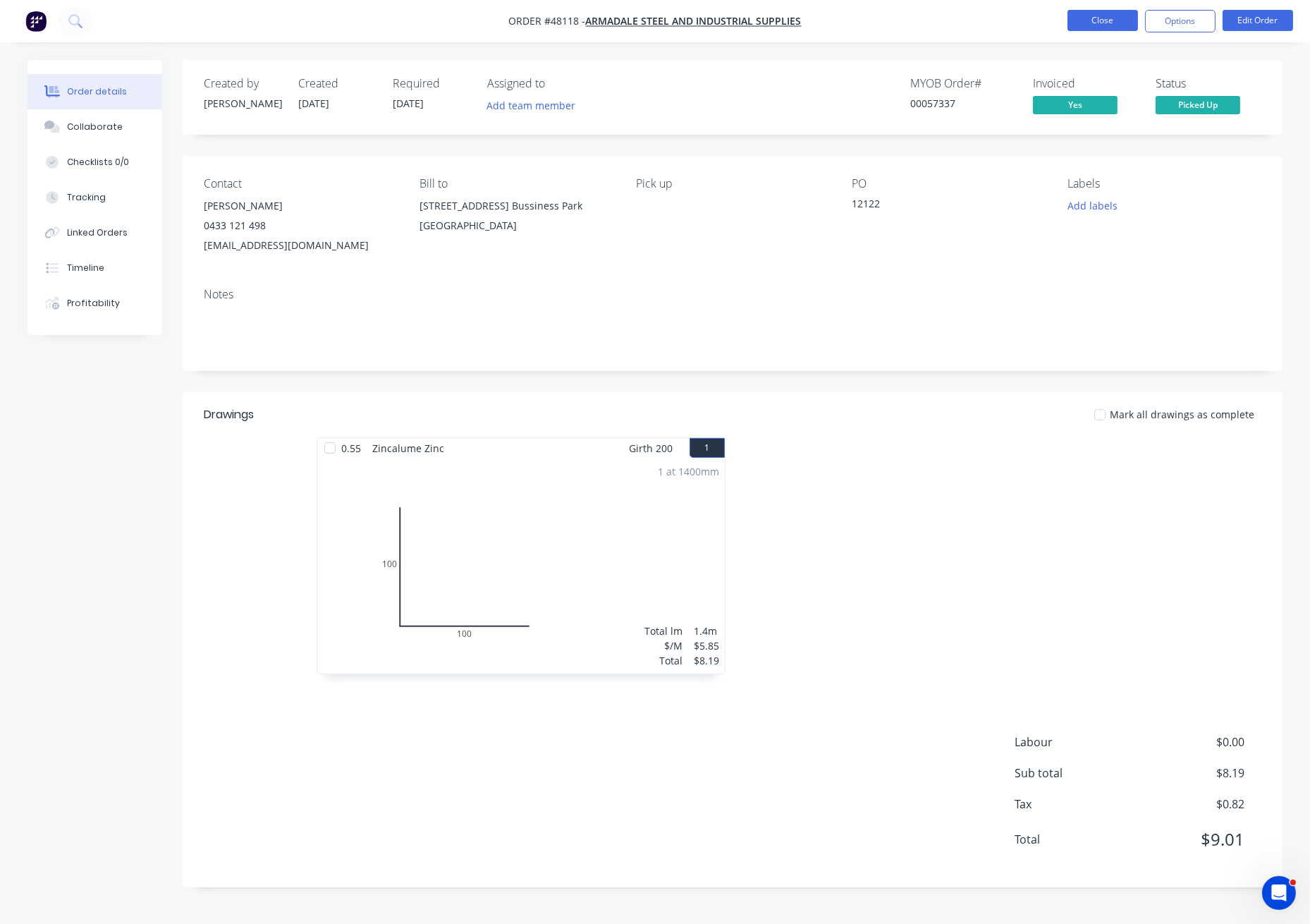
click at [1112, 18] on button "Close" at bounding box center [1102, 20] width 70 height 21
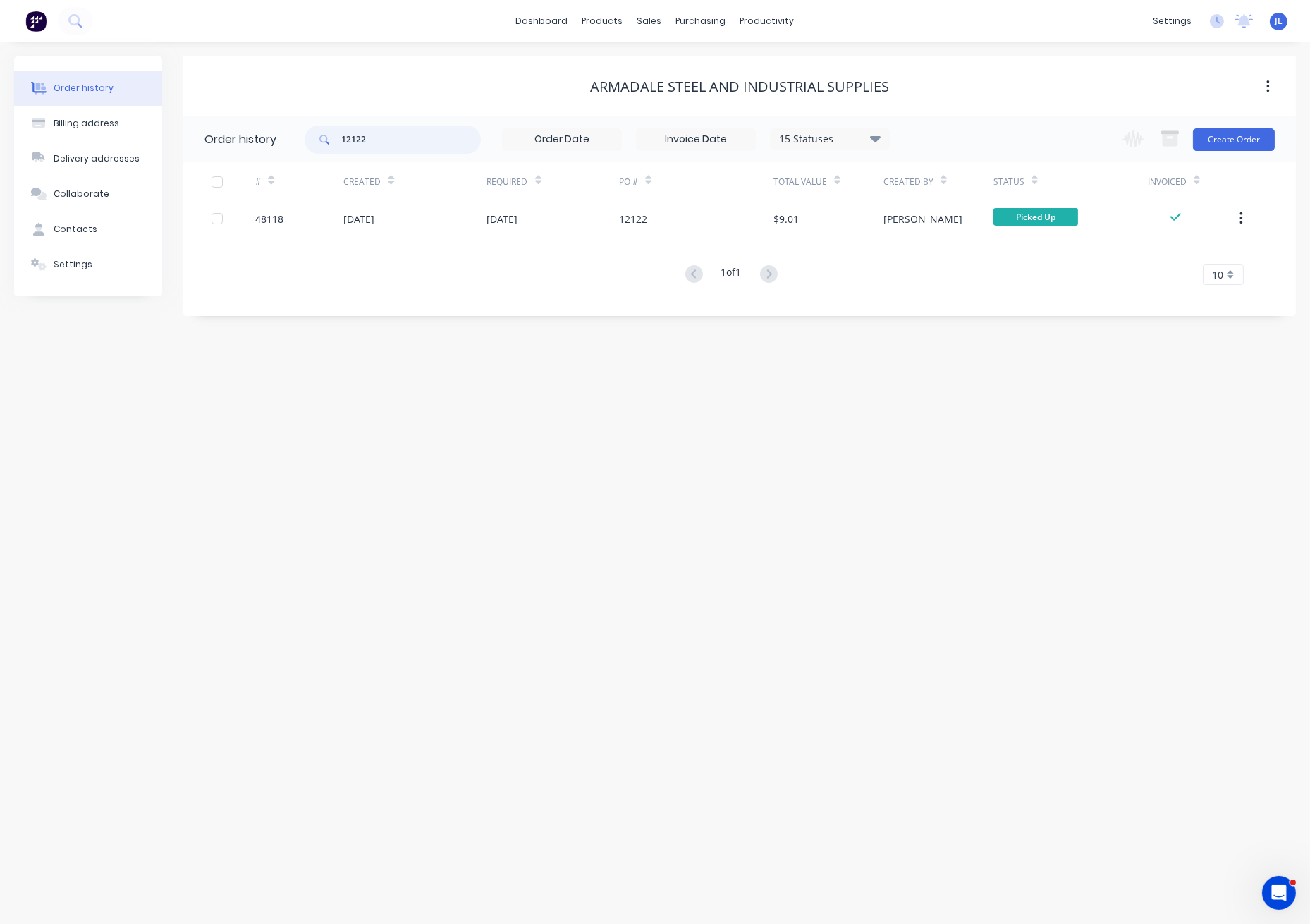
click at [429, 130] on input "12122" at bounding box center [411, 139] width 140 height 28
type input "12123"
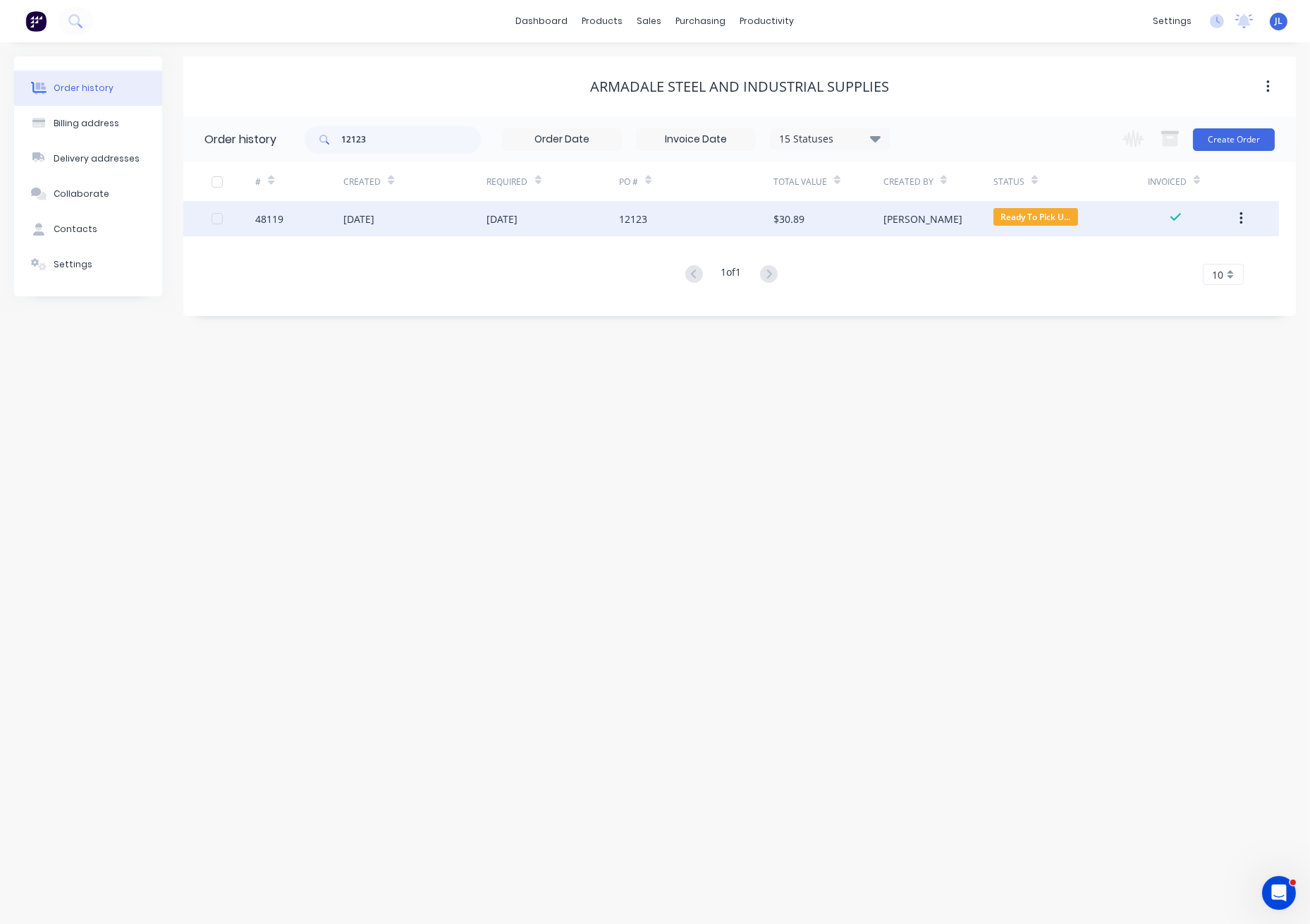
click at [476, 221] on div "[DATE]" at bounding box center [415, 219] width 143 height 35
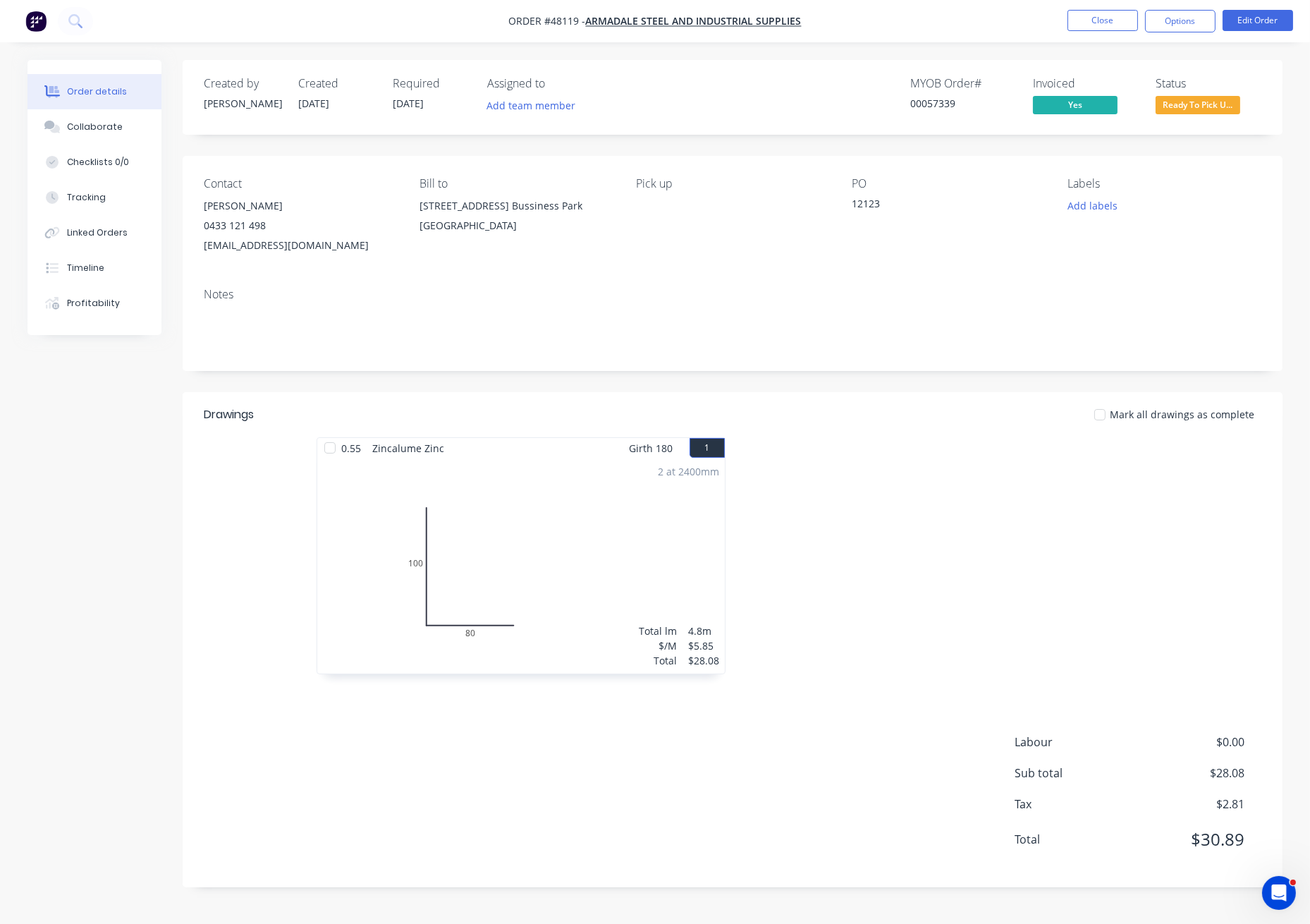
click at [1193, 107] on span "Ready To Pick U..." at bounding box center [1198, 104] width 85 height 17
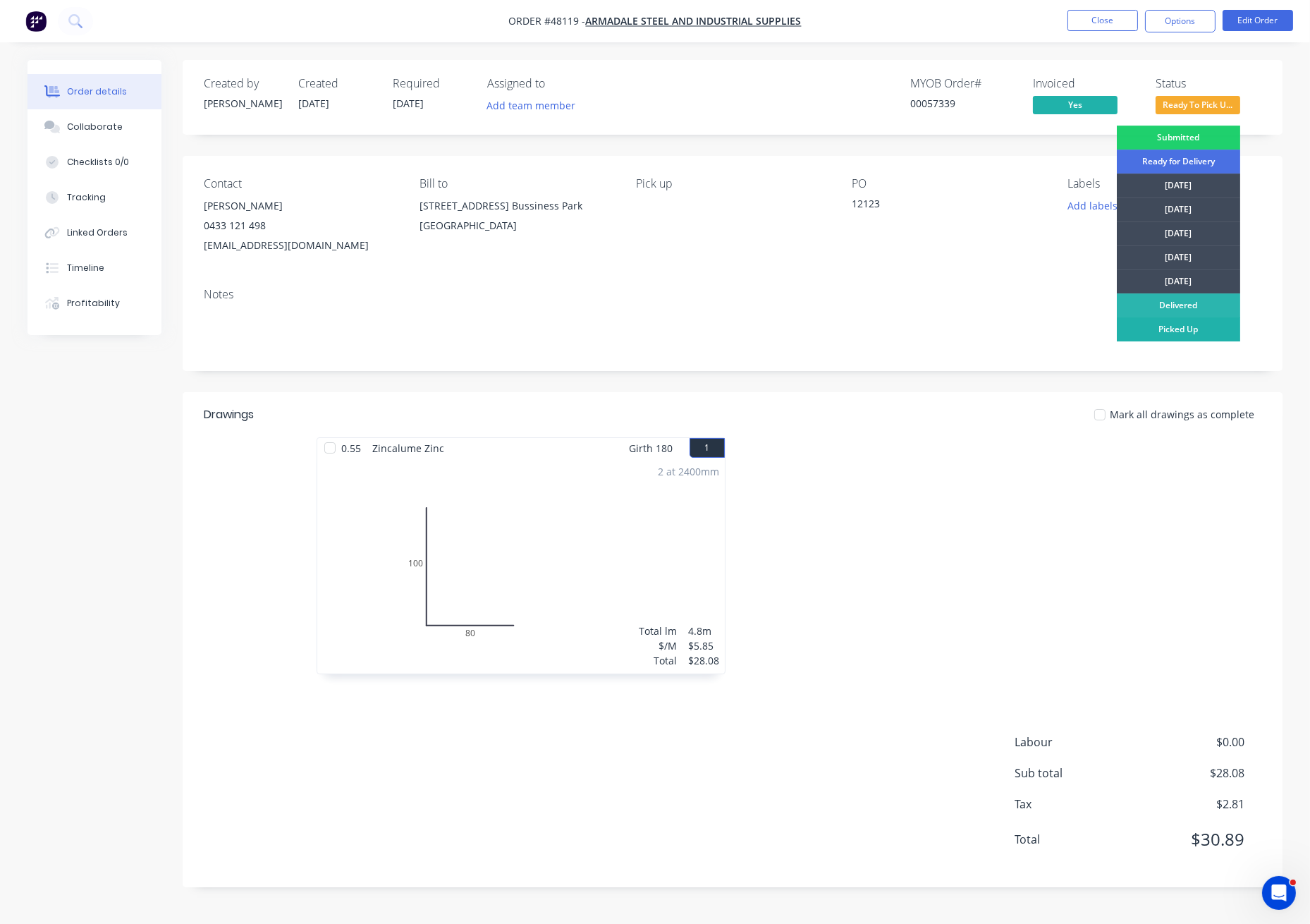
click at [1180, 327] on div "Picked Up" at bounding box center [1179, 329] width 123 height 24
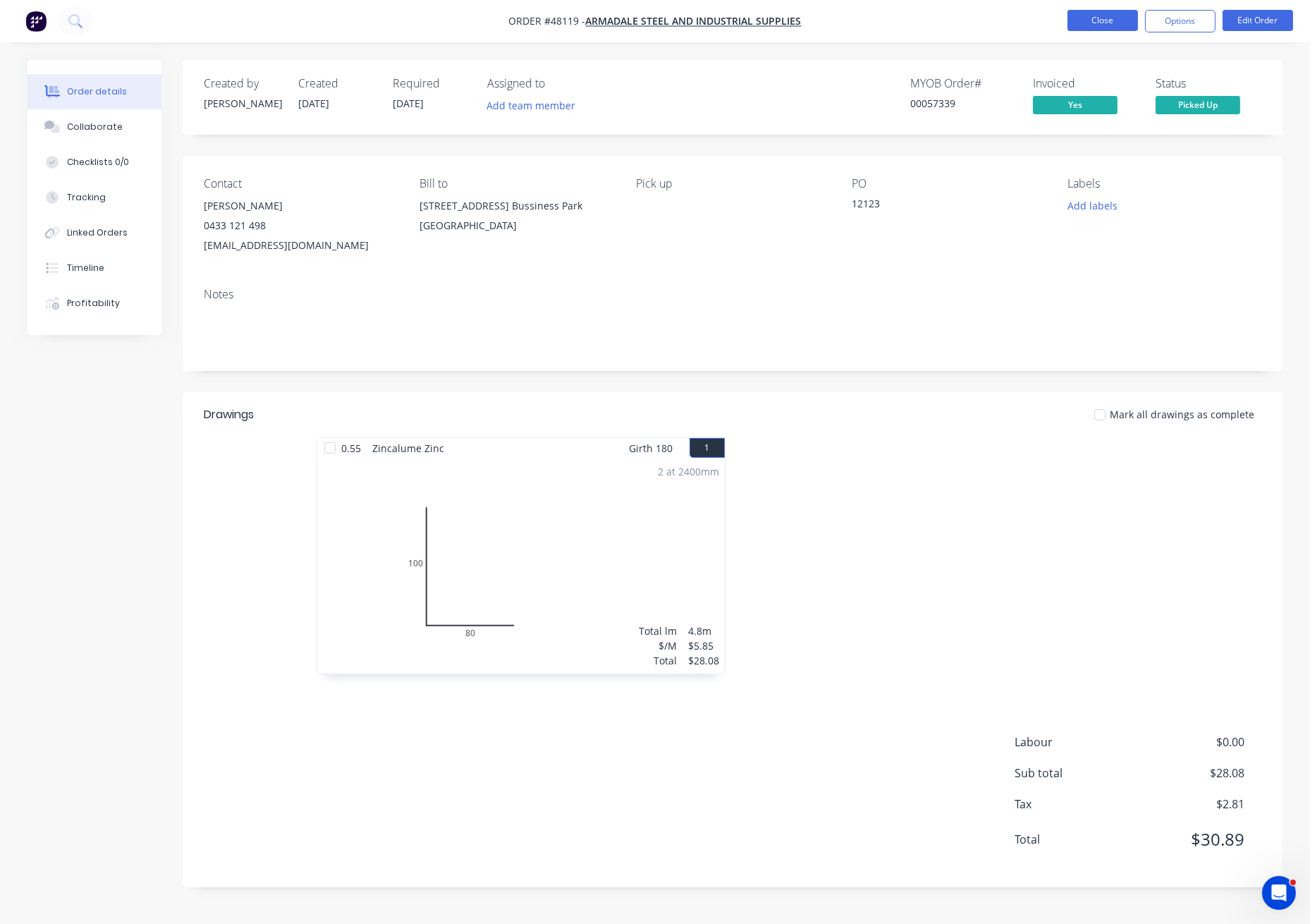
click at [1114, 21] on button "Close" at bounding box center [1102, 20] width 70 height 21
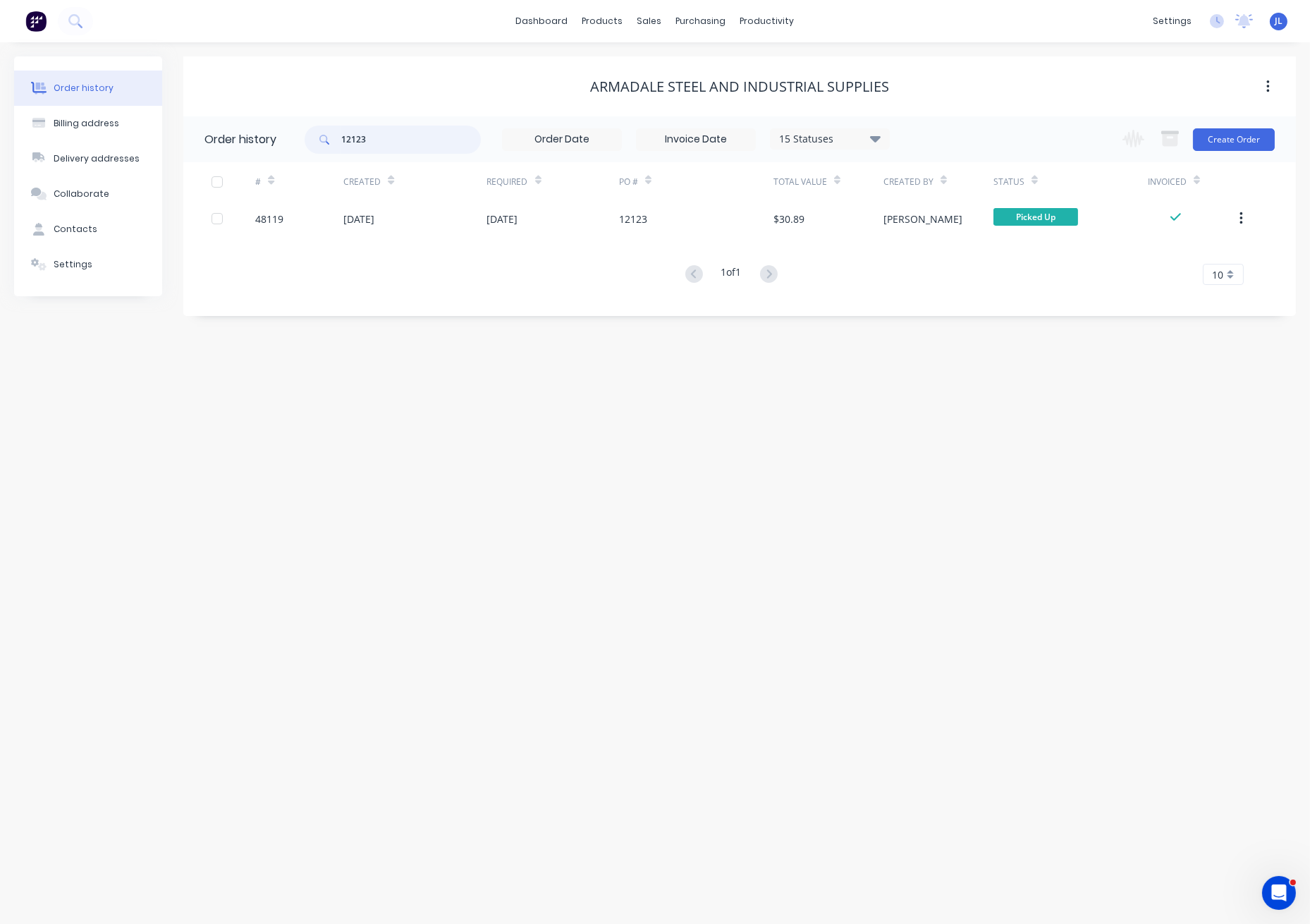
click at [414, 140] on input "12123" at bounding box center [411, 139] width 140 height 28
click at [413, 140] on input "12123" at bounding box center [411, 139] width 140 height 28
type input "12128"
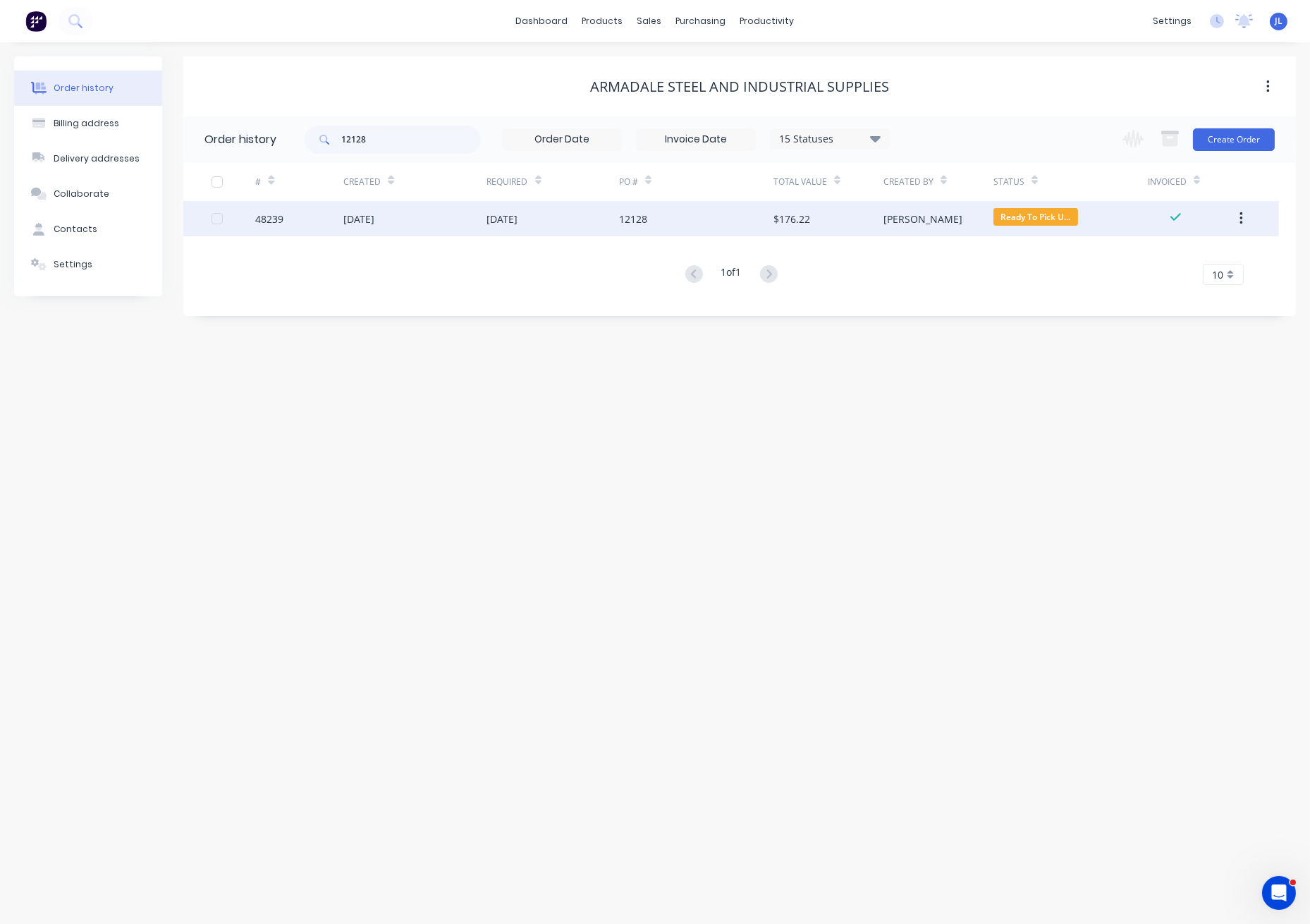
click at [413, 219] on div "[DATE]" at bounding box center [415, 219] width 143 height 35
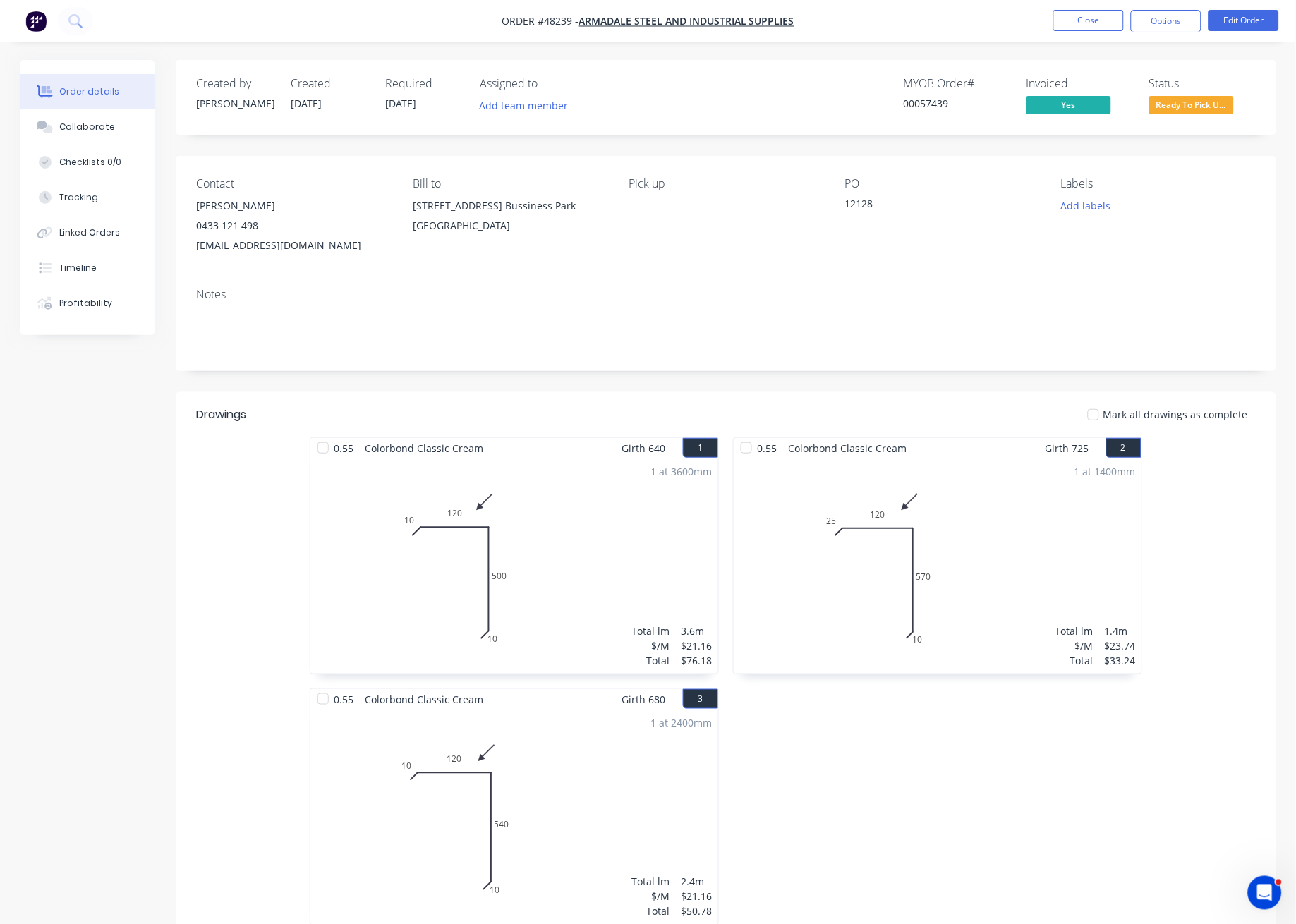
click at [1197, 105] on span "Ready To Pick U..." at bounding box center [1191, 104] width 85 height 17
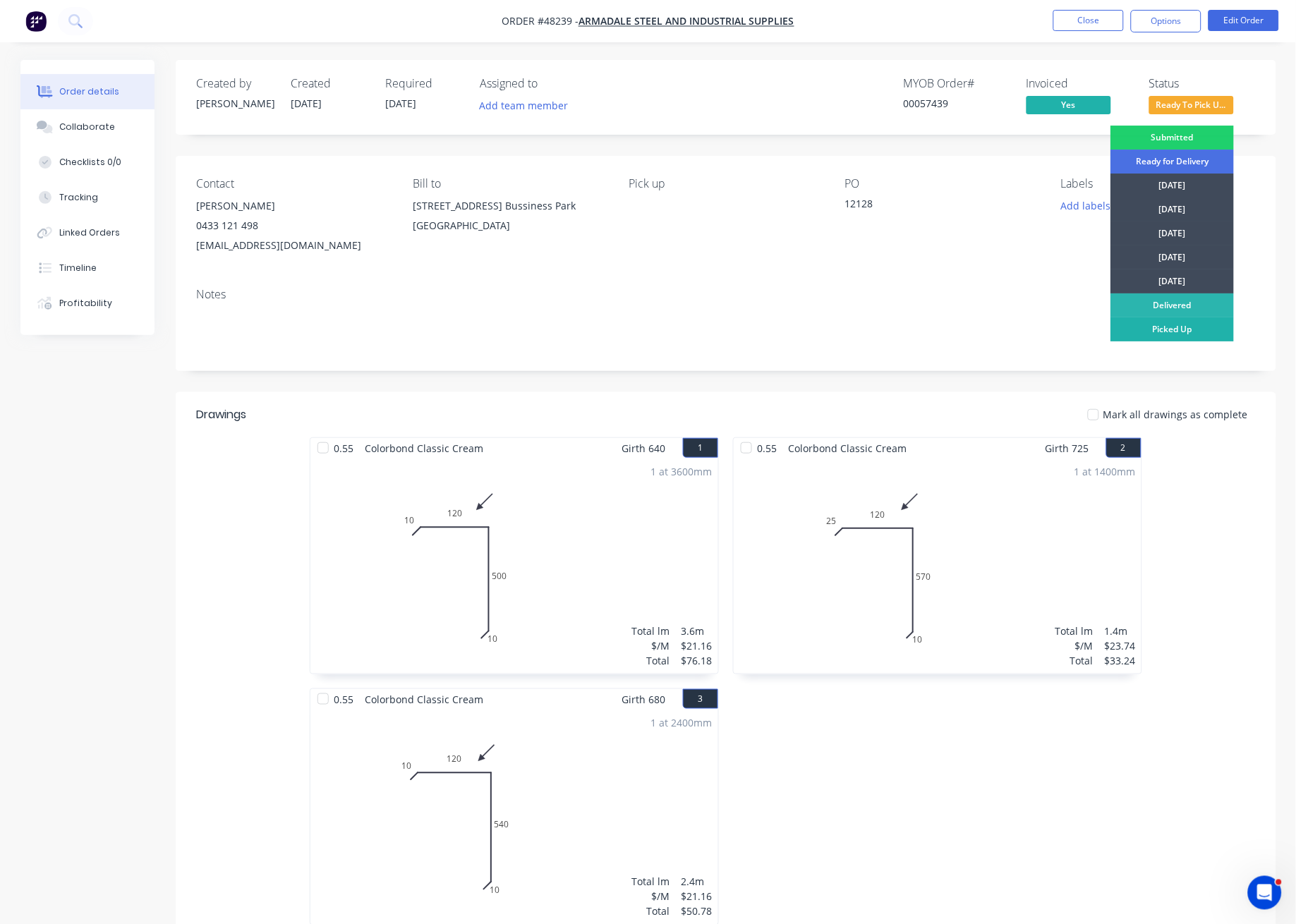
click at [1155, 328] on div "Picked Up" at bounding box center [1172, 329] width 123 height 24
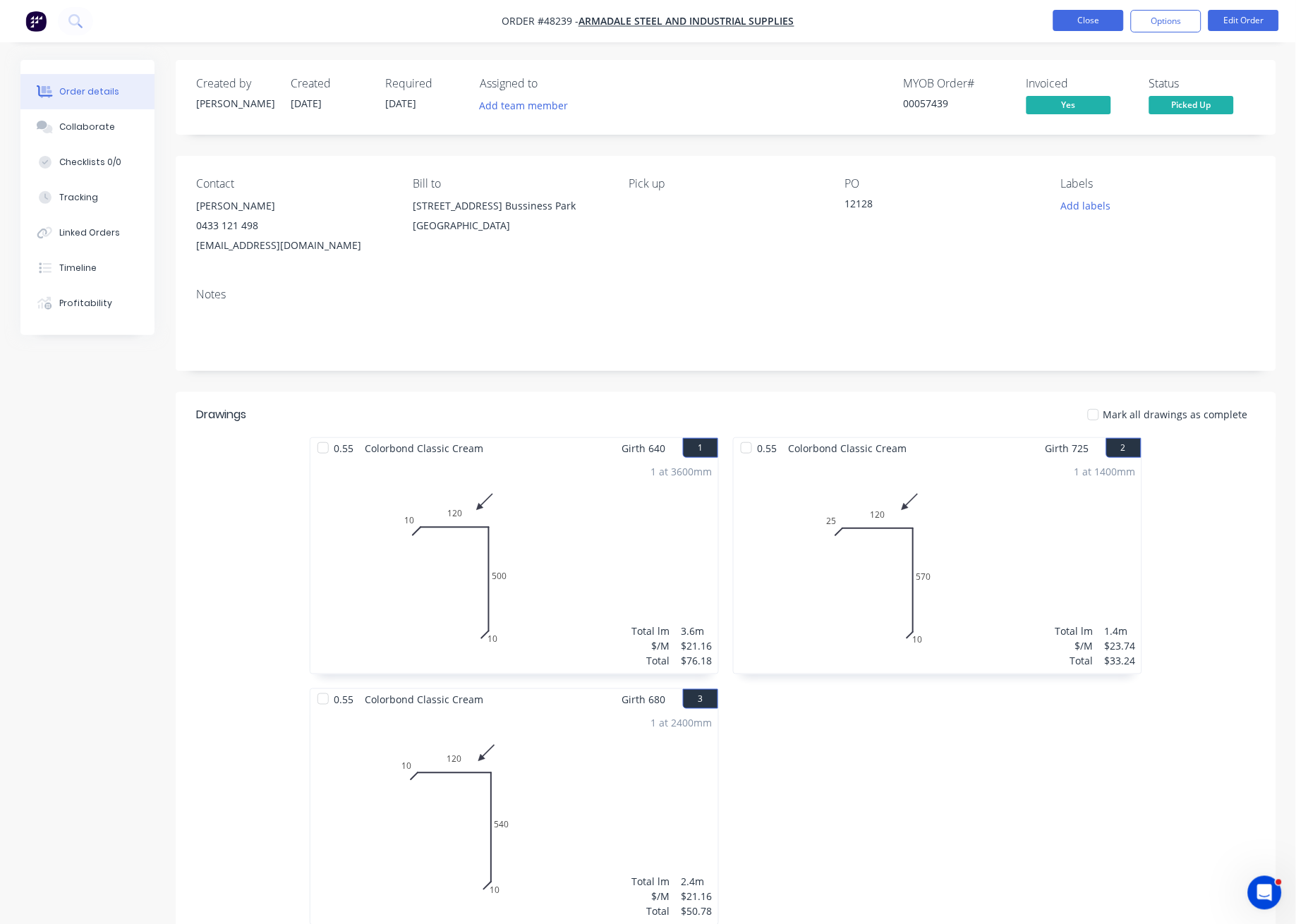
click at [1090, 24] on button "Close" at bounding box center [1088, 20] width 70 height 21
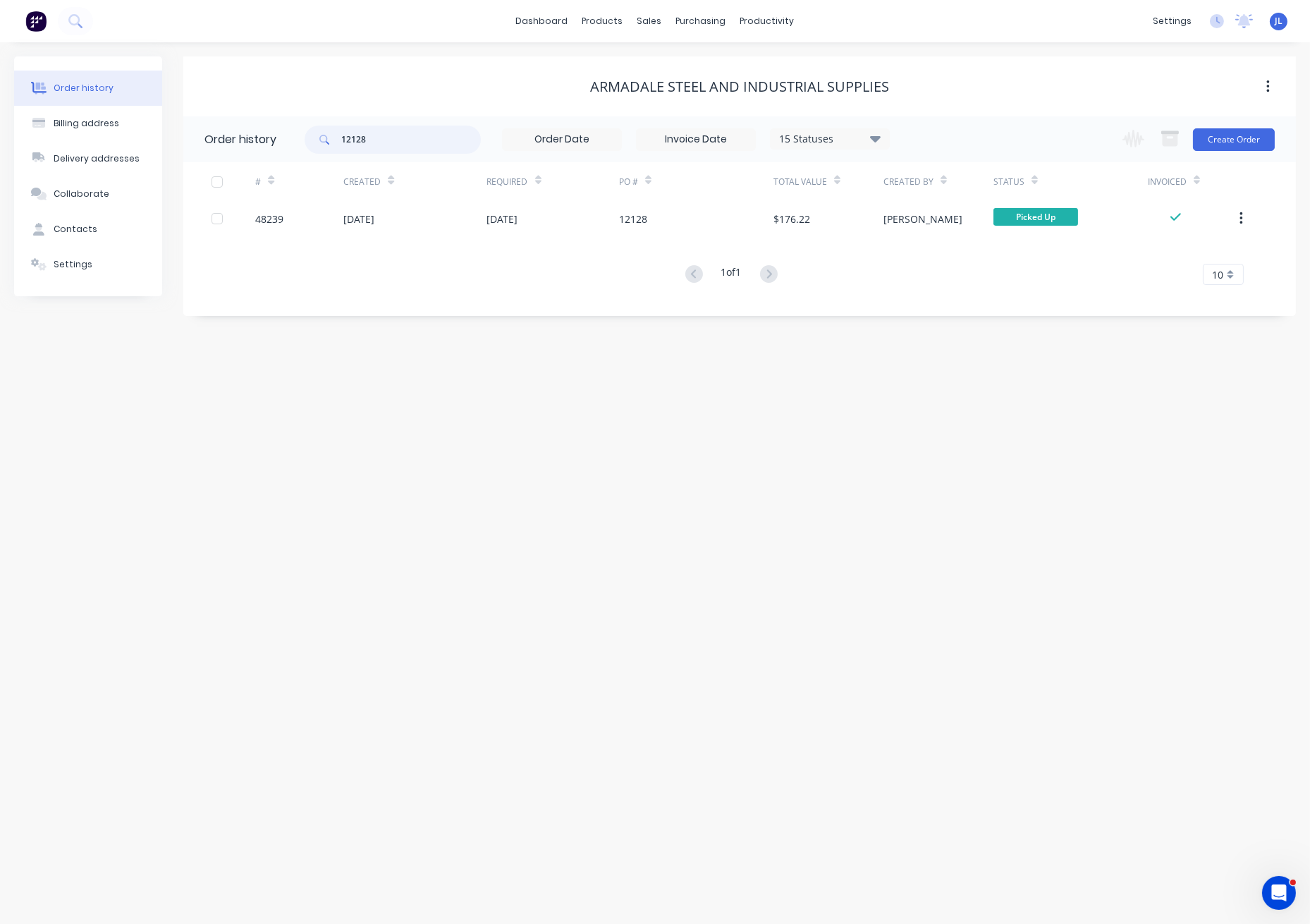
drag, startPoint x: 387, startPoint y: 138, endPoint x: 291, endPoint y: 143, distance: 96.1
click at [291, 143] on header "Order history 12128 15 Statuses Invoice Status Invoiced Not Invoiced Partial Or…" at bounding box center [739, 139] width 1113 height 46
type input "12140"
click at [611, 219] on div "02 Sep 2025" at bounding box center [553, 219] width 132 height 35
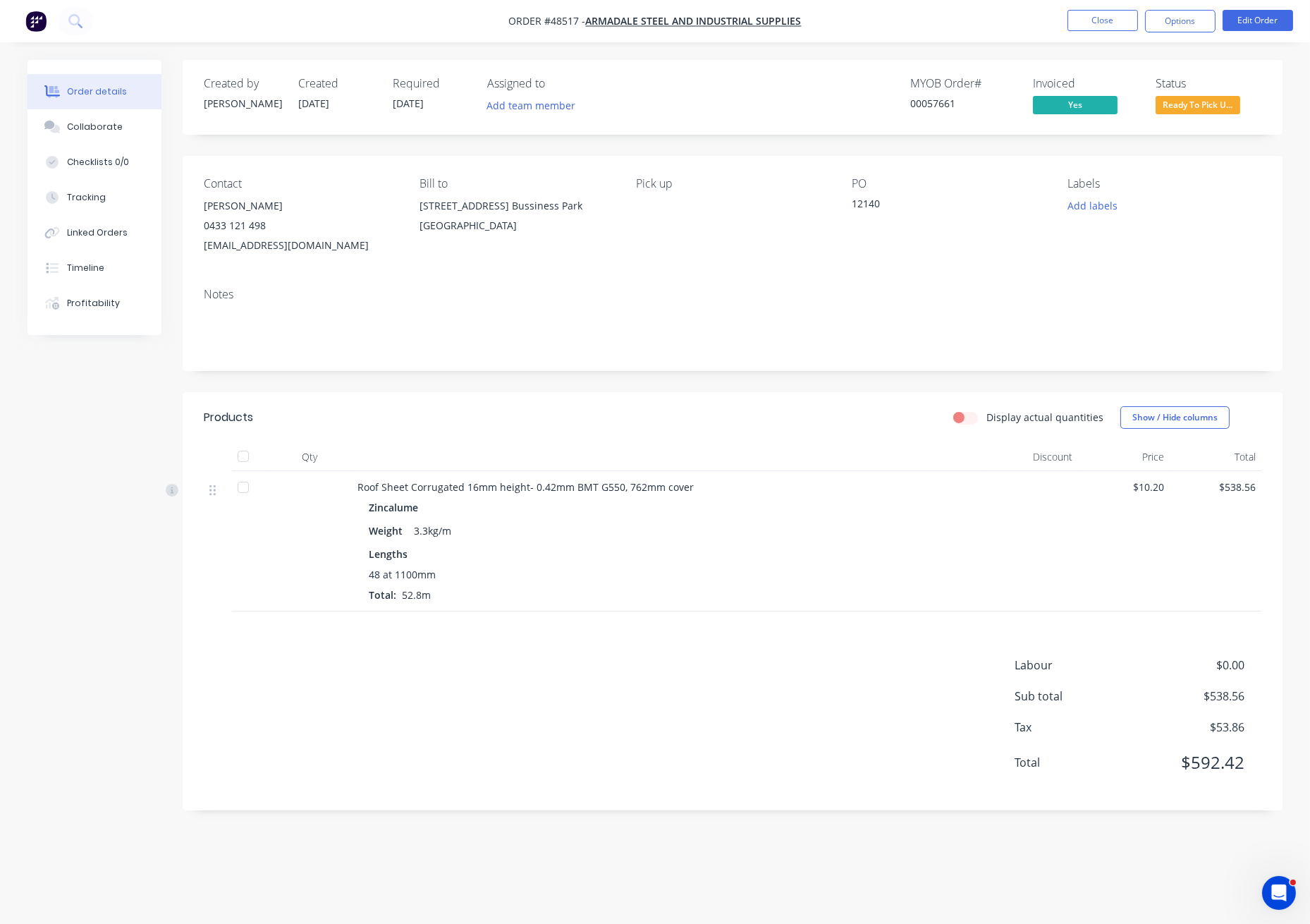
click at [1194, 112] on span "Ready To Pick U..." at bounding box center [1198, 104] width 85 height 17
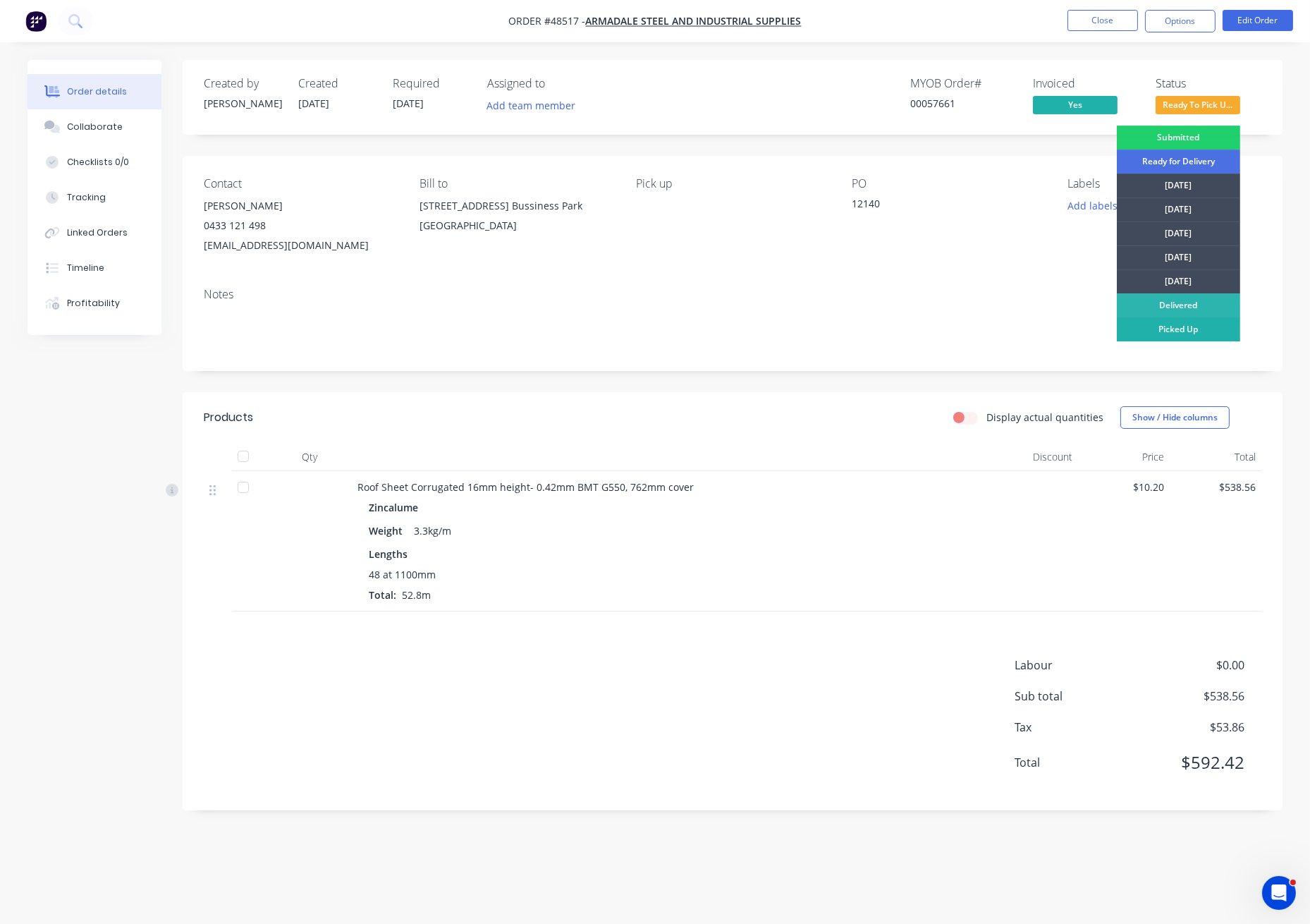
click at [1183, 331] on div "Picked Up" at bounding box center [1179, 329] width 123 height 24
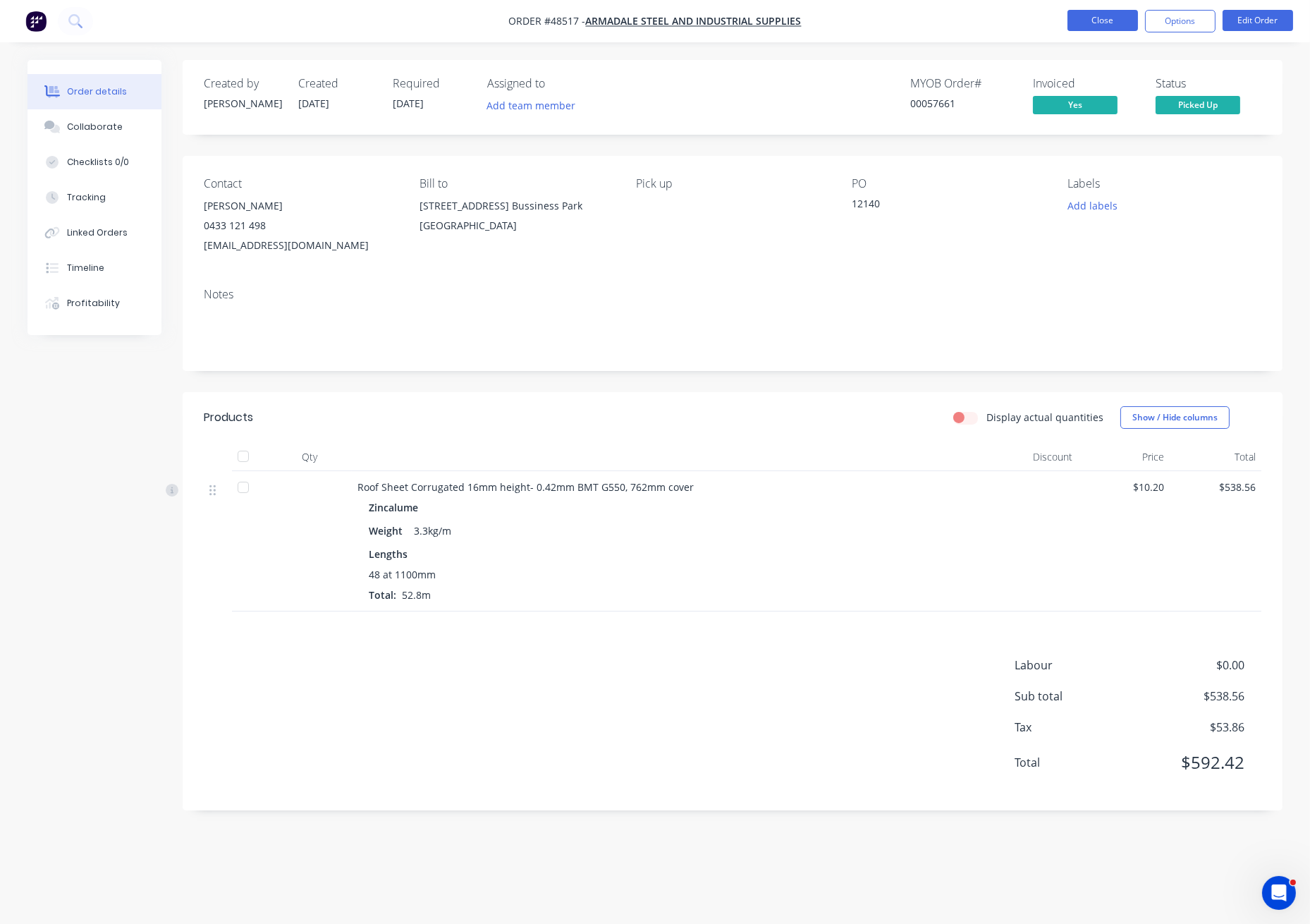
click at [1104, 20] on button "Close" at bounding box center [1102, 20] width 70 height 21
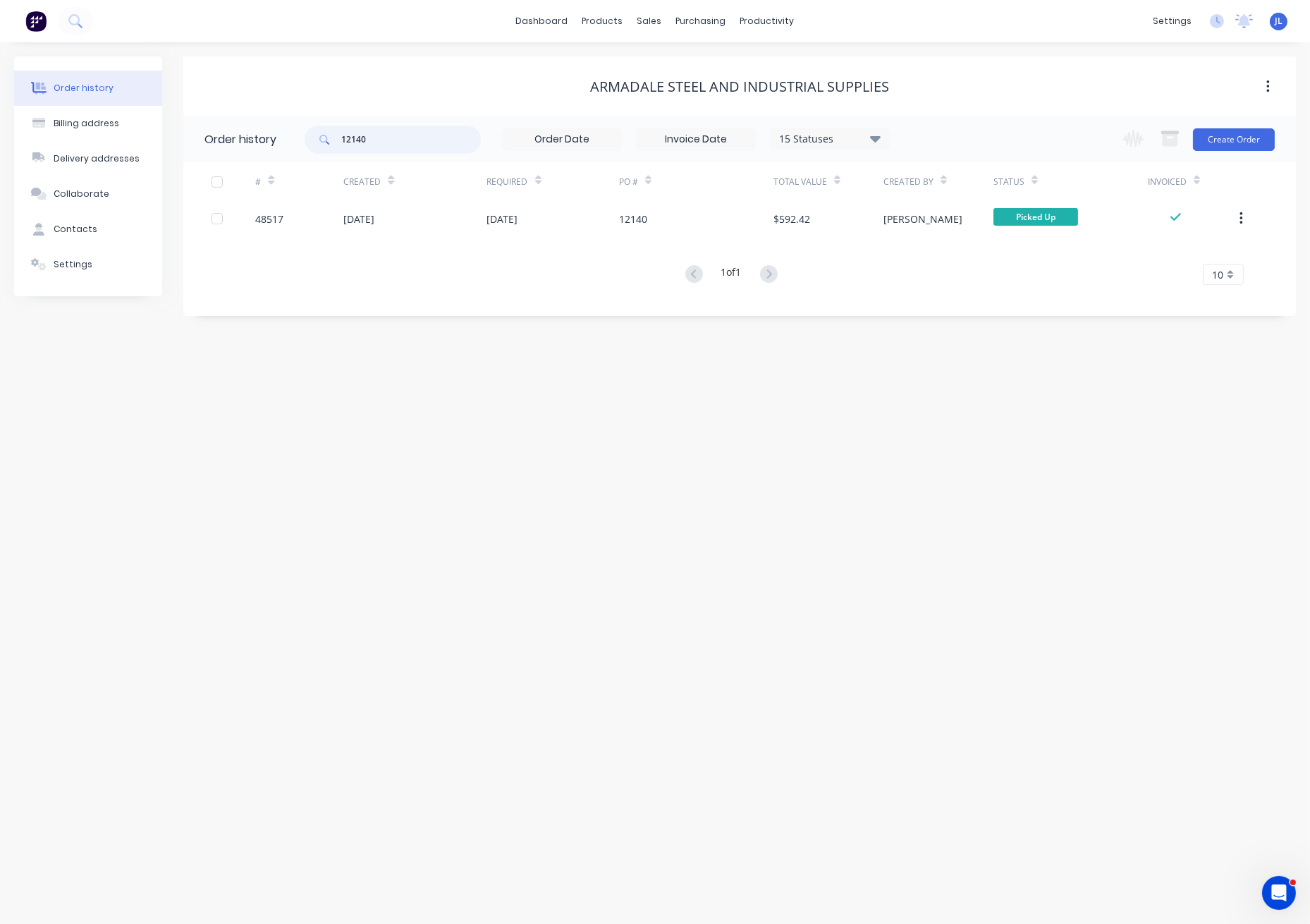
drag, startPoint x: 377, startPoint y: 143, endPoint x: 311, endPoint y: 141, distance: 66.0
click at [311, 141] on div "12140" at bounding box center [392, 139] width 176 height 28
type input "12144"
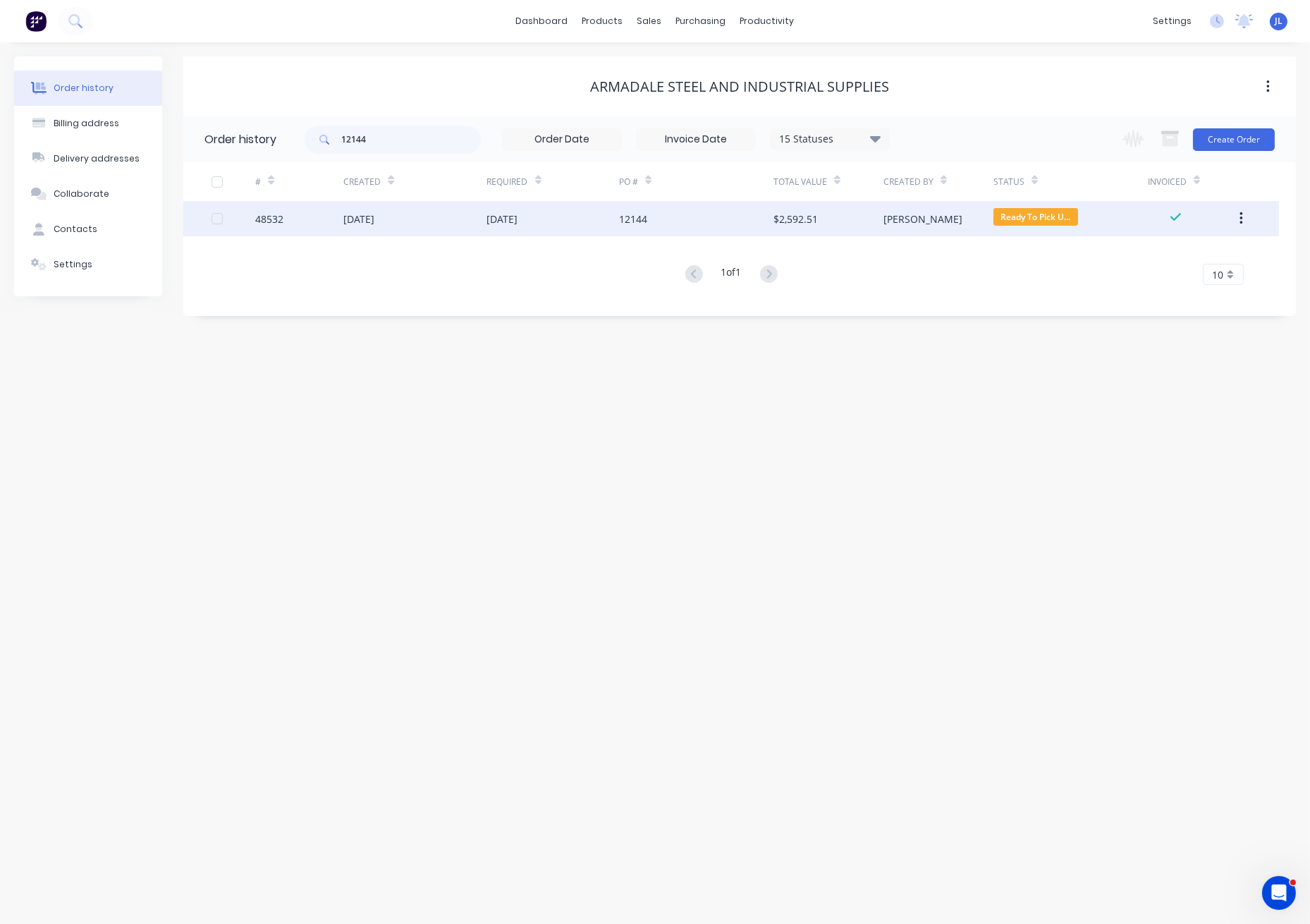
click at [499, 231] on div "[DATE]" at bounding box center [553, 219] width 132 height 35
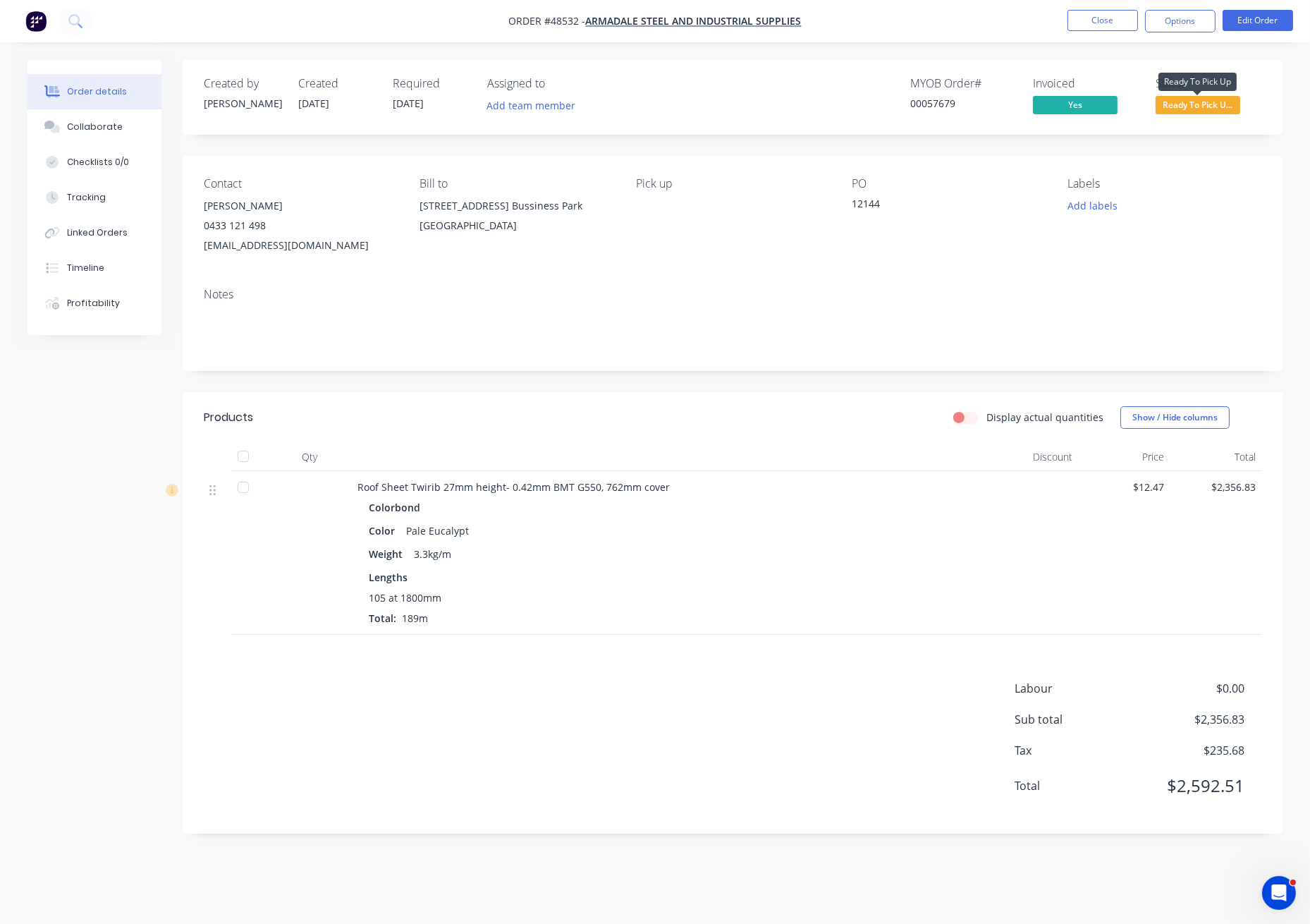
click at [1217, 106] on span "Ready To Pick U..." at bounding box center [1198, 104] width 85 height 17
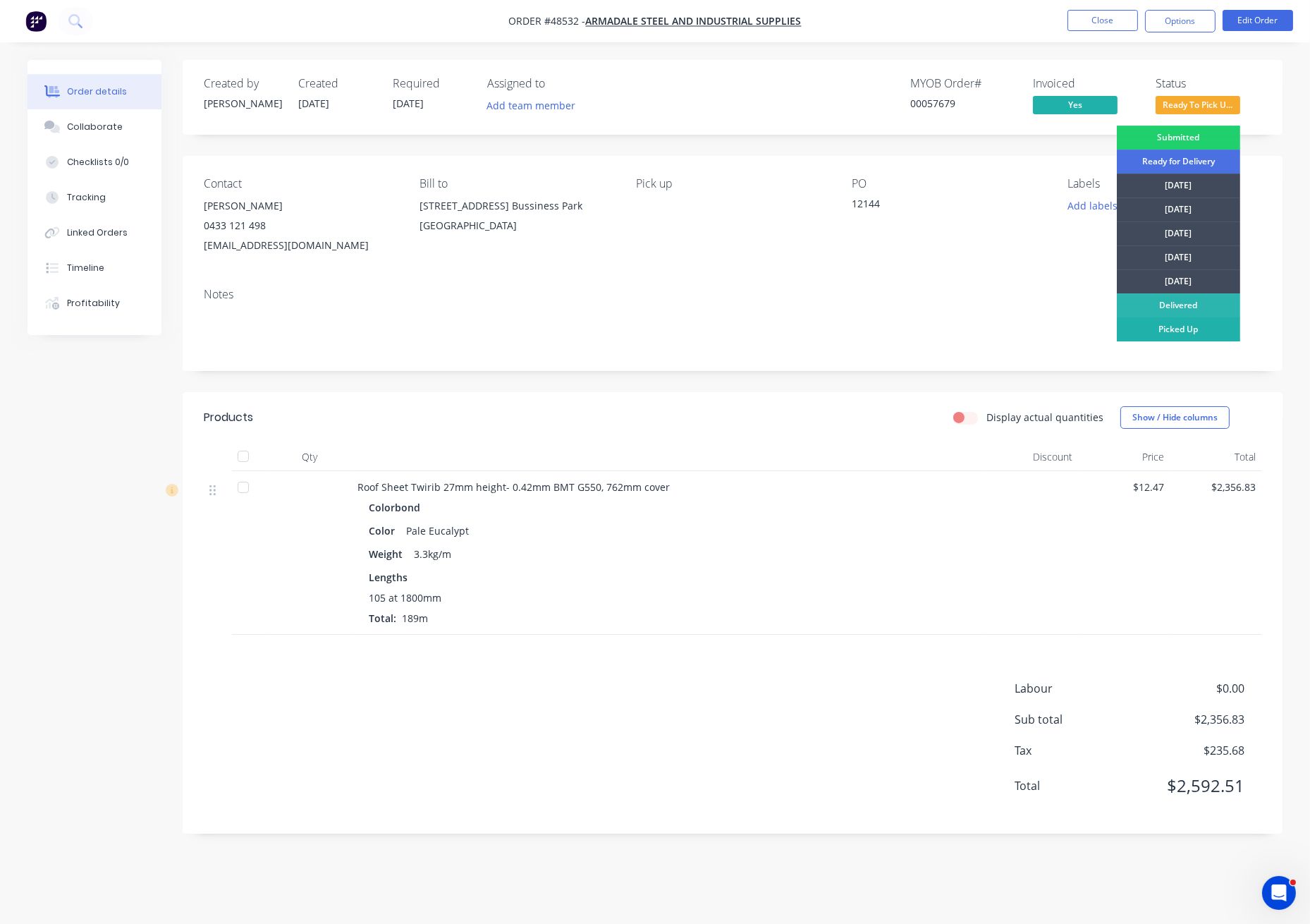
click at [1179, 327] on div "Picked Up" at bounding box center [1179, 329] width 123 height 24
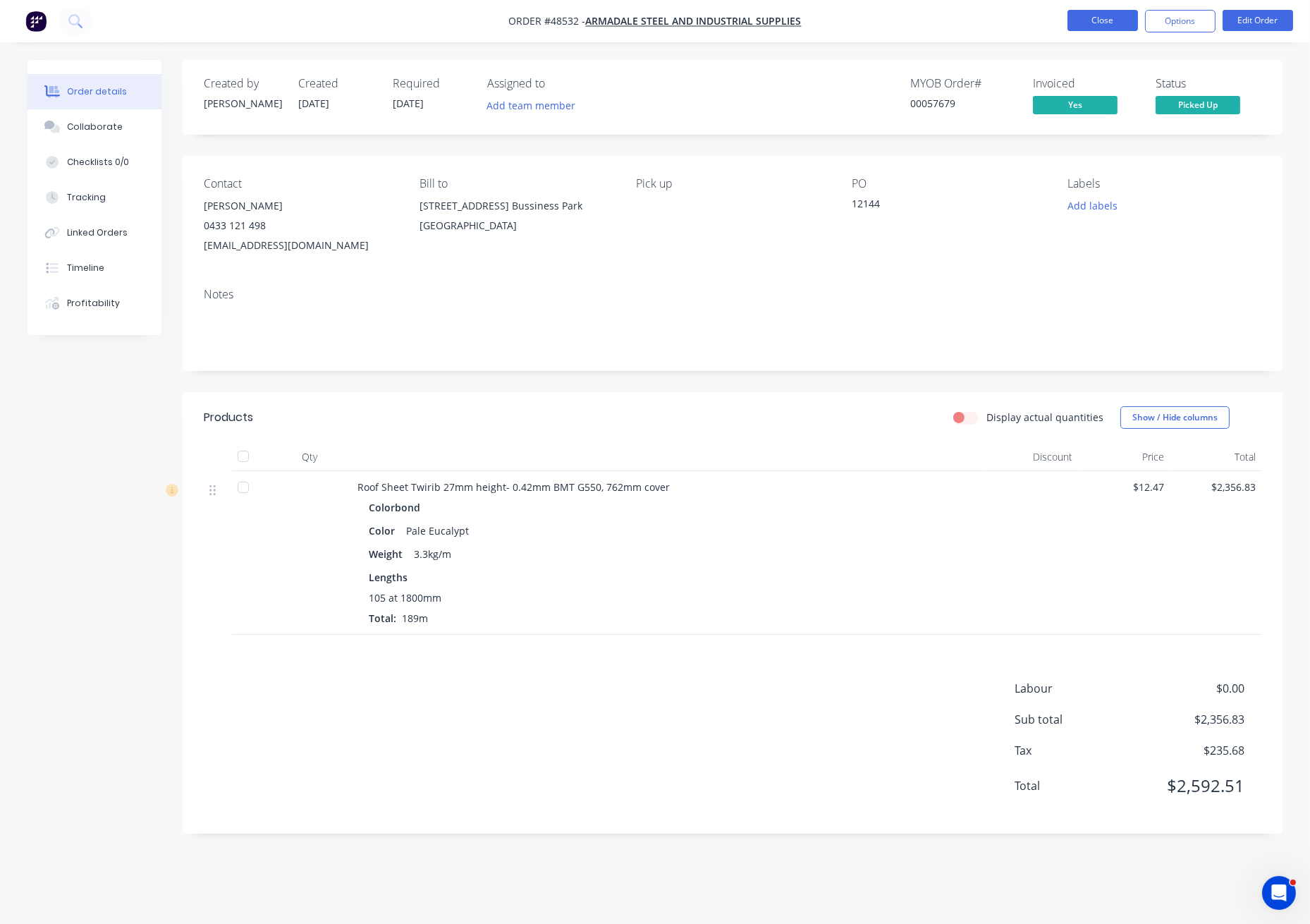
click at [1106, 17] on button "Close" at bounding box center [1102, 20] width 70 height 21
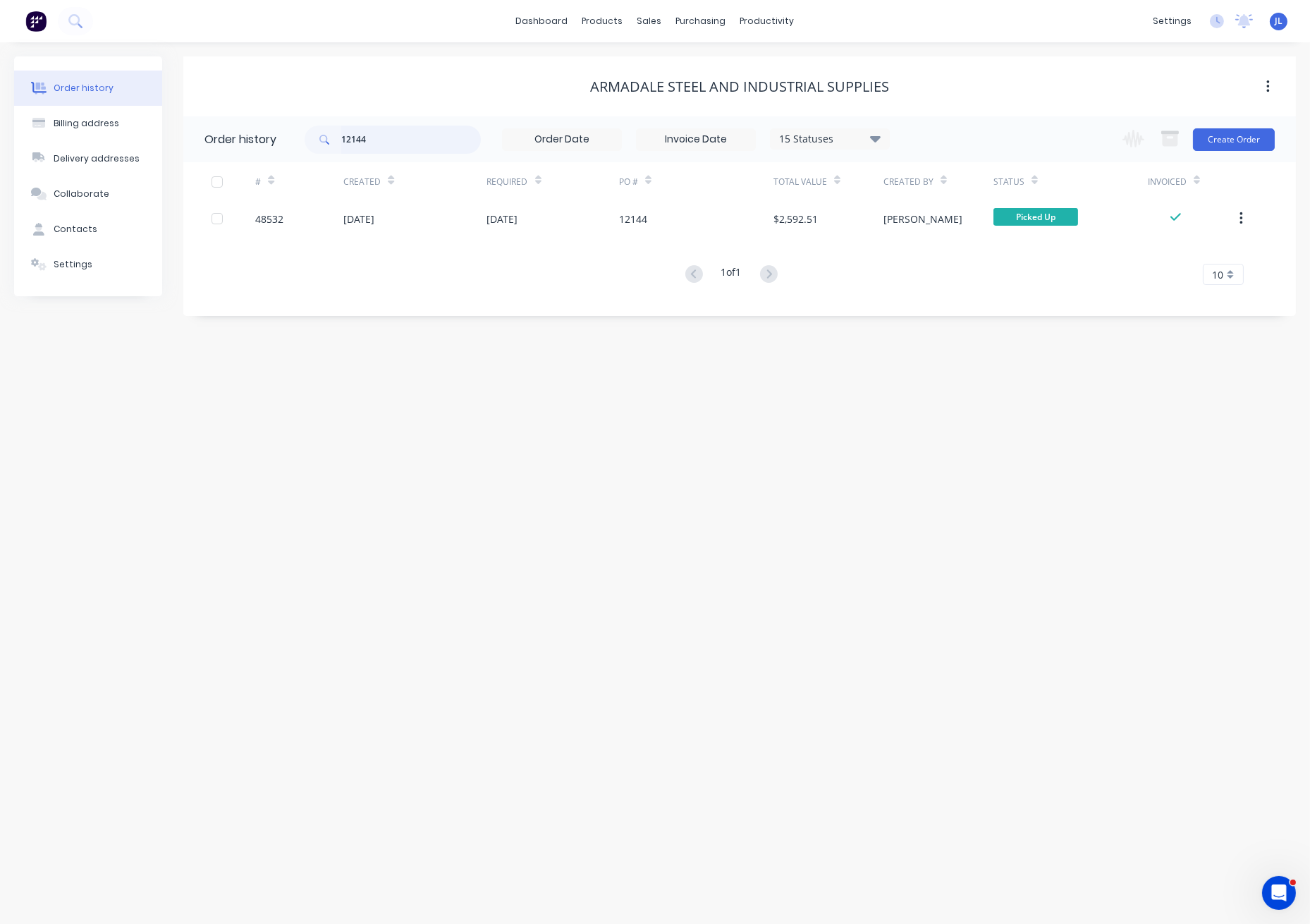
click at [421, 135] on input "12144" at bounding box center [411, 139] width 140 height 28
type input "12152"
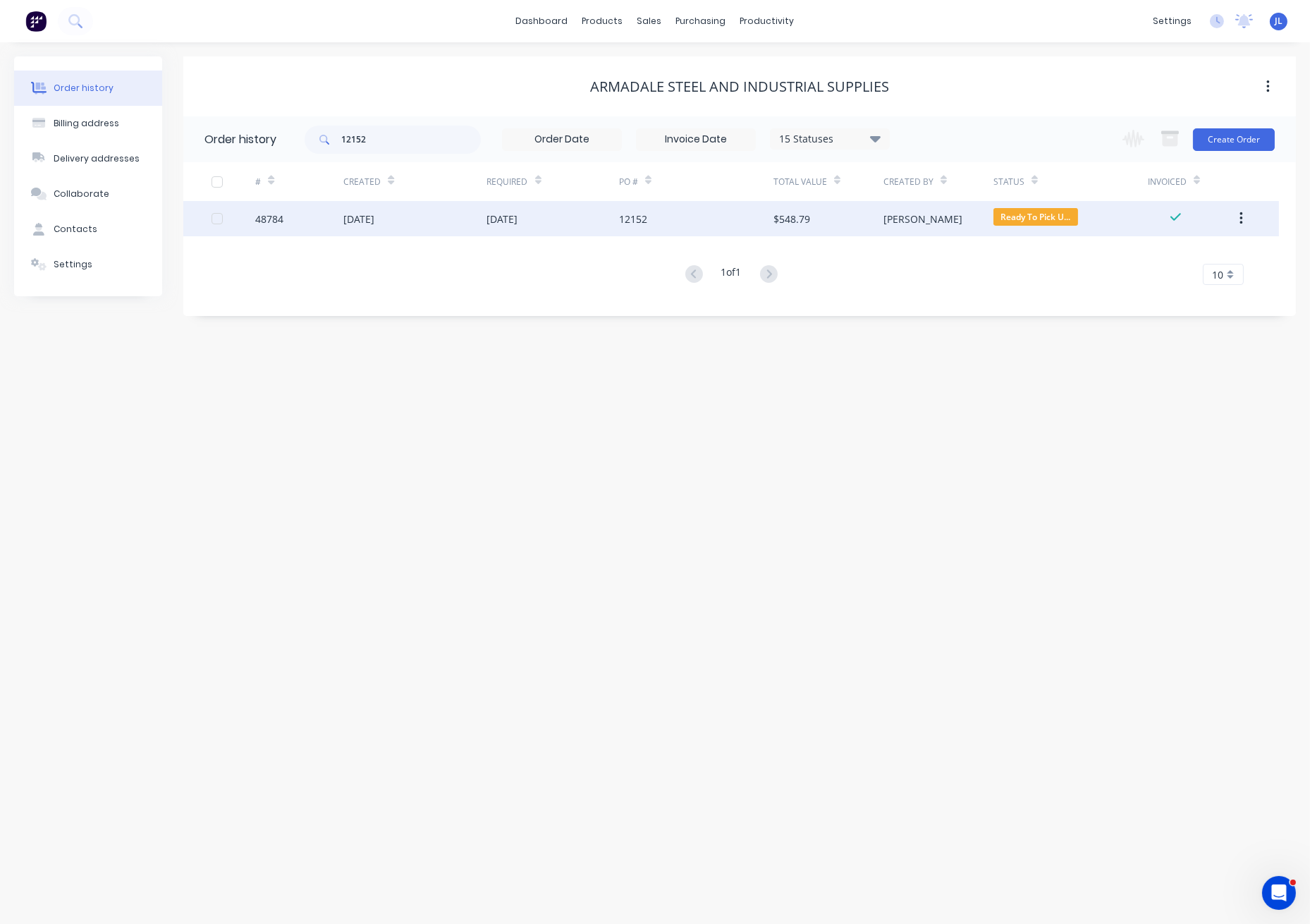
click at [602, 214] on div "02 Sep 2025" at bounding box center [553, 219] width 132 height 35
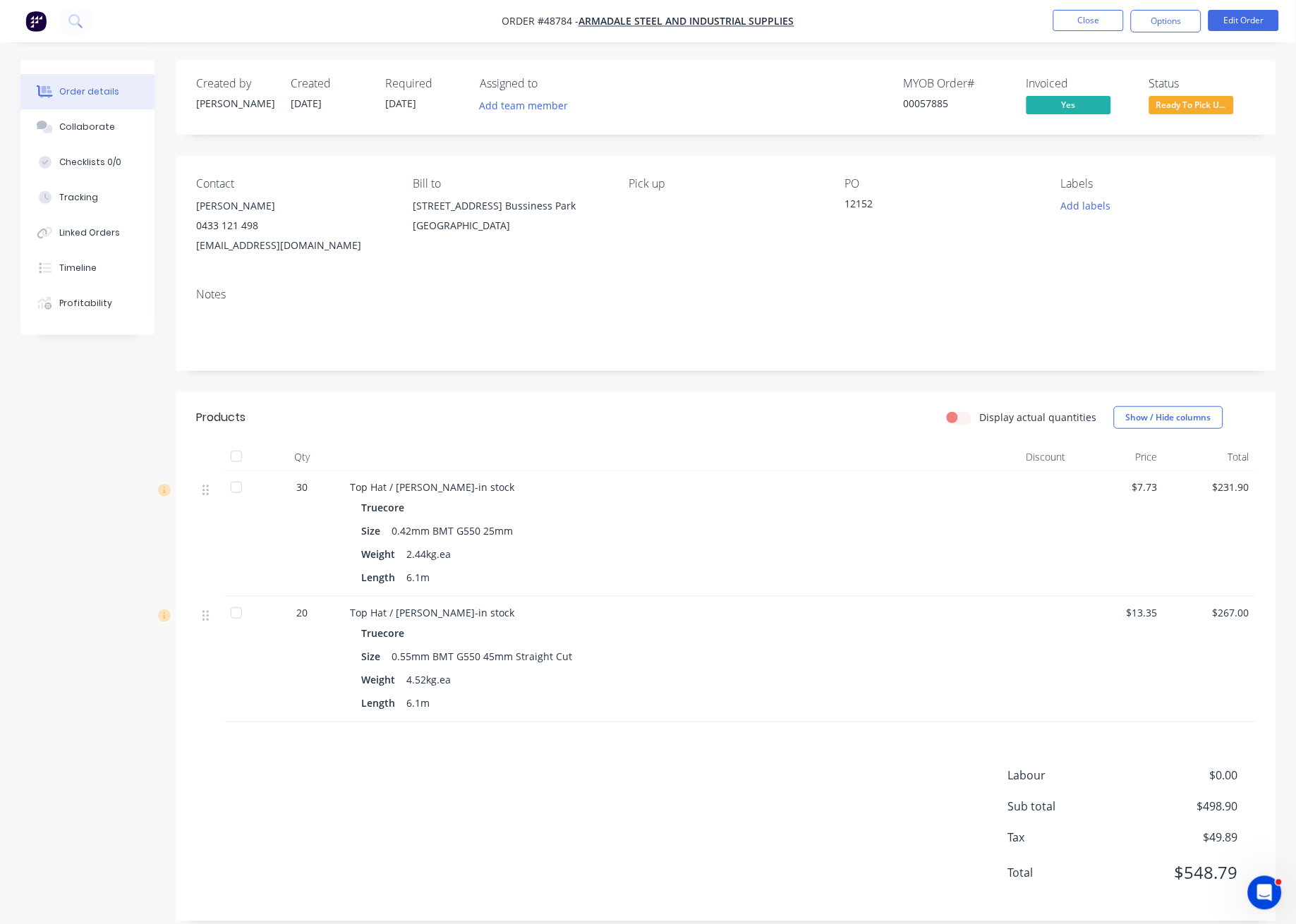
click at [1216, 106] on span "Ready To Pick U..." at bounding box center [1191, 104] width 85 height 17
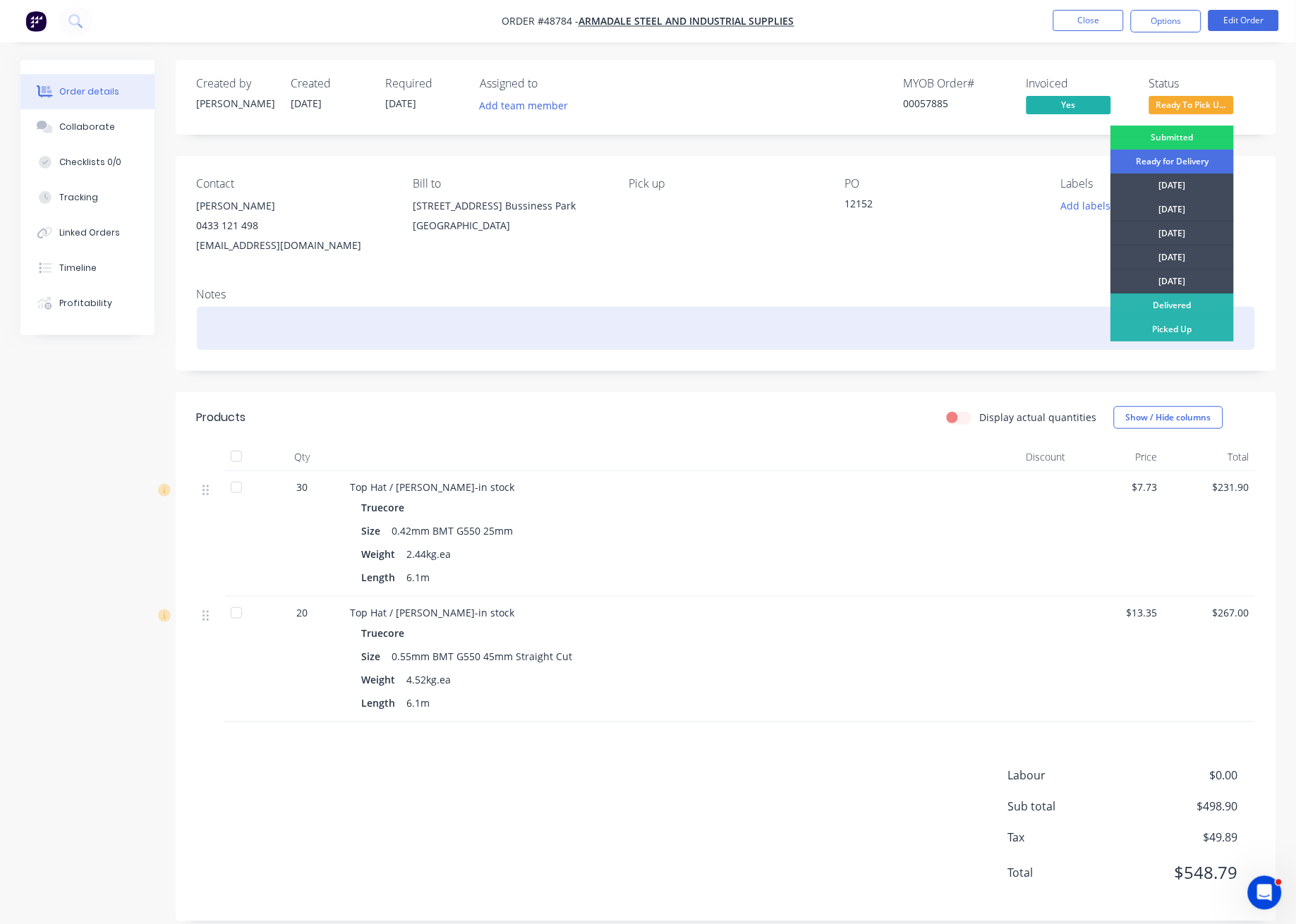
drag, startPoint x: 1190, startPoint y: 329, endPoint x: 1186, endPoint y: 316, distance: 13.6
click at [1188, 328] on div "Picked Up" at bounding box center [1172, 329] width 123 height 24
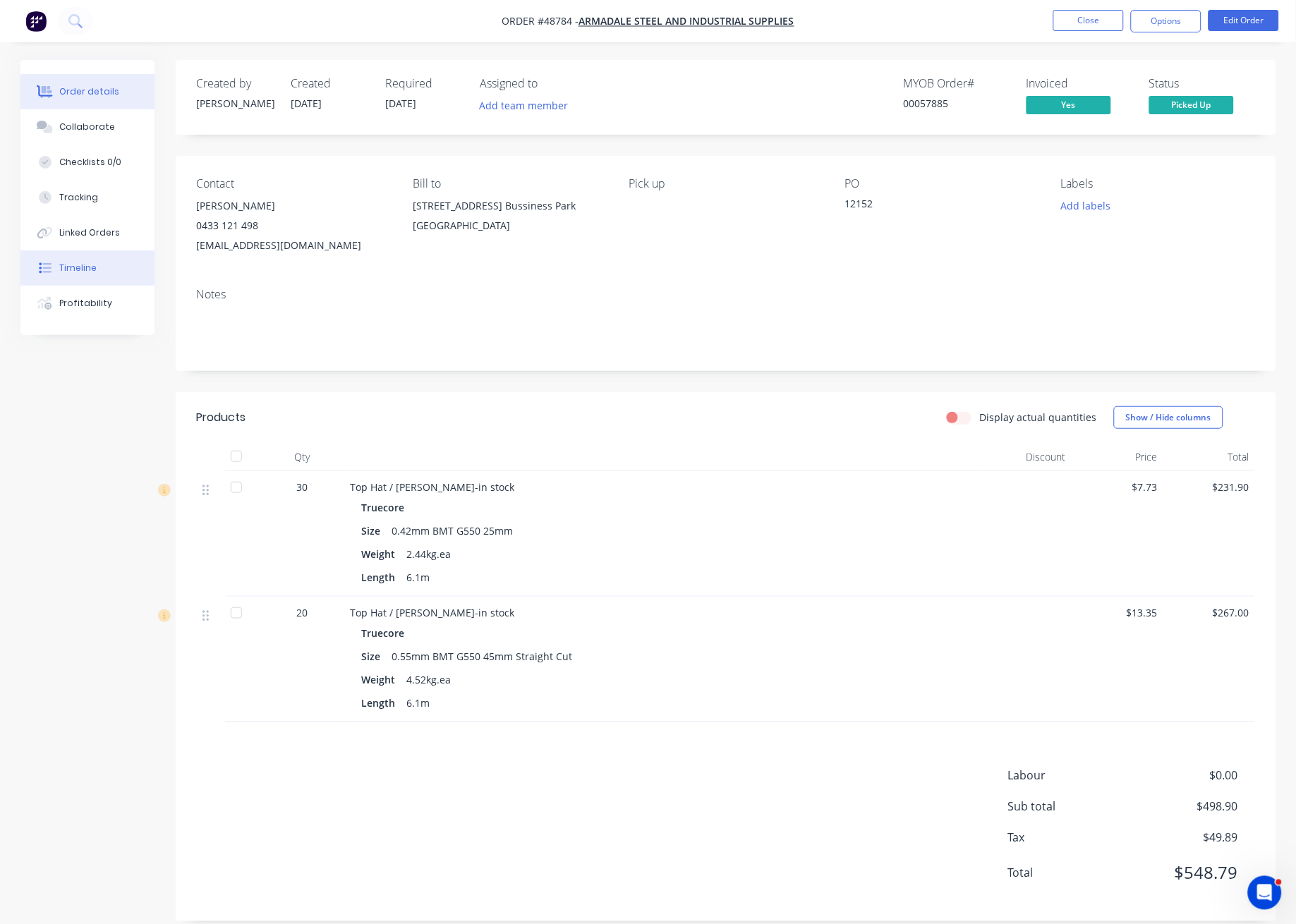
click at [126, 274] on button "Timeline" at bounding box center [87, 268] width 134 height 35
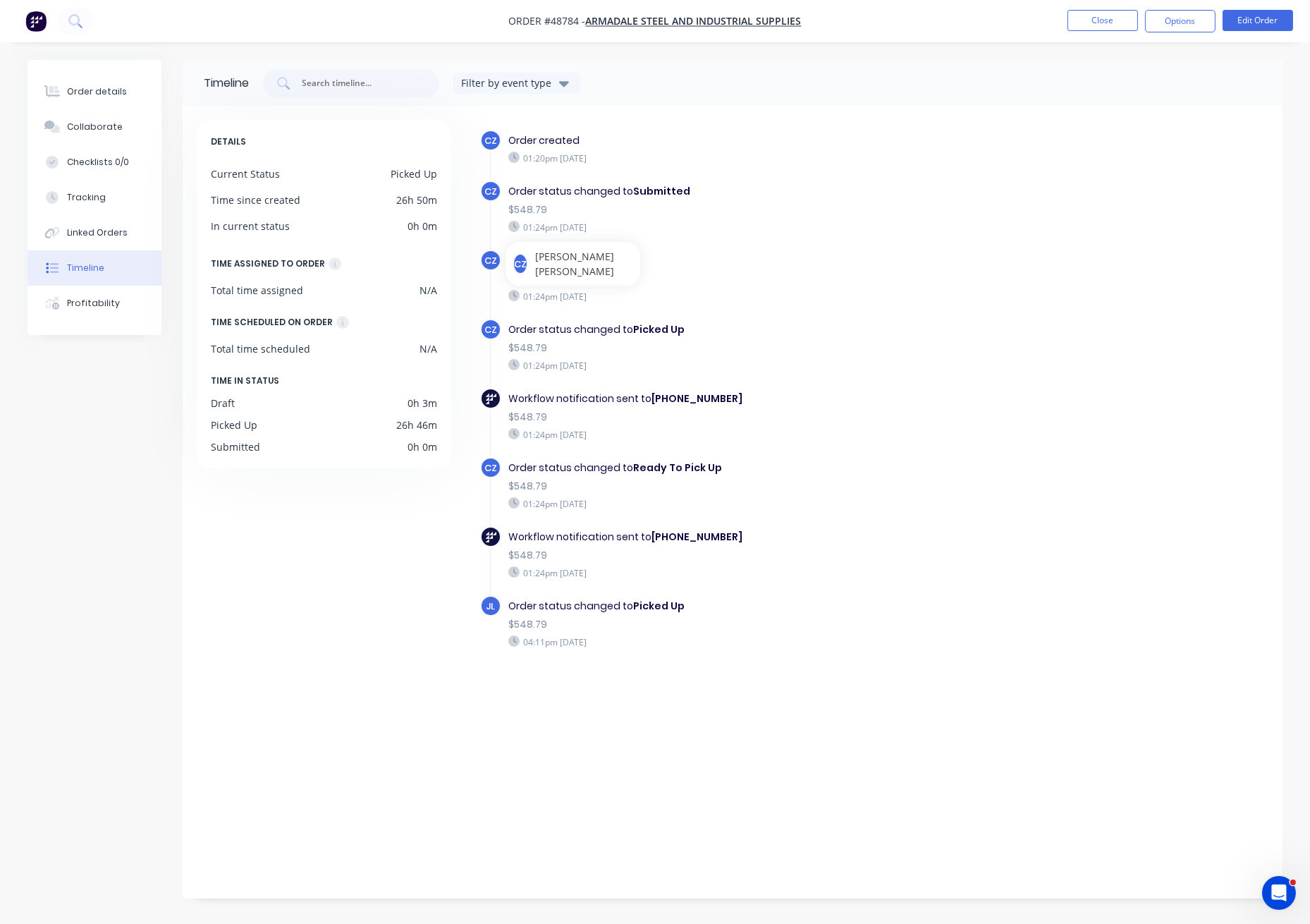
click at [915, 272] on div "$548.79" at bounding box center [752, 279] width 488 height 14
drag, startPoint x: 75, startPoint y: 95, endPoint x: 163, endPoint y: 95, distance: 88.0
click at [80, 95] on div "Order details" at bounding box center [97, 92] width 60 height 13
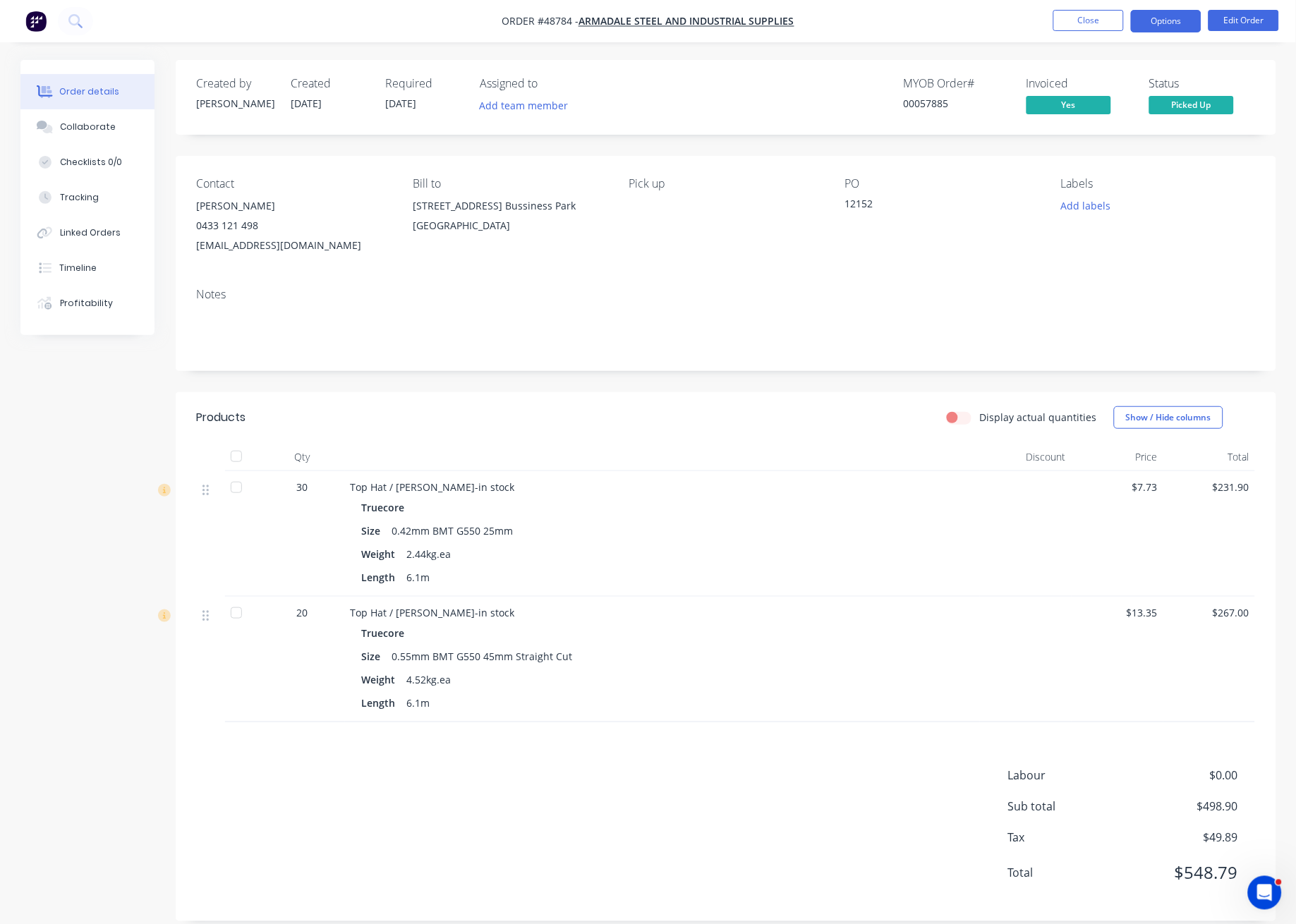
click at [1169, 22] on button "Options" at bounding box center [1166, 21] width 70 height 22
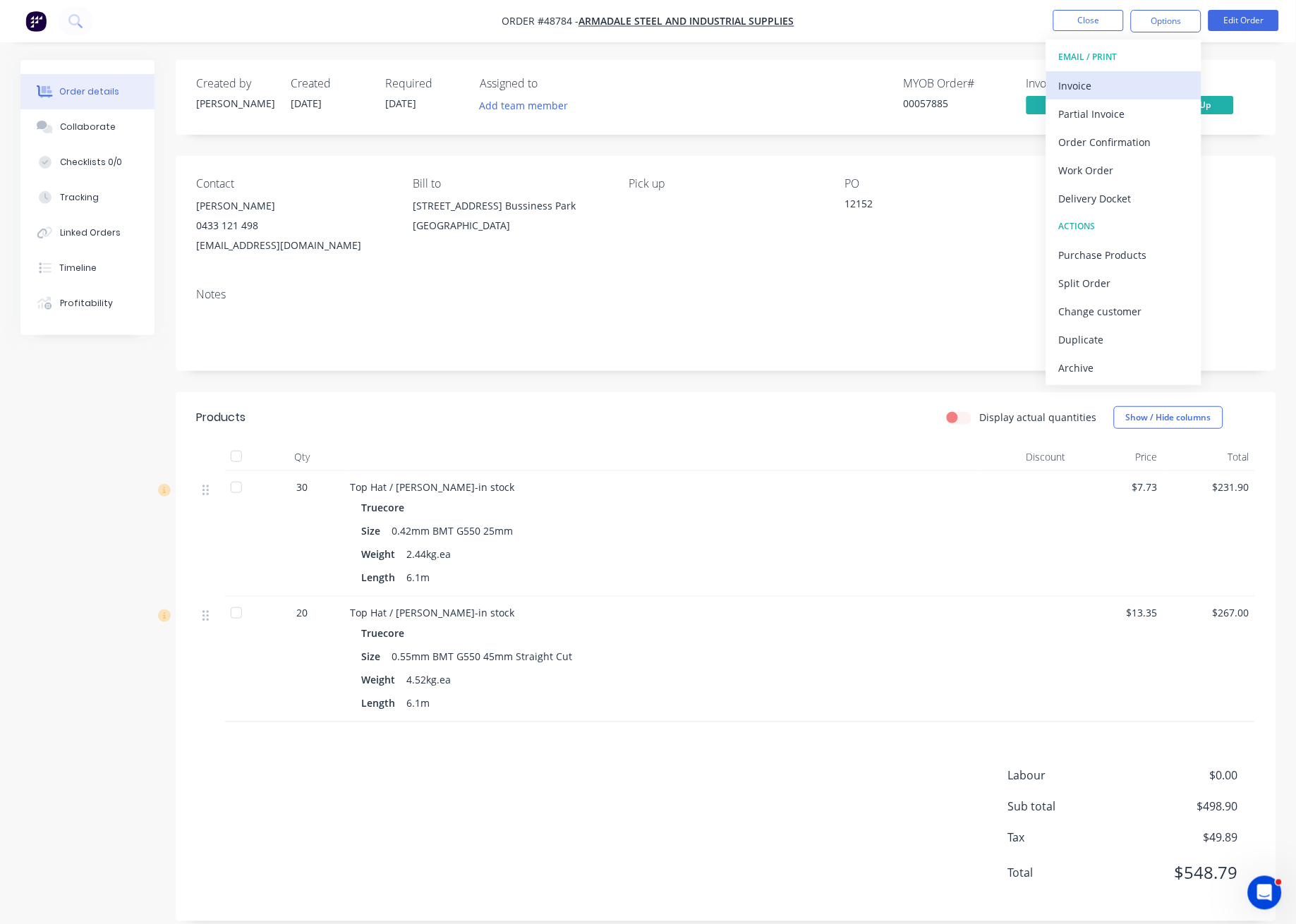
click at [1135, 78] on div "Invoice" at bounding box center [1124, 85] width 130 height 20
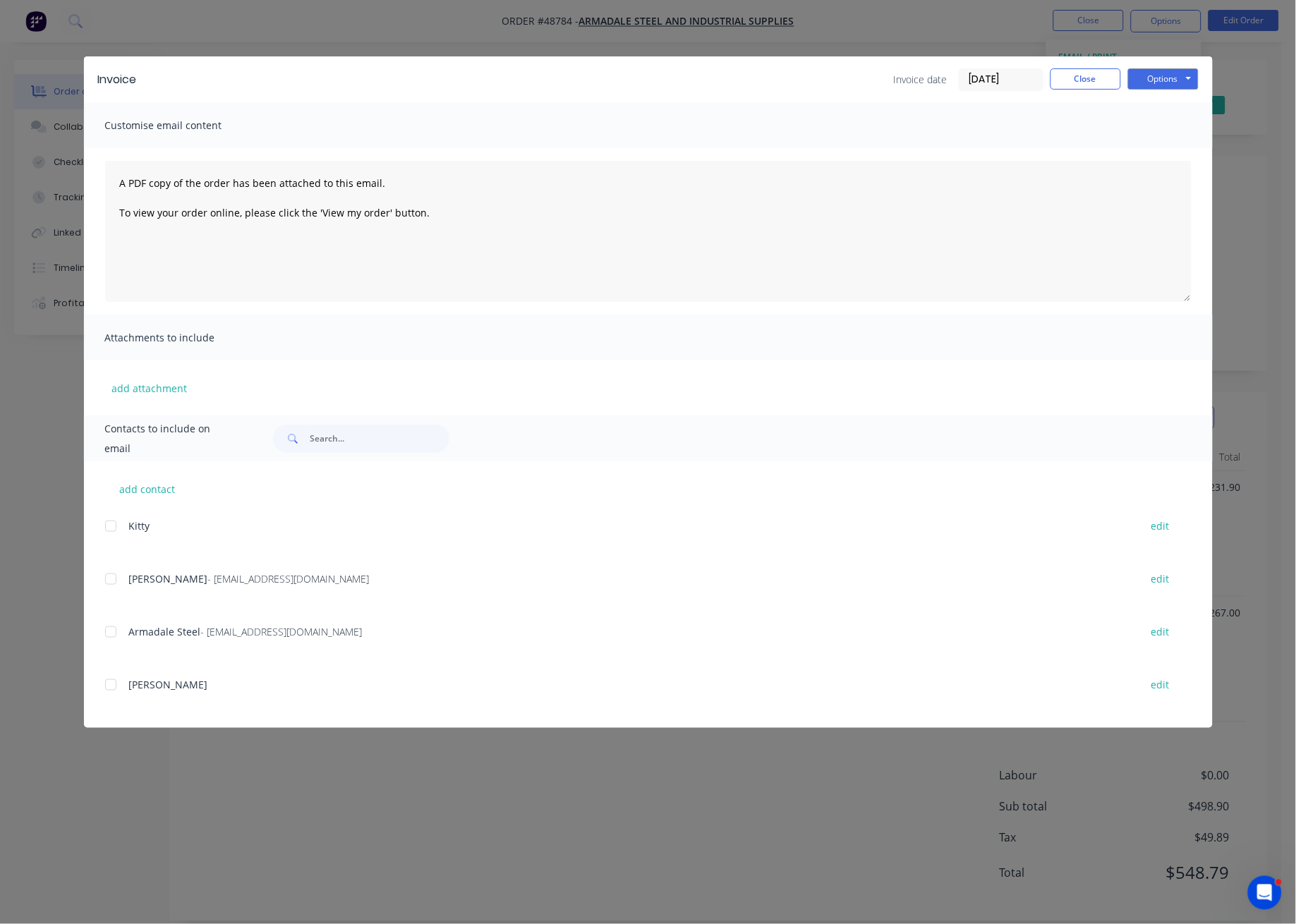
drag, startPoint x: 115, startPoint y: 580, endPoint x: 131, endPoint y: 579, distance: 16.0
click at [117, 580] on div at bounding box center [110, 579] width 28 height 28
click at [1200, 80] on div "Invoice Invoice date 02/09/25 Close Options Preview Print Email" at bounding box center [648, 79] width 1129 height 46
click at [1190, 80] on button "Options" at bounding box center [1163, 78] width 70 height 21
click at [1158, 156] on button "Email" at bounding box center [1173, 151] width 91 height 23
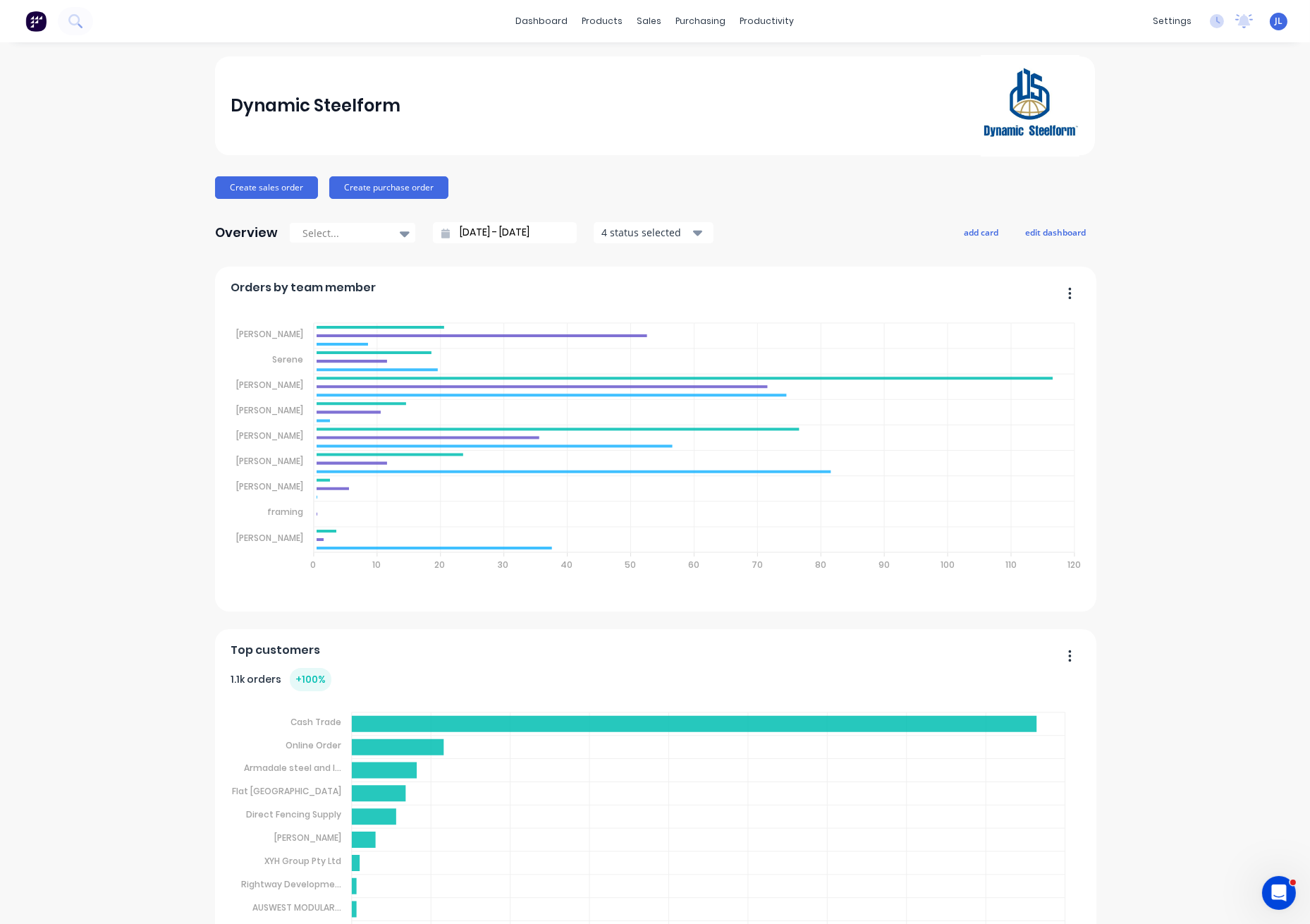
click at [983, 181] on div "Create sales order Create purchase order" at bounding box center [655, 187] width 880 height 22
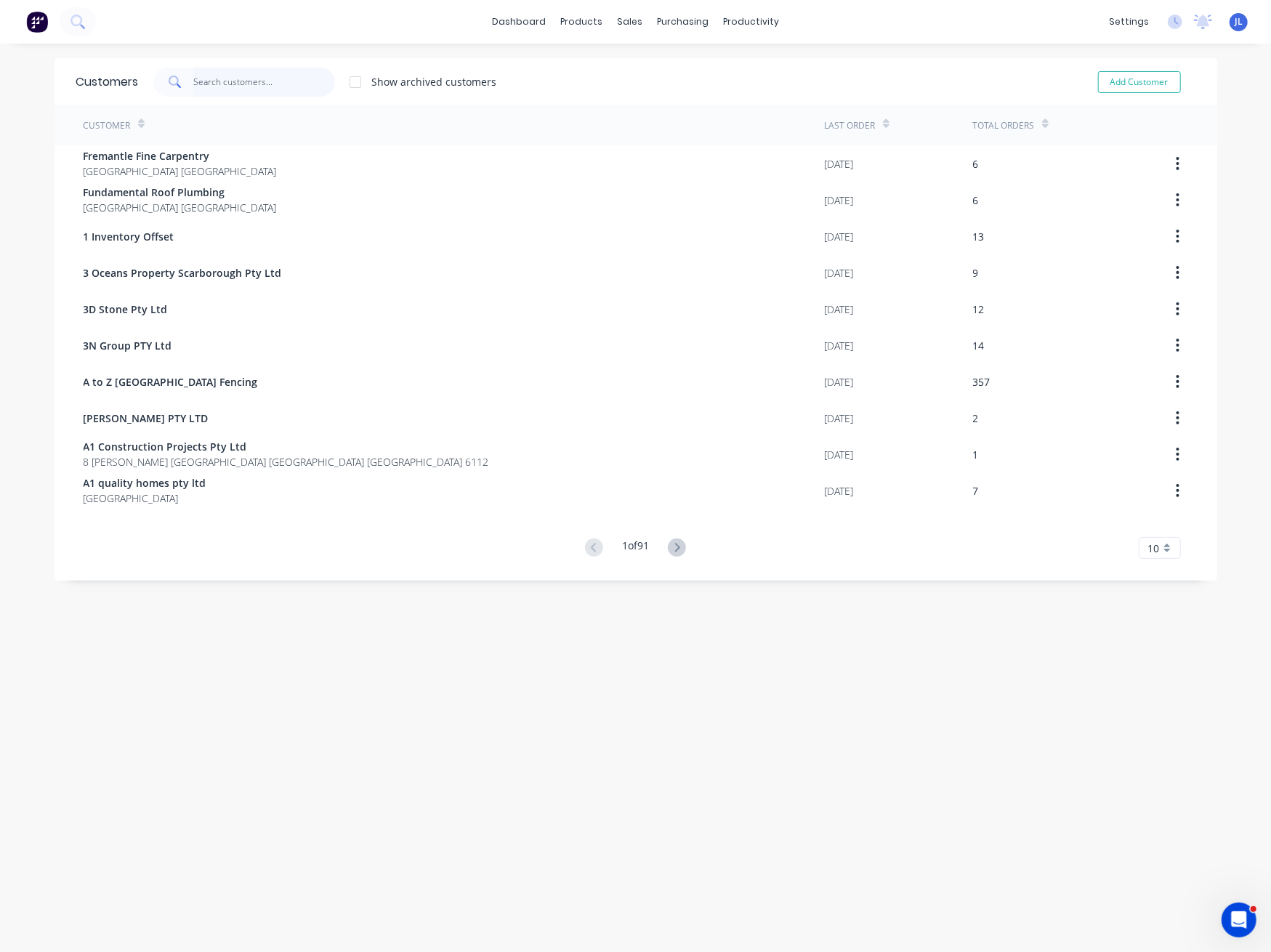
click at [243, 87] on input "text" at bounding box center [264, 82] width 142 height 29
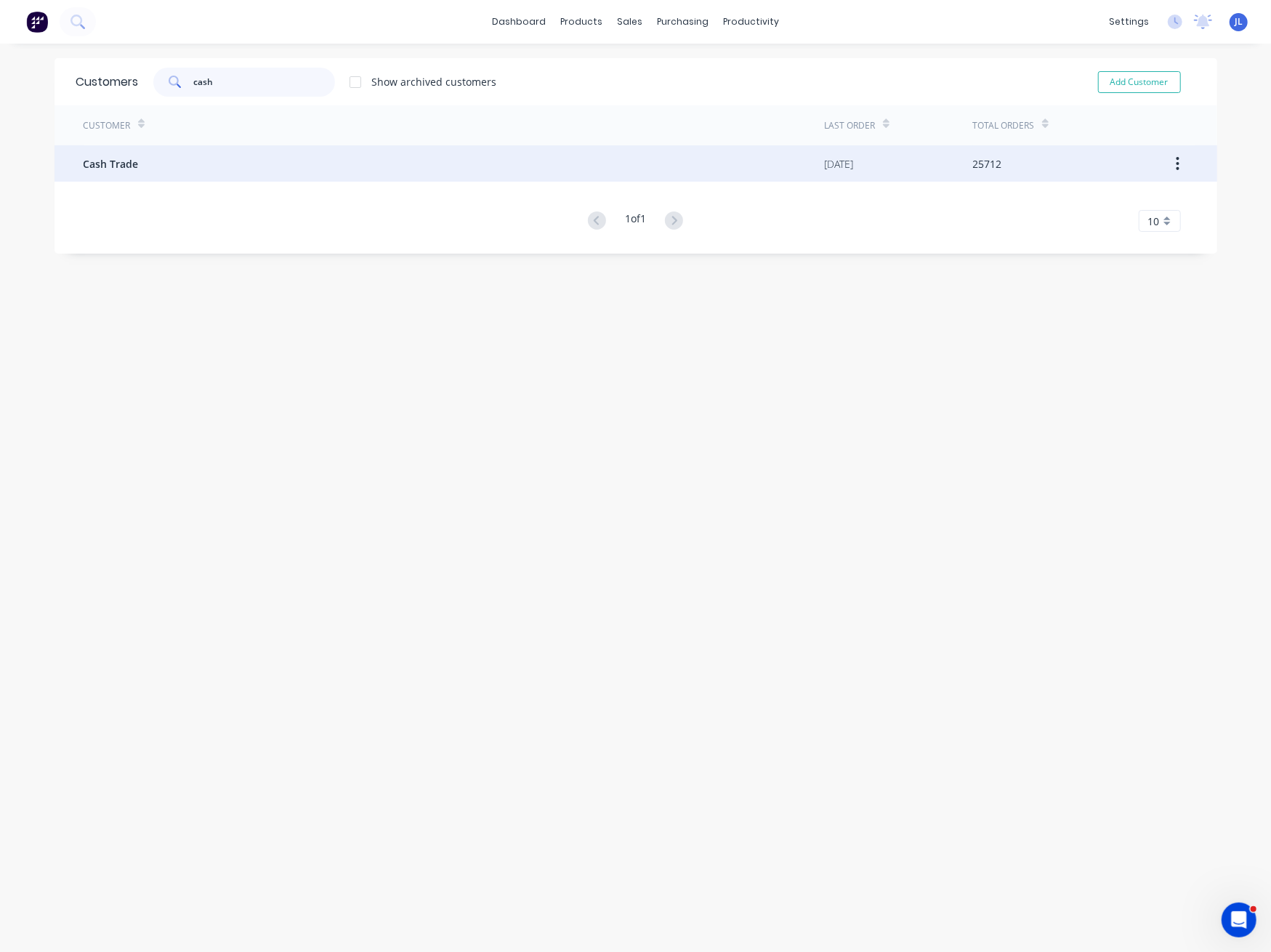
type input "cash"
click at [237, 166] on div "Cash Trade" at bounding box center [454, 163] width 741 height 37
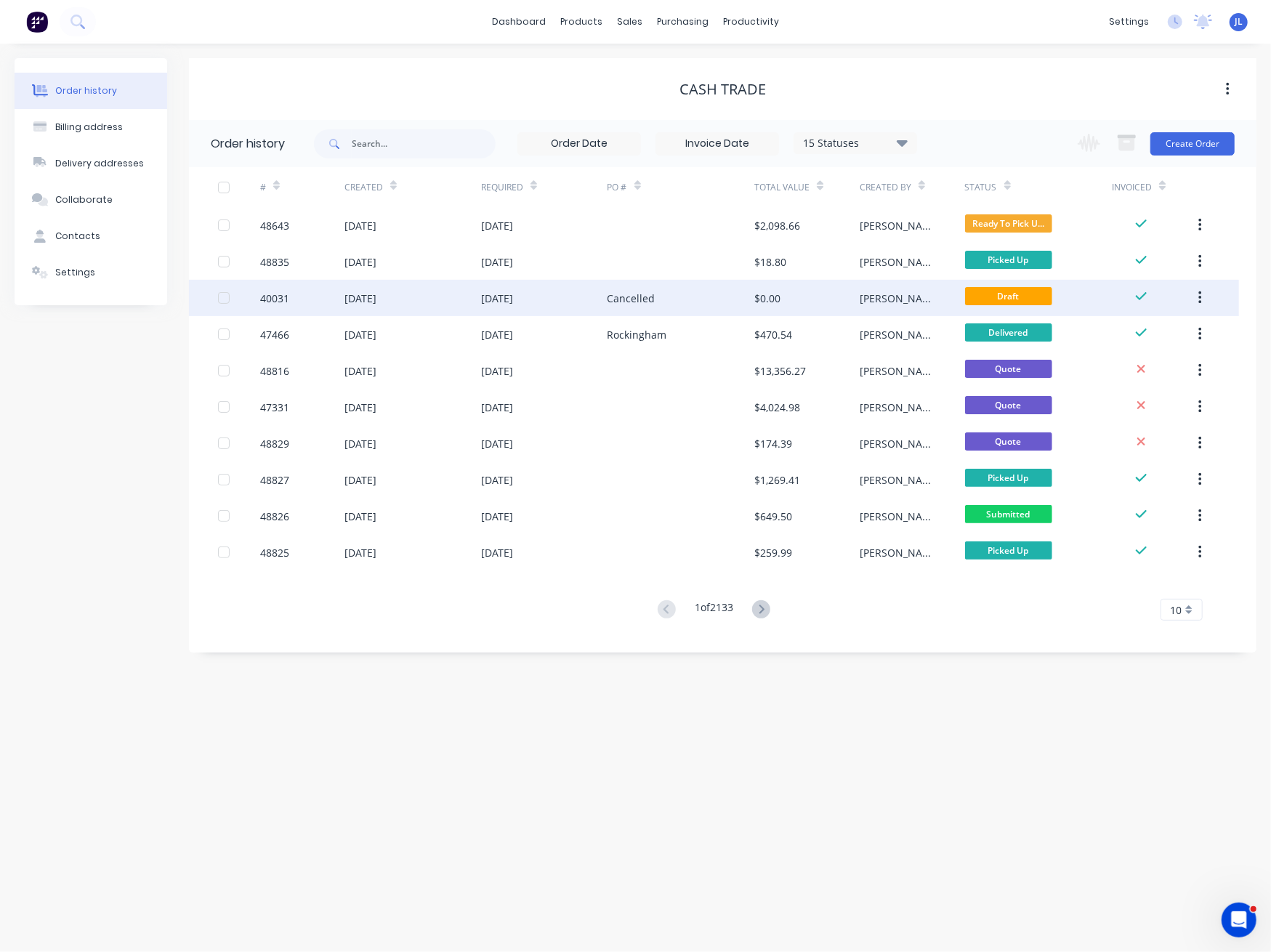
click at [603, 301] on div "[DATE]" at bounding box center [544, 298] width 126 height 37
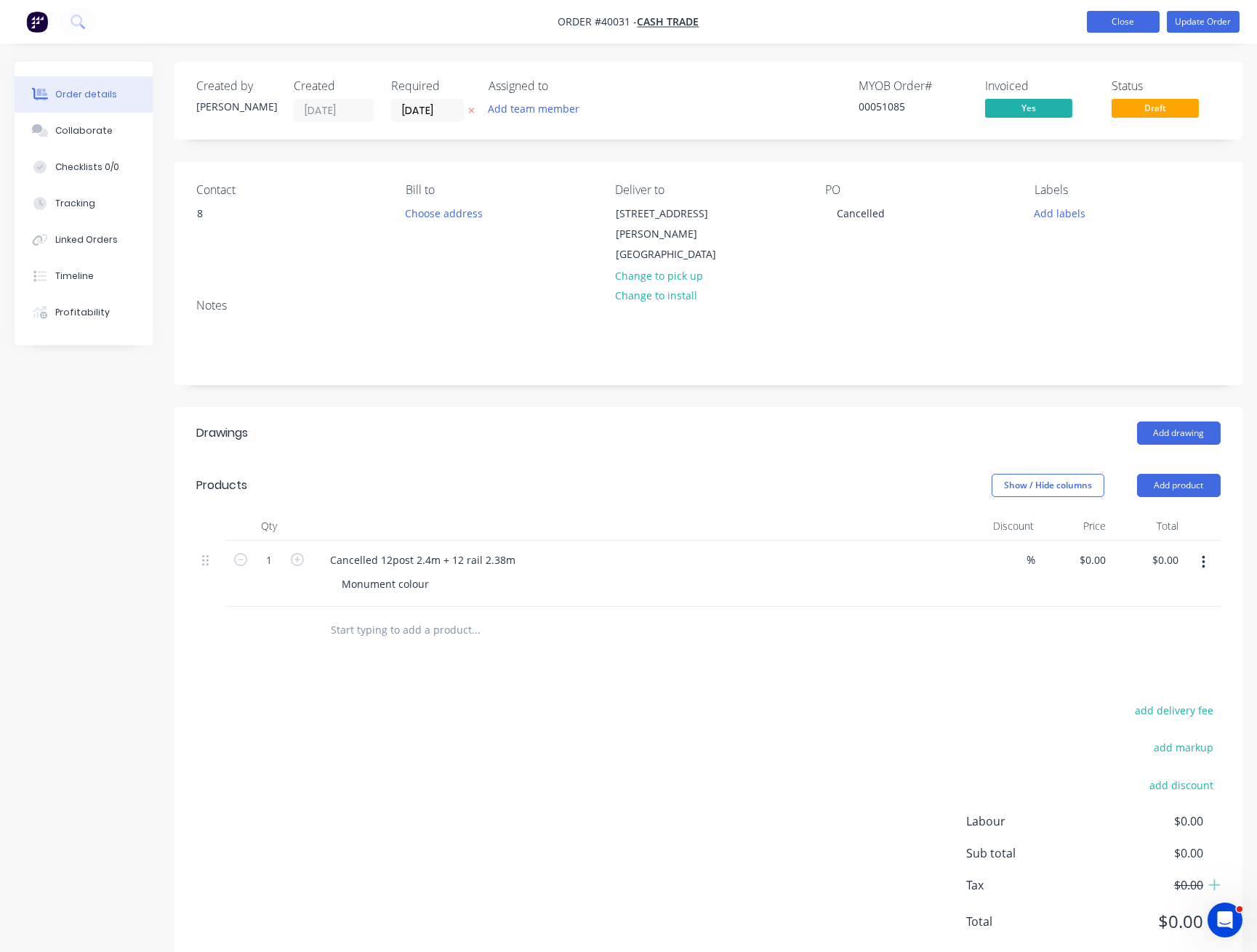
click at [1127, 24] on button "Close" at bounding box center [1123, 22] width 72 height 22
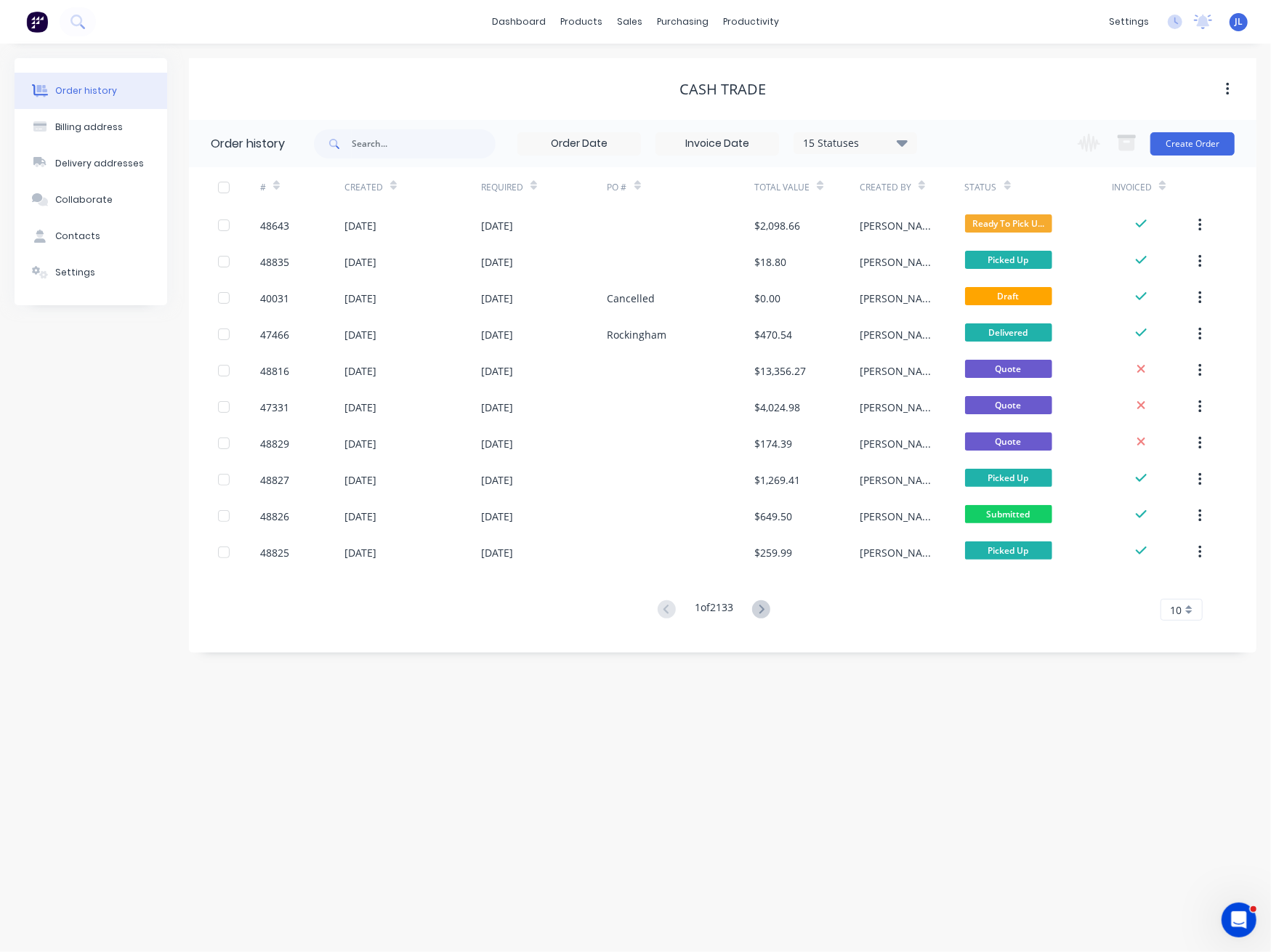
click at [926, 76] on div "Cash Trade" at bounding box center [722, 89] width 1068 height 26
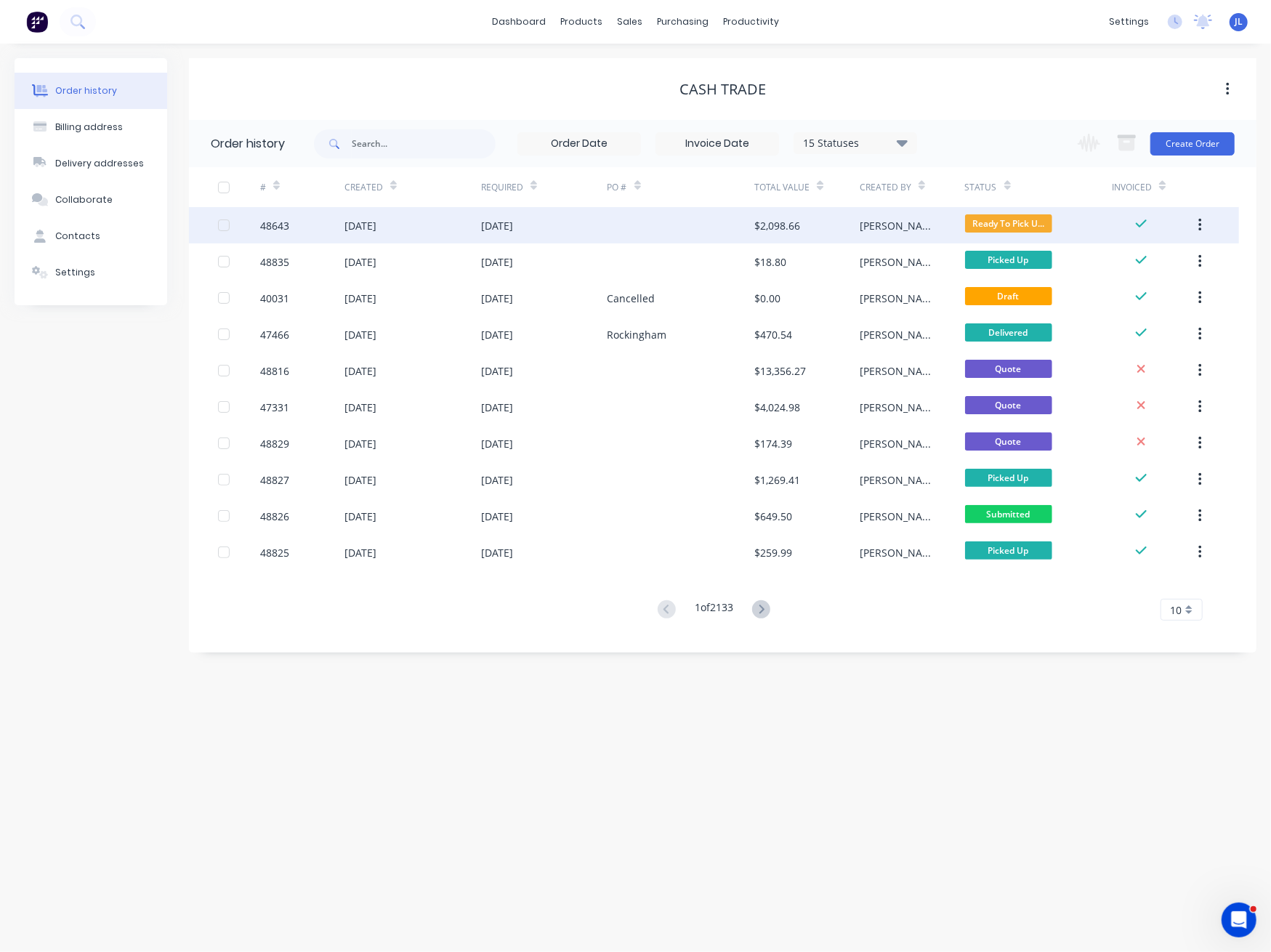
click at [794, 221] on div "$2,098.66" at bounding box center [777, 225] width 46 height 15
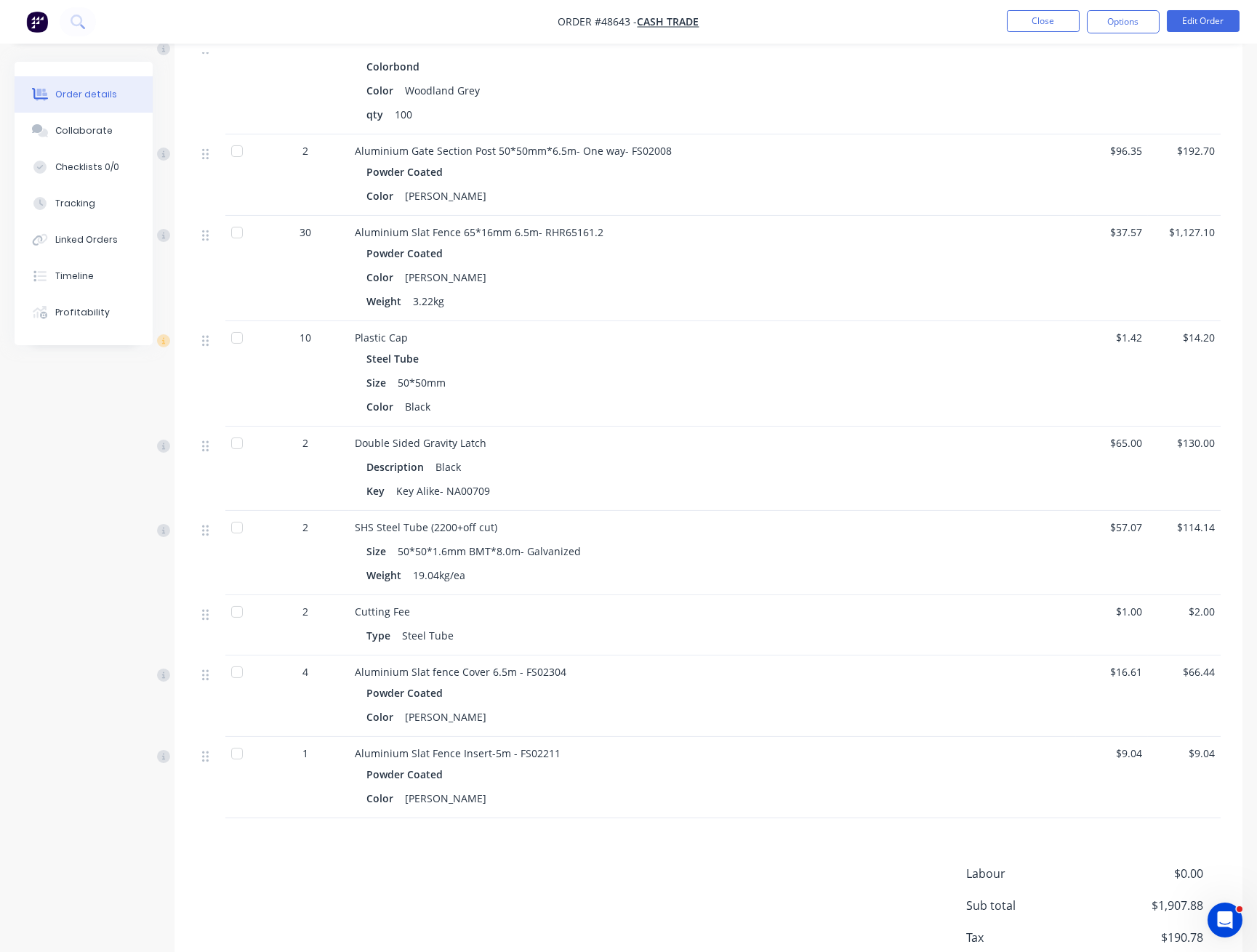
scroll to position [849, 0]
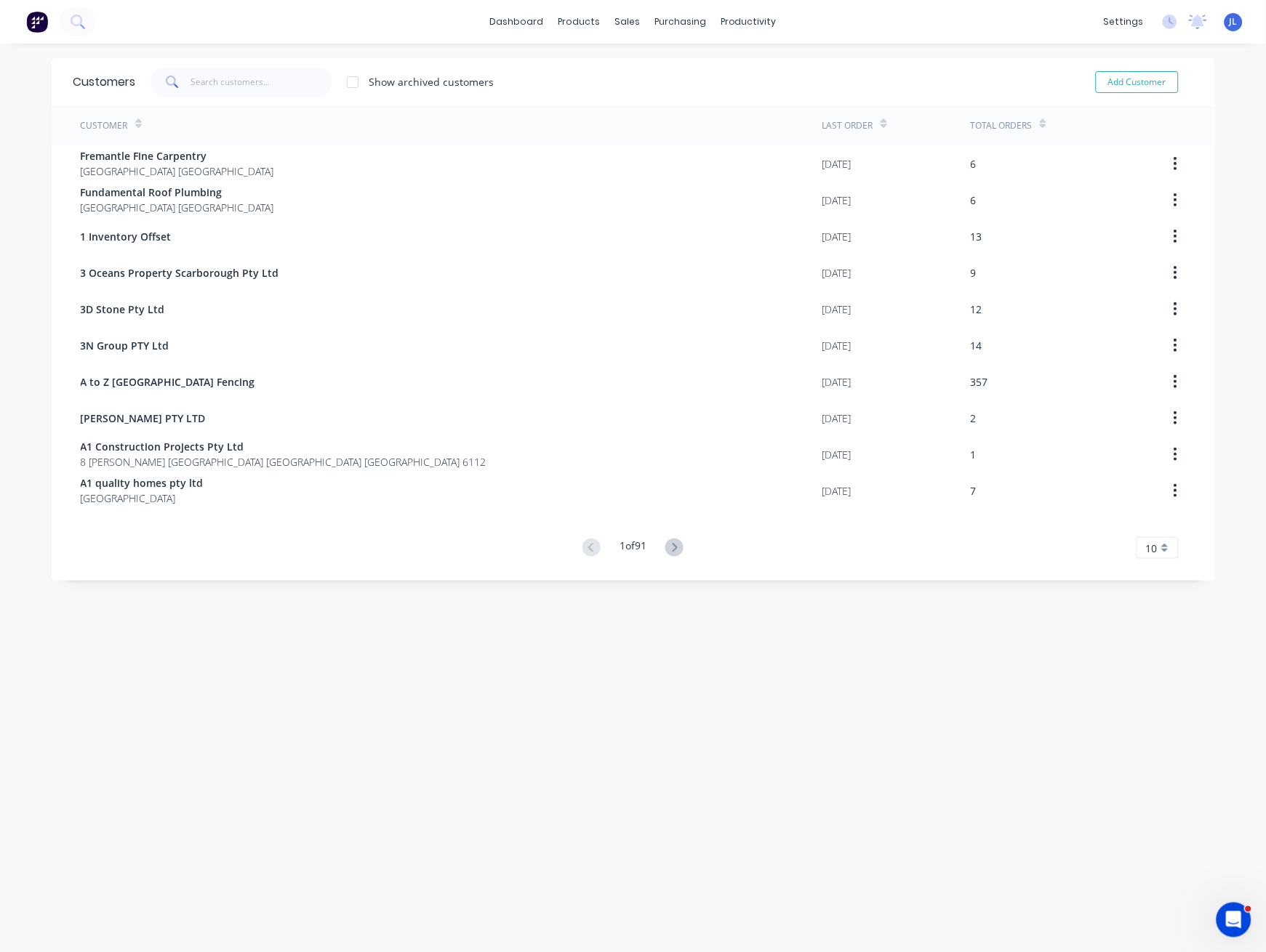
click at [409, 21] on div "dashboard products sales purchasing productivity dashboard products Product Cat…" at bounding box center [633, 22] width 1266 height 43
